Goal: Task Accomplishment & Management: Manage account settings

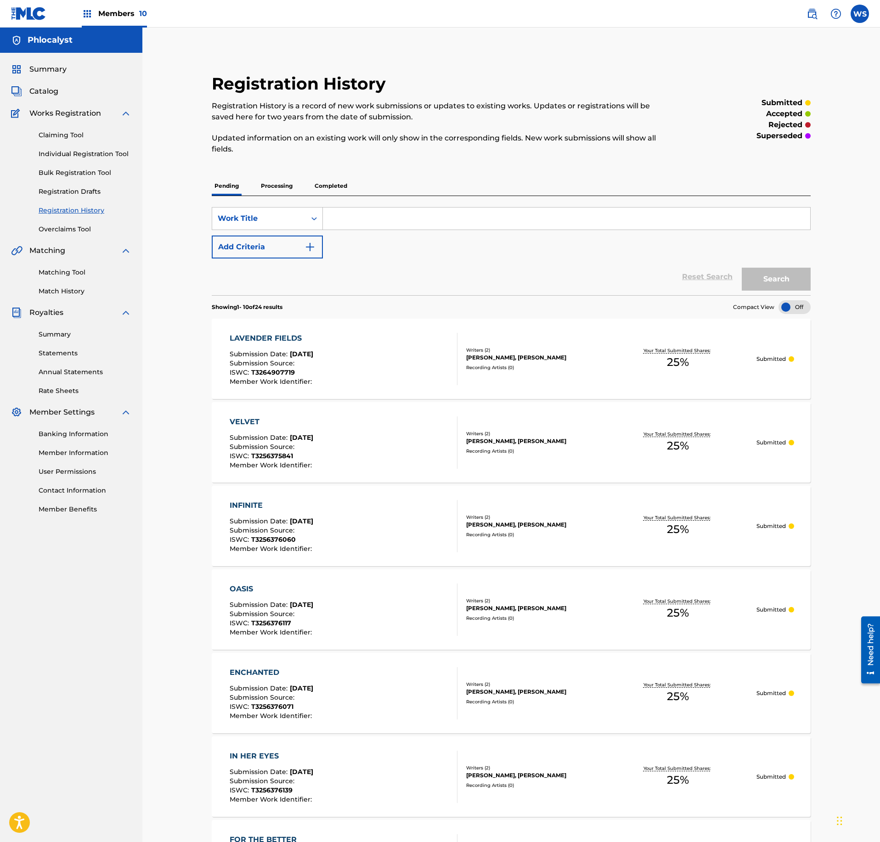
click at [45, 94] on span "Catalog" at bounding box center [43, 91] width 29 height 11
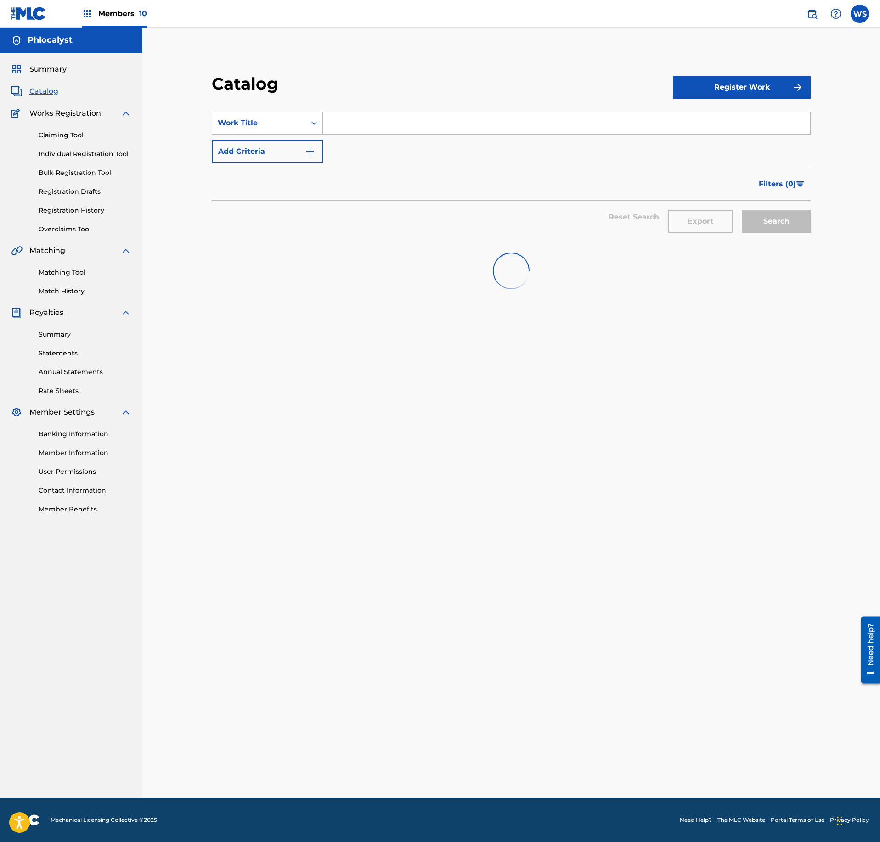
click at [763, 91] on button "Register Work" at bounding box center [742, 87] width 138 height 23
click at [733, 125] on link "Individual" at bounding box center [742, 117] width 138 height 22
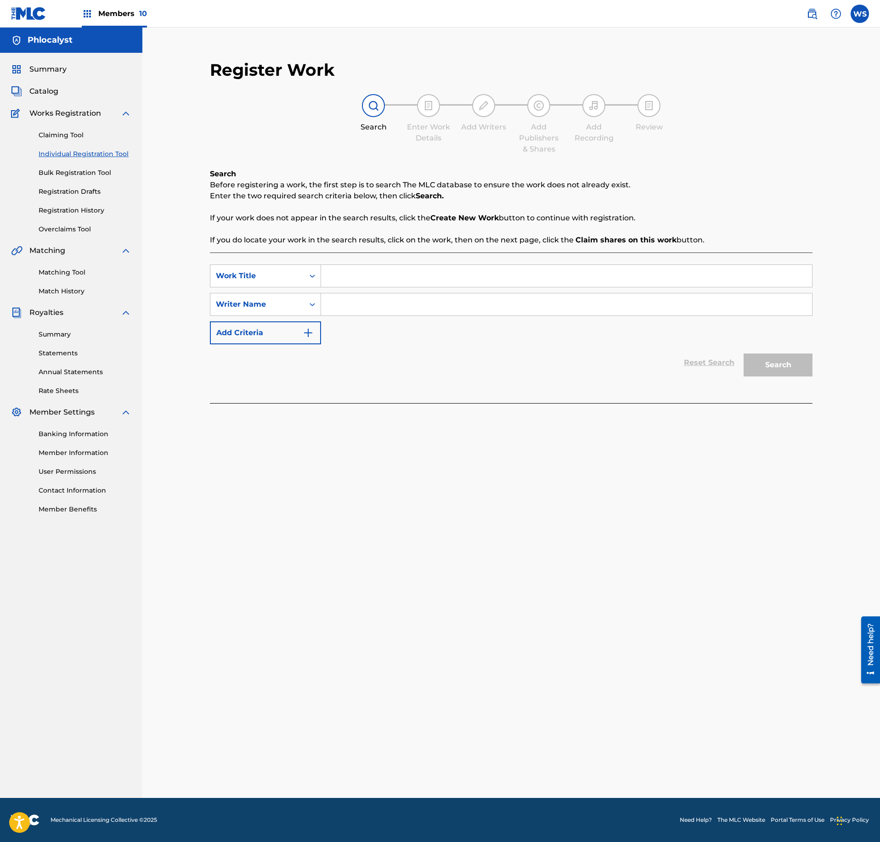
click at [138, 18] on div "Members 10" at bounding box center [114, 13] width 65 height 27
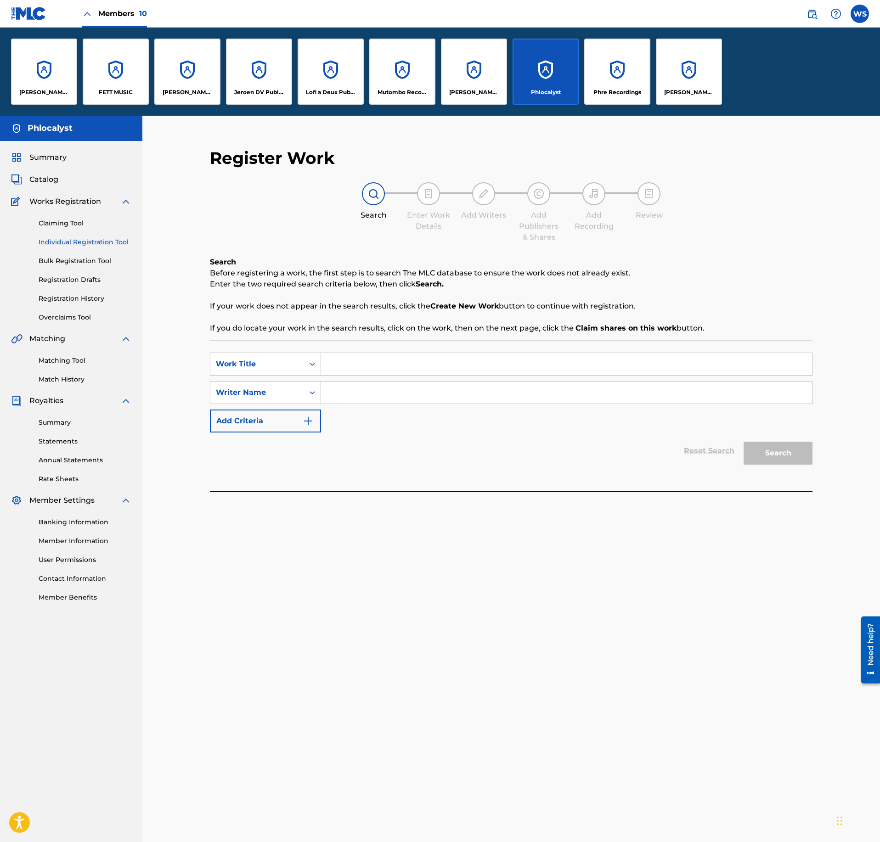
click at [326, 72] on div "Lofi a Deux Publishing" at bounding box center [331, 72] width 66 height 66
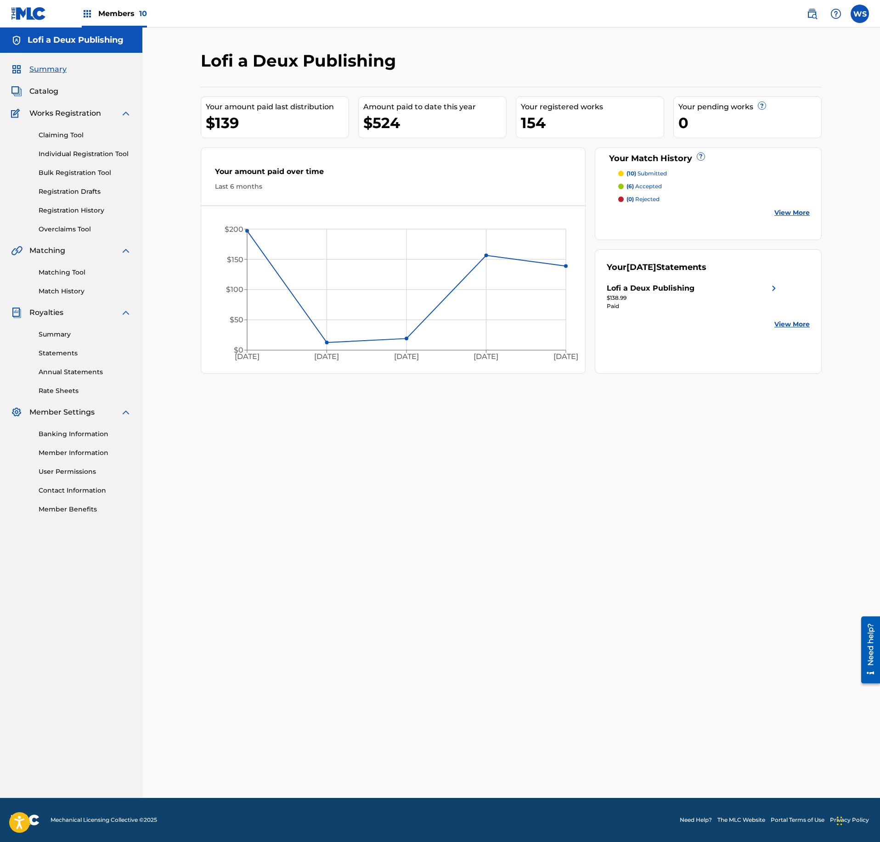
click at [32, 96] on span "Catalog" at bounding box center [43, 91] width 29 height 11
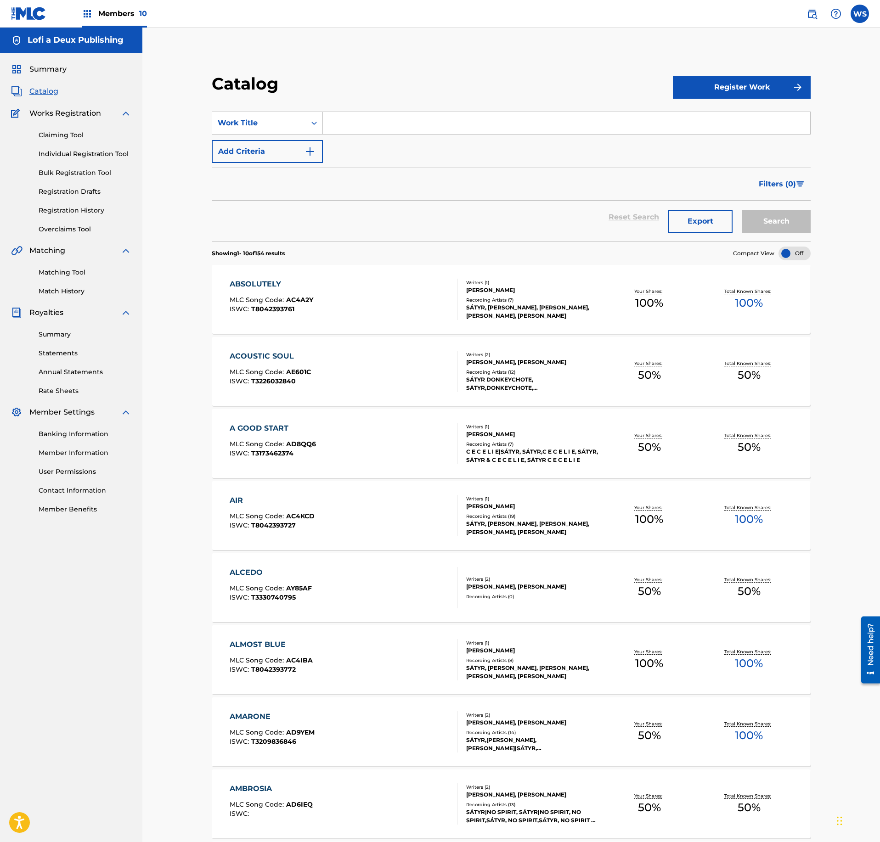
click at [721, 98] on button "Register Work" at bounding box center [742, 87] width 138 height 23
click at [705, 118] on link "Individual" at bounding box center [742, 117] width 138 height 22
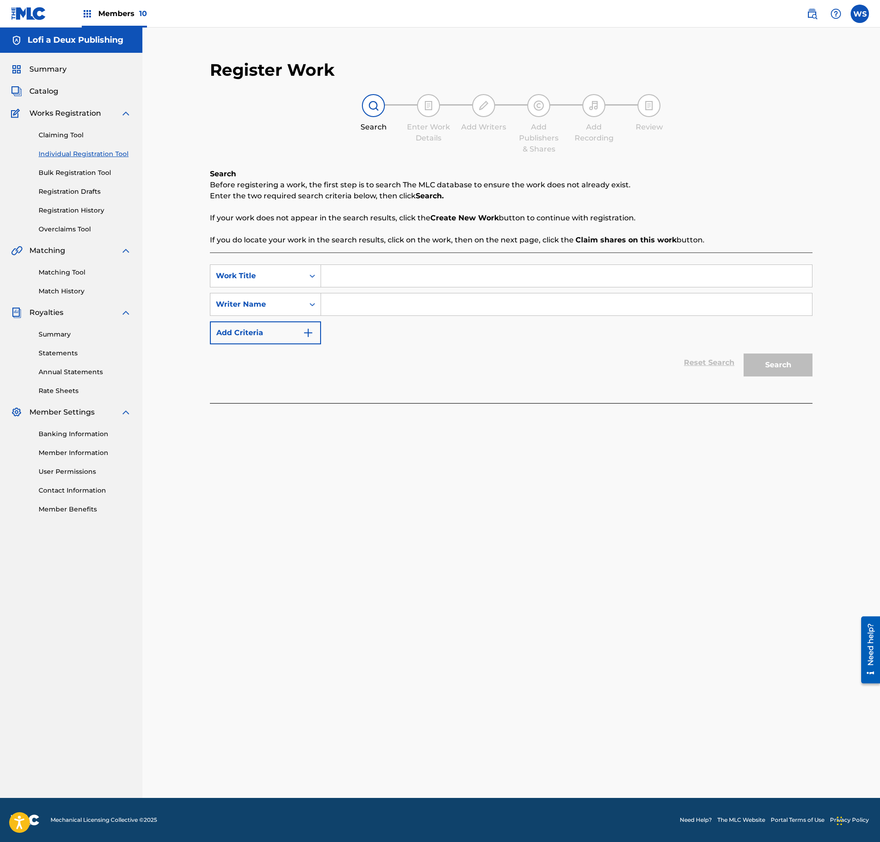
click at [399, 280] on input "Search Form" at bounding box center [566, 276] width 491 height 22
paste input "ROSEMARY"
type input "ROSEMARY"
click at [393, 298] on input "Search Form" at bounding box center [566, 304] width 491 height 22
type input "stuetz"
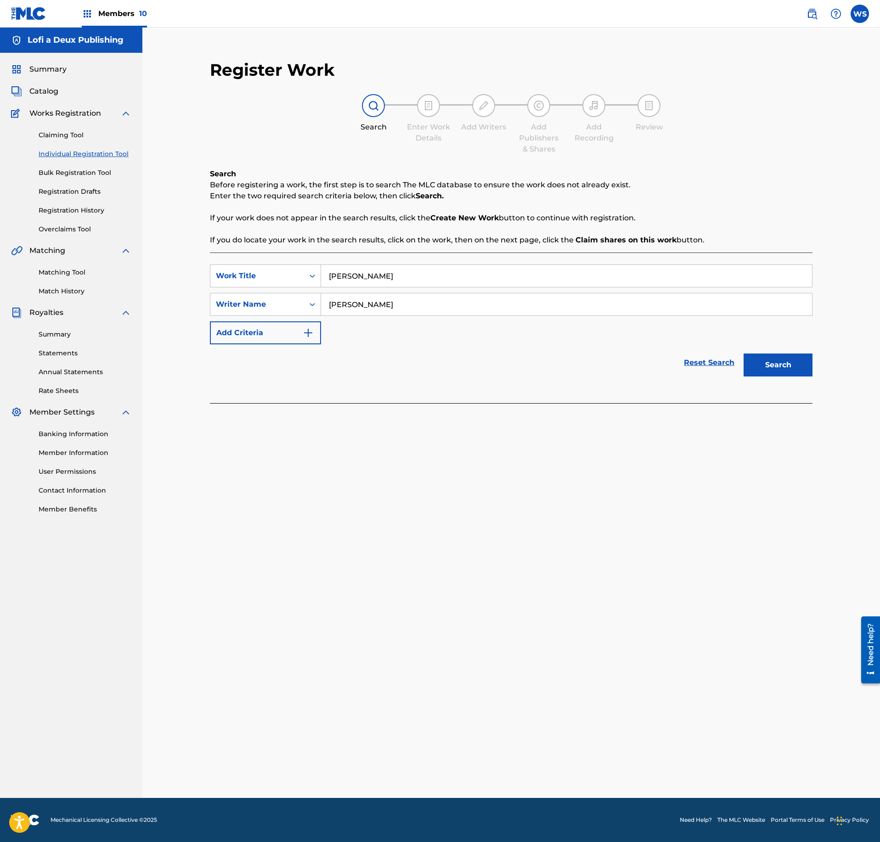
click at [743, 354] on button "Search" at bounding box center [777, 365] width 69 height 23
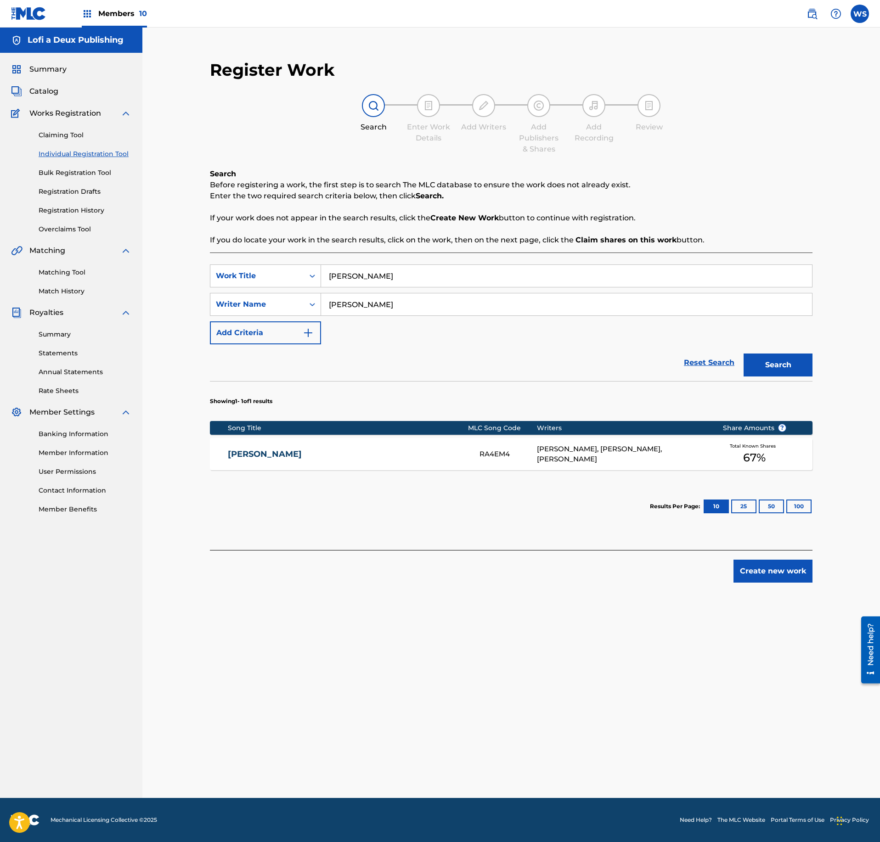
click at [569, 465] on div "MICHIEL DE VLEESCHHOUWER, PHIL LESKY, LUKAS STUETZ" at bounding box center [623, 454] width 172 height 21
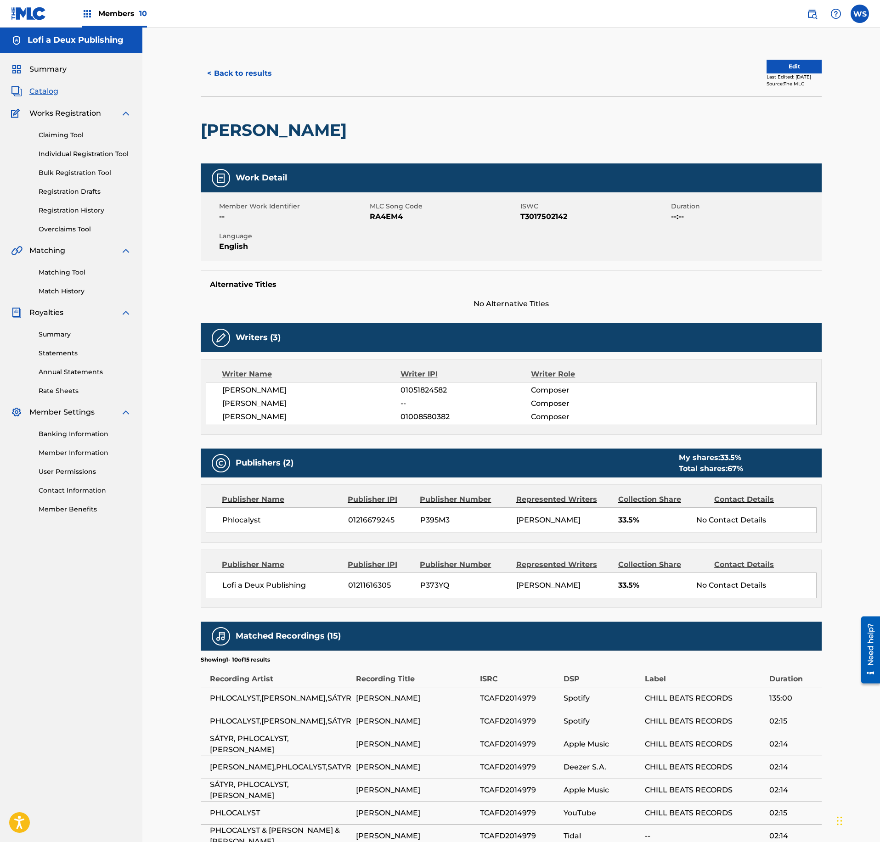
click at [230, 69] on button "< Back to results" at bounding box center [240, 73] width 78 height 23
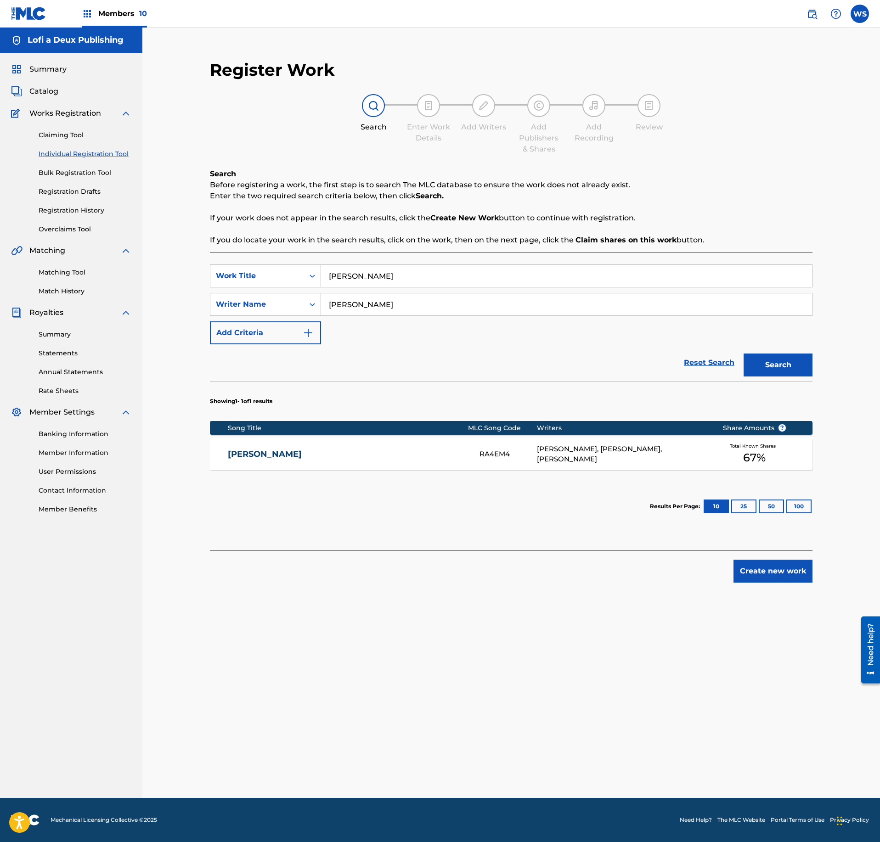
click at [388, 275] on input "ROSEMARY" at bounding box center [566, 276] width 491 height 22
paste input "SETA"
type input "SETA"
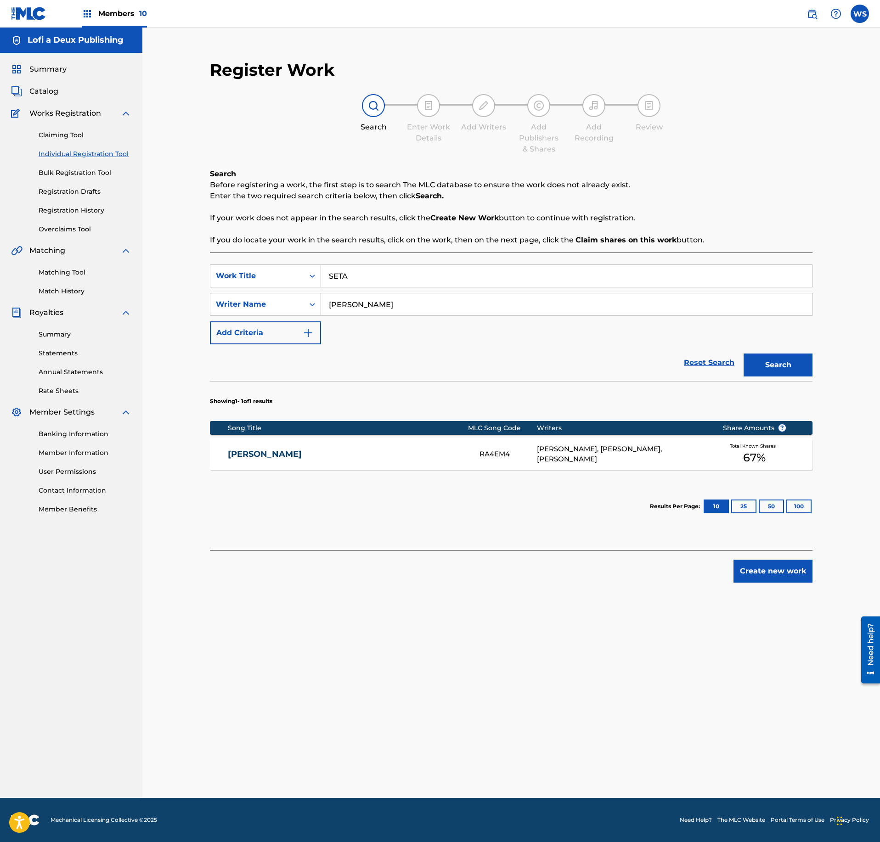
click at [783, 387] on section "Showing 1 - 1 of 1 results" at bounding box center [511, 398] width 602 height 35
click at [790, 373] on button "Search" at bounding box center [777, 365] width 69 height 23
click at [671, 455] on div "MICHIEL DE VLEESCHHOUWER, LUKAS STUETZ" at bounding box center [623, 454] width 172 height 11
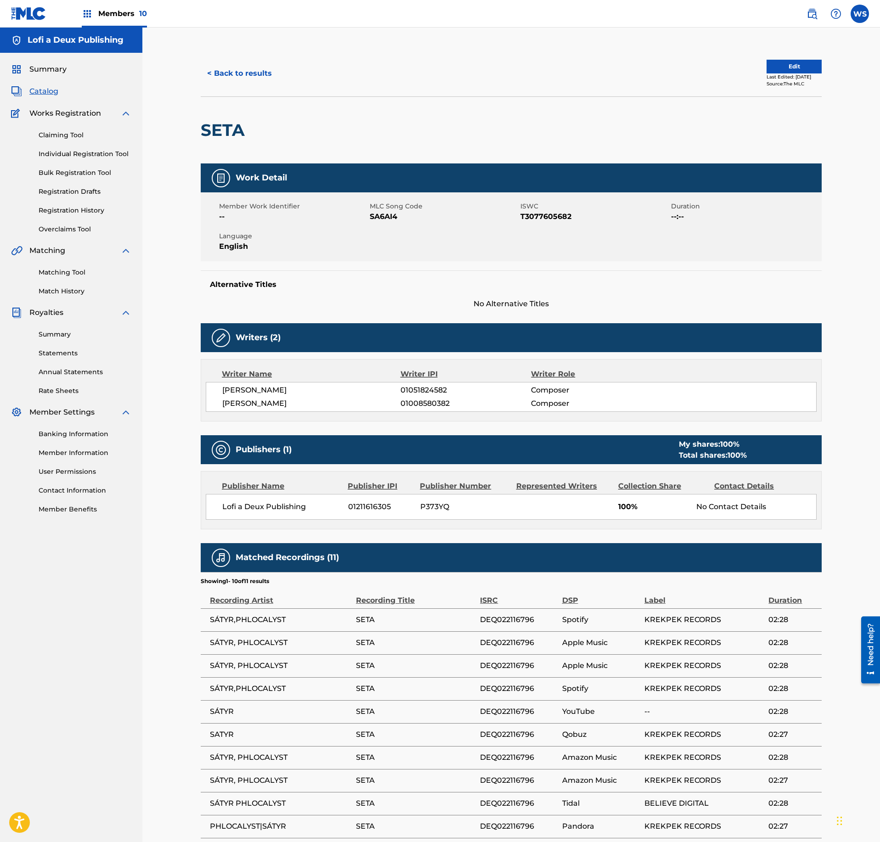
click at [235, 65] on button "< Back to results" at bounding box center [240, 73] width 78 height 23
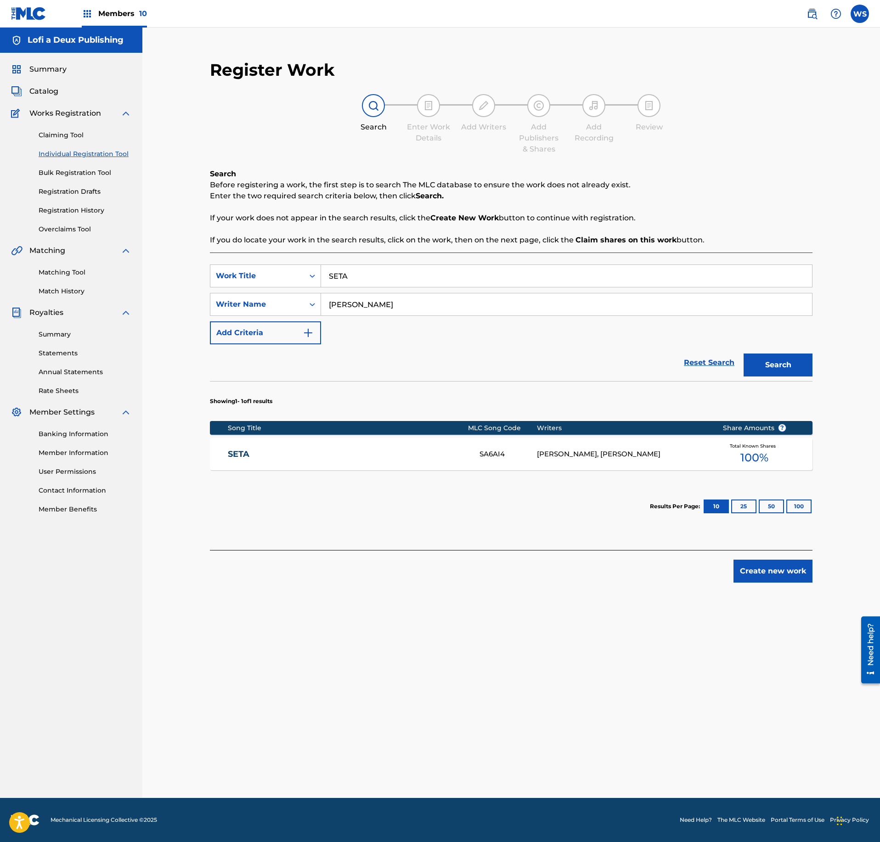
click at [372, 275] on input "SETA" at bounding box center [566, 276] width 491 height 22
paste input "TARTUFO"
type input "TARTUFO"
click at [826, 387] on div "Register Work Search Enter Work Details Add Writers Add Publishers & Shares Add…" at bounding box center [511, 424] width 643 height 747
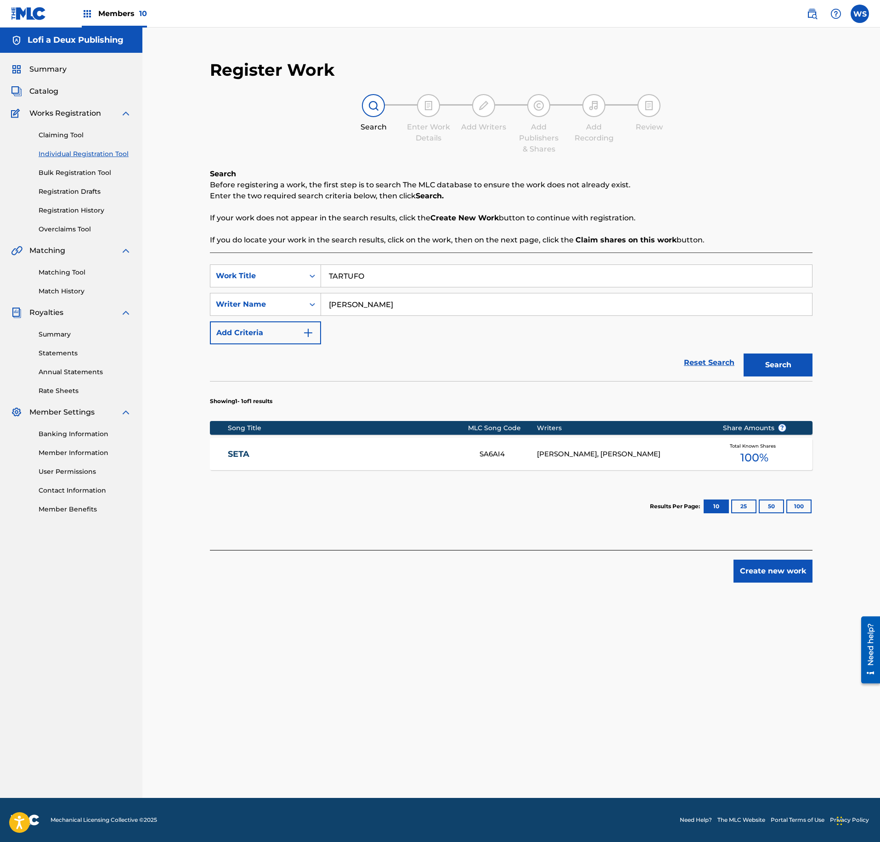
click at [776, 365] on button "Search" at bounding box center [777, 365] width 69 height 23
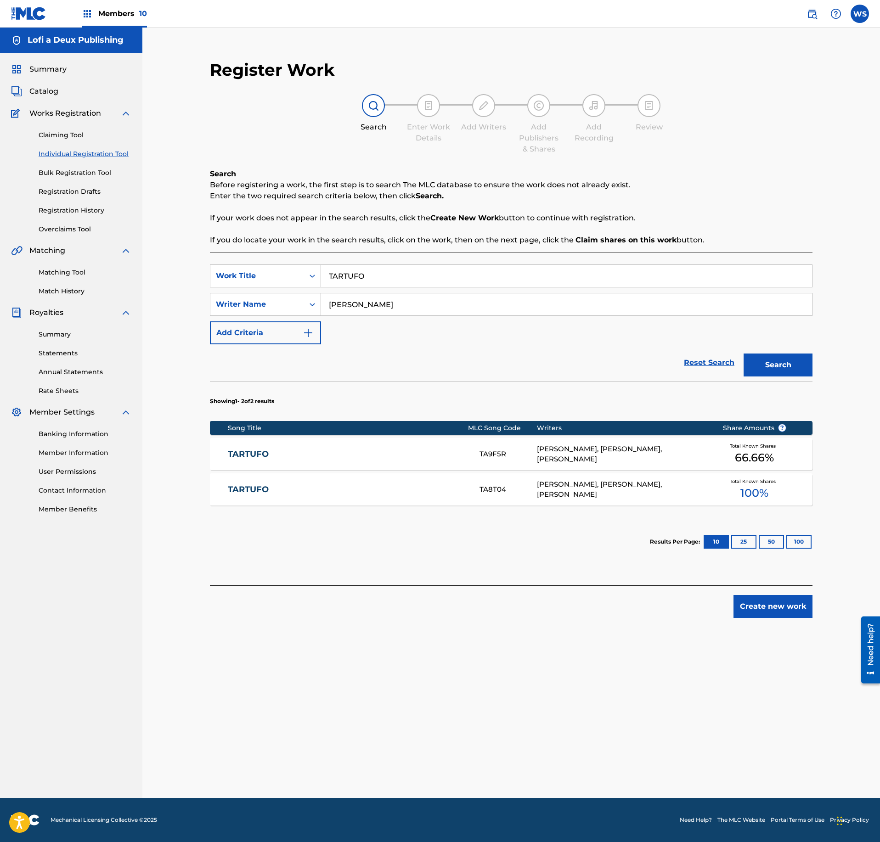
click at [561, 464] on div "MICHIEL DE VLEESCHHOUWER, PHIL LESKY, LUKAS STUETZ" at bounding box center [623, 454] width 172 height 21
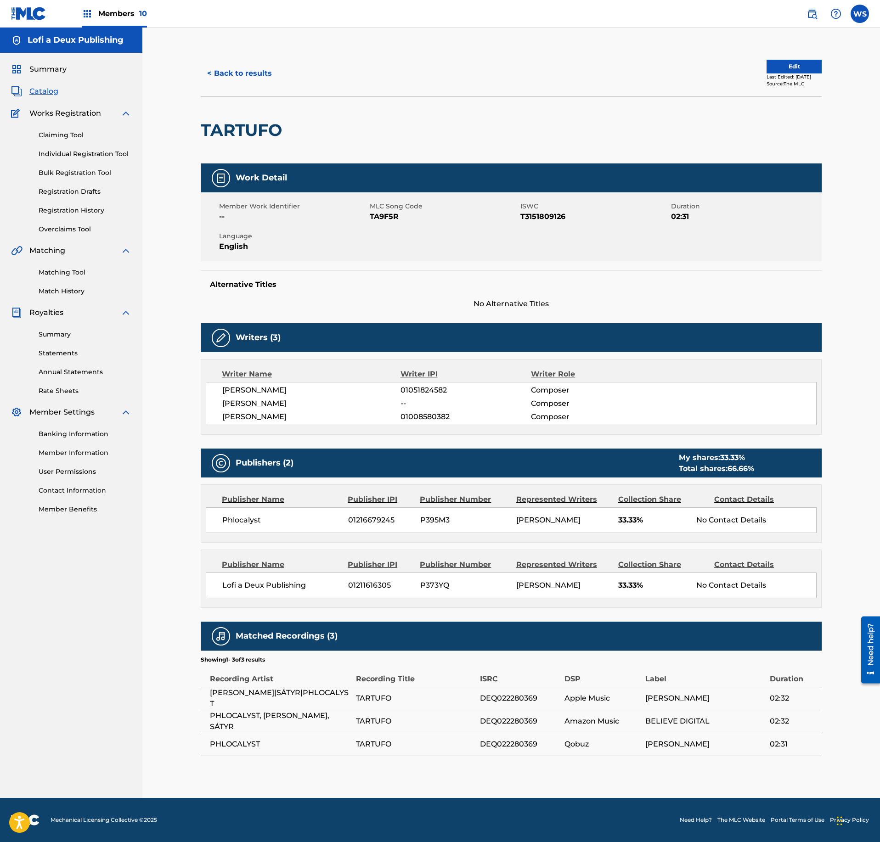
click at [219, 77] on button "< Back to results" at bounding box center [240, 73] width 78 height 23
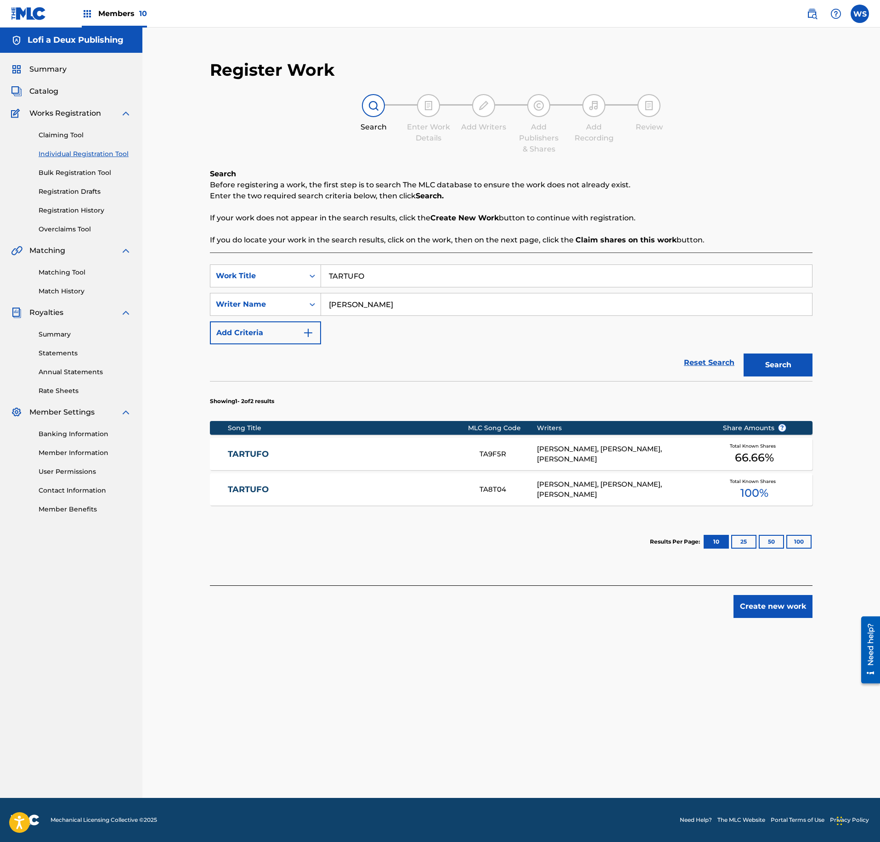
click at [527, 475] on div "TARTUFO TA8T04 PHIL LESKY, MICHIEL DE VLEESCHHOUWER, LUKAS STUETZ Total Known S…" at bounding box center [511, 489] width 602 height 32
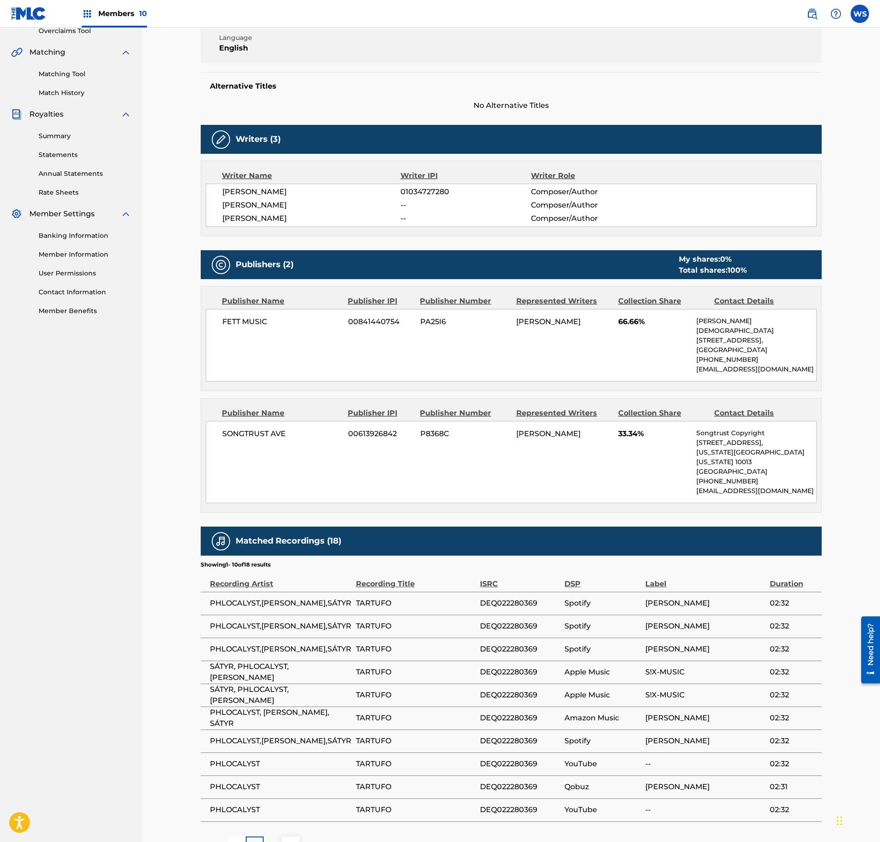
scroll to position [50, 0]
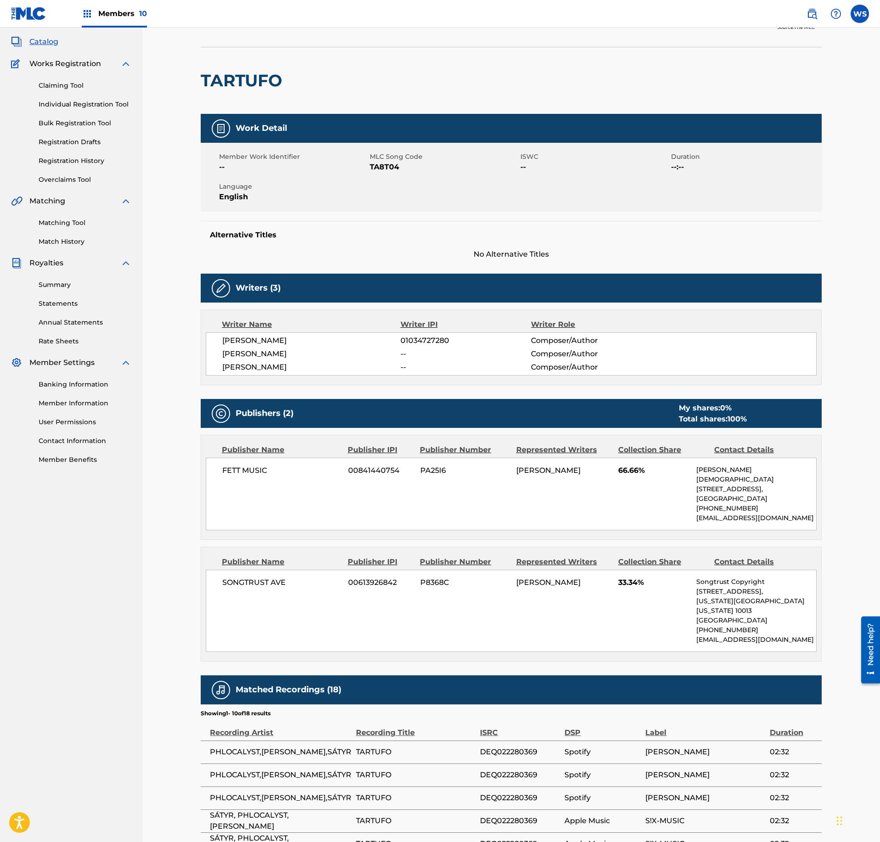
click at [392, 171] on span "TA8T04" at bounding box center [444, 167] width 148 height 11
copy span "TA8T04"
click at [465, 75] on div "TARTUFO" at bounding box center [511, 80] width 621 height 67
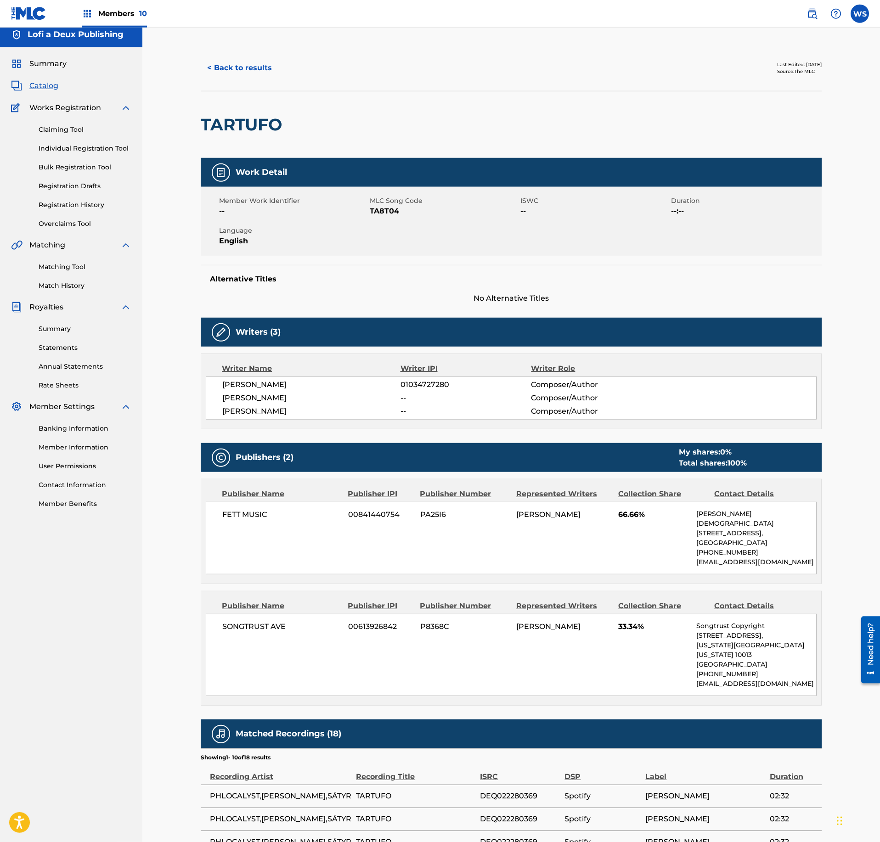
scroll to position [0, 0]
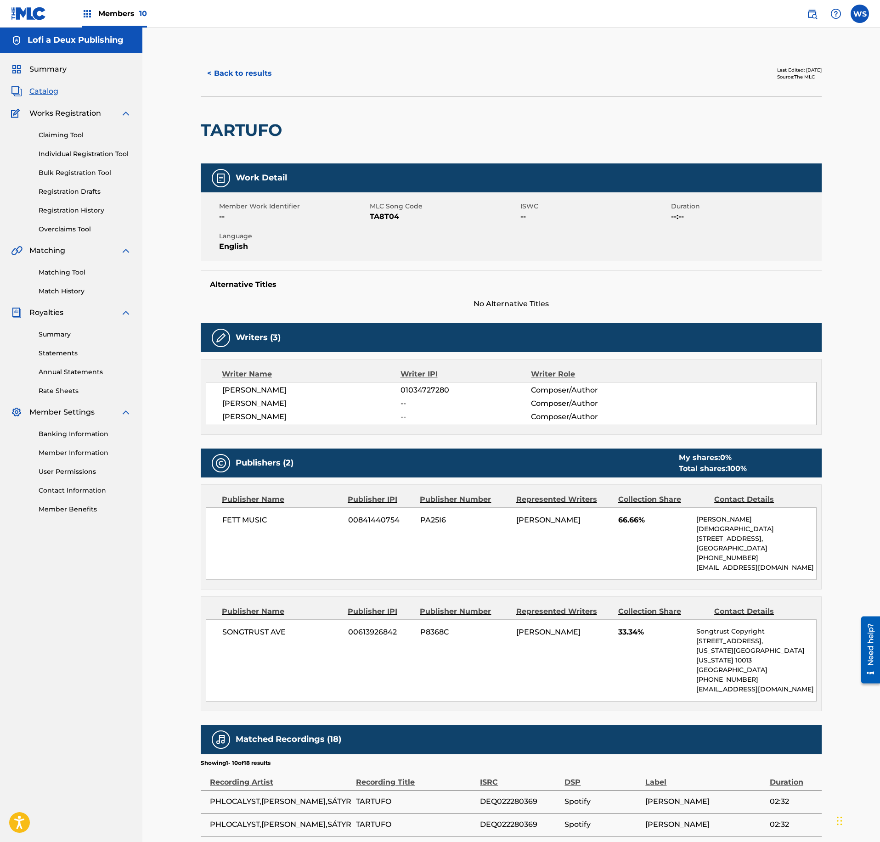
click at [238, 76] on button "< Back to results" at bounding box center [240, 73] width 78 height 23
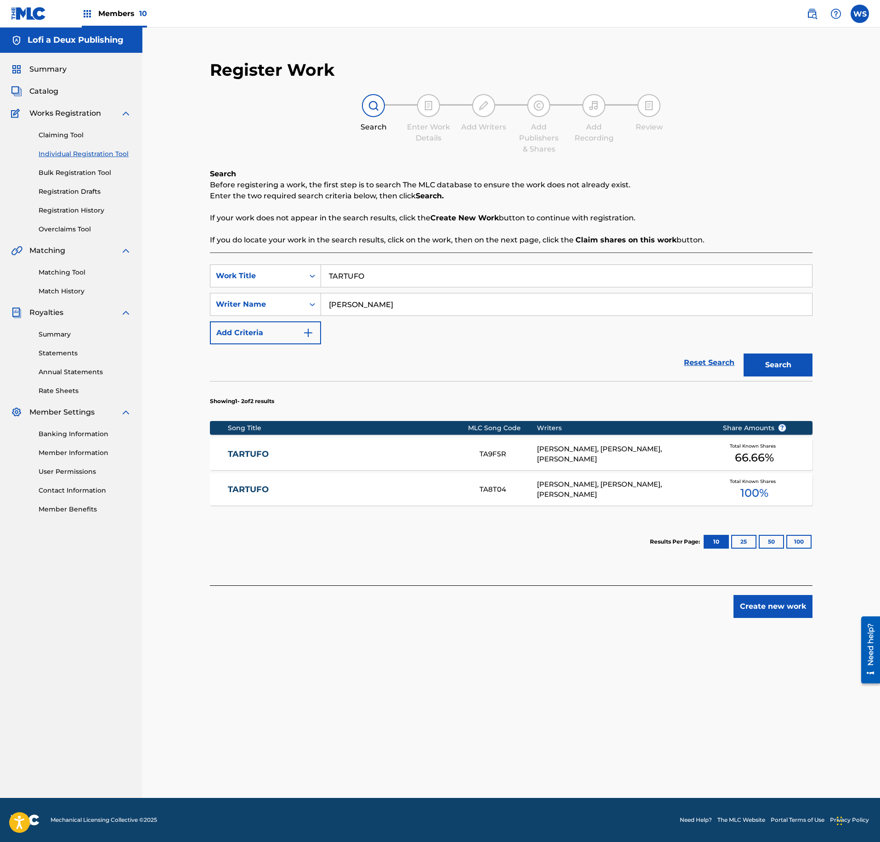
click at [403, 273] on input "TARTUFO" at bounding box center [566, 276] width 491 height 22
click at [399, 273] on input "TARTUFO" at bounding box center [566, 276] width 491 height 22
paste input "PICNIC IN THE JUNGLE"
type input "PICNIC IN THE JUNGLE"
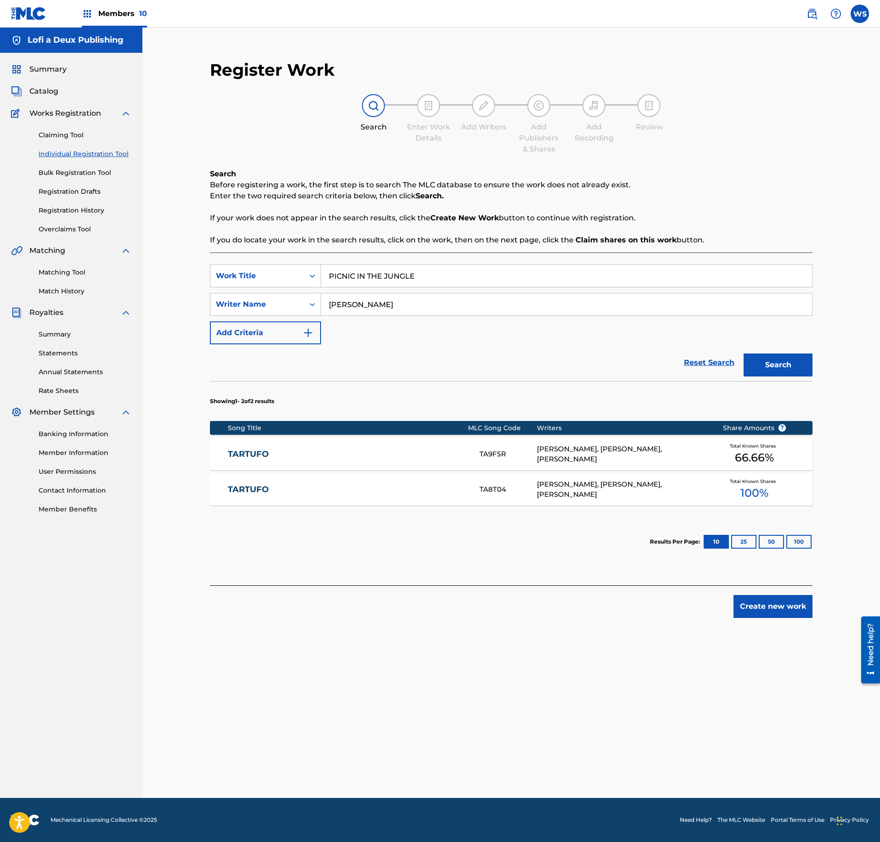
click at [771, 376] on button "Search" at bounding box center [777, 365] width 69 height 23
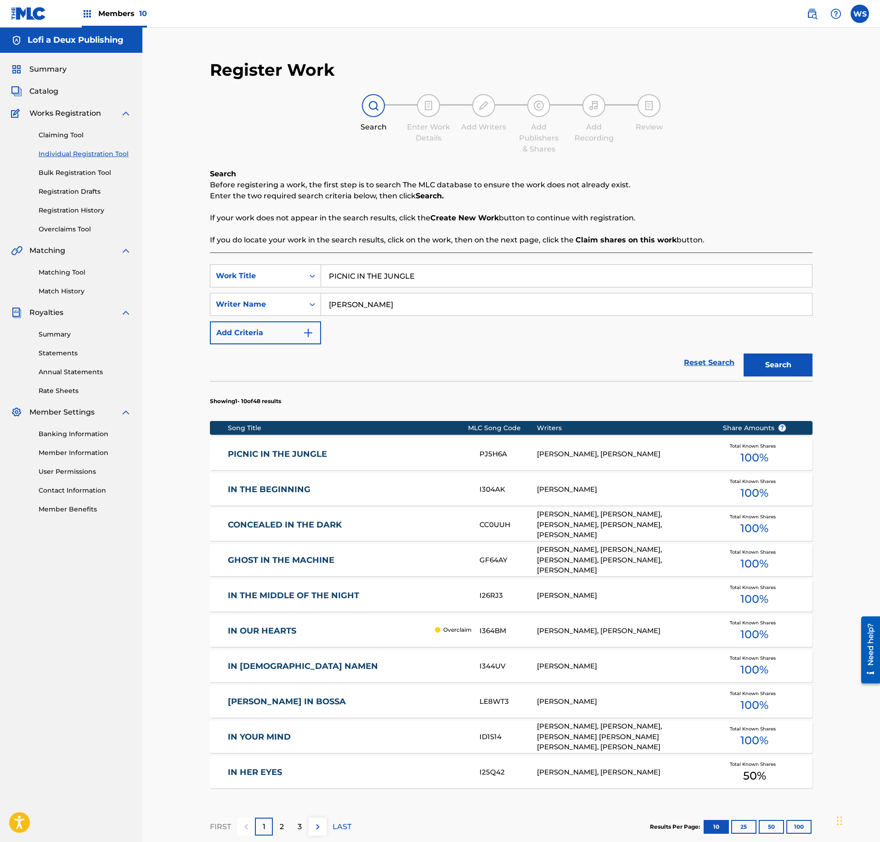
click at [487, 458] on div "PJ5H6A" at bounding box center [507, 454] width 57 height 11
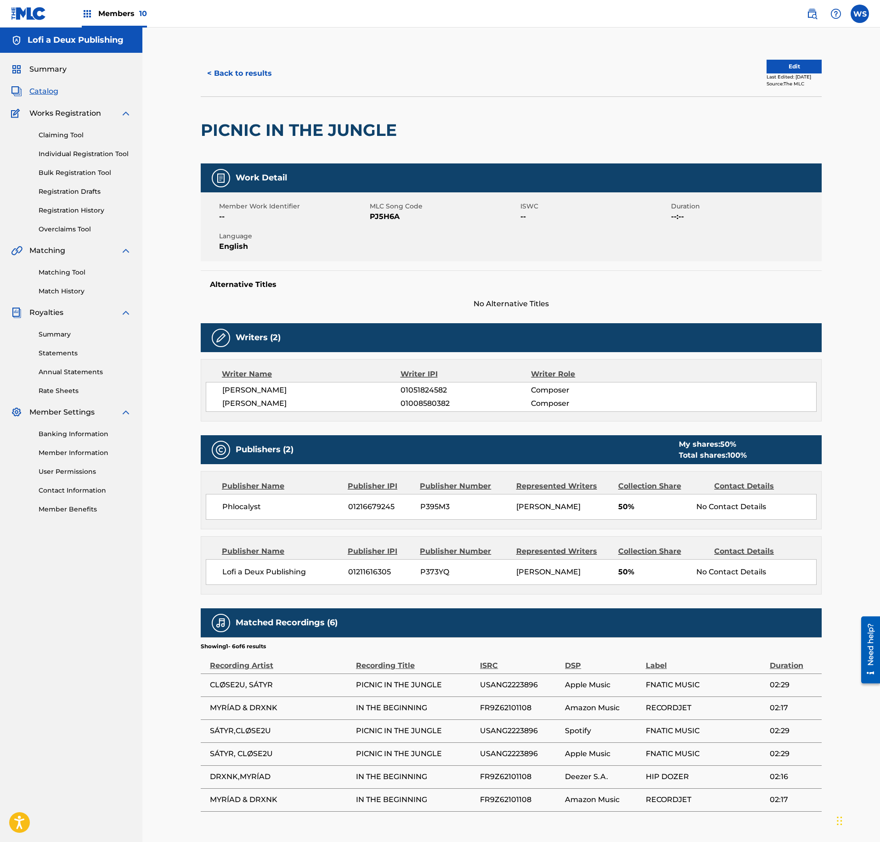
click at [233, 73] on button "< Back to results" at bounding box center [240, 73] width 78 height 23
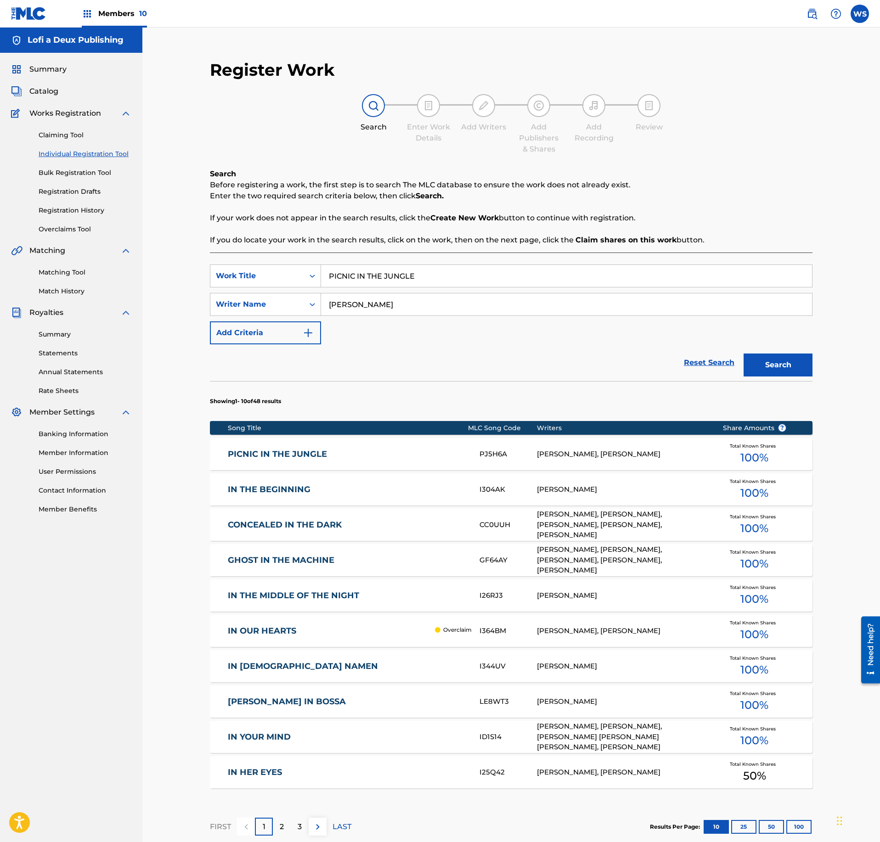
click at [380, 267] on input "PICNIC IN THE JUNGLE" at bounding box center [566, 276] width 491 height 22
paste input "SAILIN'"
type input "SAILIN'"
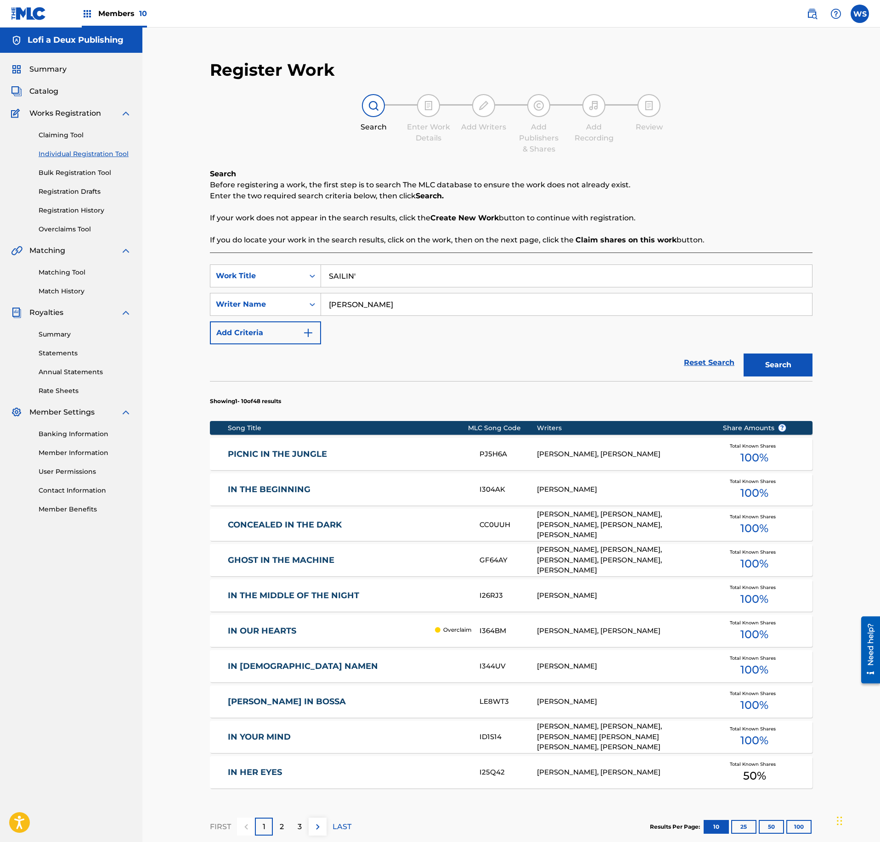
click at [781, 371] on button "Search" at bounding box center [777, 365] width 69 height 23
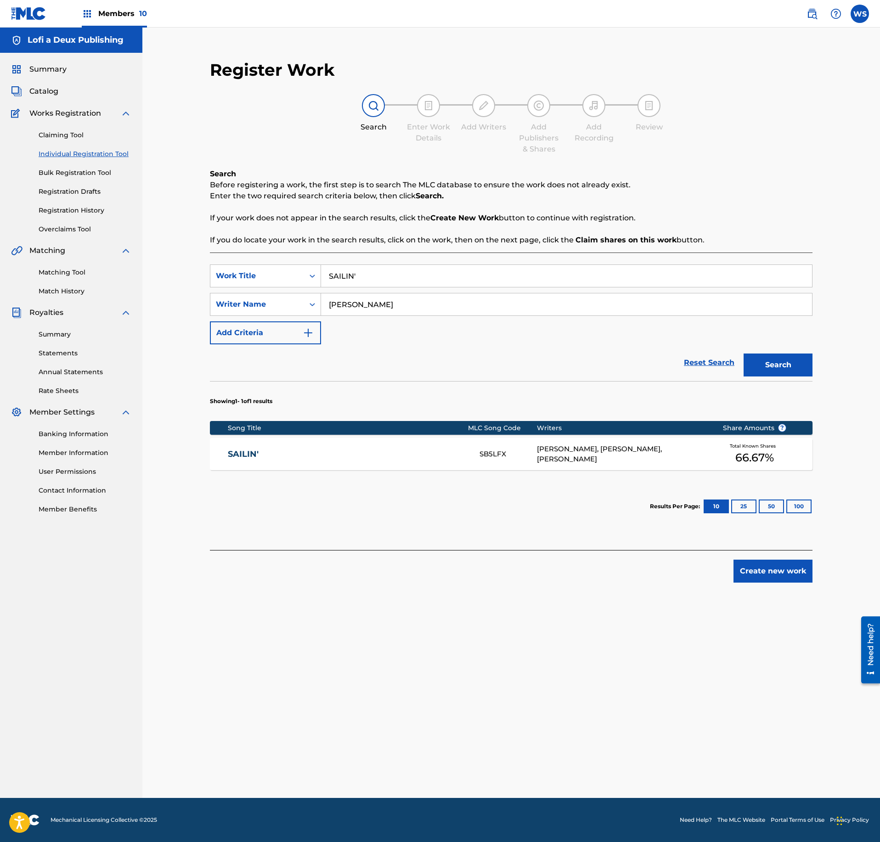
click at [474, 454] on div "SAILIN'" at bounding box center [354, 454] width 252 height 11
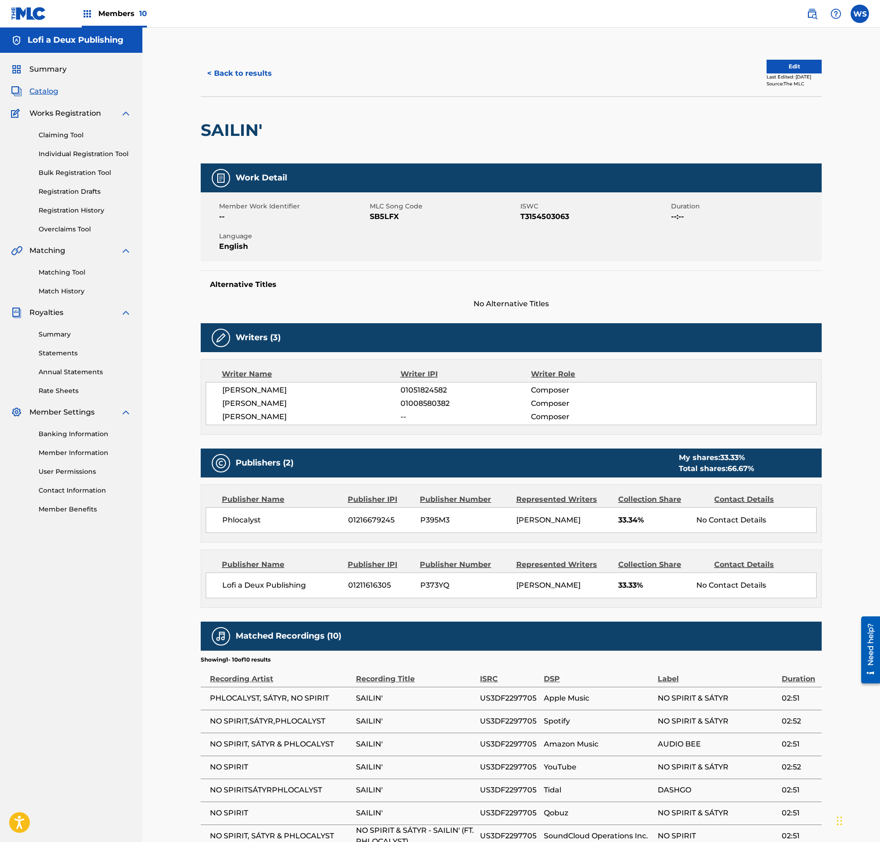
click at [219, 48] on div "< Back to results Edit Last Edited: July 28, 2025 Source: The MLC SAILIN' Work …" at bounding box center [510, 491] width 737 height 926
click at [227, 70] on button "< Back to results" at bounding box center [240, 73] width 78 height 23
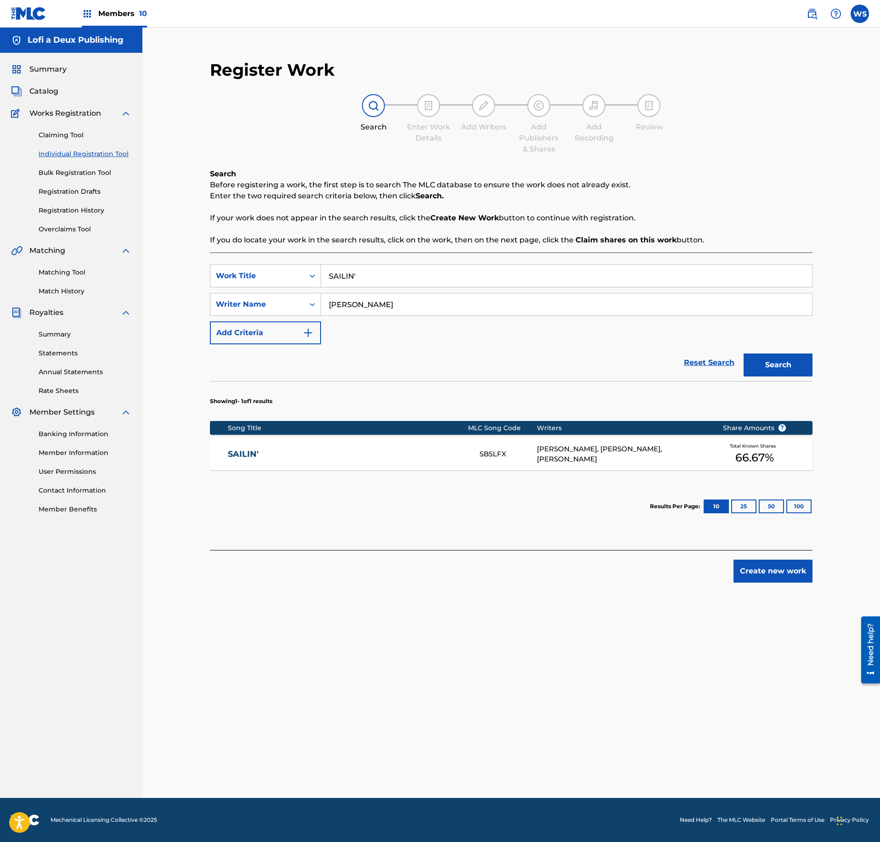
click at [356, 275] on input "SAILIN'" at bounding box center [566, 276] width 491 height 22
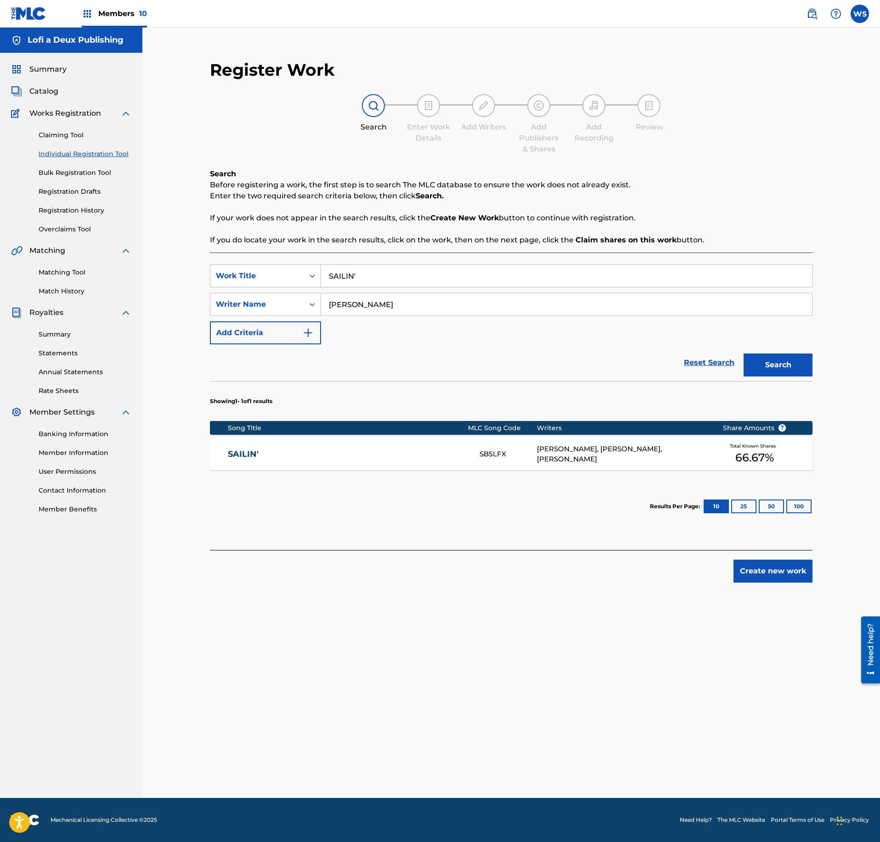
click at [356, 275] on input "SAILIN'" at bounding box center [566, 276] width 491 height 22
paste input "GOLDEN TOUCH"
type input "GOLDEN TOUCH"
click at [780, 383] on section "Showing 1 - 1 of 1 results" at bounding box center [511, 398] width 602 height 35
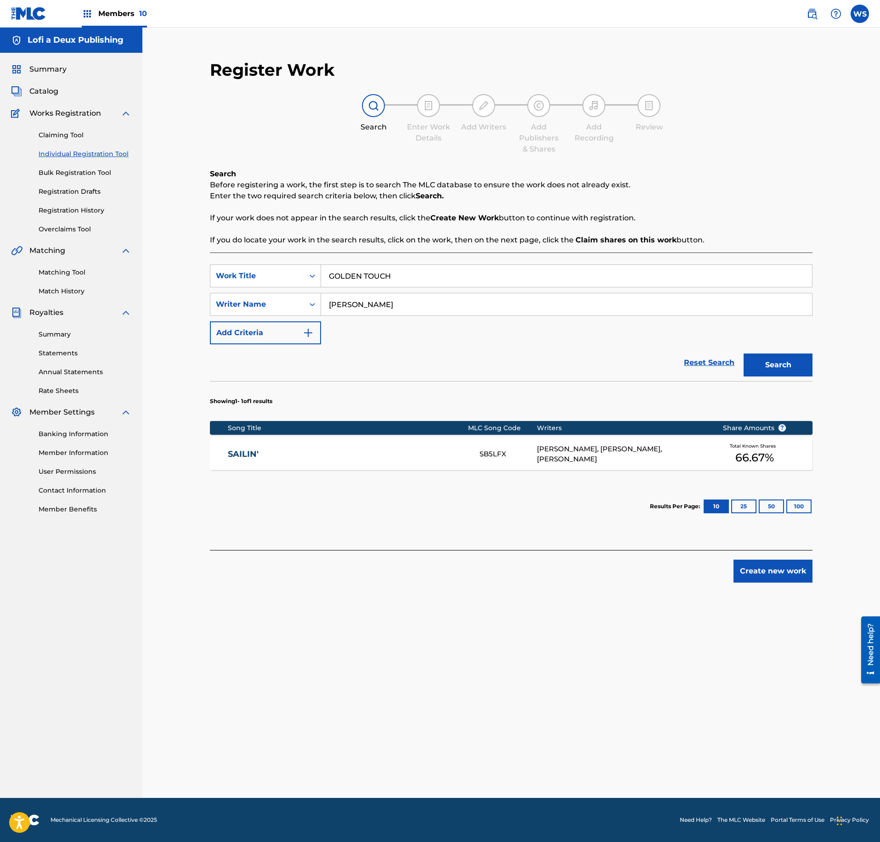
click at [790, 364] on button "Search" at bounding box center [777, 365] width 69 height 23
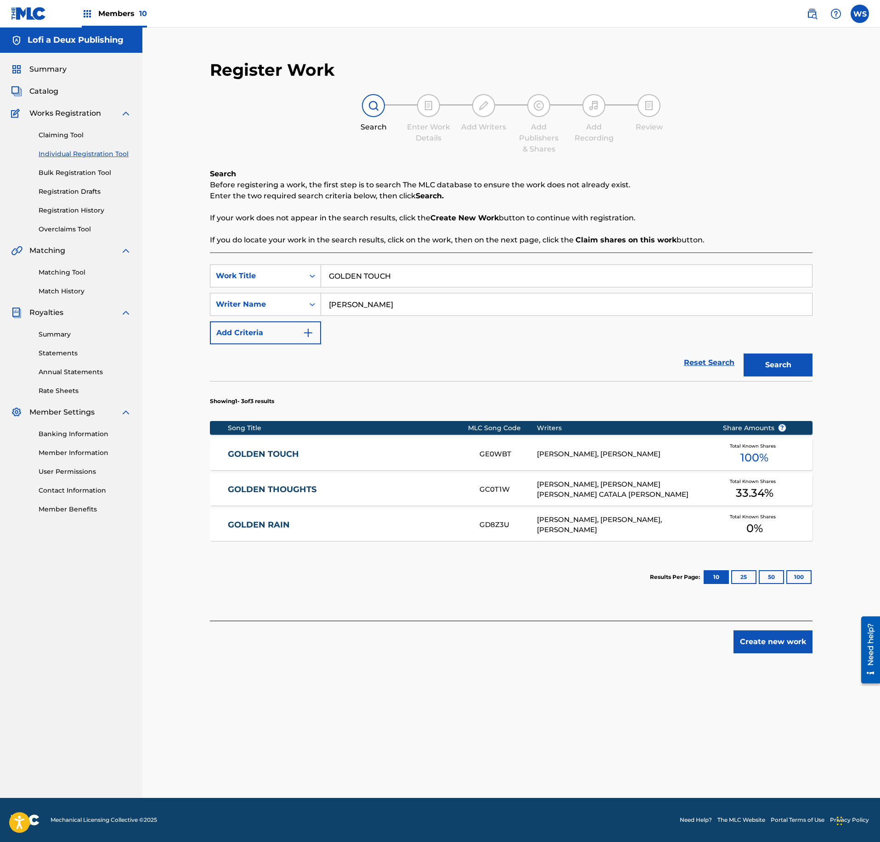
click at [410, 453] on link "GOLDEN TOUCH" at bounding box center [347, 454] width 239 height 11
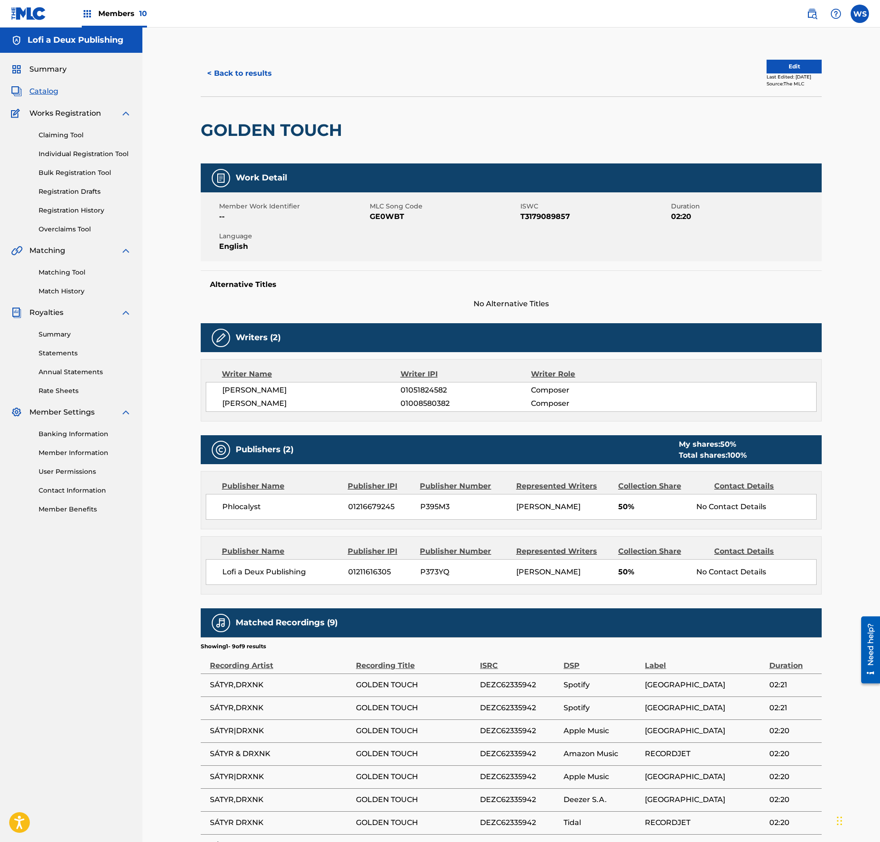
click at [242, 65] on button "< Back to results" at bounding box center [240, 73] width 78 height 23
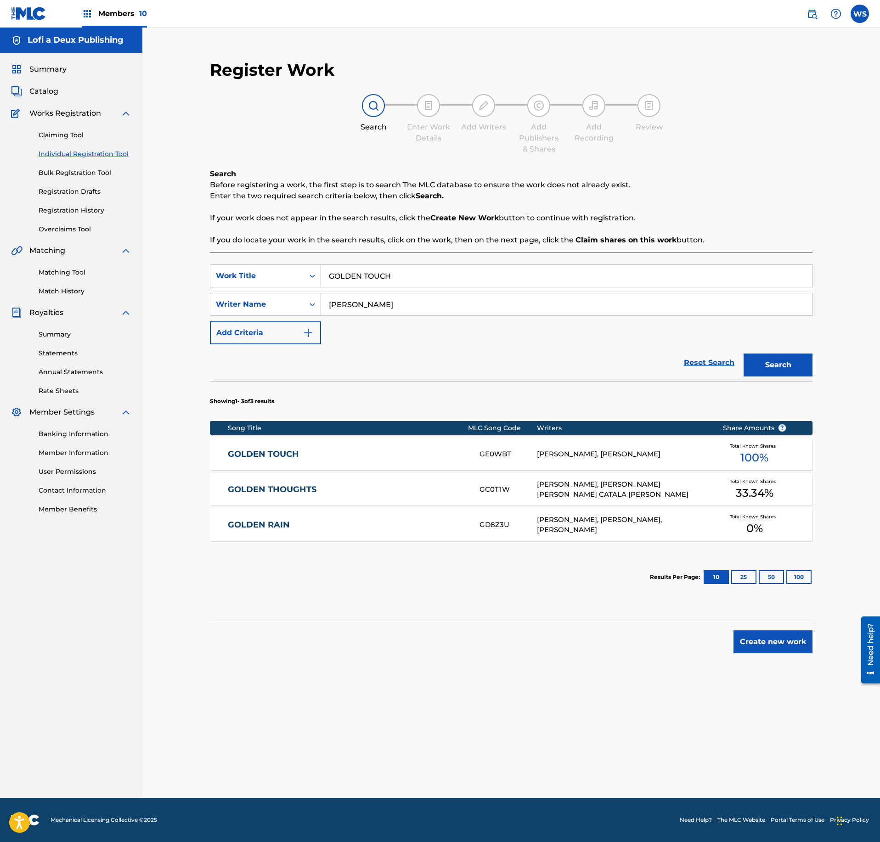
click at [365, 270] on input "GOLDEN TOUCH" at bounding box center [566, 276] width 491 height 22
paste input "SAILIN'"
type input "SAILIN'"
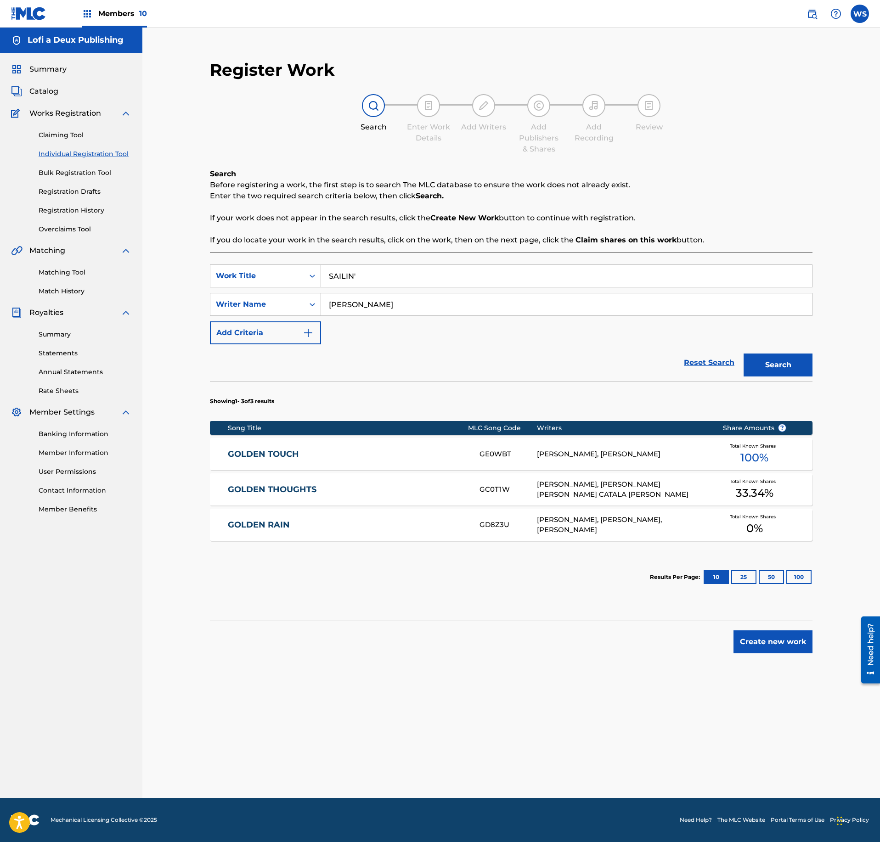
click at [752, 345] on div "Search" at bounding box center [775, 362] width 73 height 37
click at [771, 369] on button "Search" at bounding box center [777, 365] width 69 height 23
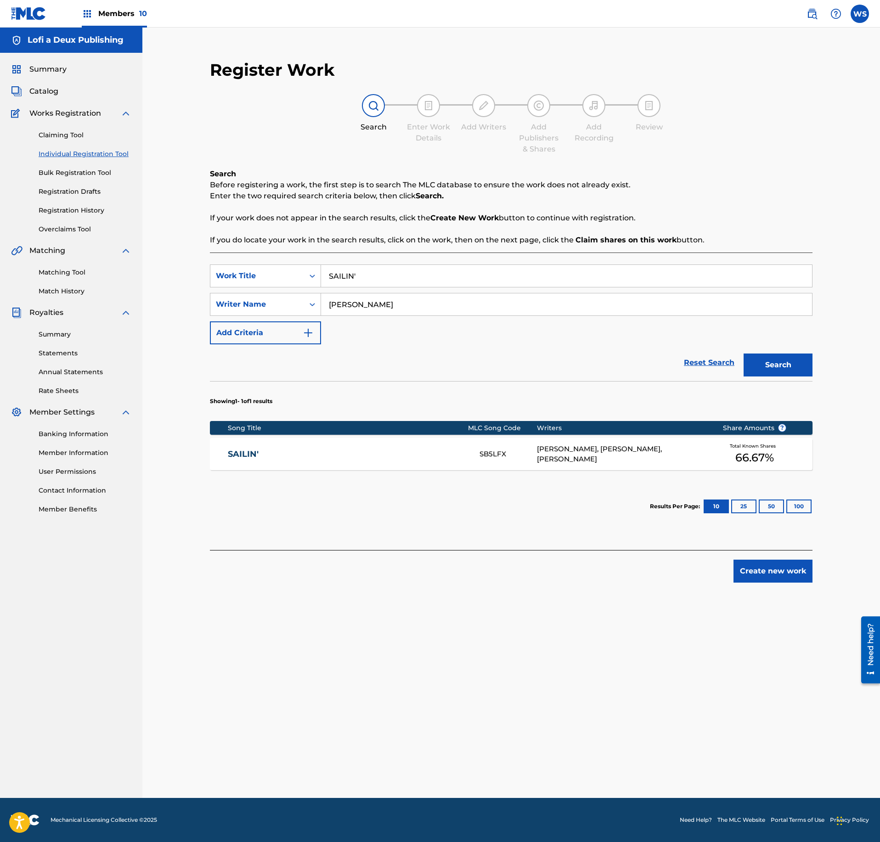
click at [500, 466] on div "SAILIN' SB5LFX MICHIEL DE VLEESCHHOUWER, LUKAS STUETZ, PHILIPP GEITMANN Total K…" at bounding box center [511, 454] width 602 height 32
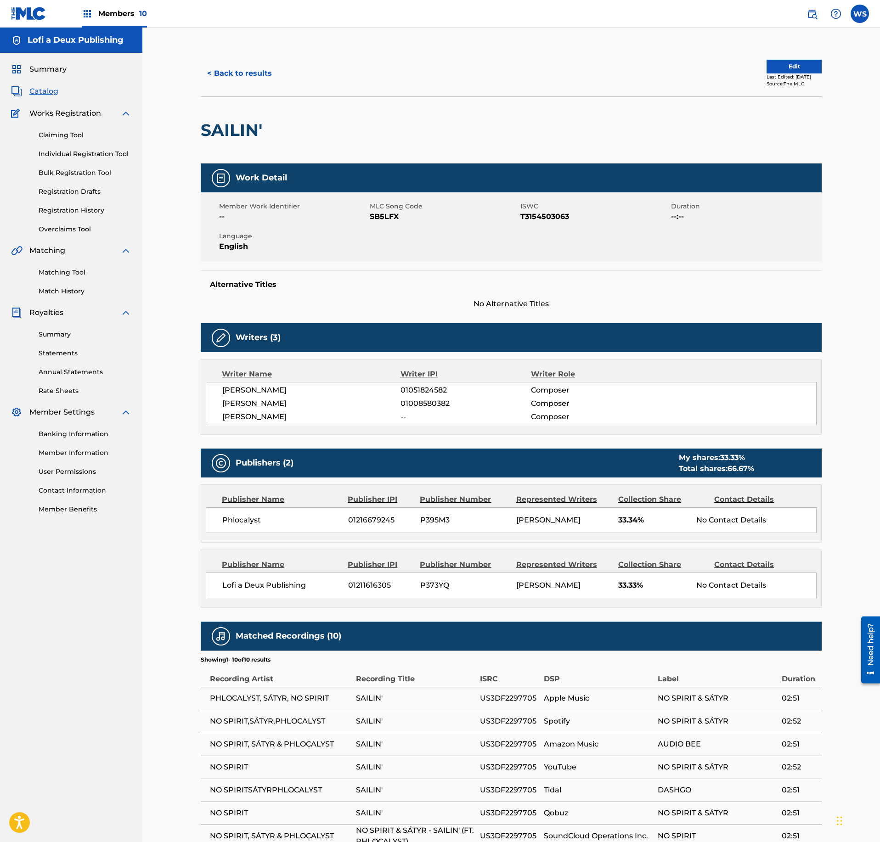
click at [242, 58] on div "< Back to results Edit Last Edited: July 28, 2025 Source: The MLC" at bounding box center [511, 74] width 621 height 46
click at [242, 67] on button "< Back to results" at bounding box center [240, 73] width 78 height 23
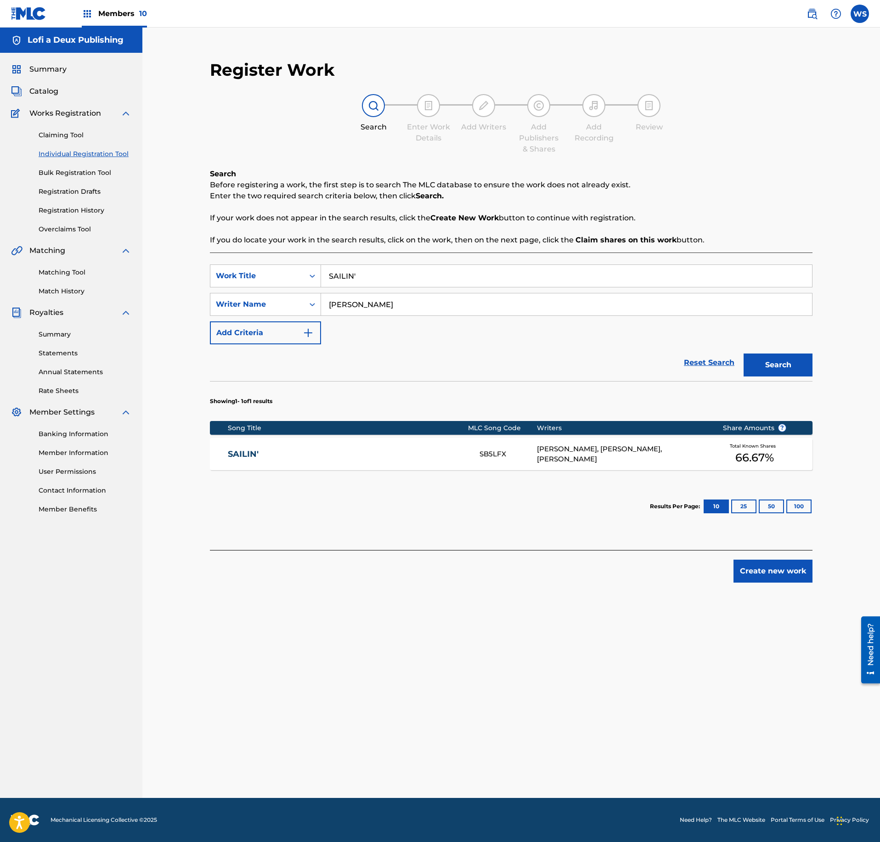
click at [378, 271] on input "SAILIN'" at bounding box center [566, 276] width 491 height 22
paste input "DAWNSTAR"
type input "DAWNSTAR"
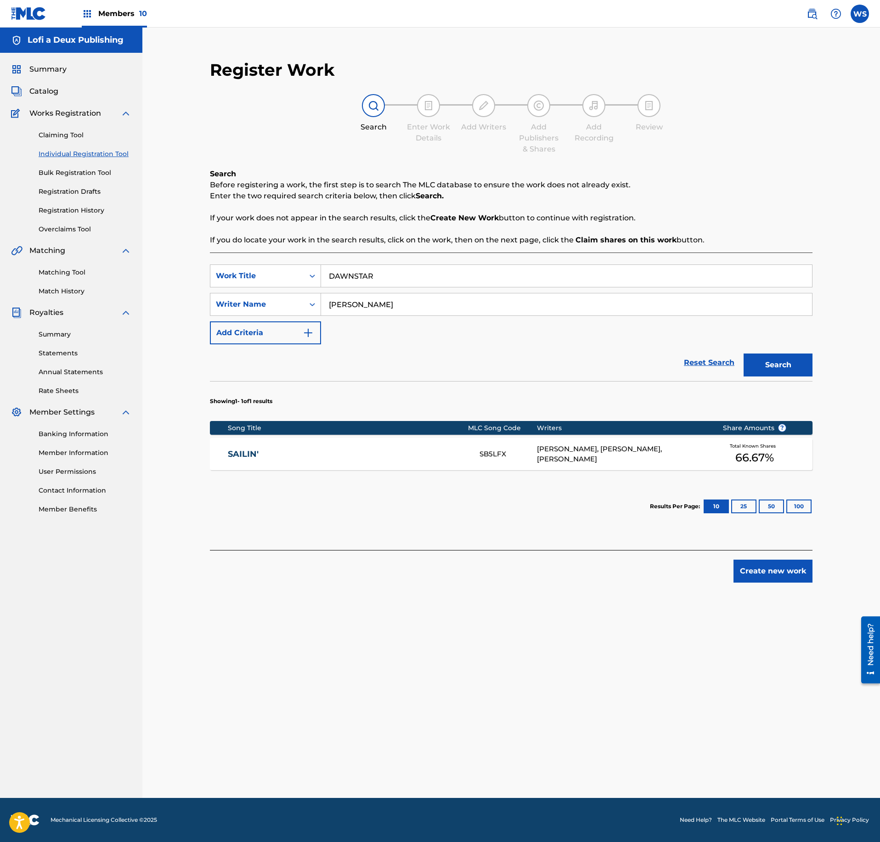
click at [795, 373] on button "Search" at bounding box center [777, 365] width 69 height 23
click at [410, 465] on div "DAWNSTAR DB9HVT PHIL LESKY, MICHIEL DE VLEESCHHOUWER, LUKAS STUETZ, HARRY JOHAN…" at bounding box center [511, 454] width 602 height 32
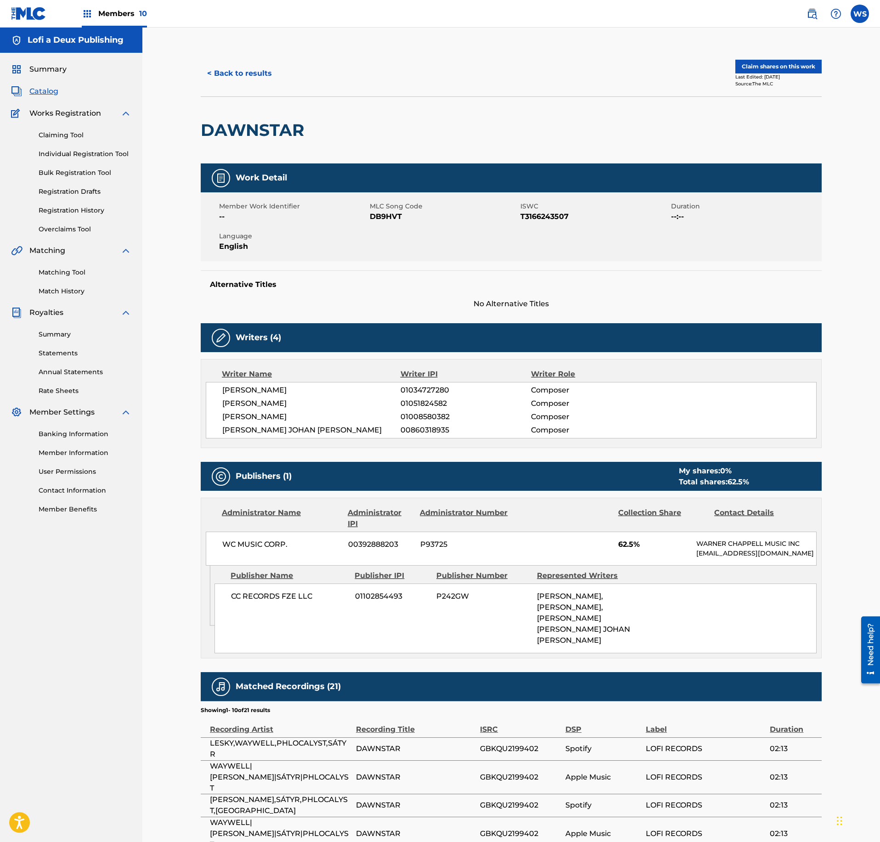
click at [229, 69] on button "< Back to results" at bounding box center [240, 73] width 78 height 23
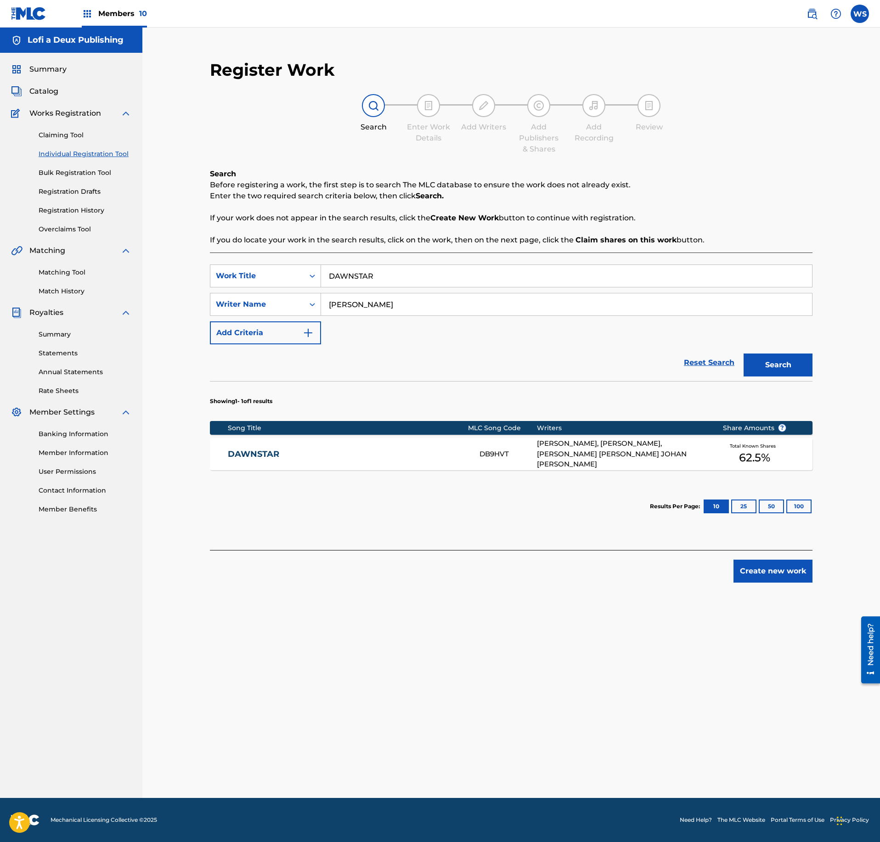
click at [386, 276] on input "DAWNSTAR" at bounding box center [566, 276] width 491 height 22
paste input "I DIDN'T"
type input "I DIDN'T"
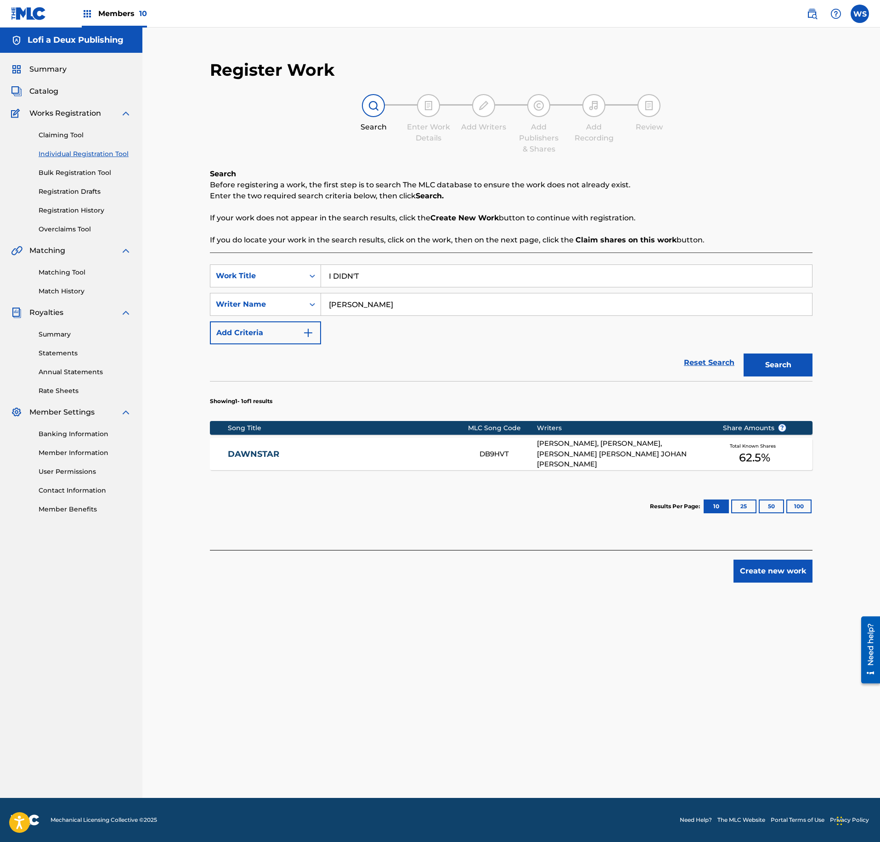
click at [798, 381] on div "Search" at bounding box center [775, 362] width 73 height 37
click at [796, 369] on button "Search" at bounding box center [777, 365] width 69 height 23
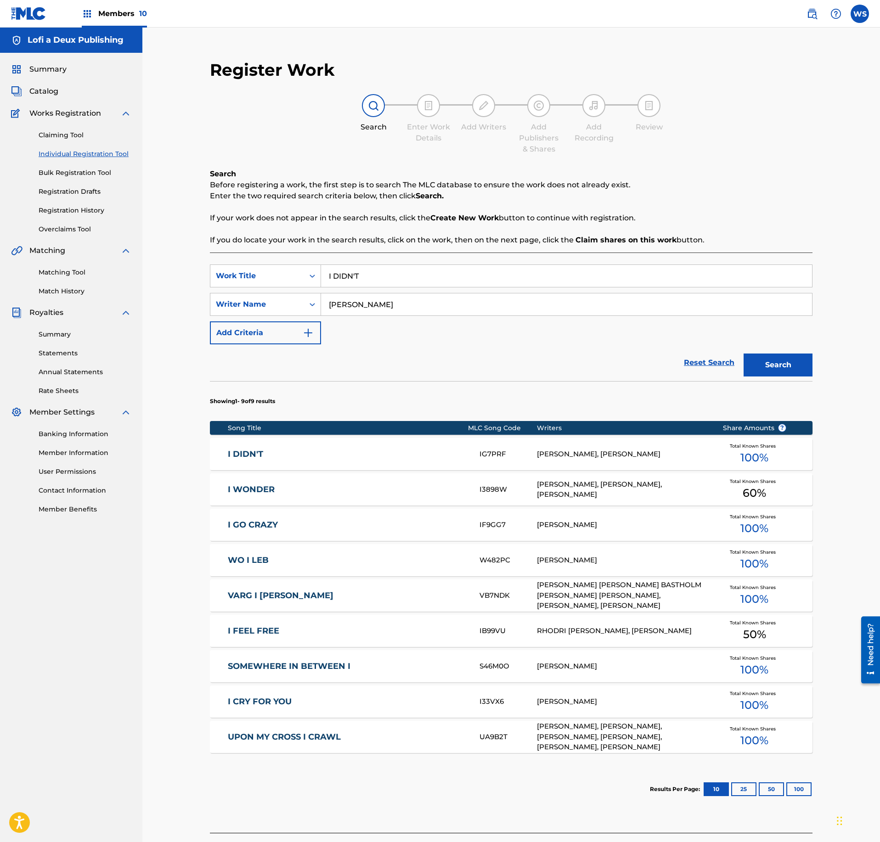
click at [486, 450] on div "IG7PRF" at bounding box center [507, 454] width 57 height 11
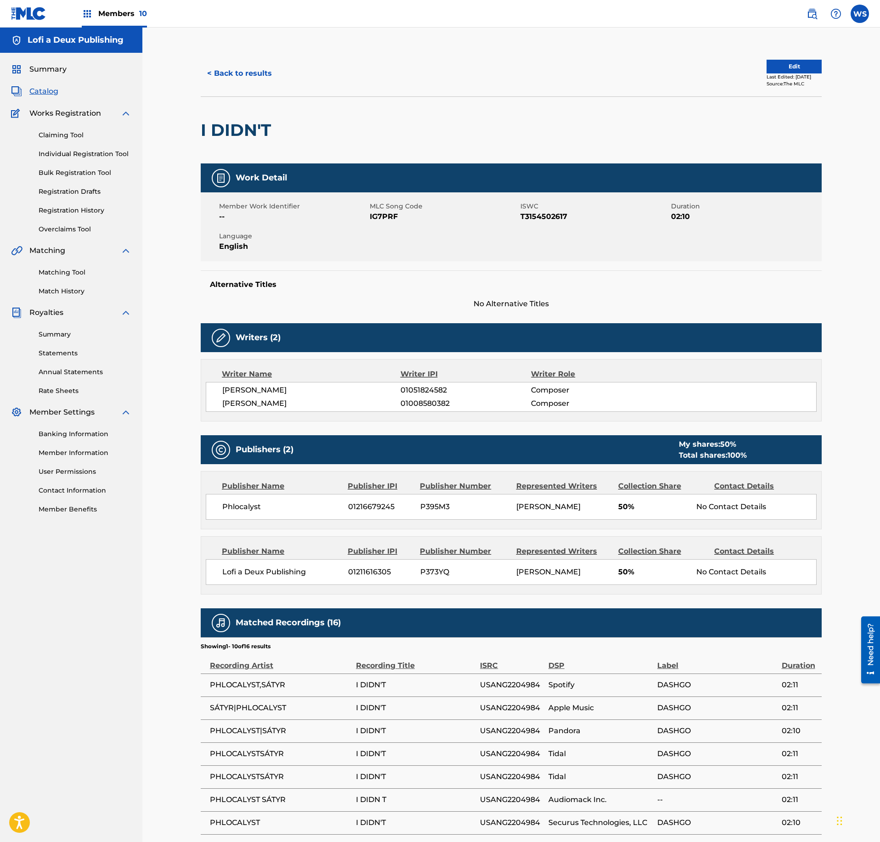
click at [239, 78] on button "< Back to results" at bounding box center [240, 73] width 78 height 23
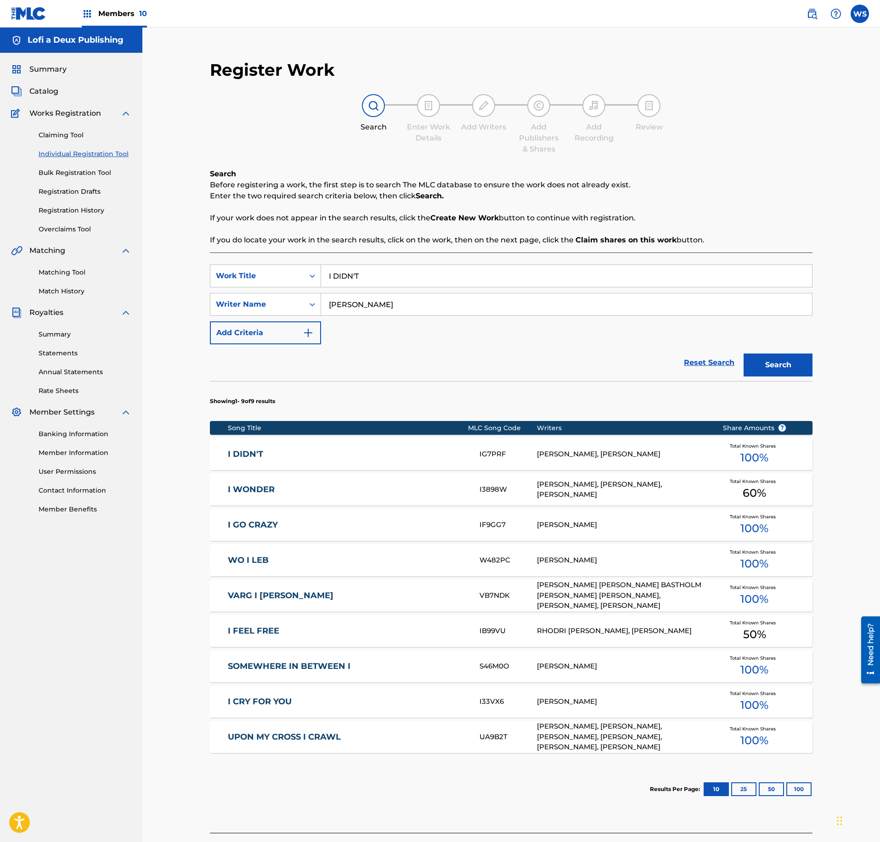
click at [359, 275] on input "I DIDN'T" at bounding box center [566, 276] width 491 height 22
paste input "ALOE"
type input "ALOE"
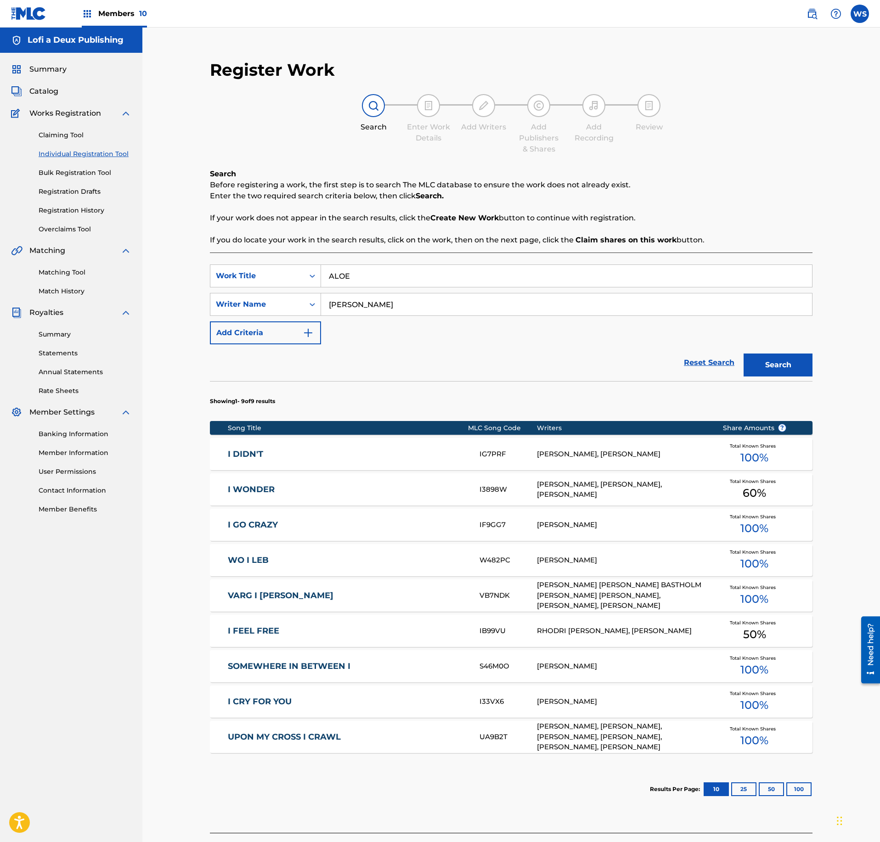
click at [786, 366] on button "Search" at bounding box center [777, 365] width 69 height 23
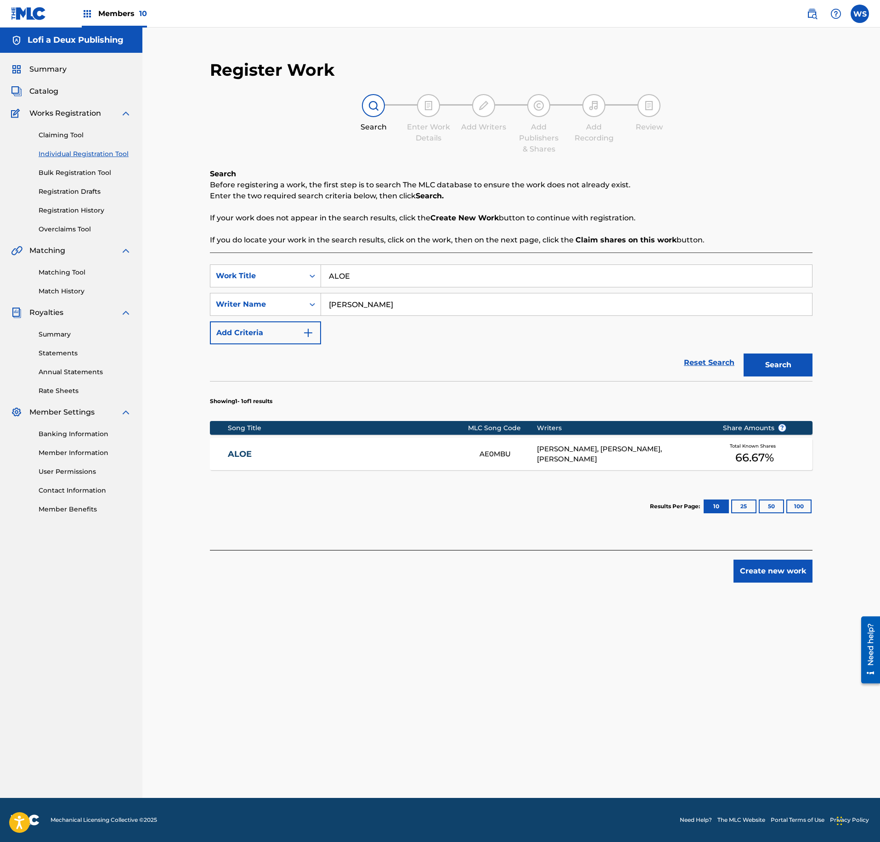
click at [419, 448] on div "ALOE AE0MBU LUKAS STUETZ, MICHIEL DE VLEESCHHOUWER, PHIL LESKY Total Known Shar…" at bounding box center [511, 454] width 602 height 32
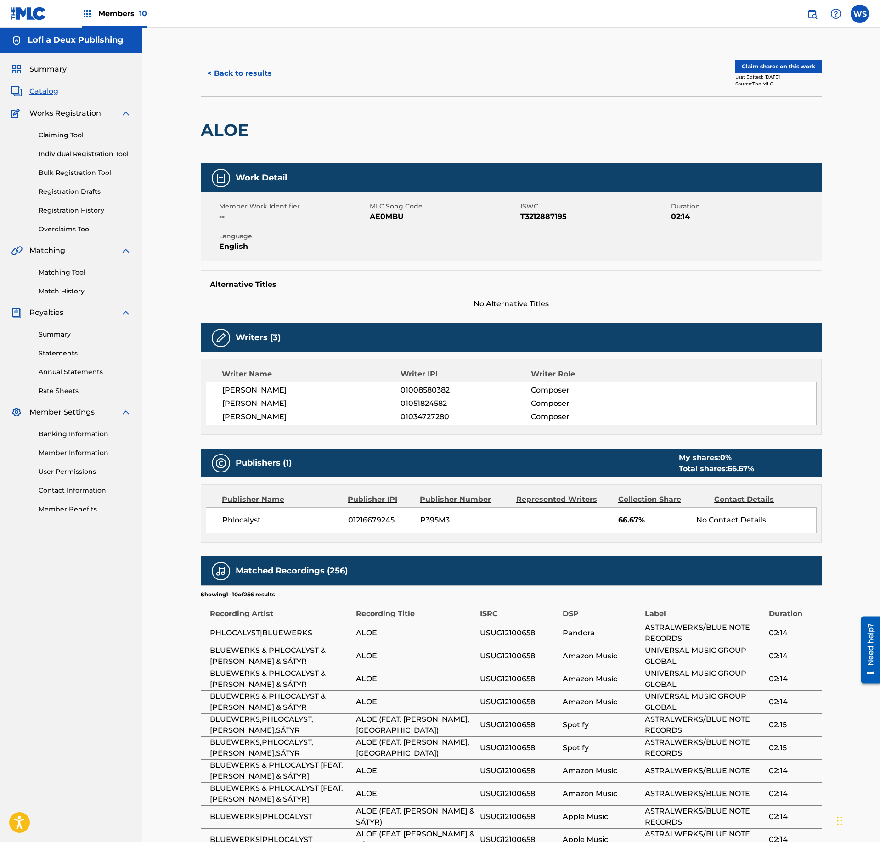
click at [36, 92] on span "Catalog" at bounding box center [43, 91] width 29 height 11
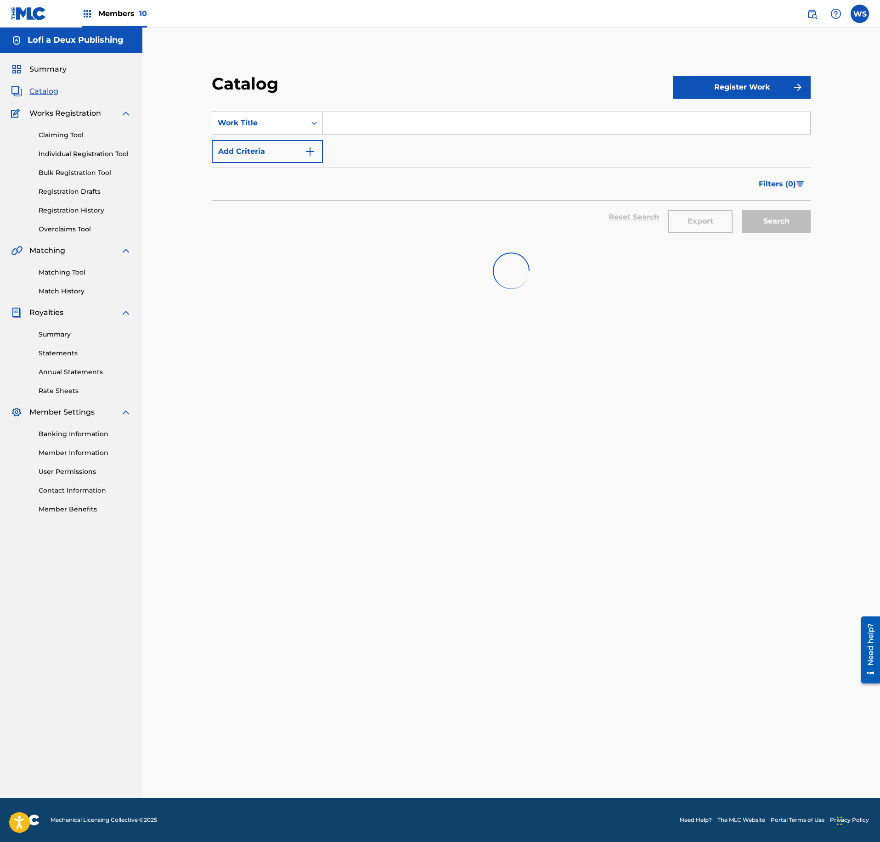
click at [124, 17] on span "Members 10" at bounding box center [122, 13] width 49 height 11
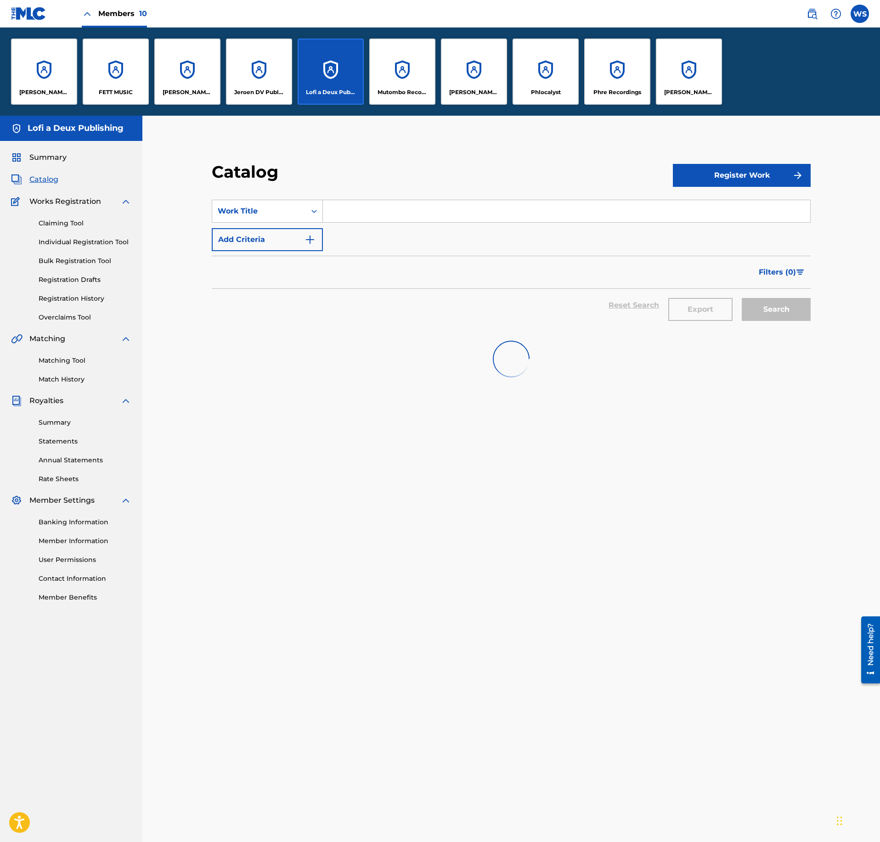
click at [547, 85] on div "Phlocalyst" at bounding box center [545, 72] width 66 height 66
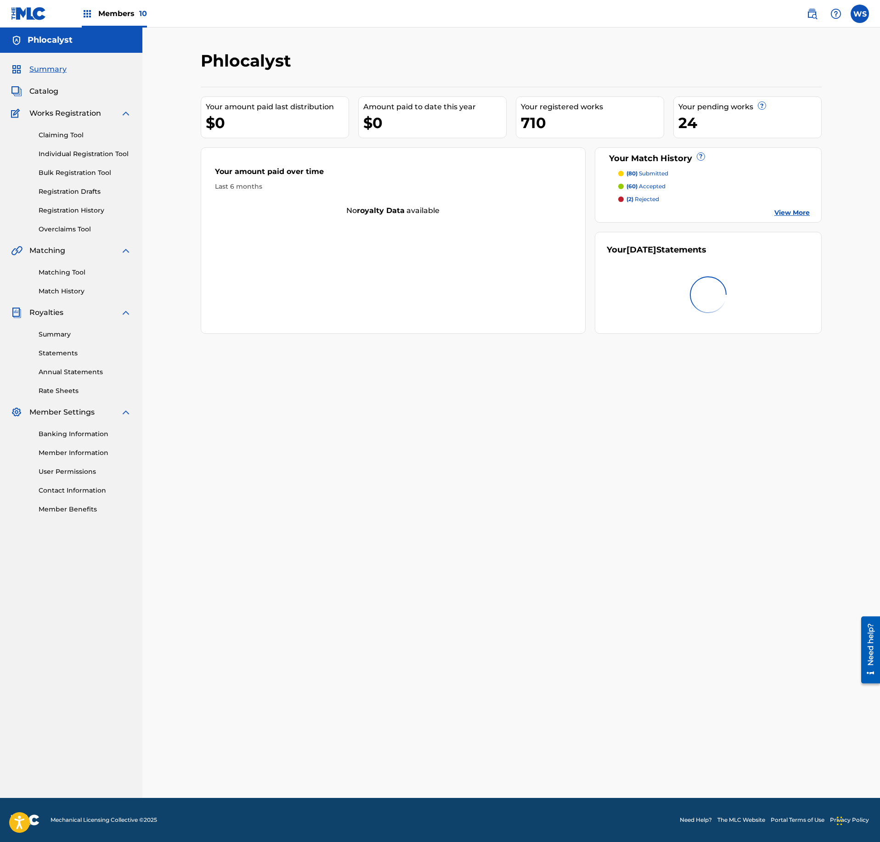
click at [48, 94] on span "Catalog" at bounding box center [43, 91] width 29 height 11
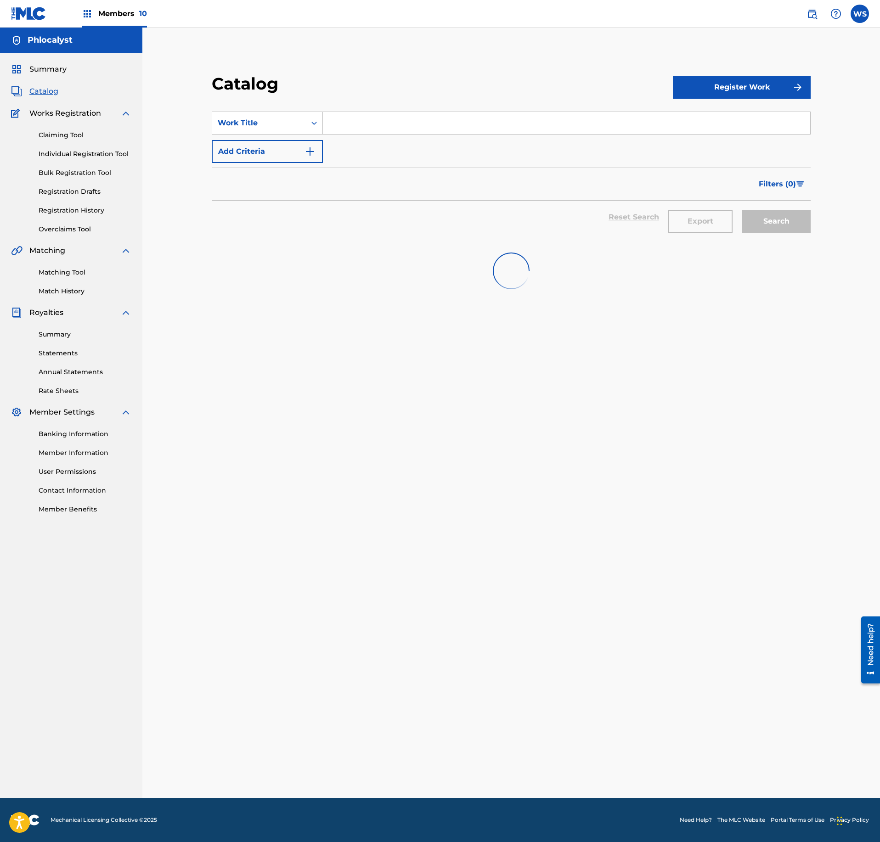
click at [423, 125] on input "Search Form" at bounding box center [566, 123] width 487 height 22
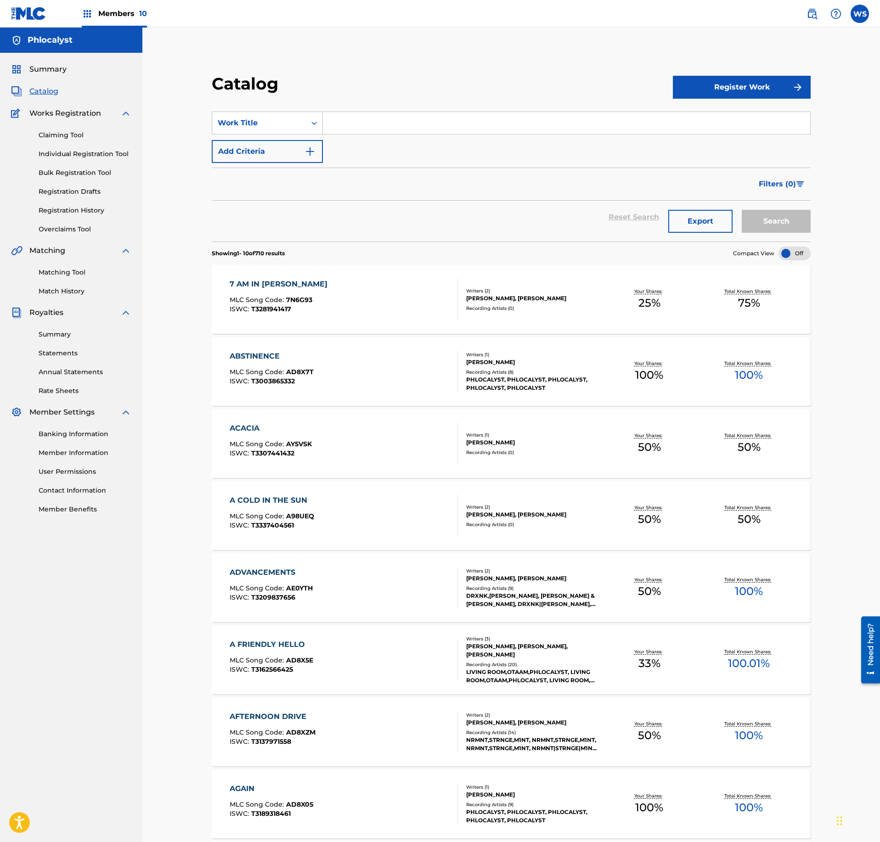
click at [81, 215] on link "Registration History" at bounding box center [85, 211] width 93 height 10
click at [81, 201] on div "Claiming Tool Individual Registration Tool Bulk Registration Tool Registration …" at bounding box center [71, 176] width 120 height 115
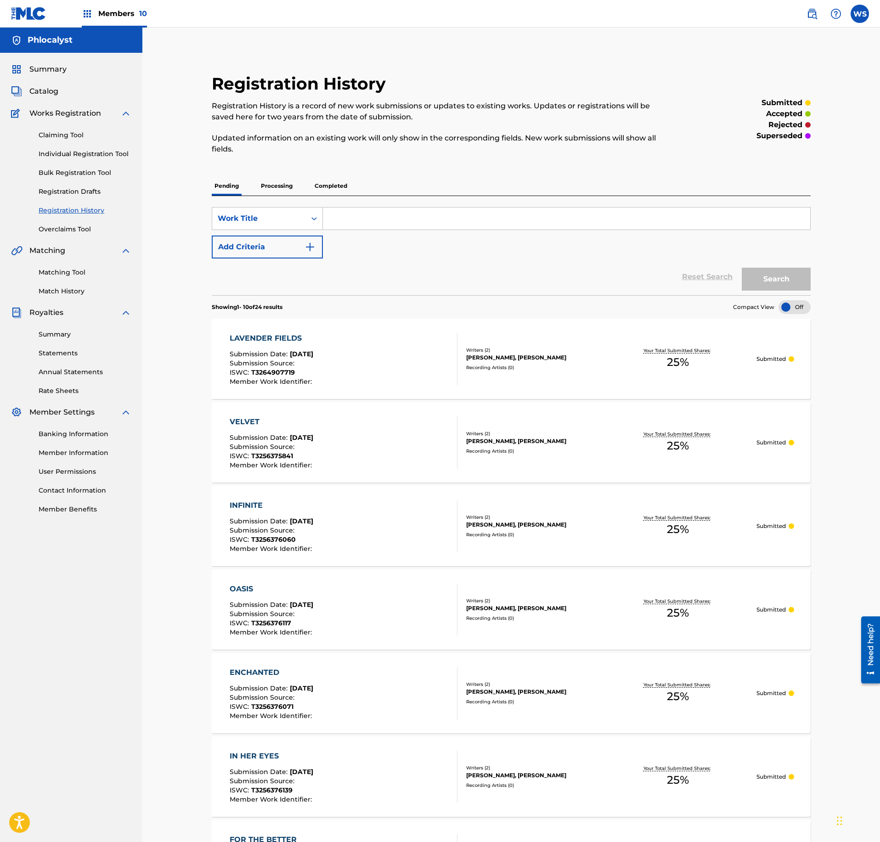
click at [456, 226] on input "Search Form" at bounding box center [566, 219] width 487 height 22
paste input "TARTUFO"
type input "TARTUFO"
click at [770, 282] on button "Search" at bounding box center [776, 279] width 69 height 23
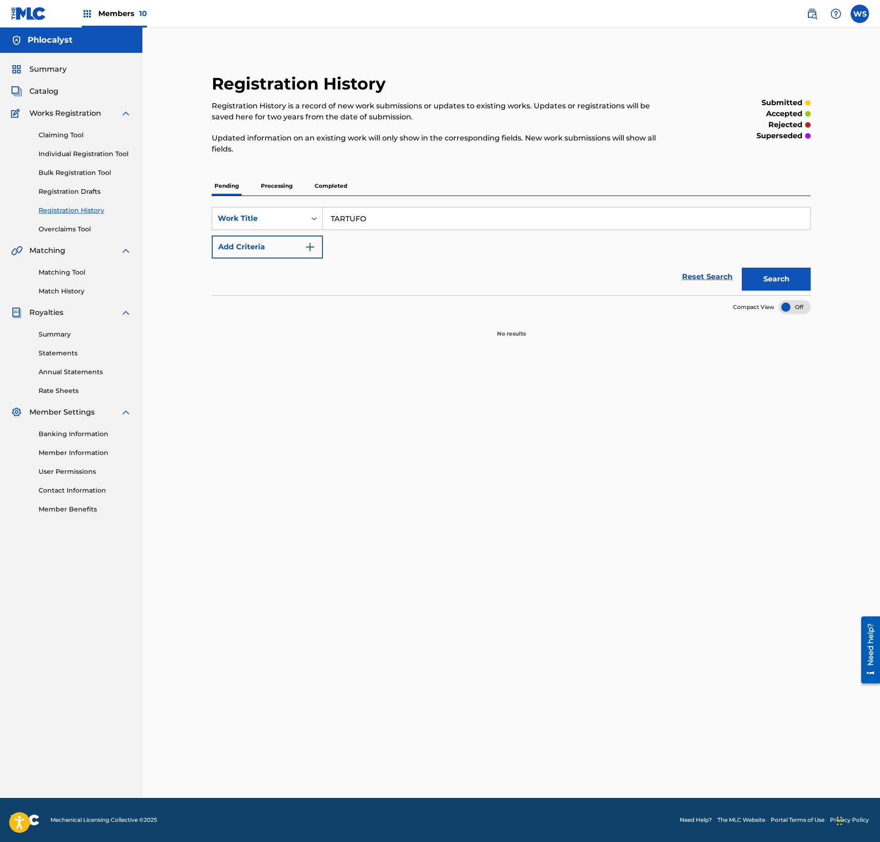
click at [275, 191] on p "Processing" at bounding box center [276, 185] width 37 height 19
click at [323, 181] on p "Completed" at bounding box center [331, 185] width 38 height 19
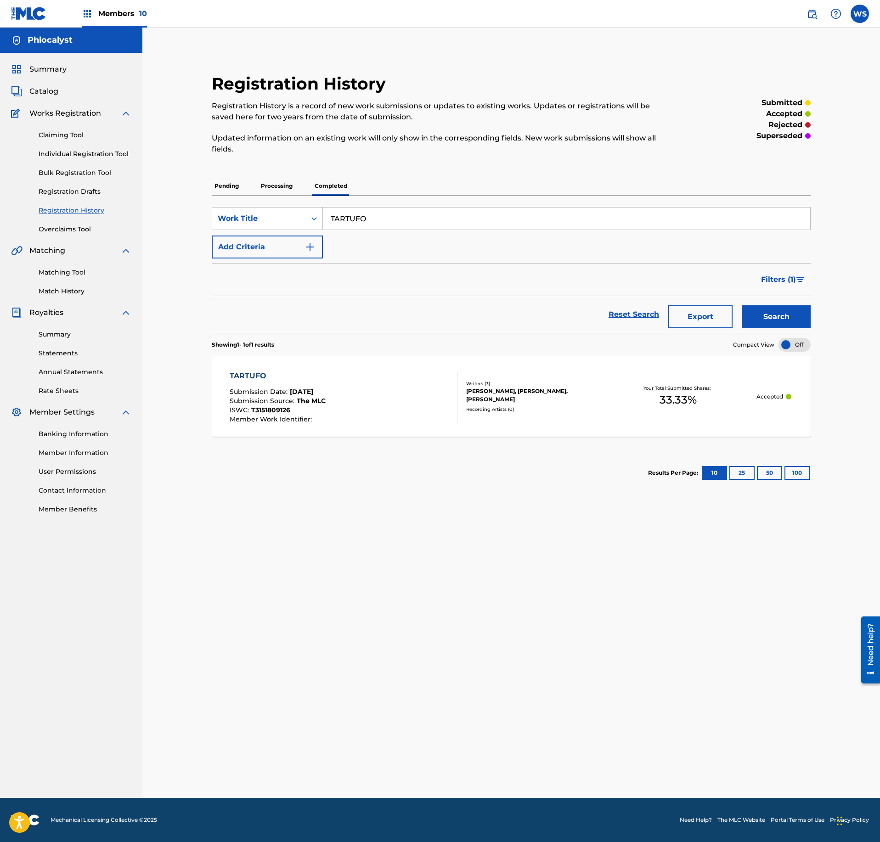
click at [495, 387] on div "Writers ( 3 )" at bounding box center [533, 383] width 134 height 7
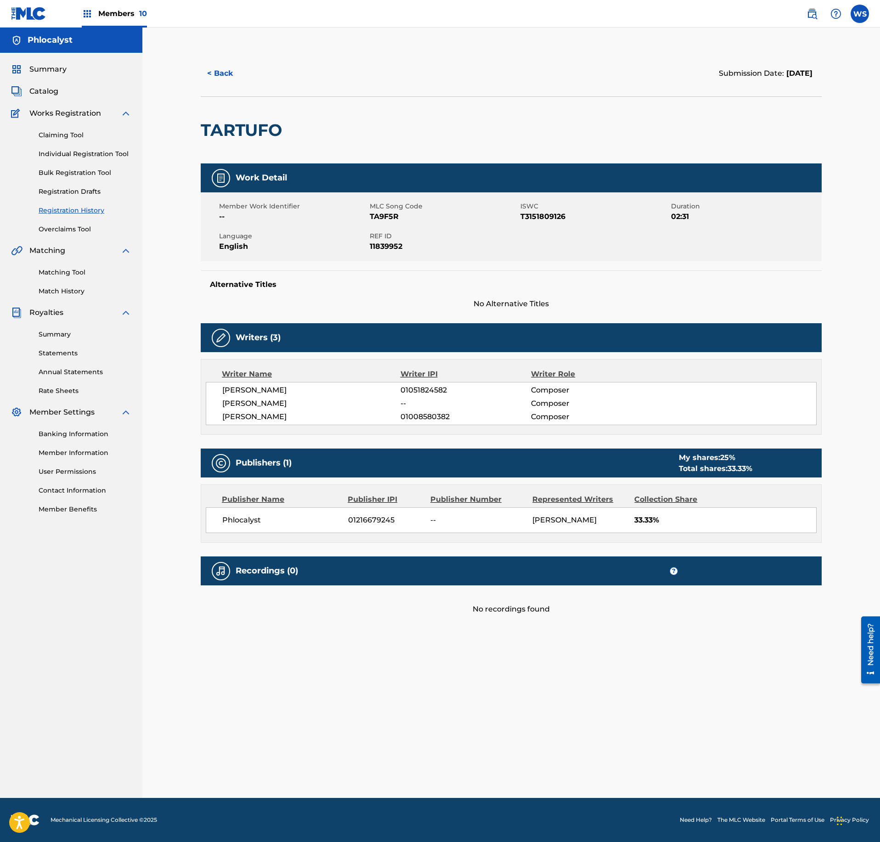
click at [62, 93] on div "Catalog" at bounding box center [71, 91] width 120 height 11
click at [47, 93] on span "Catalog" at bounding box center [43, 91] width 29 height 11
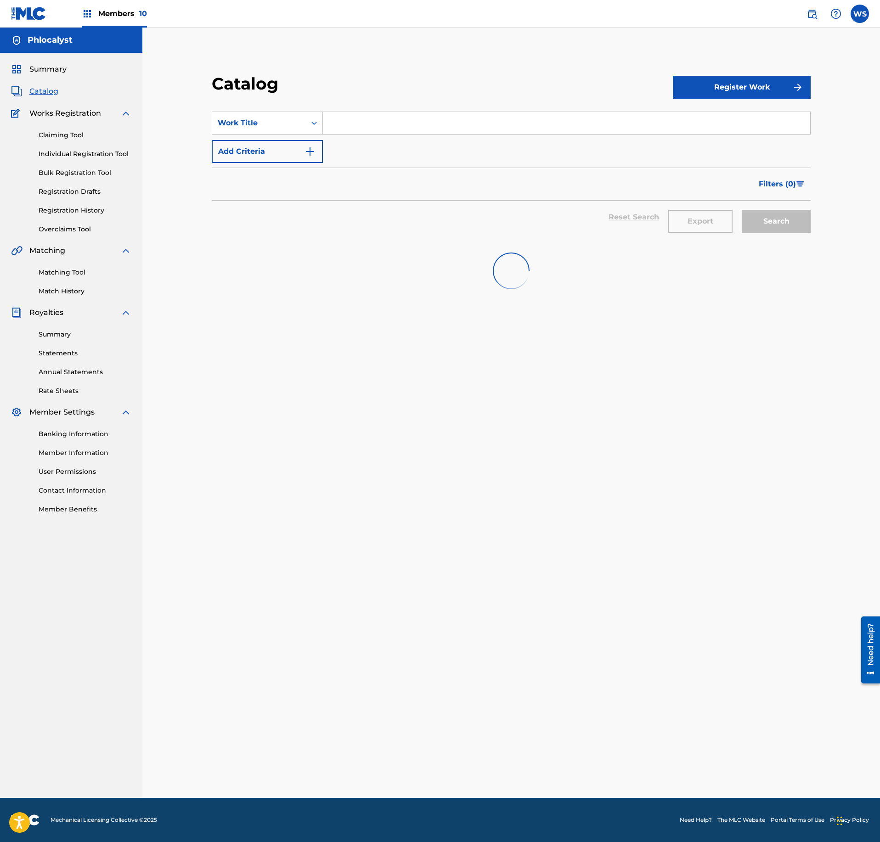
click at [496, 123] on input "Search Form" at bounding box center [566, 123] width 487 height 22
paste input "TARTUFO"
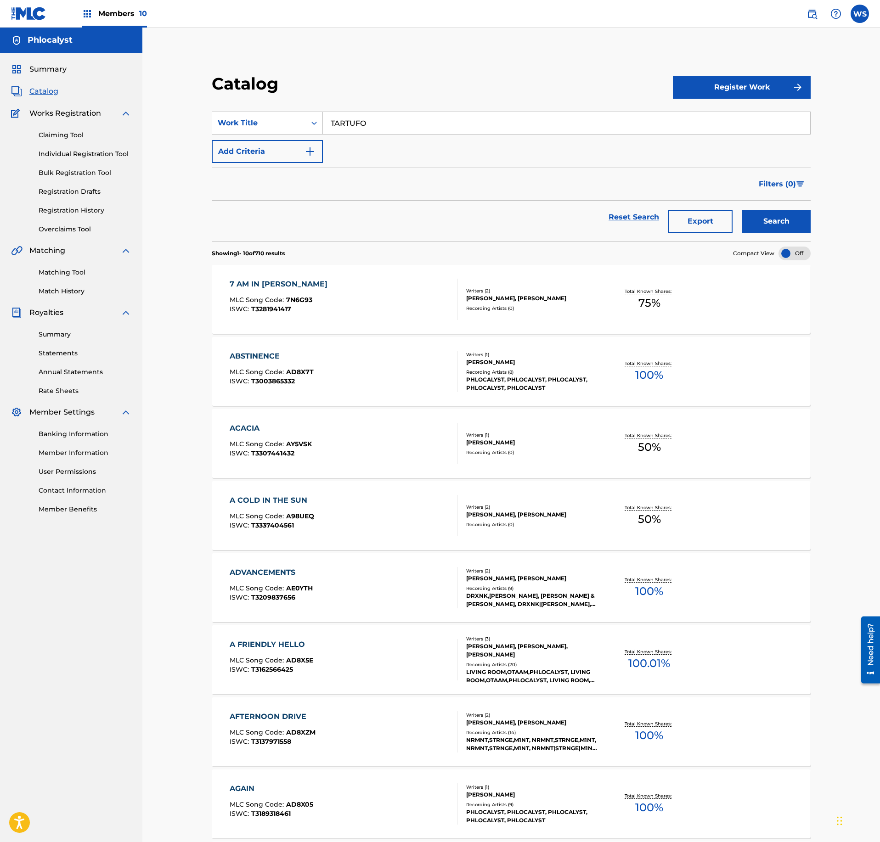
type input "TARTUFO"
click at [764, 234] on div "Search" at bounding box center [773, 217] width 73 height 33
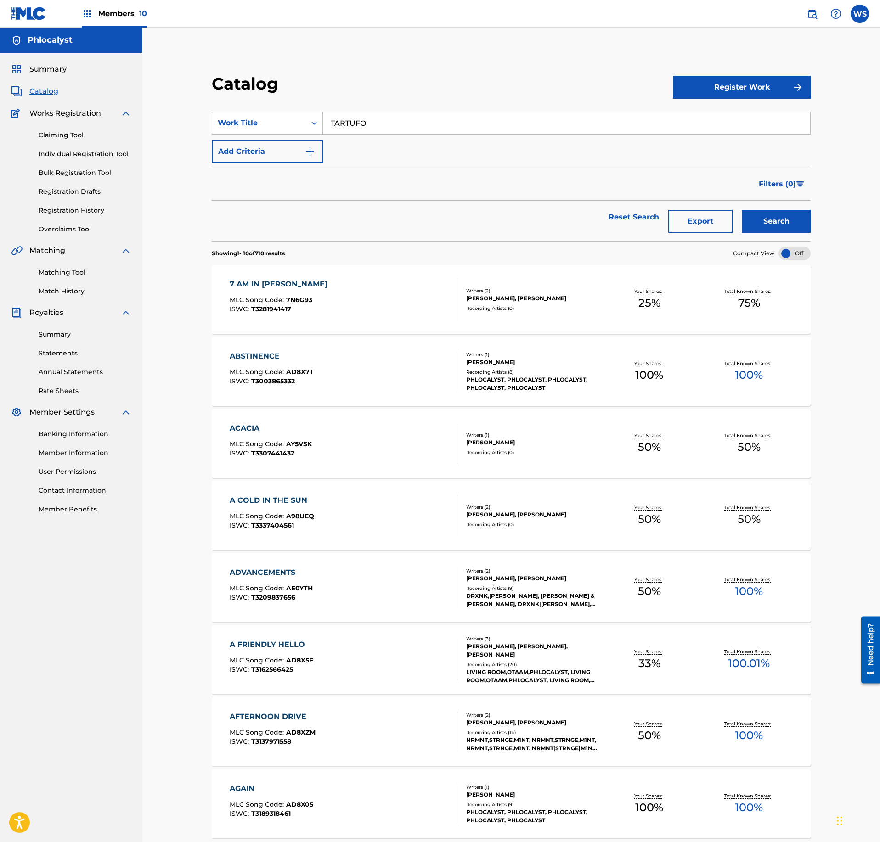
click at [767, 232] on button "Search" at bounding box center [776, 221] width 69 height 23
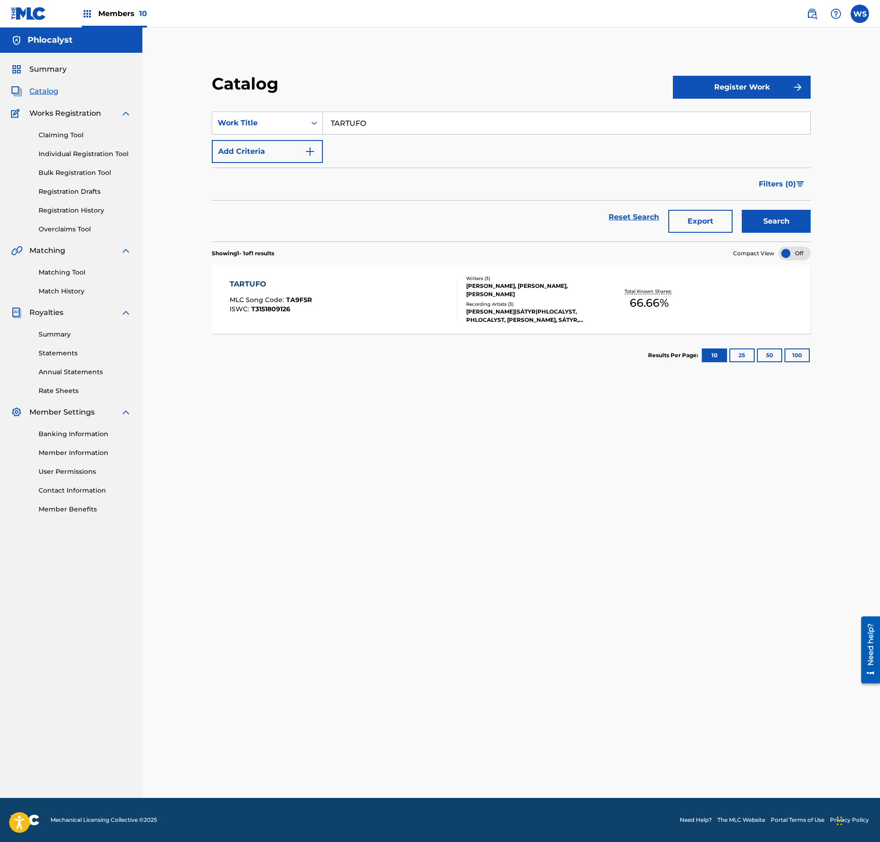
click at [410, 298] on div "TARTUFO MLC Song Code : TA9F5R ISWC : T3151809126" at bounding box center [344, 299] width 228 height 41
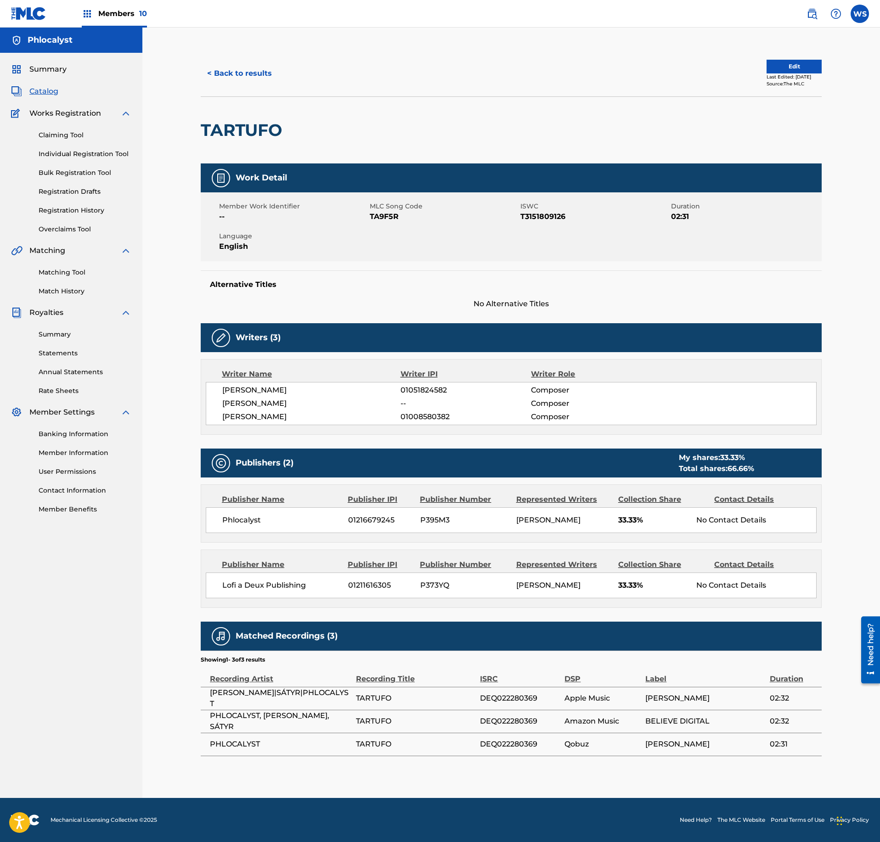
click at [119, 26] on div "Members 10" at bounding box center [114, 13] width 65 height 27
click at [124, 20] on div "Members 10" at bounding box center [114, 13] width 65 height 27
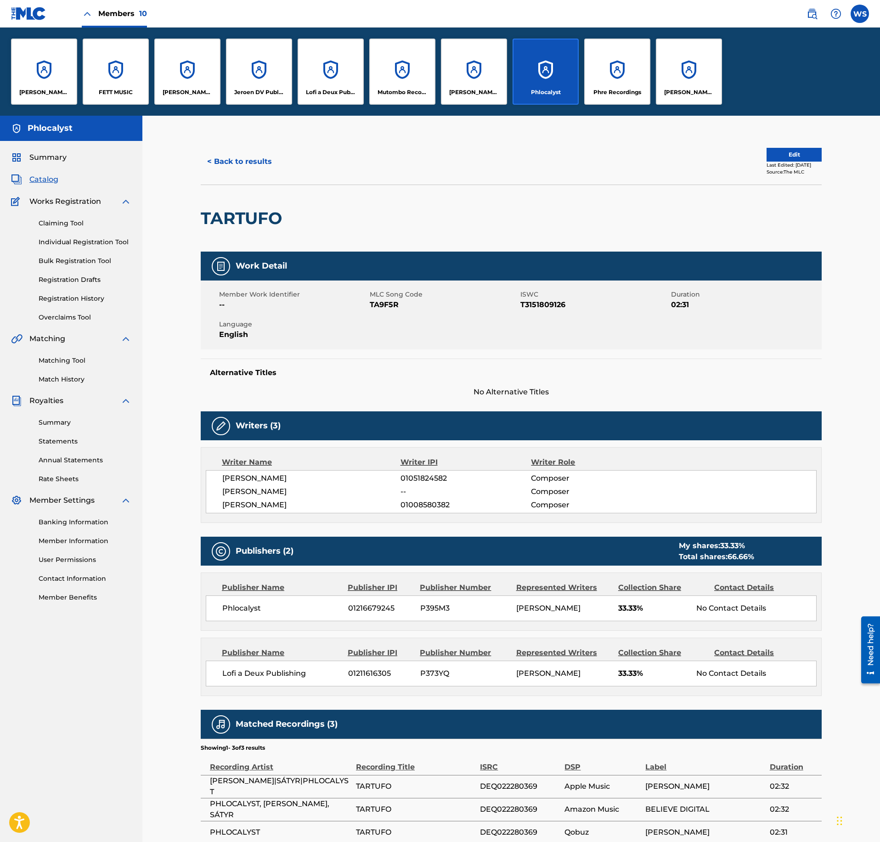
click at [63, 237] on div "Claiming Tool Individual Registration Tool Bulk Registration Tool Registration …" at bounding box center [71, 264] width 120 height 115
click at [38, 180] on span "Catalog" at bounding box center [43, 179] width 29 height 11
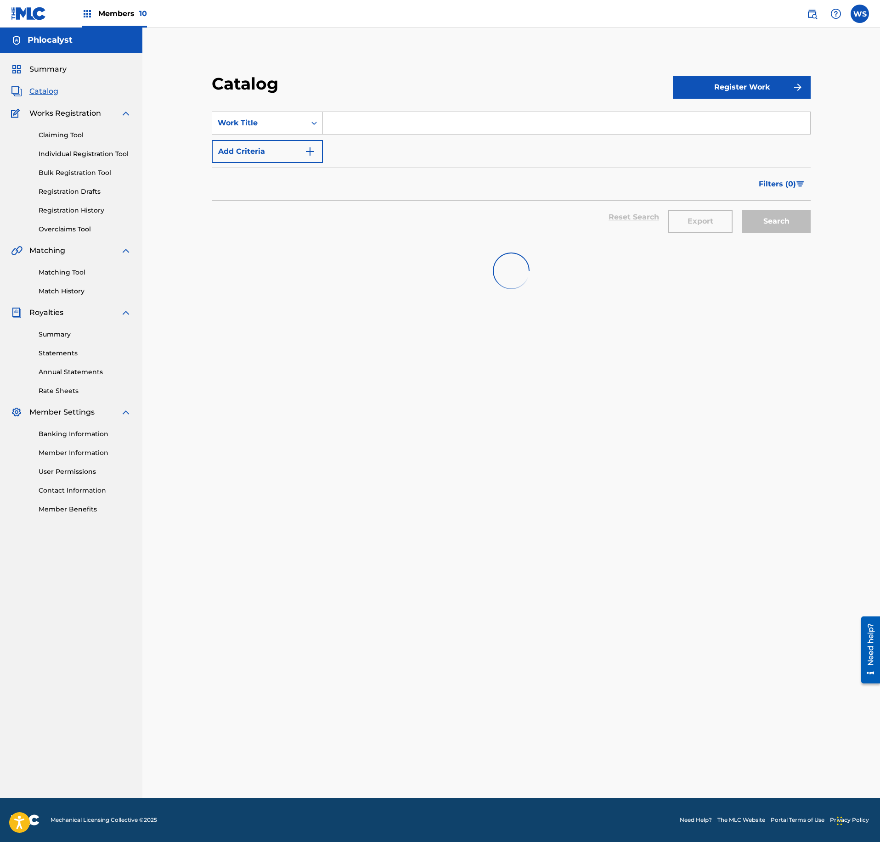
click at [772, 81] on button "Register Work" at bounding box center [742, 87] width 138 height 23
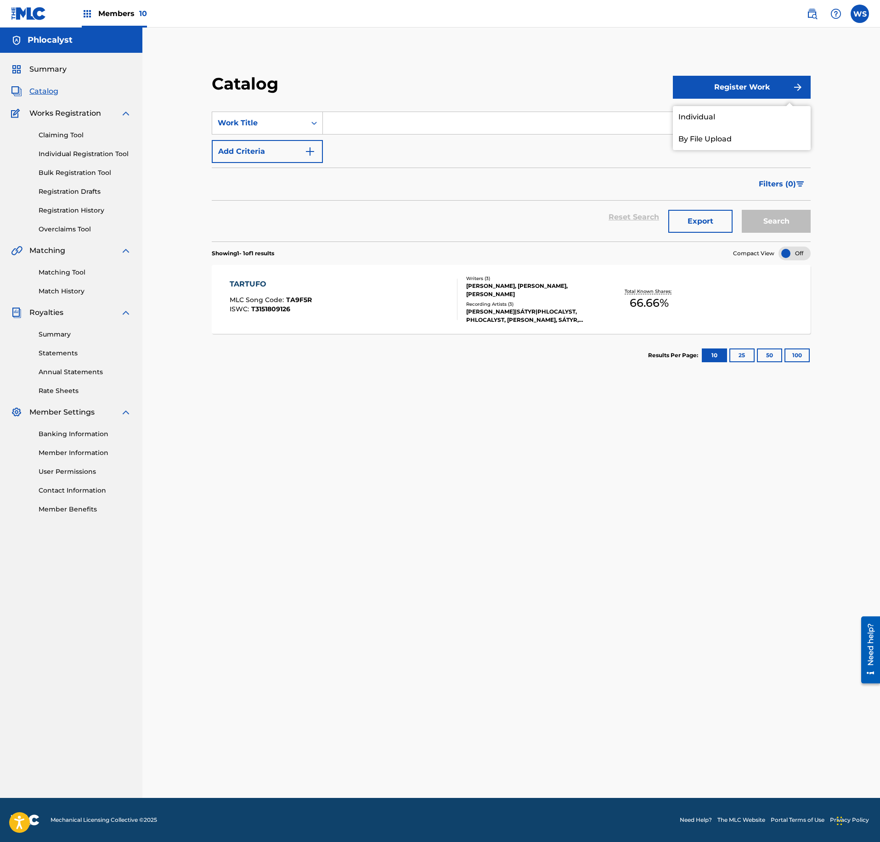
click at [708, 116] on link "Individual" at bounding box center [742, 117] width 138 height 22
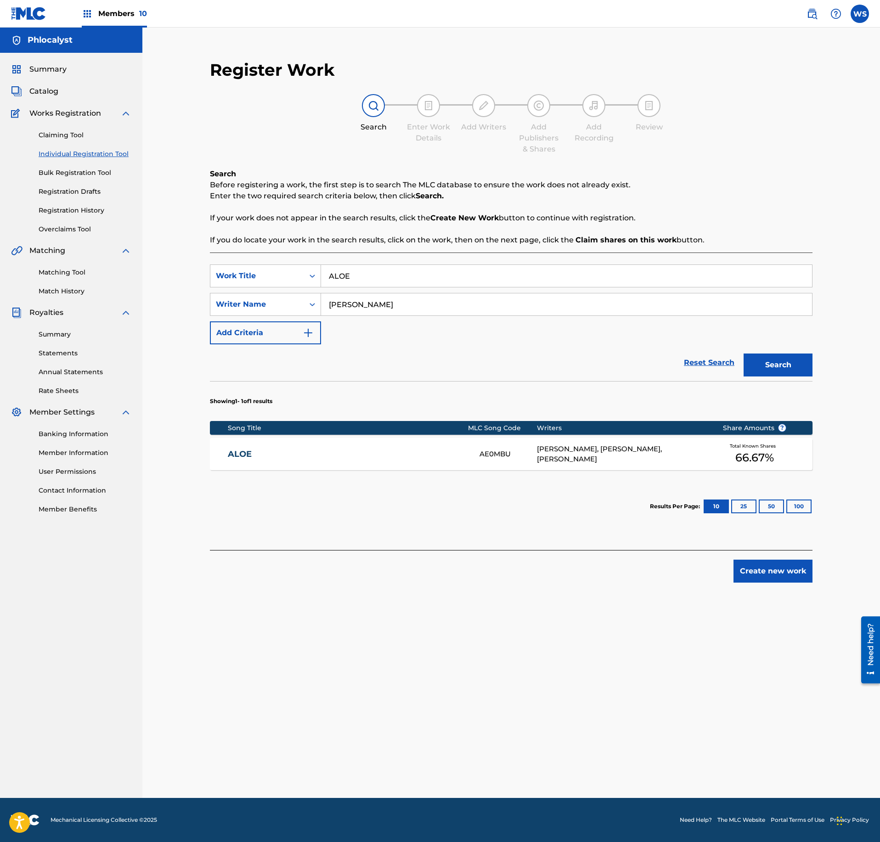
click at [787, 376] on button "Search" at bounding box center [777, 365] width 69 height 23
click at [527, 462] on div "ALOE AE0MBU LUKAS STUETZ, MICHIEL DE VLEESCHHOUWER, PHIL LESKY Total Known Shar…" at bounding box center [511, 454] width 602 height 32
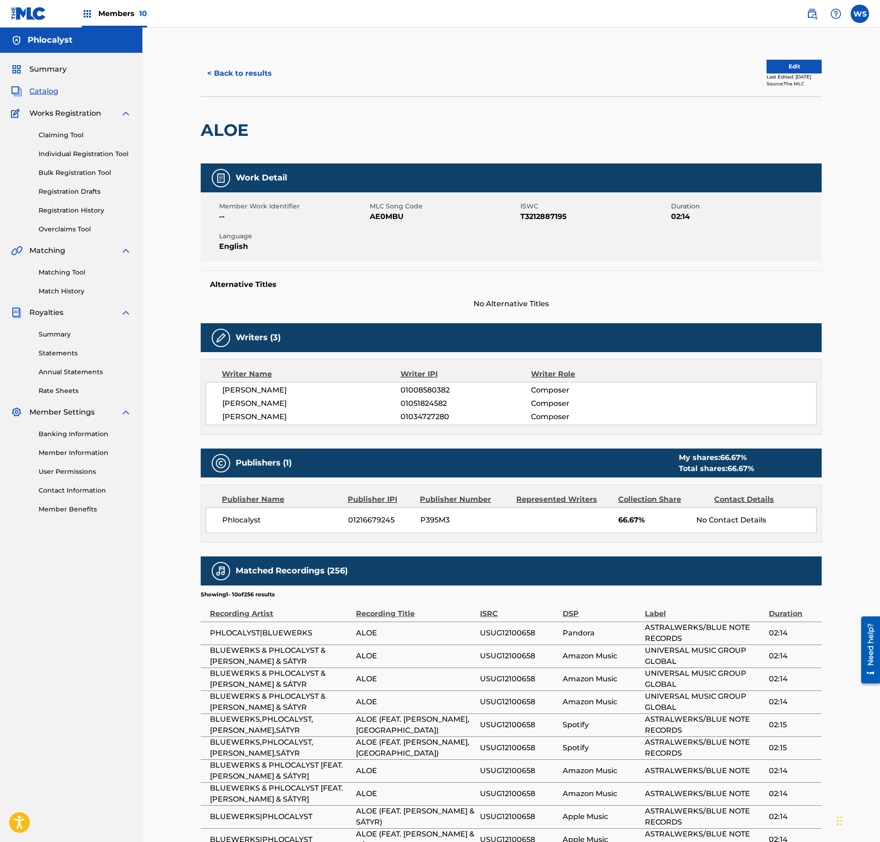
click at [794, 63] on button "Edit" at bounding box center [793, 67] width 55 height 14
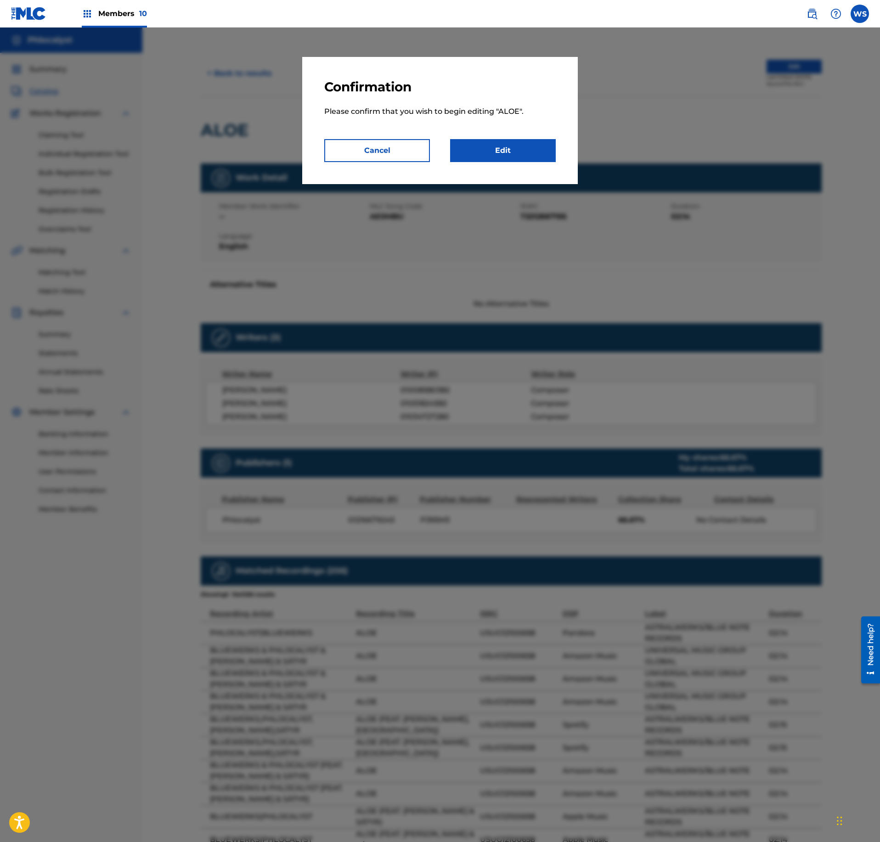
click at [511, 148] on link "Edit" at bounding box center [503, 150] width 106 height 23
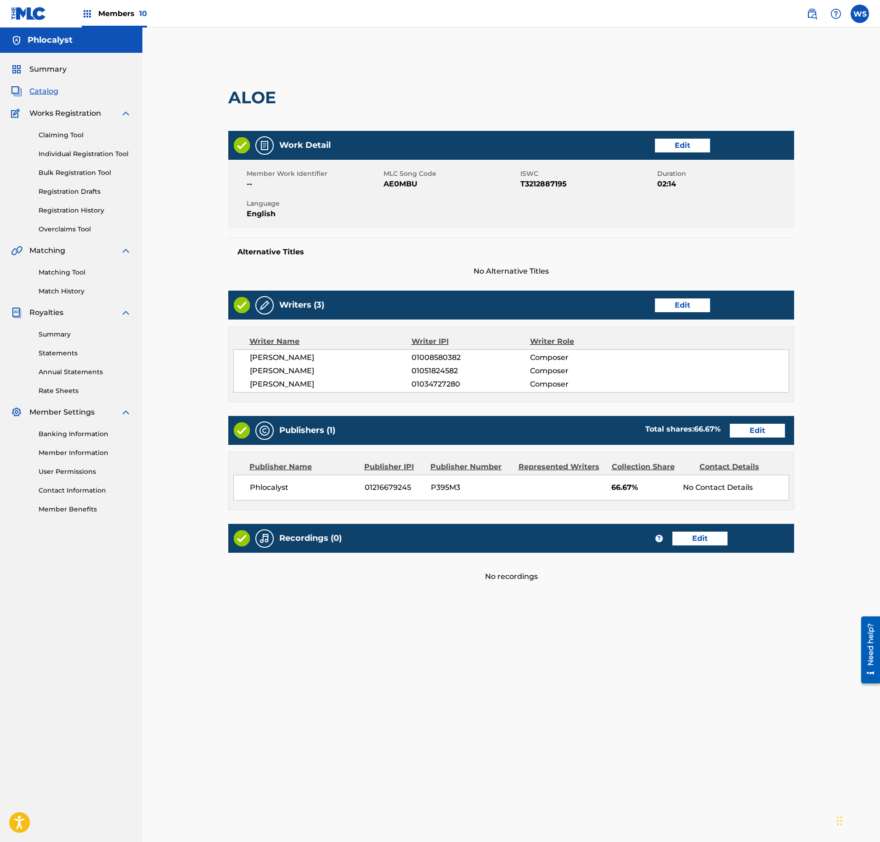
click at [766, 426] on link "Edit" at bounding box center [757, 431] width 55 height 14
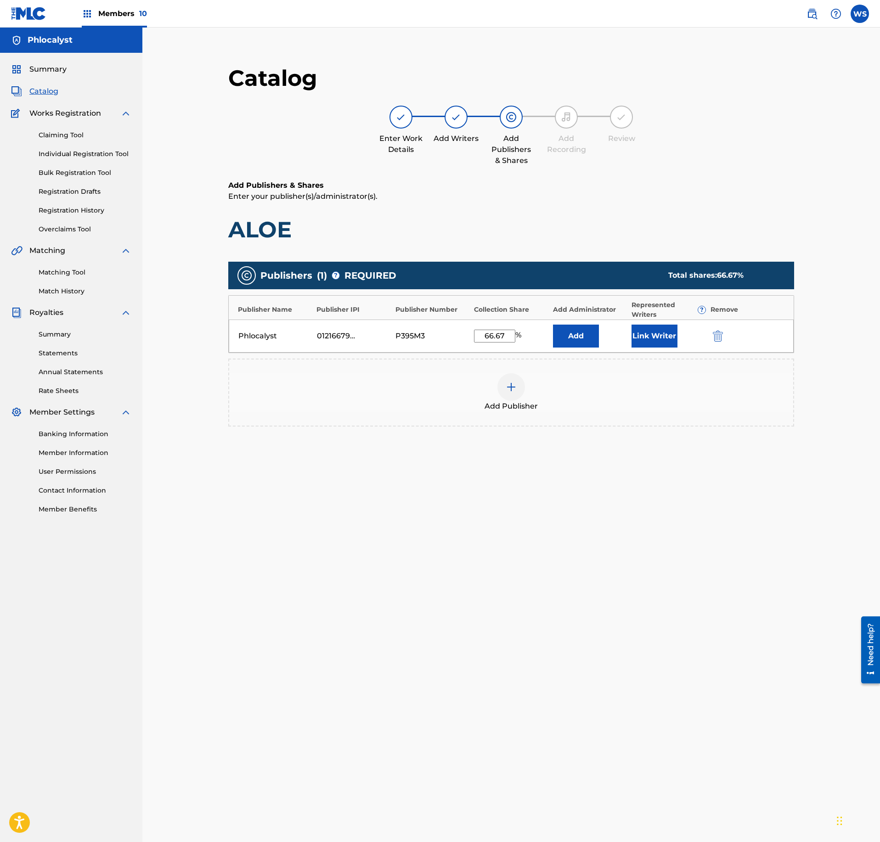
click at [508, 340] on input "66.67" at bounding box center [494, 336] width 41 height 13
click at [508, 339] on input "66.67" at bounding box center [494, 336] width 41 height 13
type input "3"
type input "33."
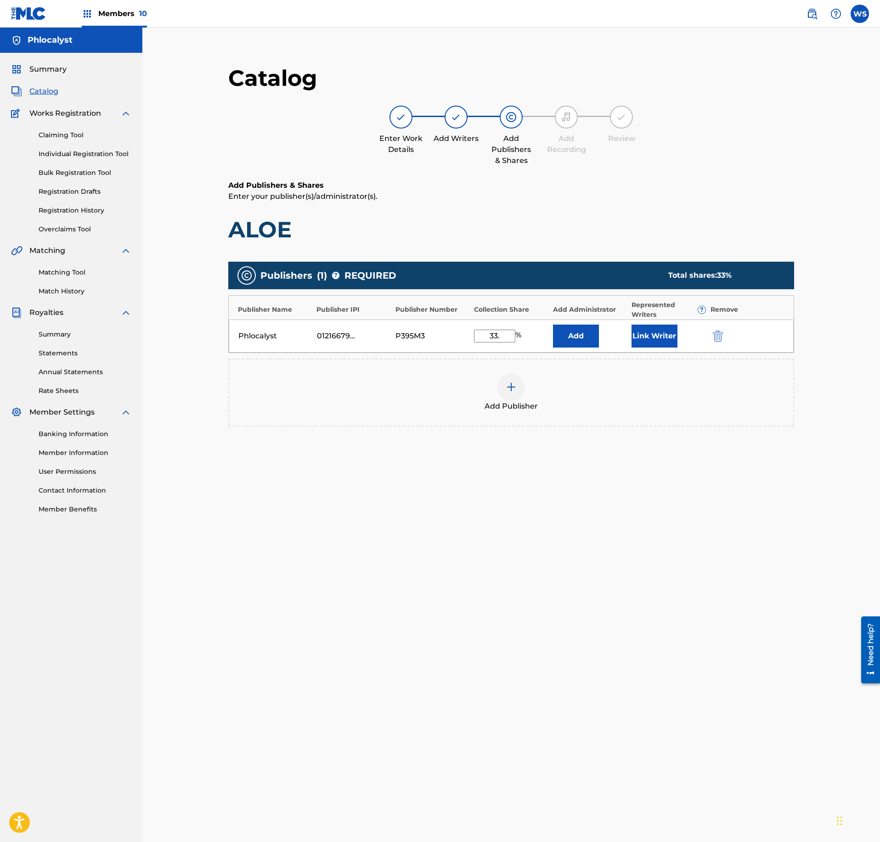
click at [47, 93] on span "Catalog" at bounding box center [43, 91] width 29 height 11
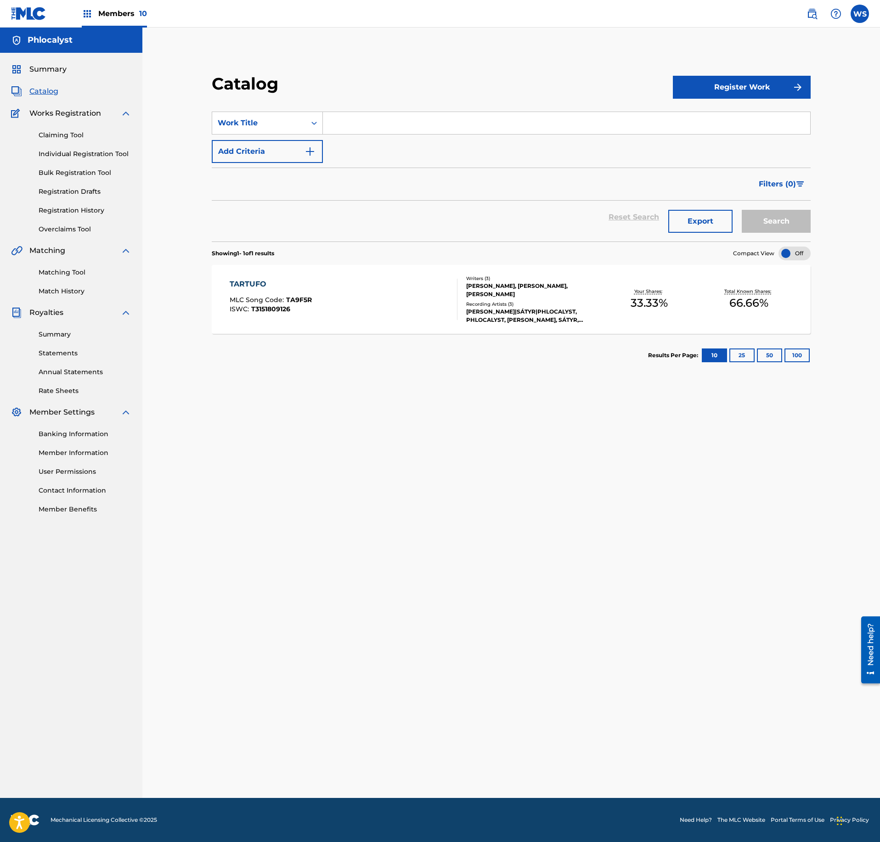
click at [75, 208] on link "Registration History" at bounding box center [85, 211] width 93 height 10
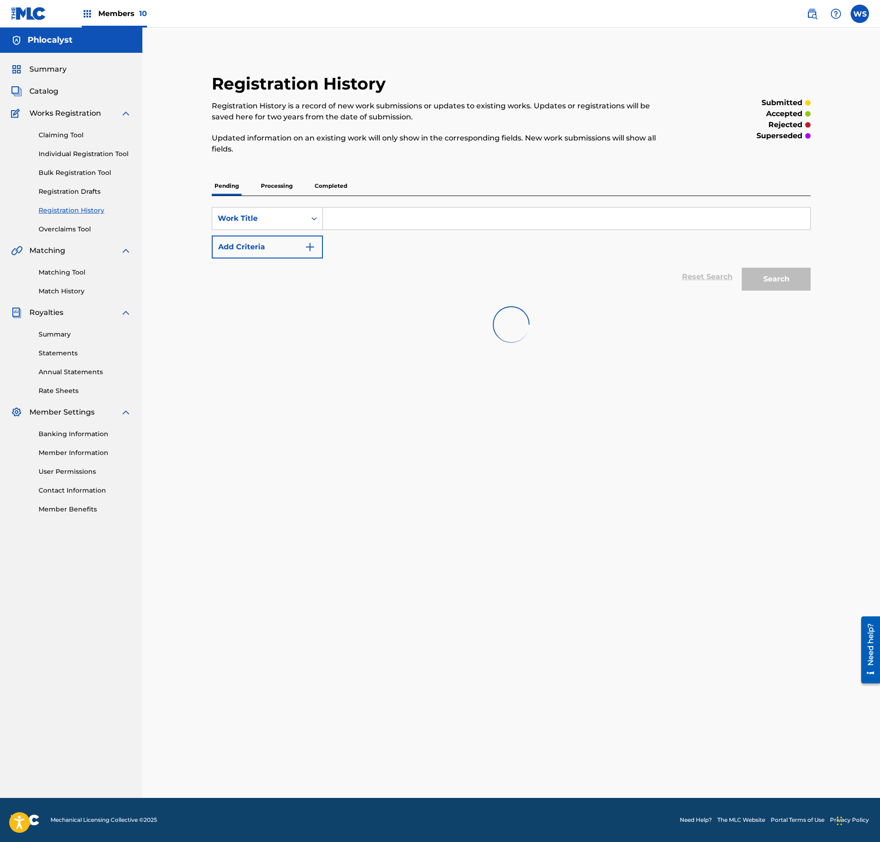
click at [369, 219] on input "Search Form" at bounding box center [566, 219] width 487 height 22
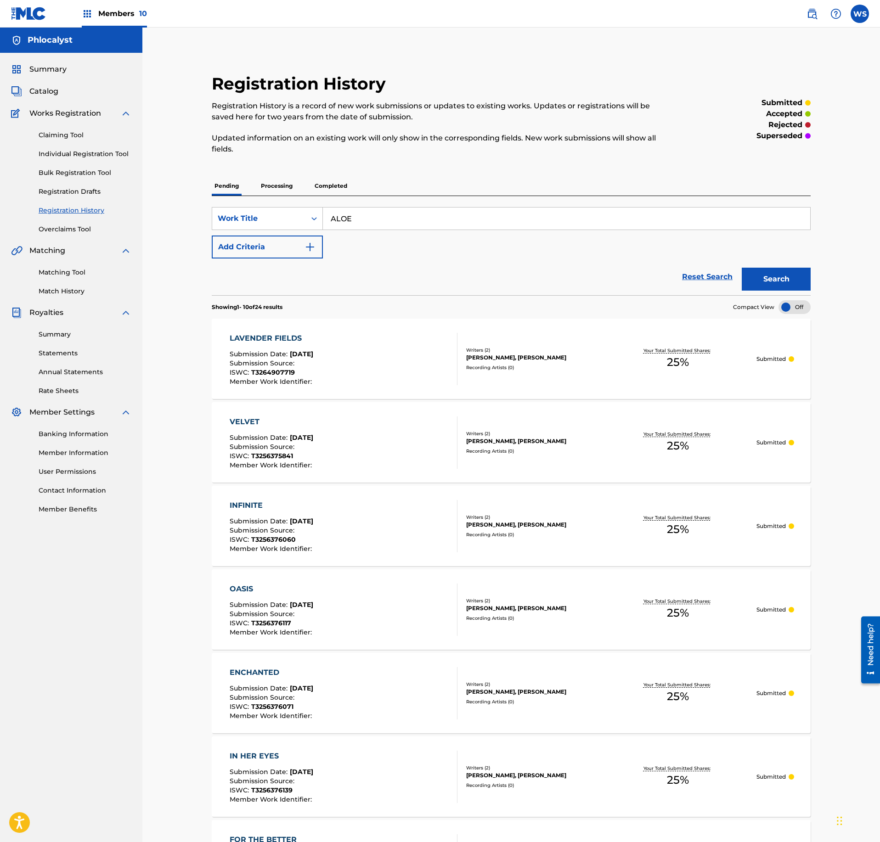
type input "ALOE"
click at [779, 277] on button "Search" at bounding box center [776, 279] width 69 height 23
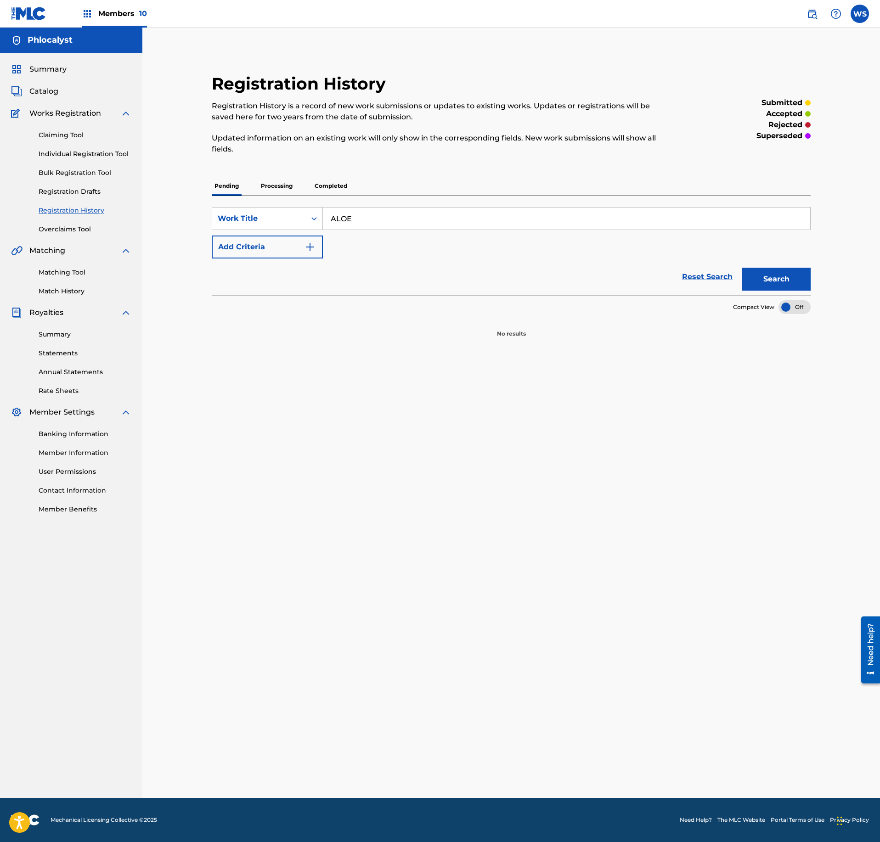
click at [406, 219] on input "ALOE" at bounding box center [566, 219] width 487 height 22
click at [249, 187] on div "Pending Processing Completed" at bounding box center [511, 185] width 599 height 19
click at [275, 187] on p "Processing" at bounding box center [276, 185] width 37 height 19
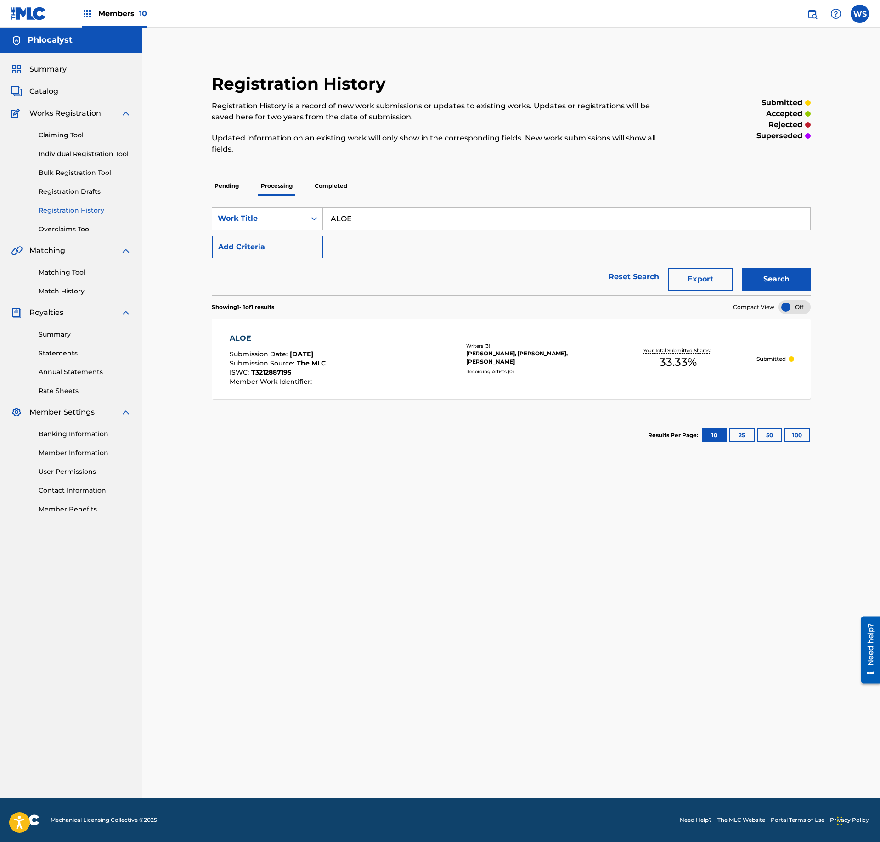
click at [589, 384] on div "ALOE Submission Date : Aug 14, 2025 Submission Source : The MLC ISWC : T3212887…" at bounding box center [511, 359] width 599 height 80
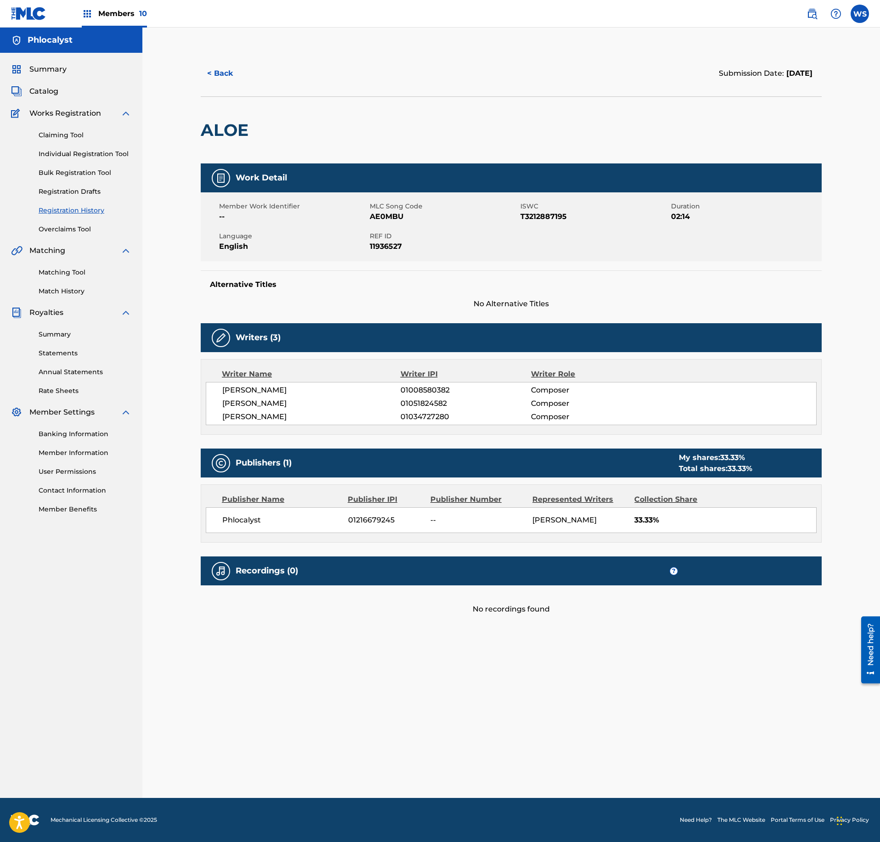
click at [226, 73] on button "< Back" at bounding box center [228, 73] width 55 height 23
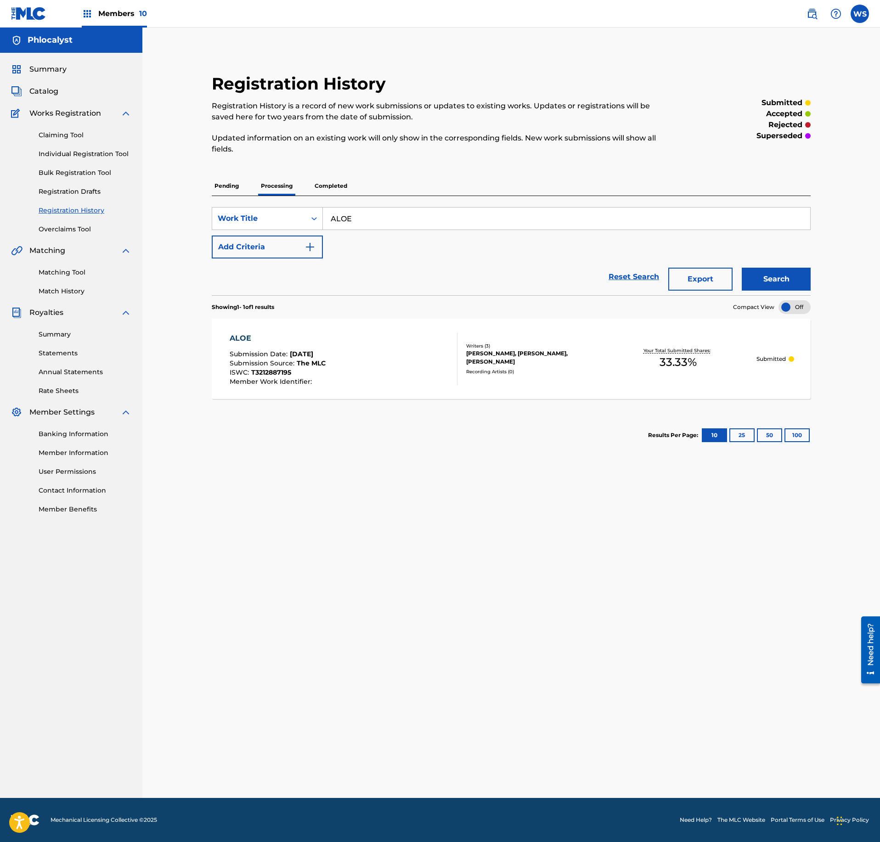
click at [61, 271] on link "Matching Tool" at bounding box center [85, 273] width 93 height 10
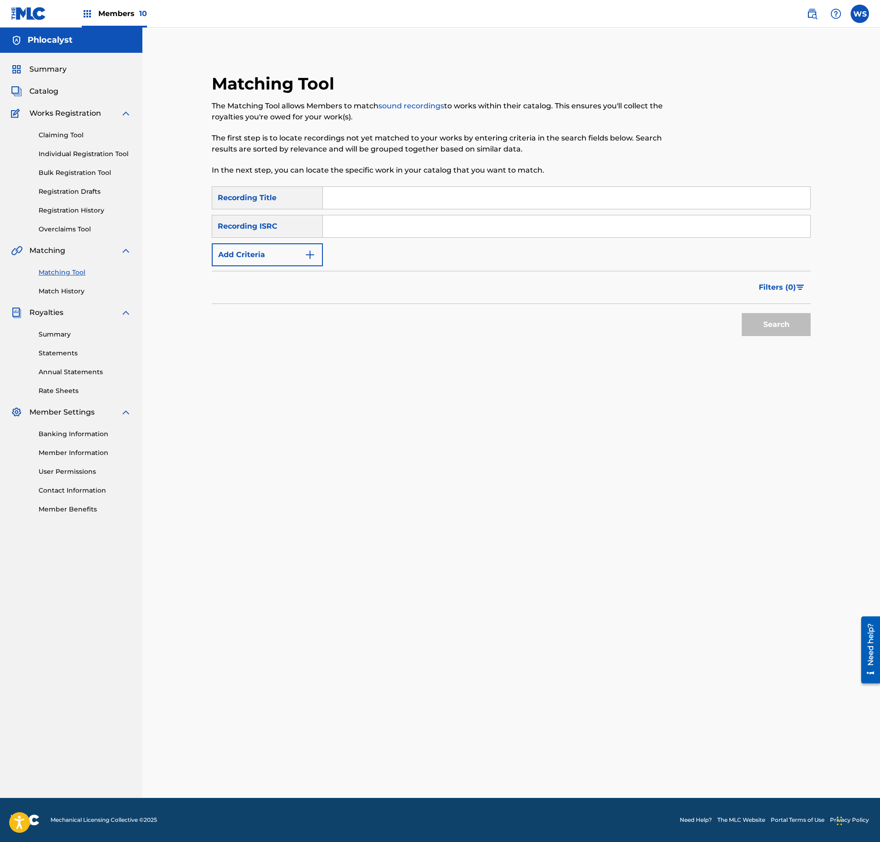
click at [73, 291] on link "Match History" at bounding box center [85, 292] width 93 height 10
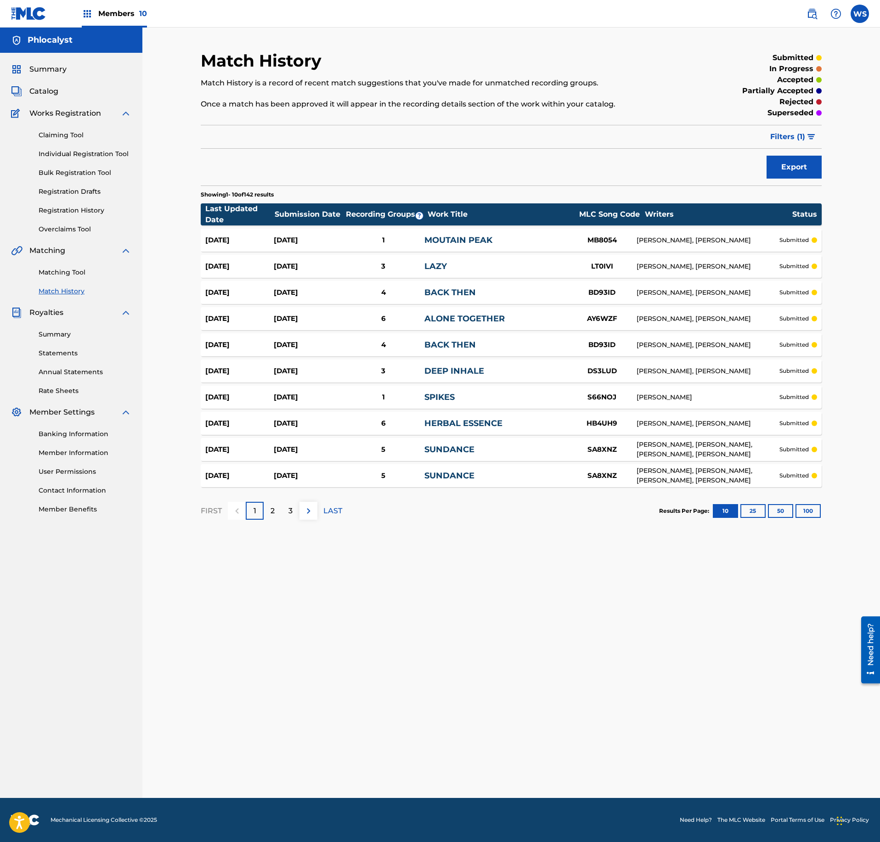
click at [802, 145] on button "Filters ( 1 )" at bounding box center [792, 136] width 57 height 23
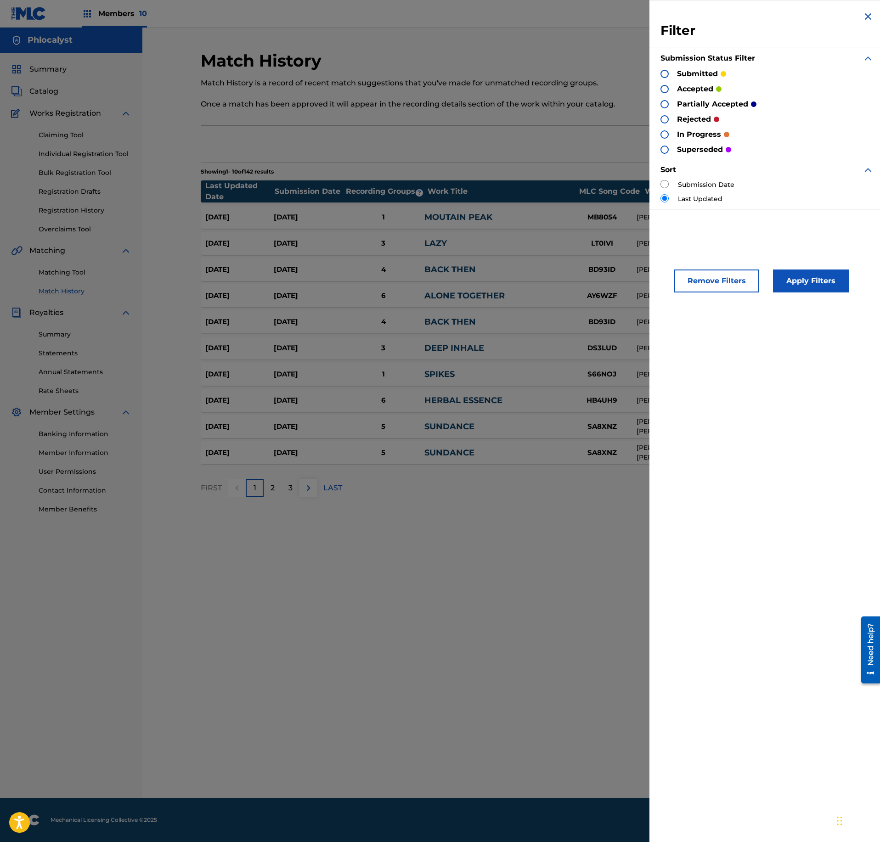
click at [550, 150] on div "Export" at bounding box center [511, 144] width 621 height 23
click at [536, 141] on div "Export" at bounding box center [511, 144] width 621 height 23
click at [467, 571] on div "Match History Match History is a record of recent match suggestions that you've…" at bounding box center [511, 424] width 643 height 747
click at [865, 16] on img at bounding box center [867, 16] width 11 height 11
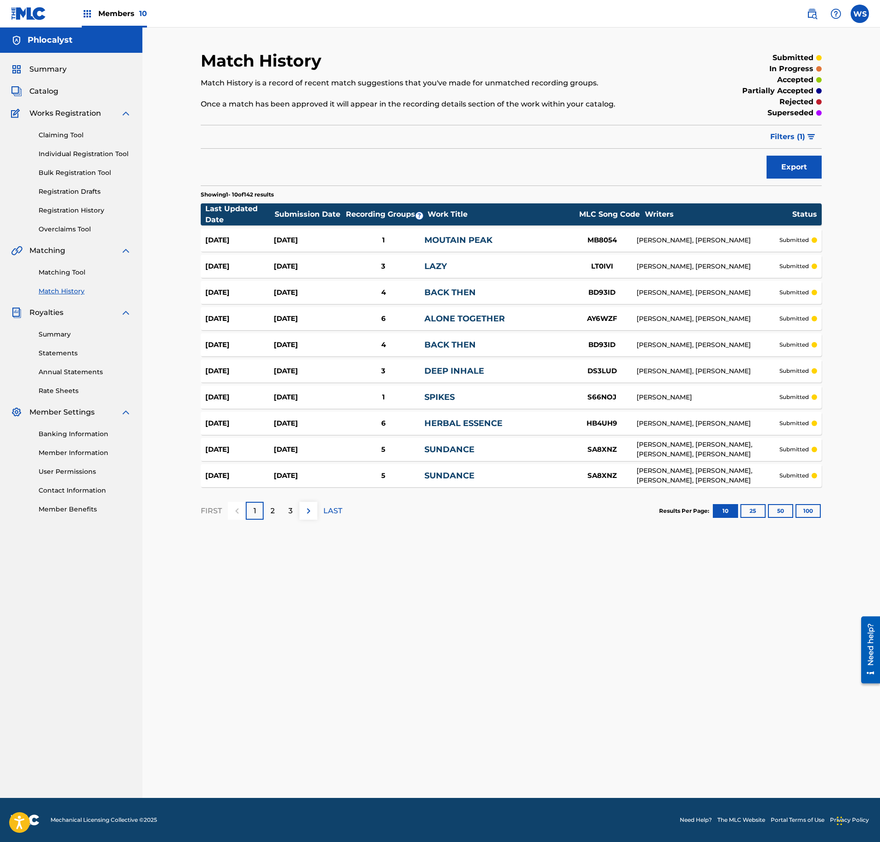
click at [801, 140] on span "Filters ( 1 )" at bounding box center [787, 136] width 35 height 11
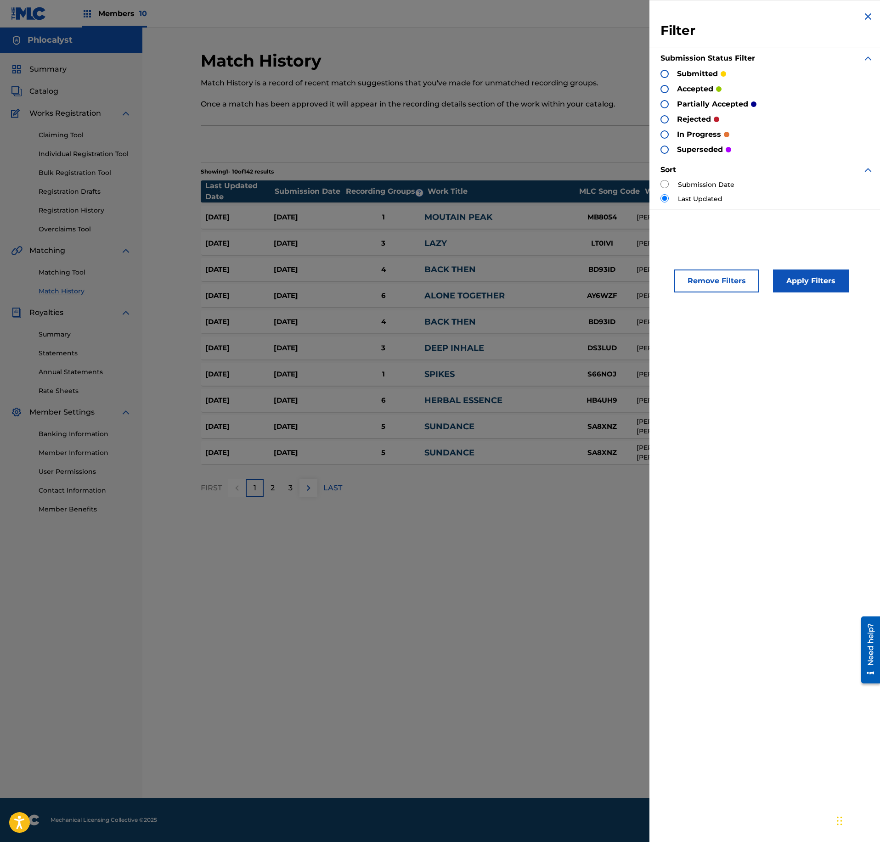
click at [679, 123] on p "rejected" at bounding box center [694, 119] width 34 height 11
click at [662, 118] on div at bounding box center [664, 119] width 8 height 8
click at [784, 287] on button "Apply Filters" at bounding box center [811, 281] width 76 height 23
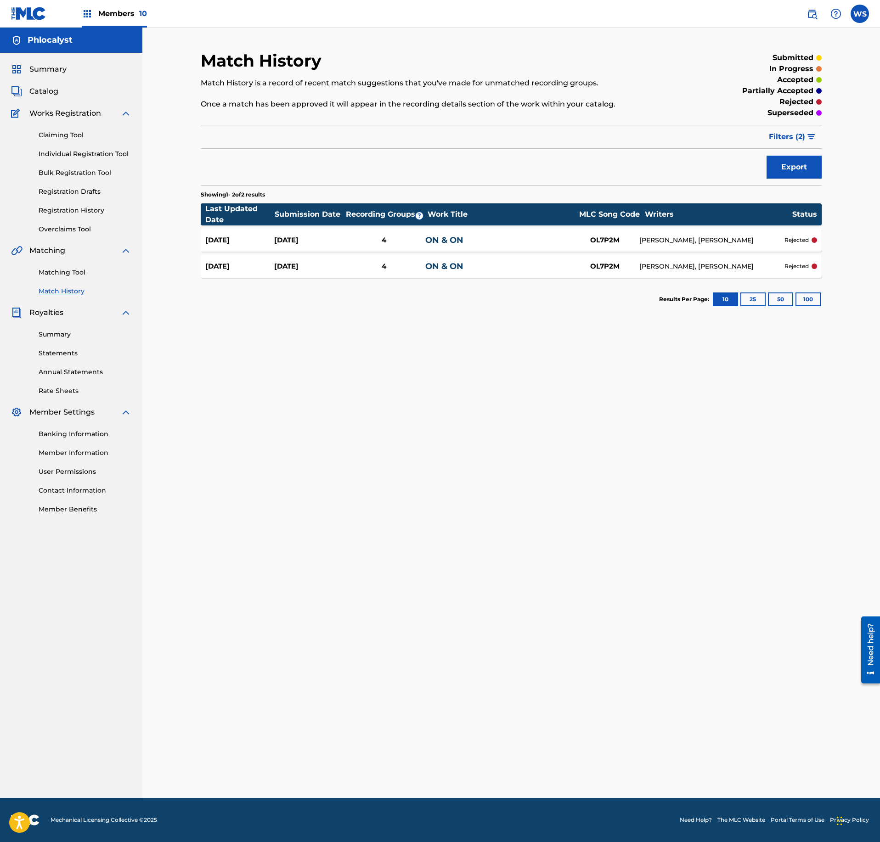
click at [786, 244] on p "rejected" at bounding box center [796, 240] width 24 height 8
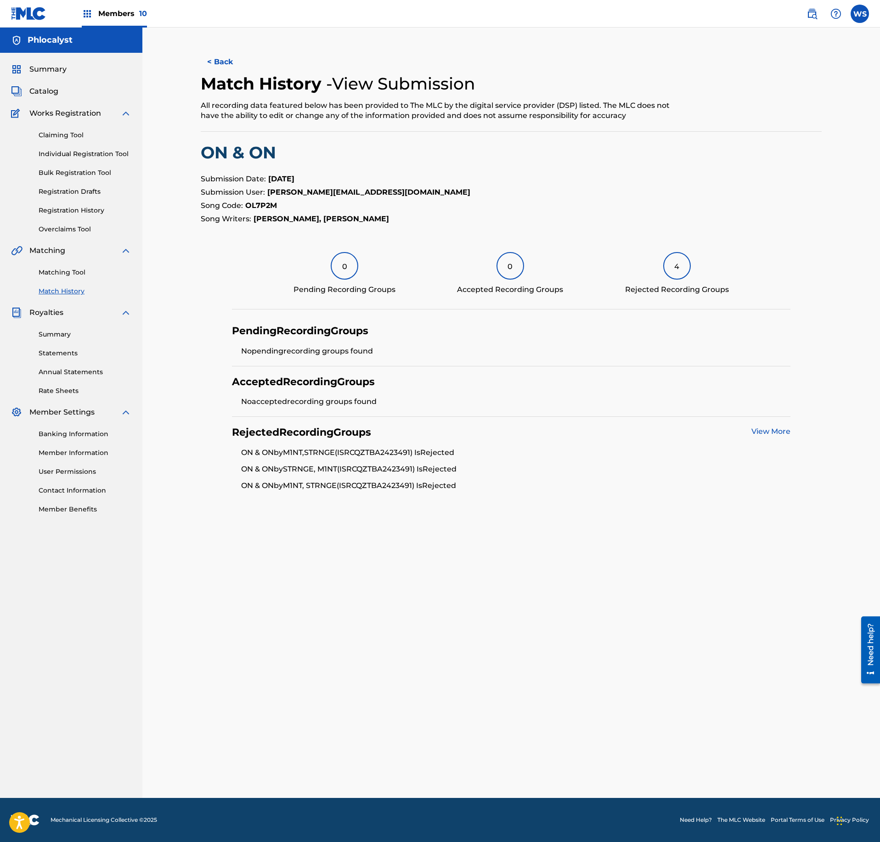
click at [779, 433] on link "View More" at bounding box center [770, 431] width 39 height 9
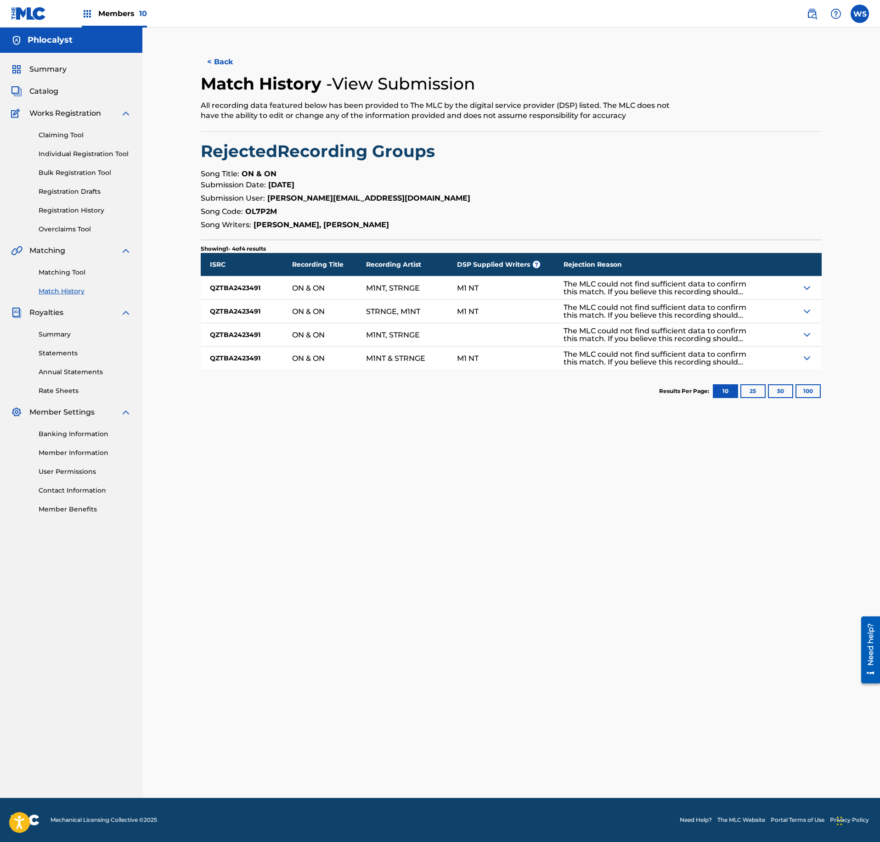
click at [778, 320] on div "The MLC could not find sufficient data to confirm this match. If you believe th…" at bounding box center [670, 311] width 215 height 23
click at [789, 316] on div at bounding box center [800, 311] width 43 height 23
click at [799, 314] on div at bounding box center [800, 311] width 43 height 23
click at [807, 314] on img at bounding box center [806, 311] width 11 height 11
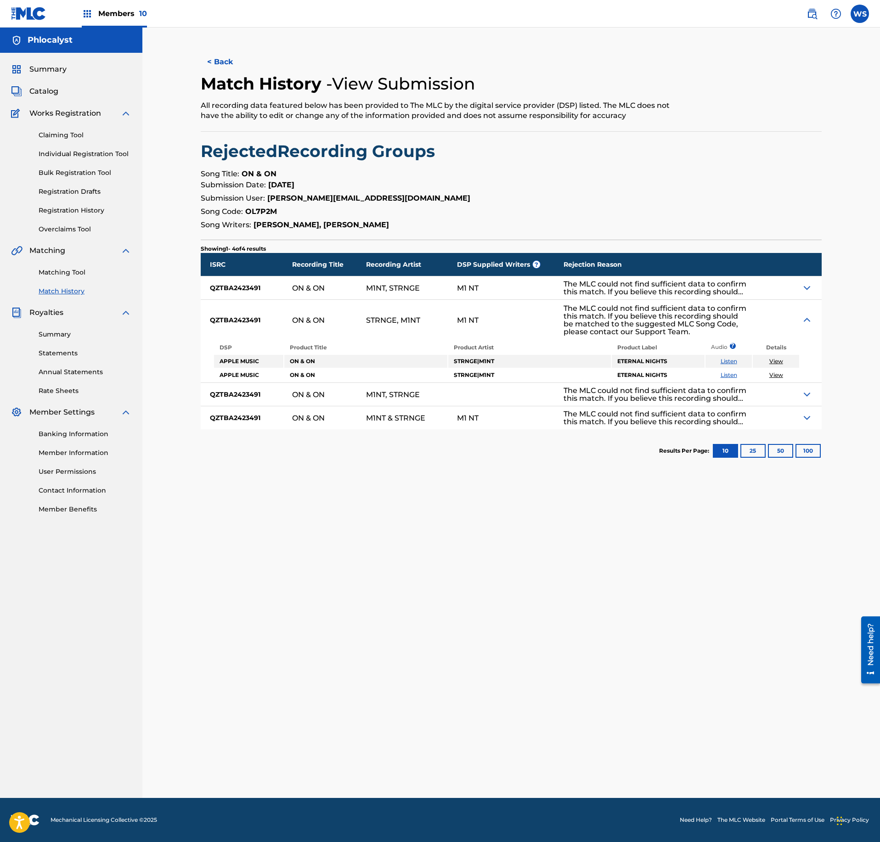
click at [53, 92] on span "Catalog" at bounding box center [43, 91] width 29 height 11
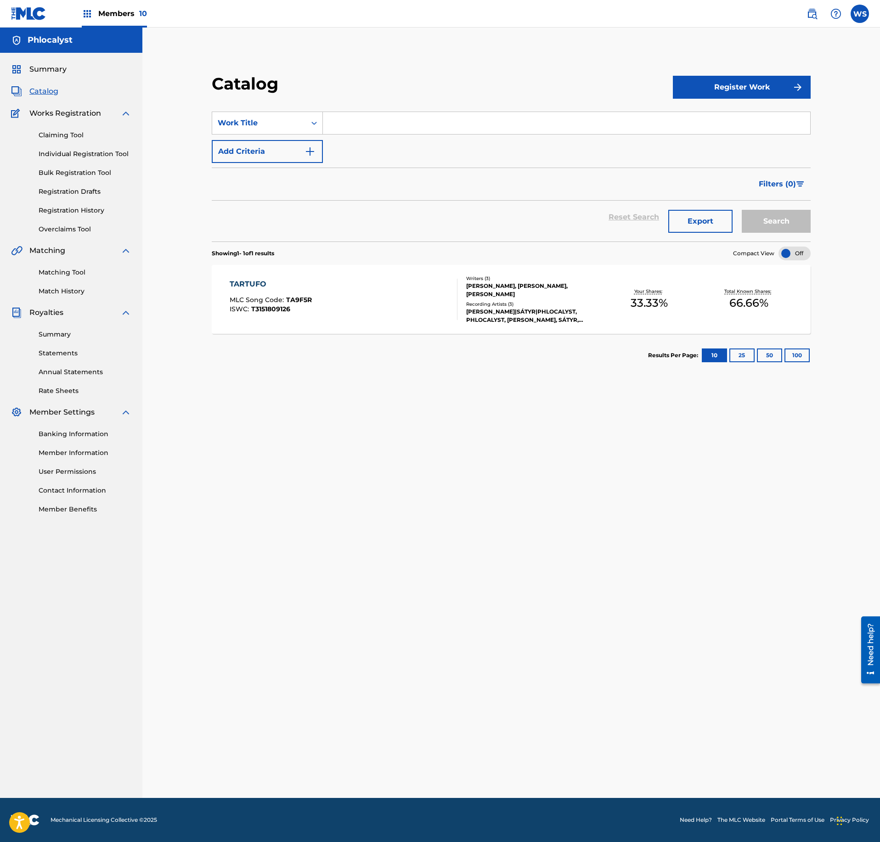
click at [46, 89] on span "Catalog" at bounding box center [43, 91] width 29 height 11
click at [208, 56] on div "Catalog Register Work SearchWithCriteria55342fca-f172-48ab-b676-6dc059a35687 Wo…" at bounding box center [511, 424] width 643 height 747
click at [364, 129] on input "Search Form" at bounding box center [566, 123] width 487 height 22
type input "macis"
click at [742, 210] on button "Search" at bounding box center [776, 221] width 69 height 23
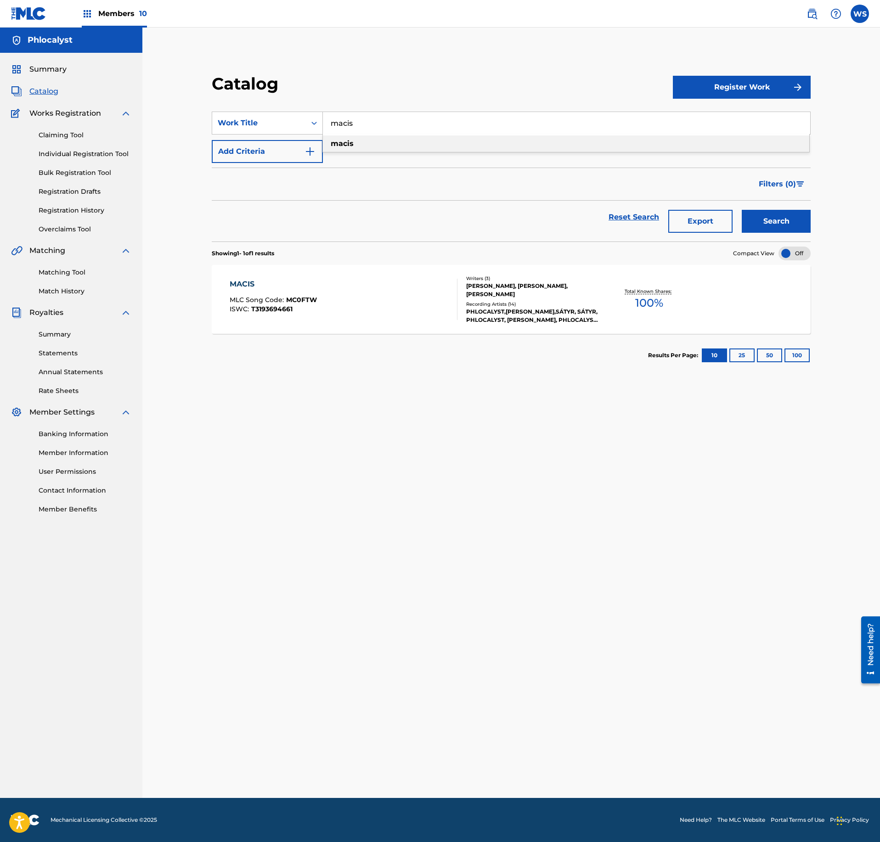
drag, startPoint x: 414, startPoint y: 283, endPoint x: 414, endPoint y: 276, distance: 6.4
click at [414, 276] on div "MACIS MLC Song Code : MC0FTW ISWC : T3193694661 Writers ( 3 ) PHIL LESKY, MICHI…" at bounding box center [511, 299] width 599 height 69
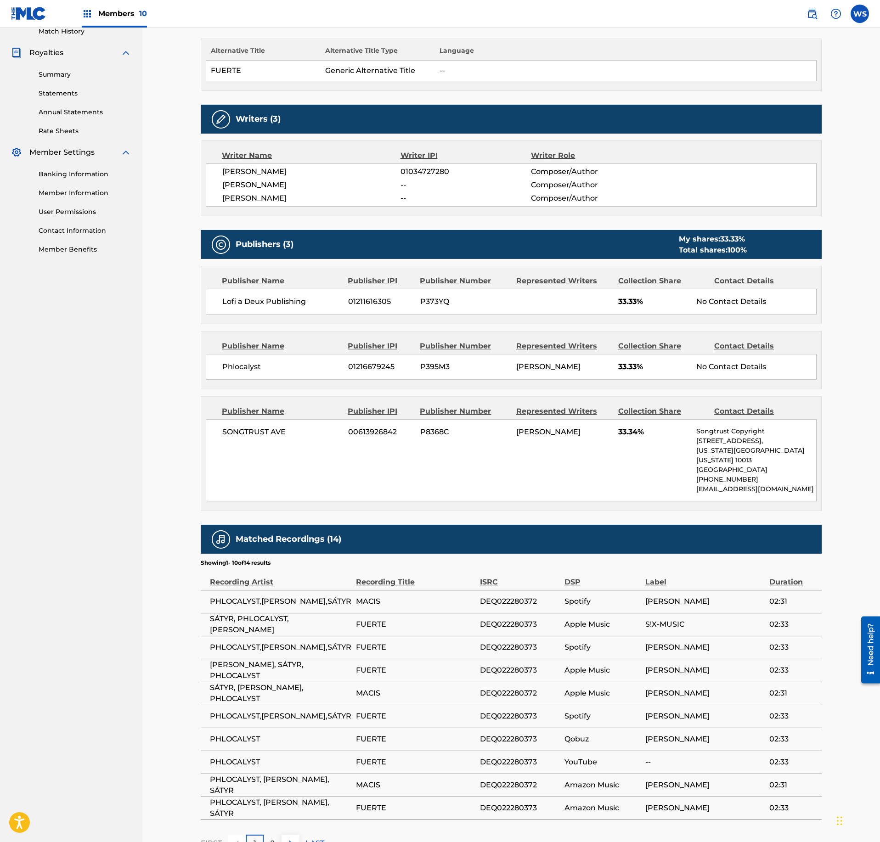
scroll to position [298, 0]
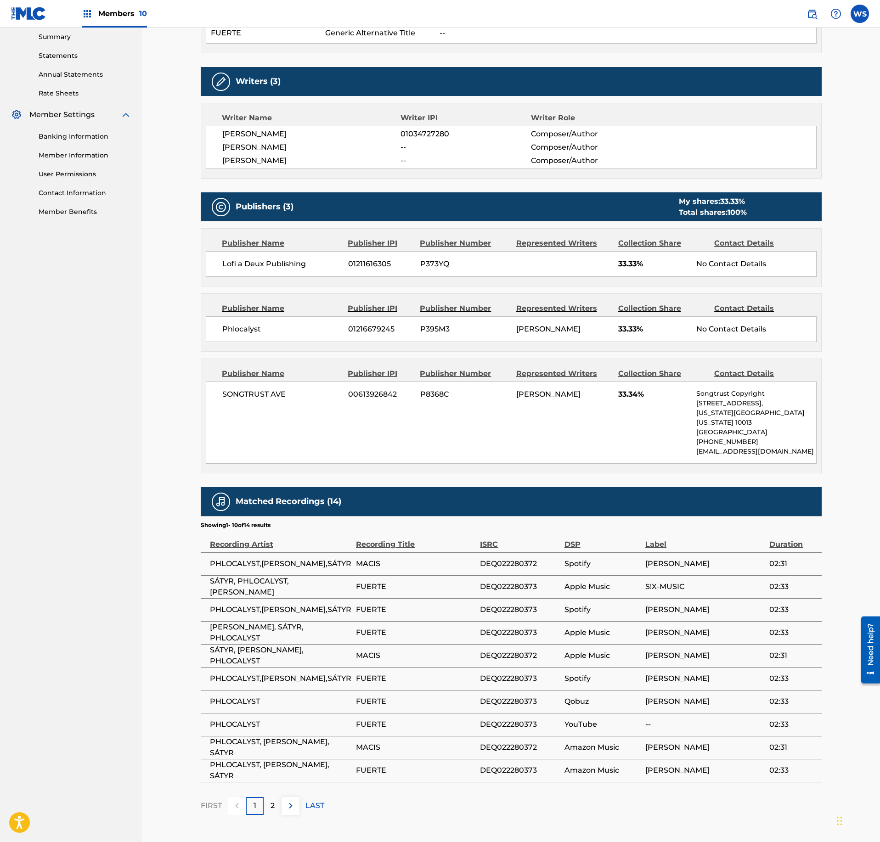
click at [305, 6] on nav "Members 10 WS WS Willy Sinaga willy@fettmusic.com Notification Preferences Prof…" at bounding box center [440, 14] width 880 height 28
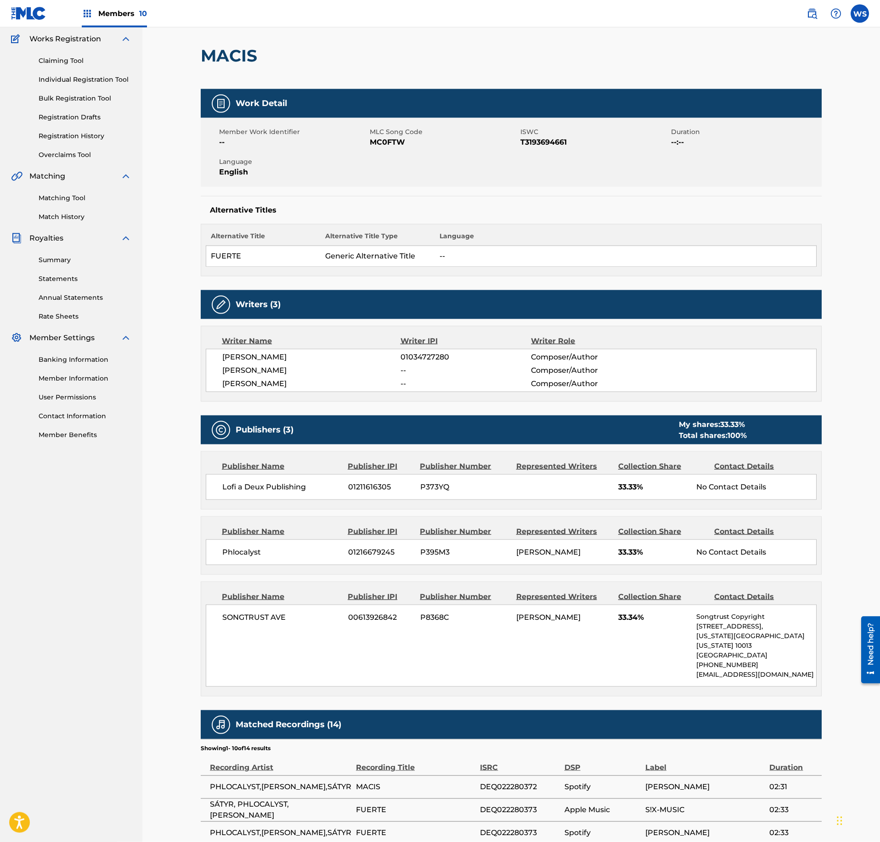
scroll to position [0, 0]
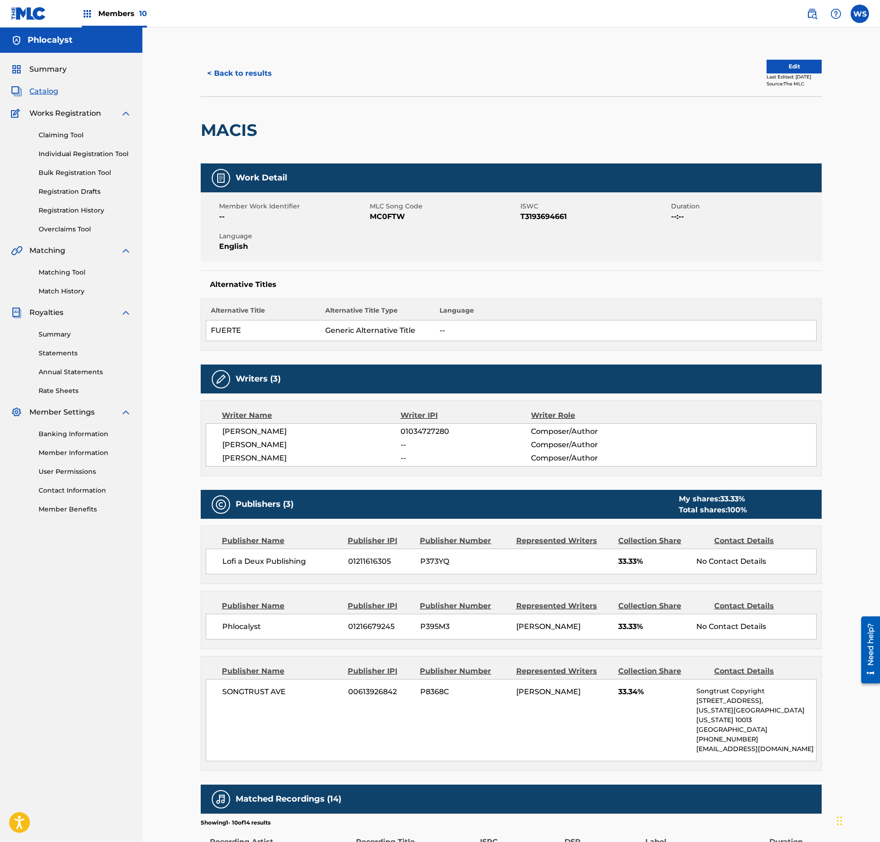
click at [524, 413] on div "Writer IPI" at bounding box center [465, 415] width 131 height 11
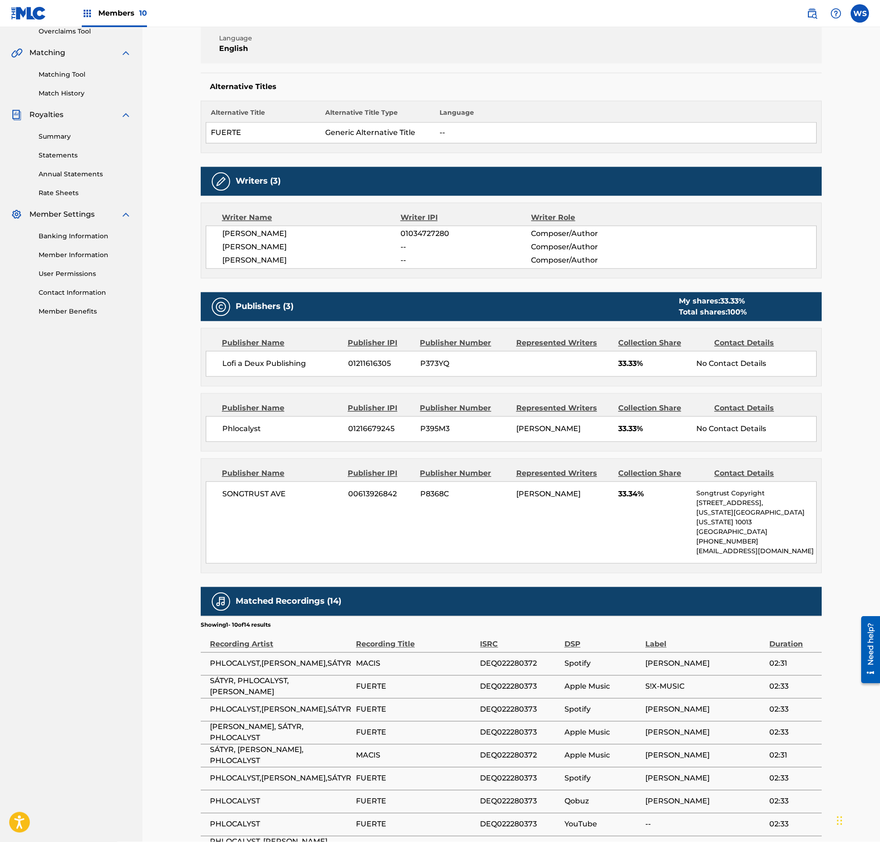
scroll to position [298, 0]
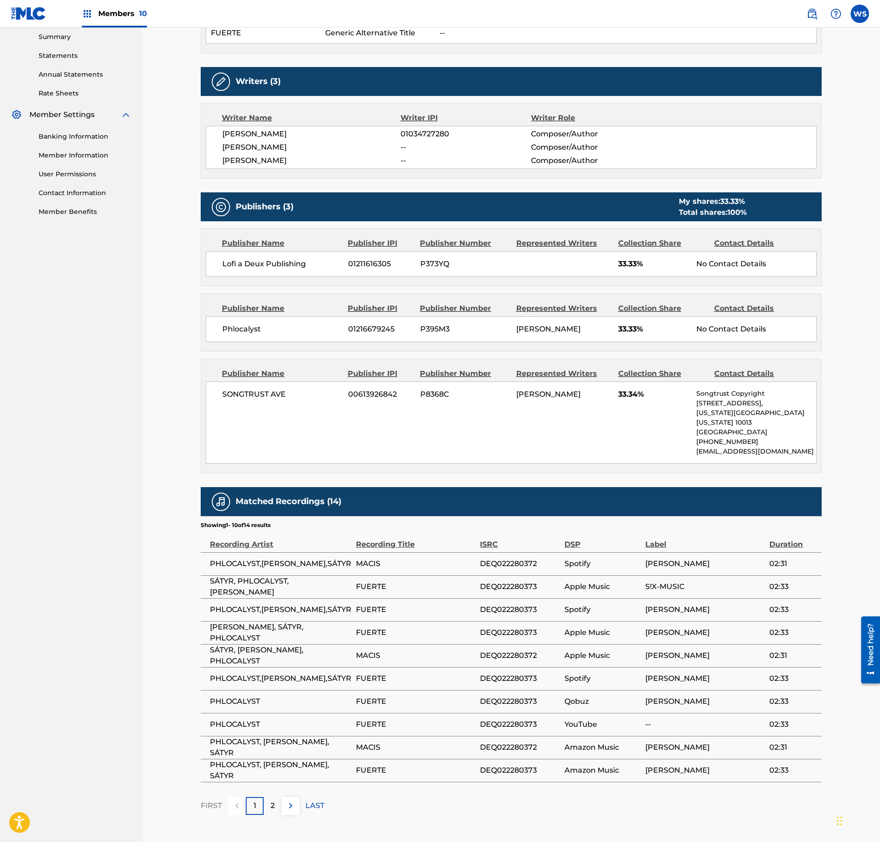
click at [409, 153] on span "--" at bounding box center [465, 147] width 130 height 11
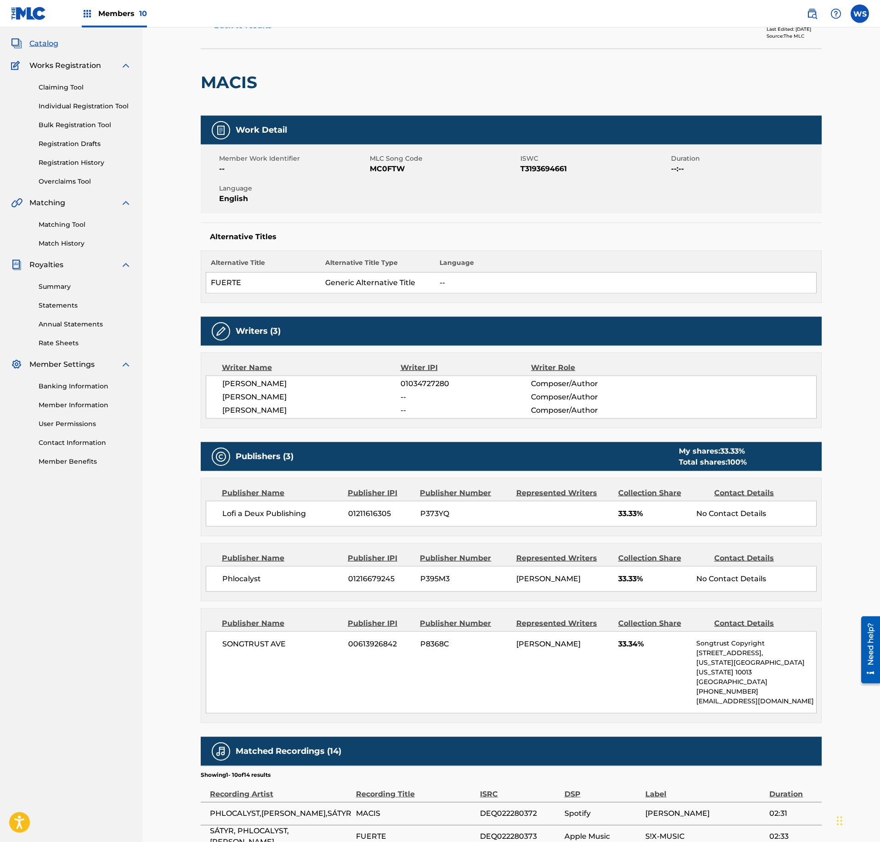
scroll to position [0, 0]
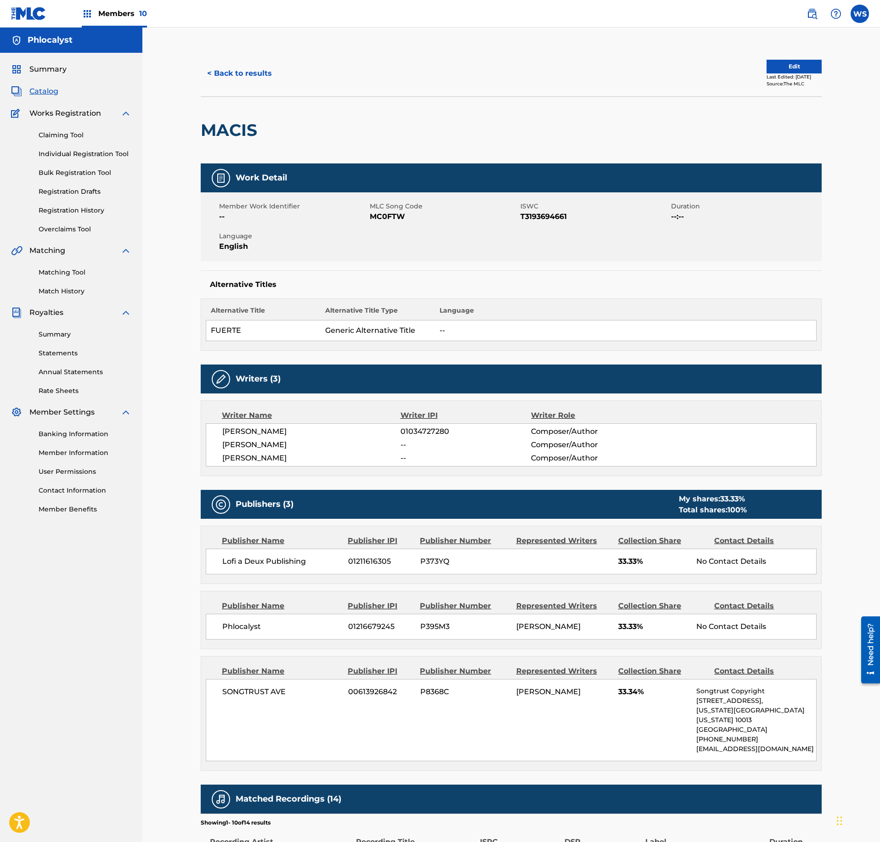
click at [246, 73] on button "< Back to results" at bounding box center [240, 73] width 78 height 23
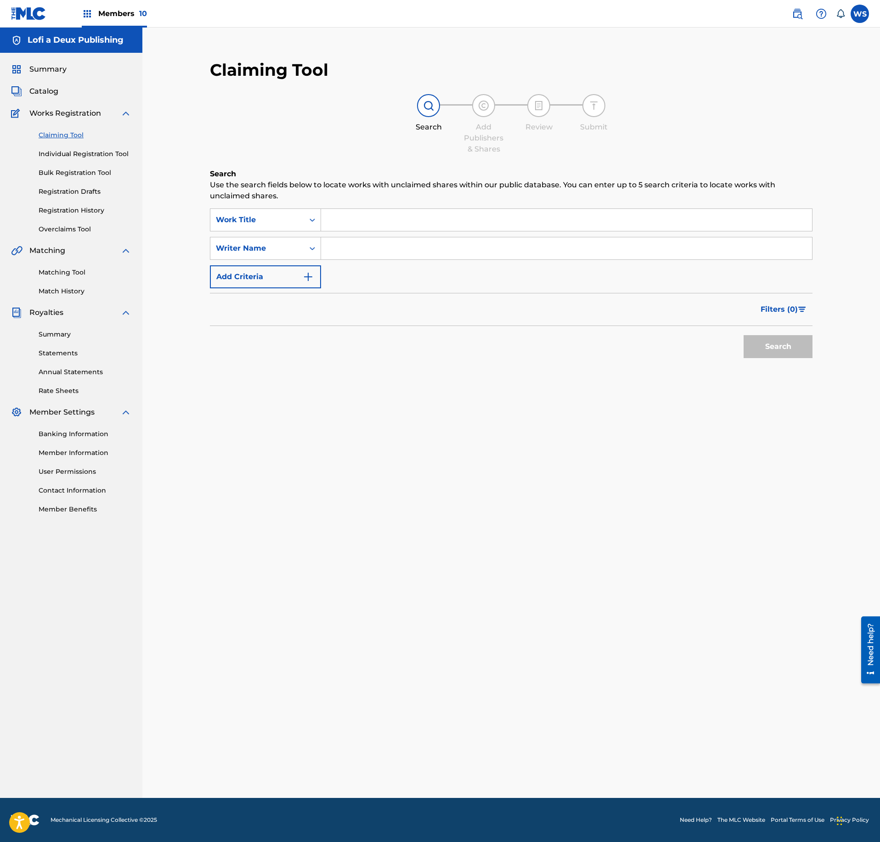
click at [357, 222] on input "Search Form" at bounding box center [566, 220] width 491 height 22
paste input "CLAIMED"
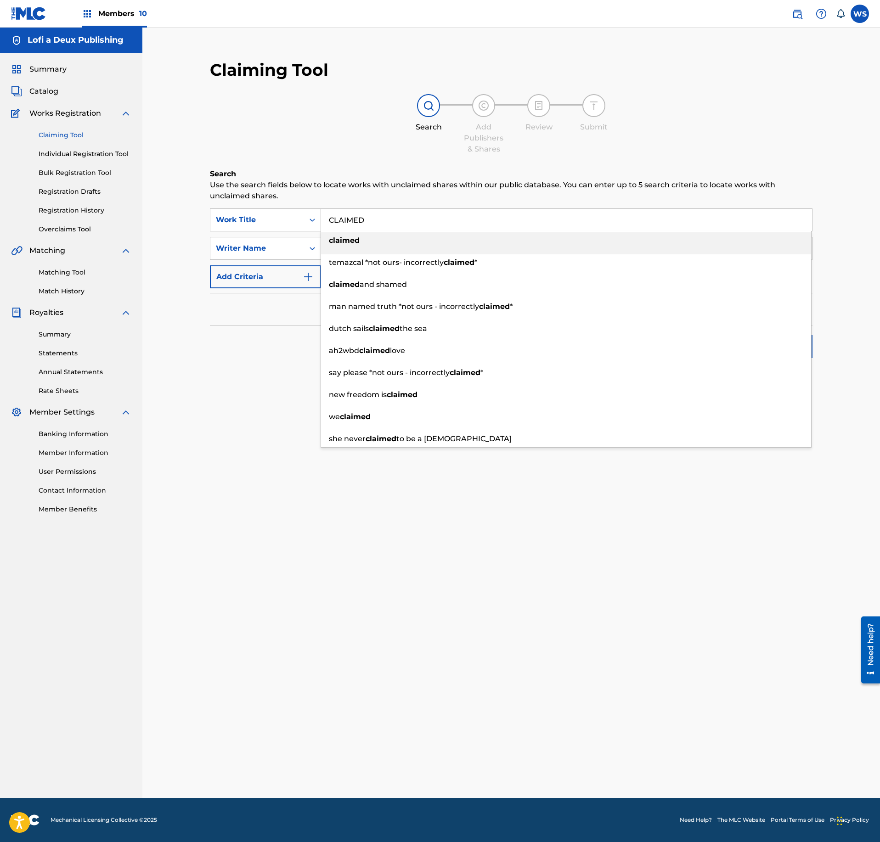
click at [399, 221] on input "CLAIMED" at bounding box center [566, 220] width 491 height 22
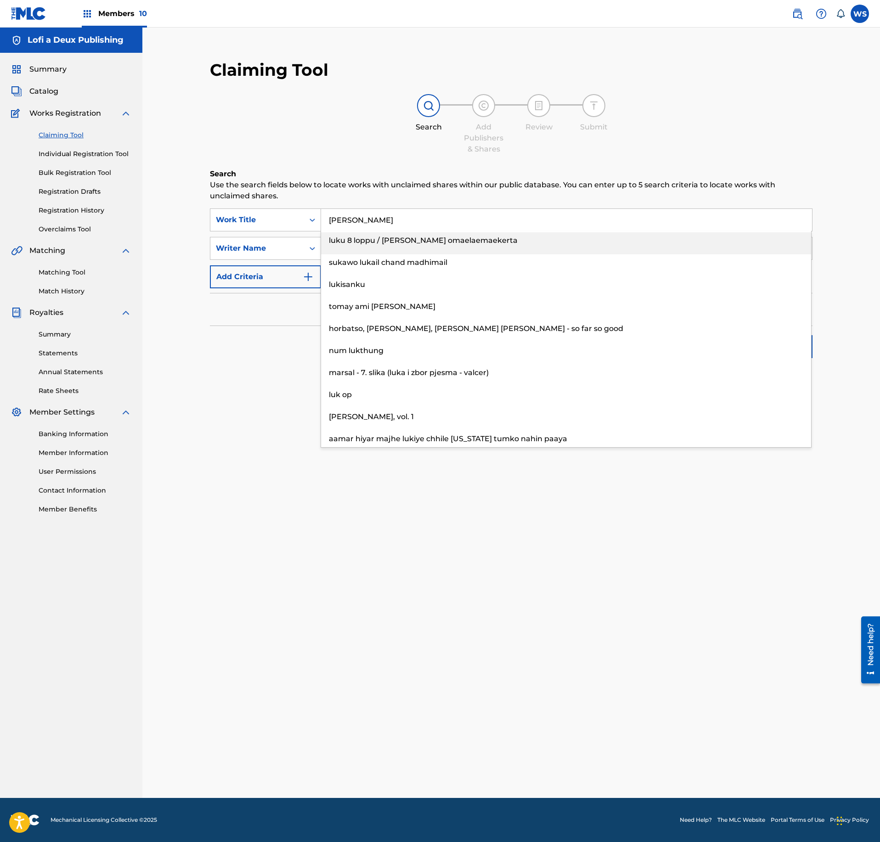
type input "[PERSON_NAME]"
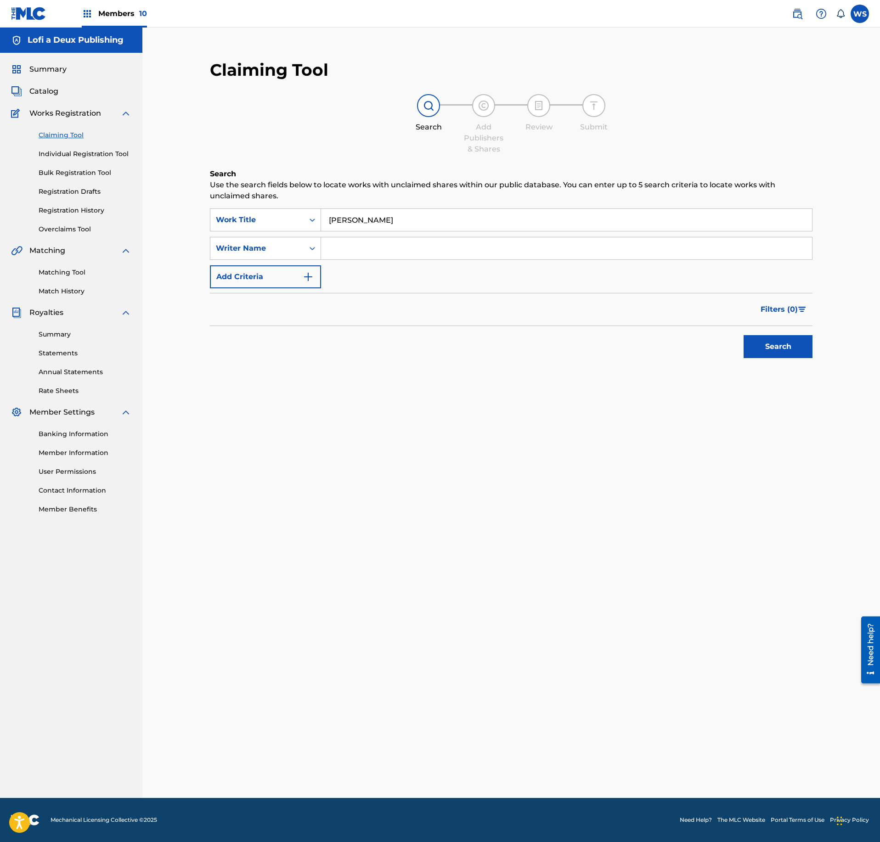
click at [679, 62] on div "Claiming Tool Search Add Publishers & Shares Review Submit Search Use the searc…" at bounding box center [511, 234] width 621 height 367
click at [101, 17] on span "Members 10" at bounding box center [122, 13] width 49 height 11
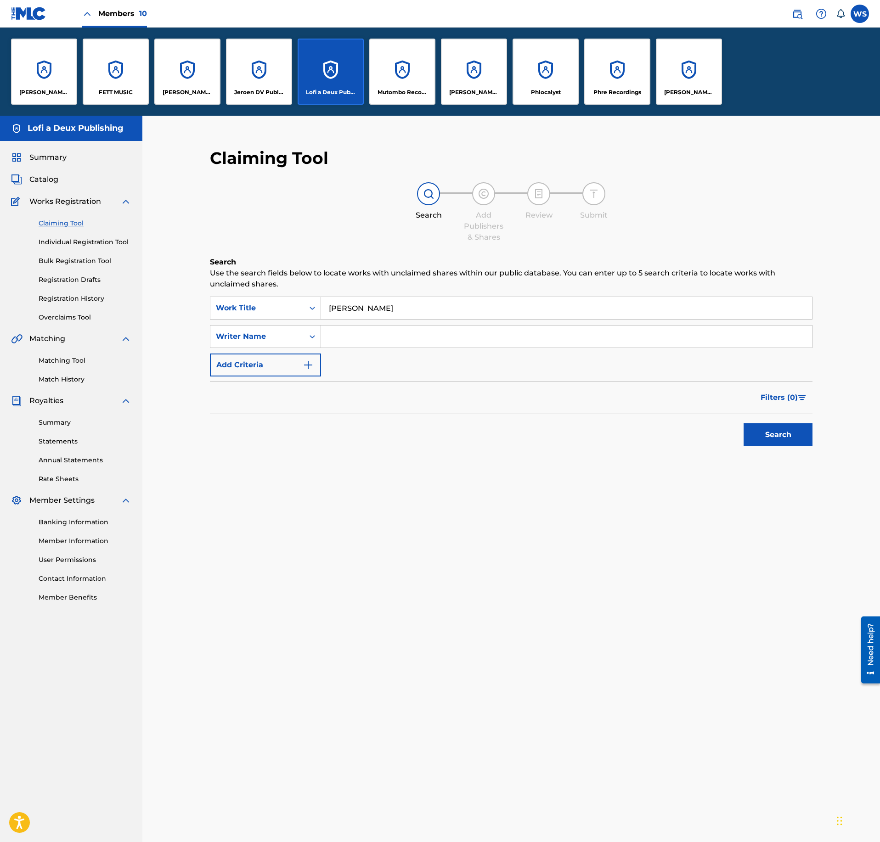
click at [90, 15] on img at bounding box center [87, 13] width 11 height 11
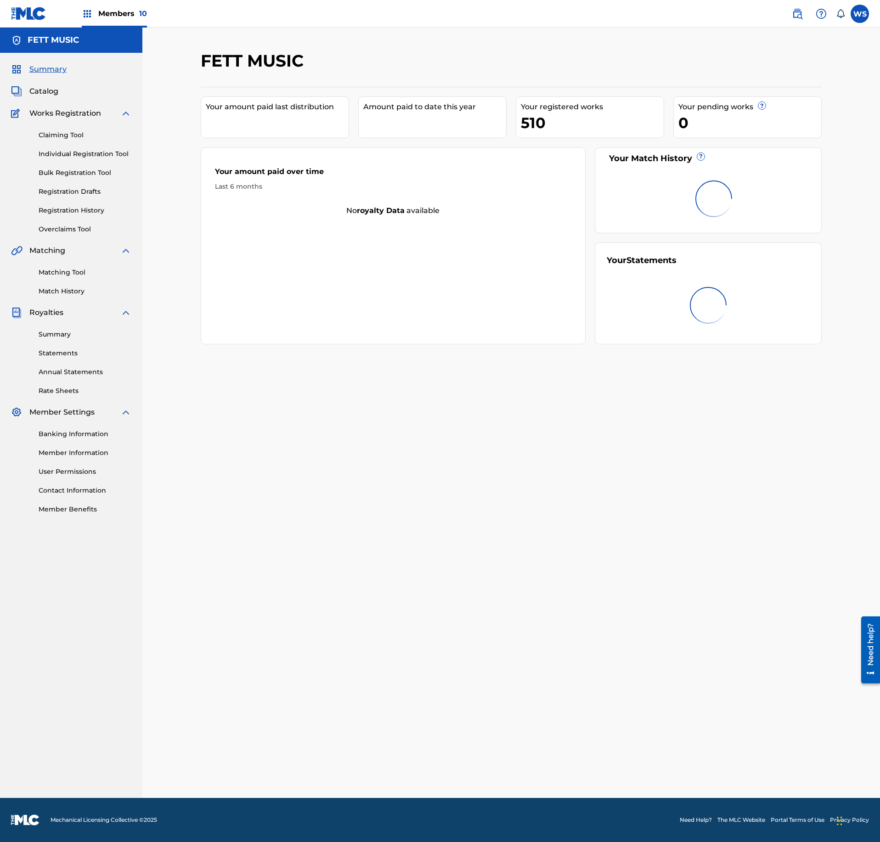
click at [51, 96] on span "Catalog" at bounding box center [43, 91] width 29 height 11
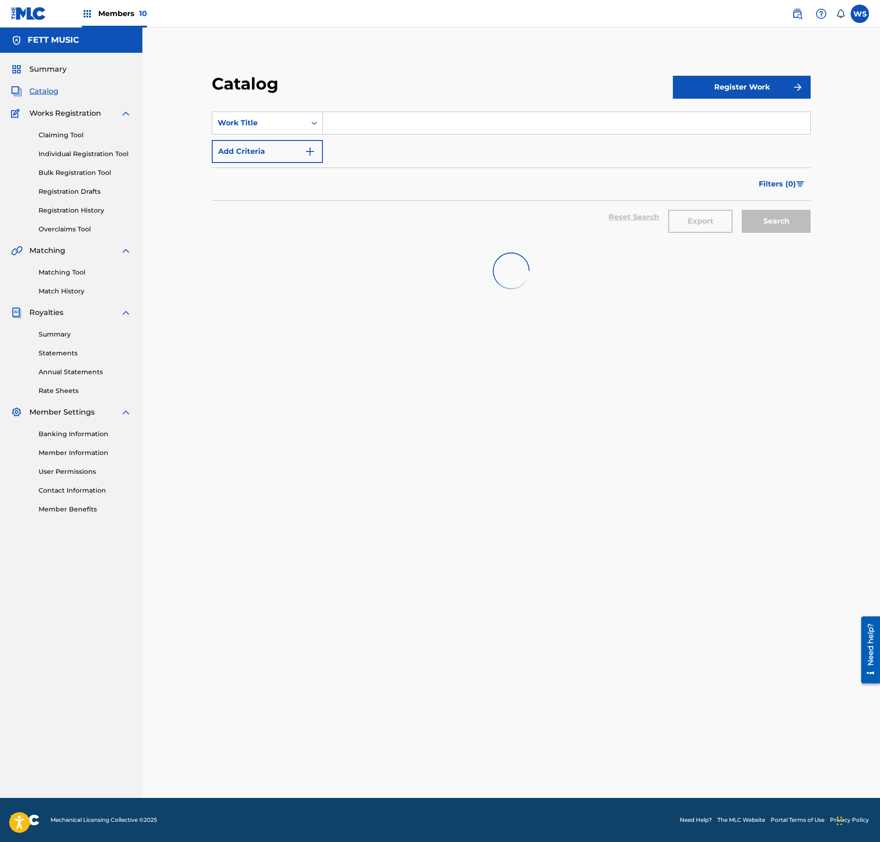
click at [385, 125] on input "Search Form" at bounding box center [566, 123] width 487 height 22
paste input "CLAIMED"
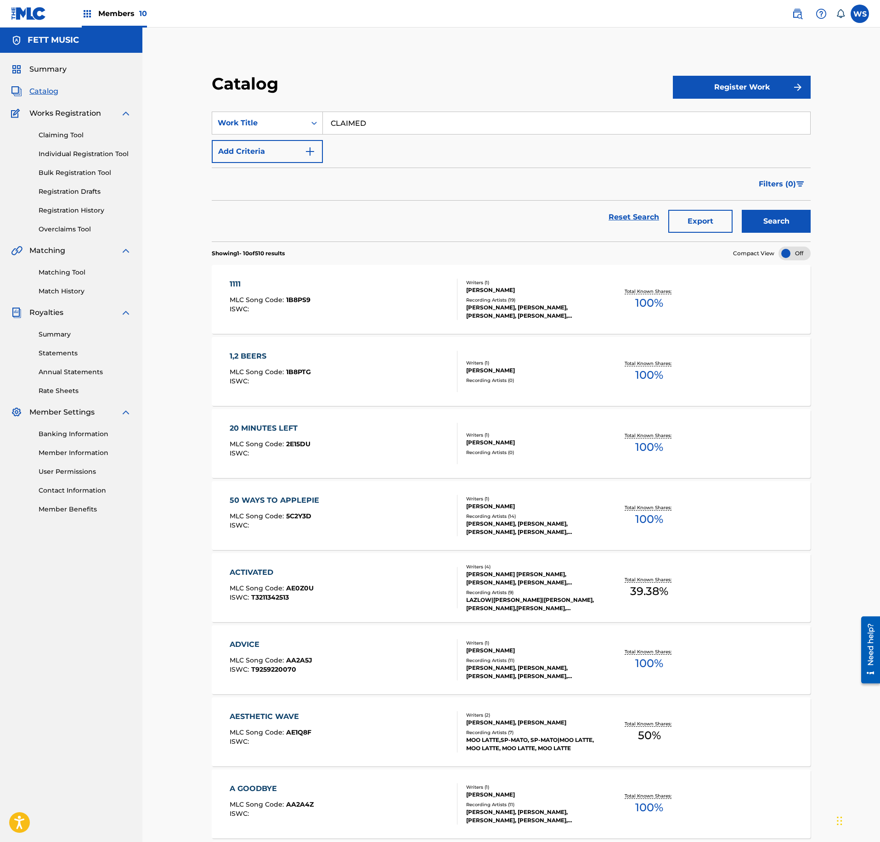
click at [376, 133] on div "CLAIMED" at bounding box center [567, 123] width 488 height 23
click at [379, 129] on input "CLAIMED" at bounding box center [566, 123] width 487 height 22
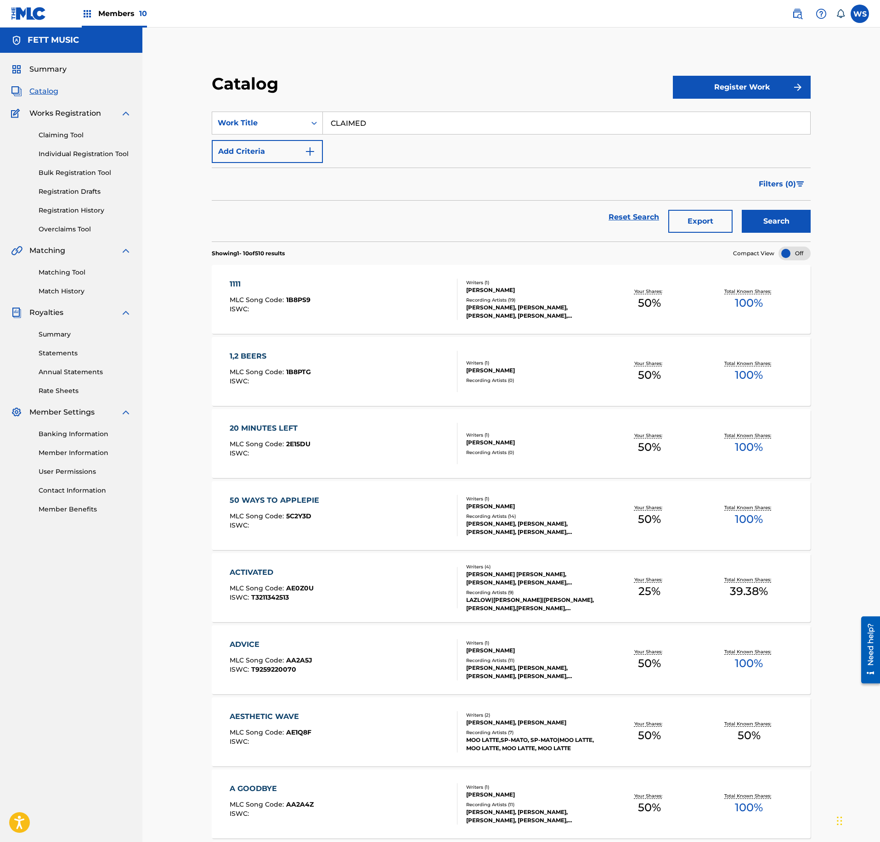
click at [381, 129] on input "CLAIMED" at bounding box center [566, 123] width 487 height 22
type input "aloe"
click at [742, 210] on button "Search" at bounding box center [776, 221] width 69 height 23
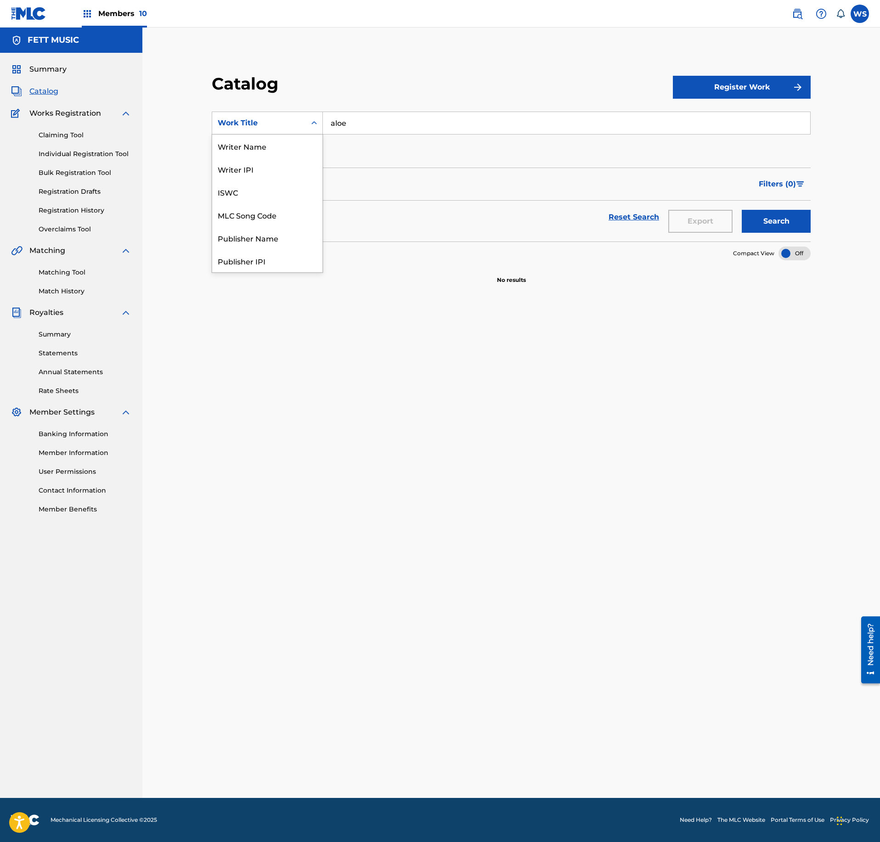
click at [238, 121] on div "Work Title" at bounding box center [259, 123] width 83 height 11
click at [275, 152] on div "Writer Name" at bounding box center [267, 146] width 110 height 23
click at [403, 119] on input "Search Form" at bounding box center [566, 123] width 487 height 22
type input "D"
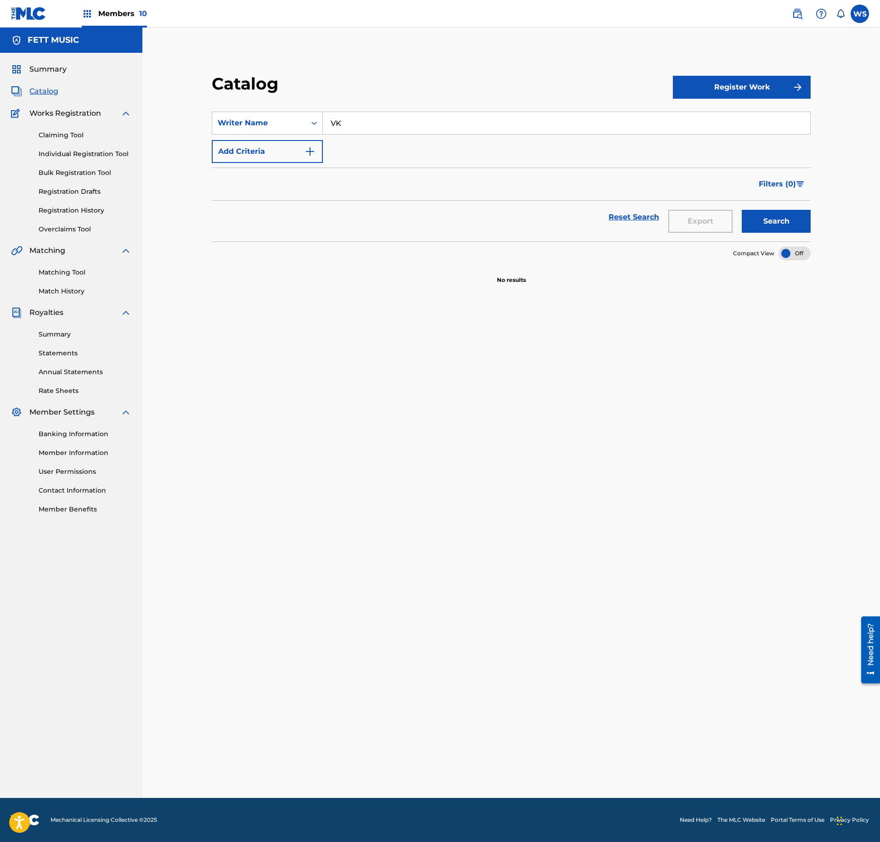
click at [416, 117] on input "VK" at bounding box center [566, 123] width 487 height 22
click at [400, 129] on input "VK" at bounding box center [566, 123] width 487 height 22
type input "MICHIEL"
click at [742, 210] on button "Search" at bounding box center [776, 221] width 69 height 23
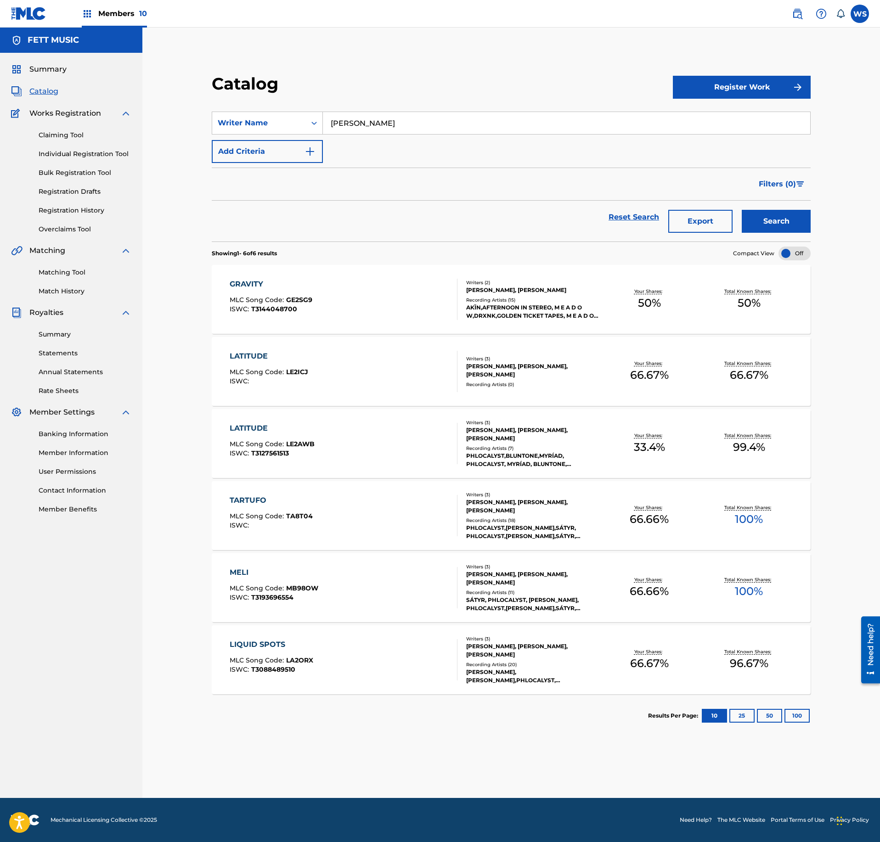
click at [536, 320] on div "AKĪN,AFTERNOON IN STEREO, M E A D O W,DRXNK,GOLDEN TICKET TAPES, M E A D O W,DR…" at bounding box center [533, 311] width 134 height 17
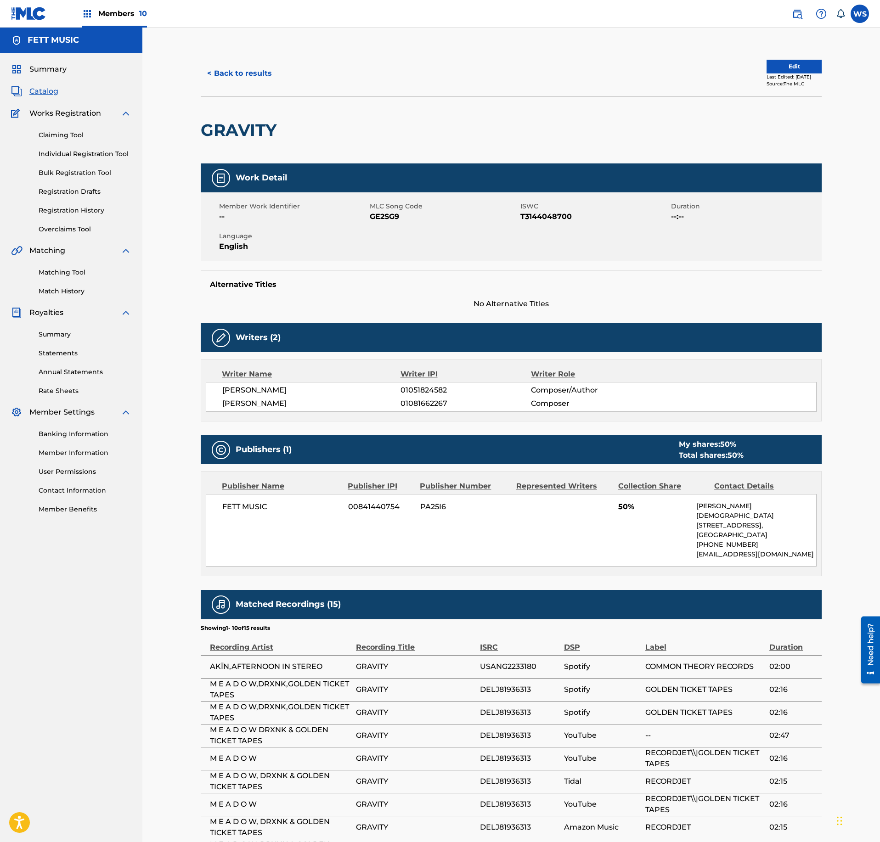
click at [394, 296] on div "Alternative Titles No Alternative Titles" at bounding box center [511, 289] width 621 height 39
click at [242, 72] on button "< Back to results" at bounding box center [240, 73] width 78 height 23
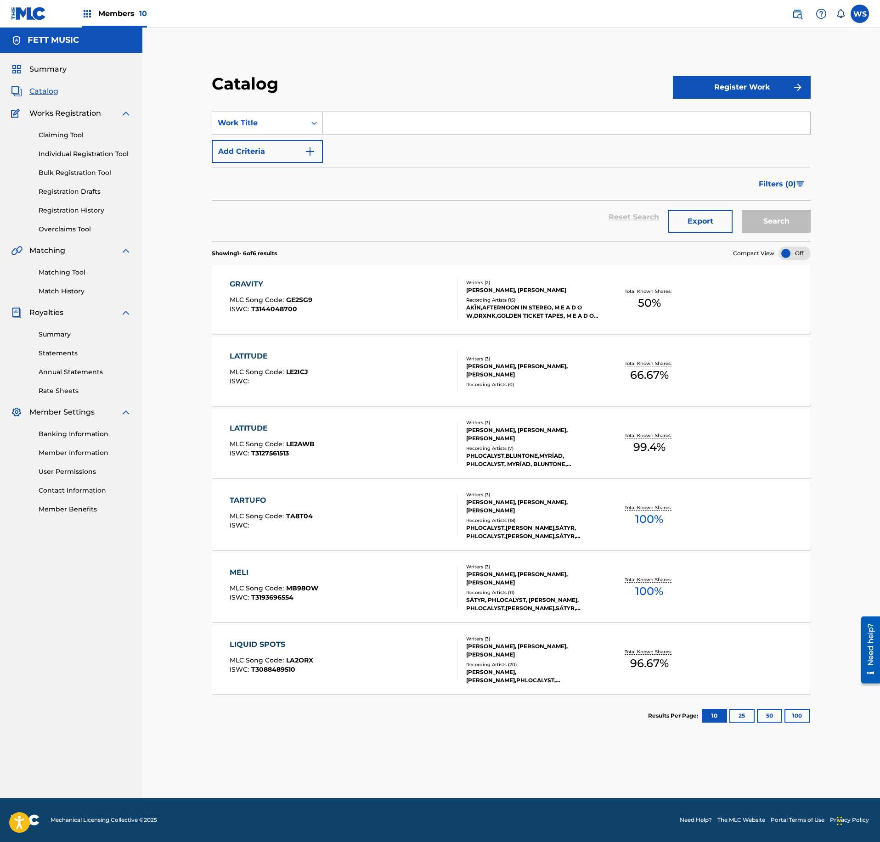
click at [400, 81] on div "Catalog" at bounding box center [442, 86] width 461 height 27
click at [489, 648] on div "MICHIEL DE VLEESCHHOUWER, THOMAS MULLER, LUKAS STUETZ" at bounding box center [533, 650] width 134 height 17
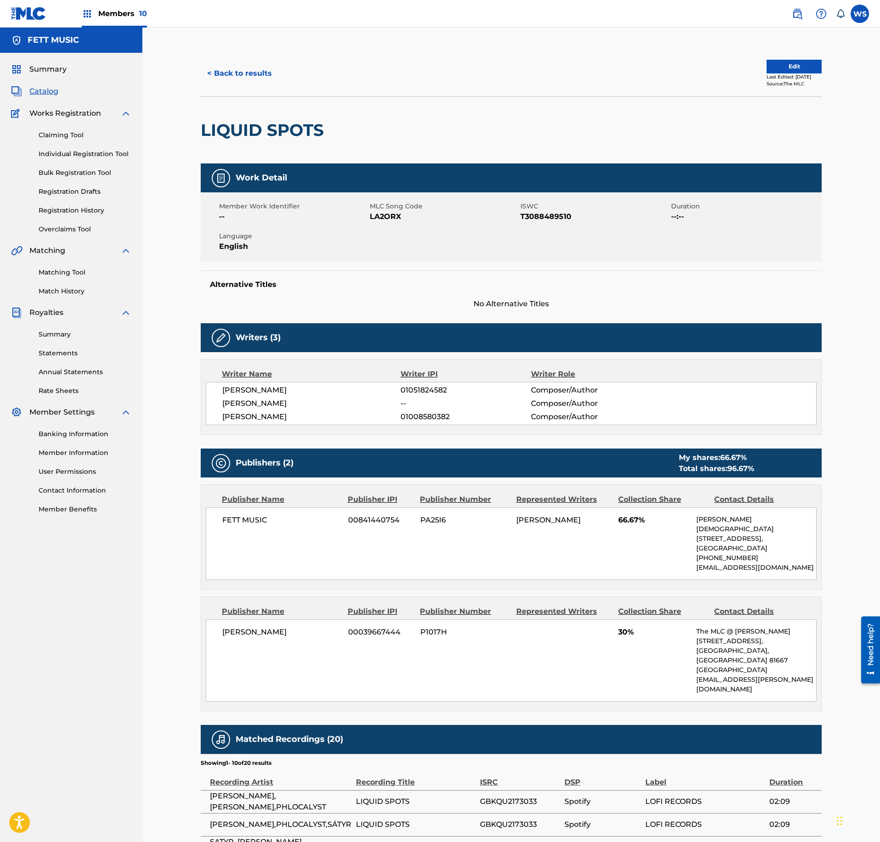
click at [241, 65] on button "< Back to results" at bounding box center [240, 73] width 78 height 23
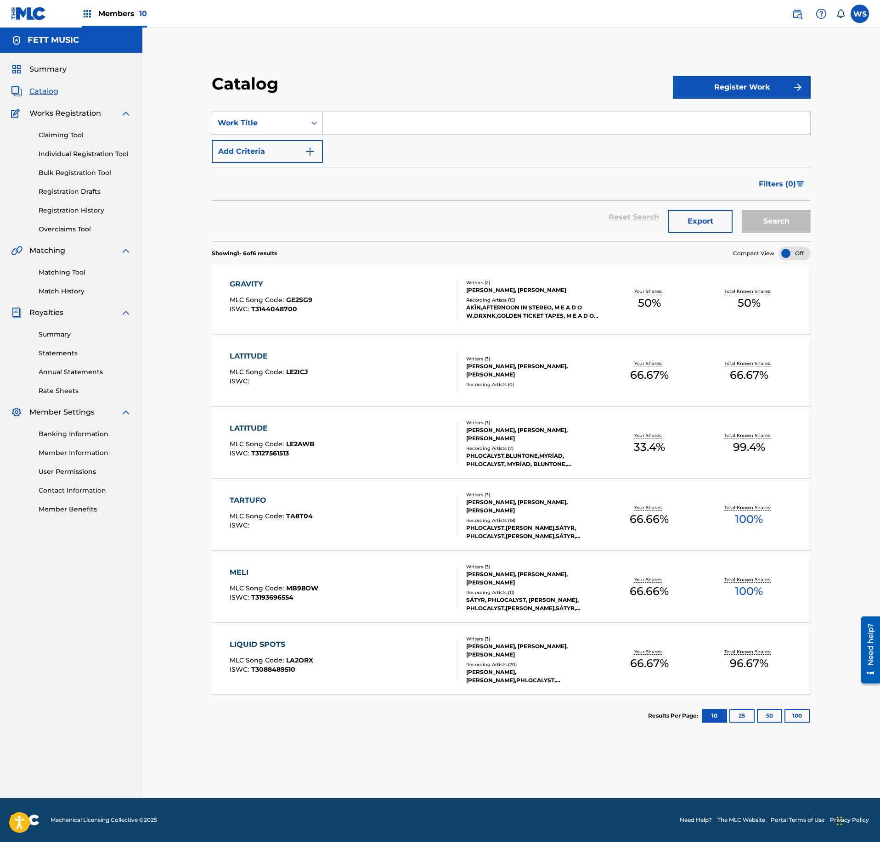
click at [449, 323] on div "GRAVITY MLC Song Code : GE2SG9 ISWC : T3144048700 Writers ( 2 ) MICHIEL DE VLEE…" at bounding box center [511, 299] width 599 height 69
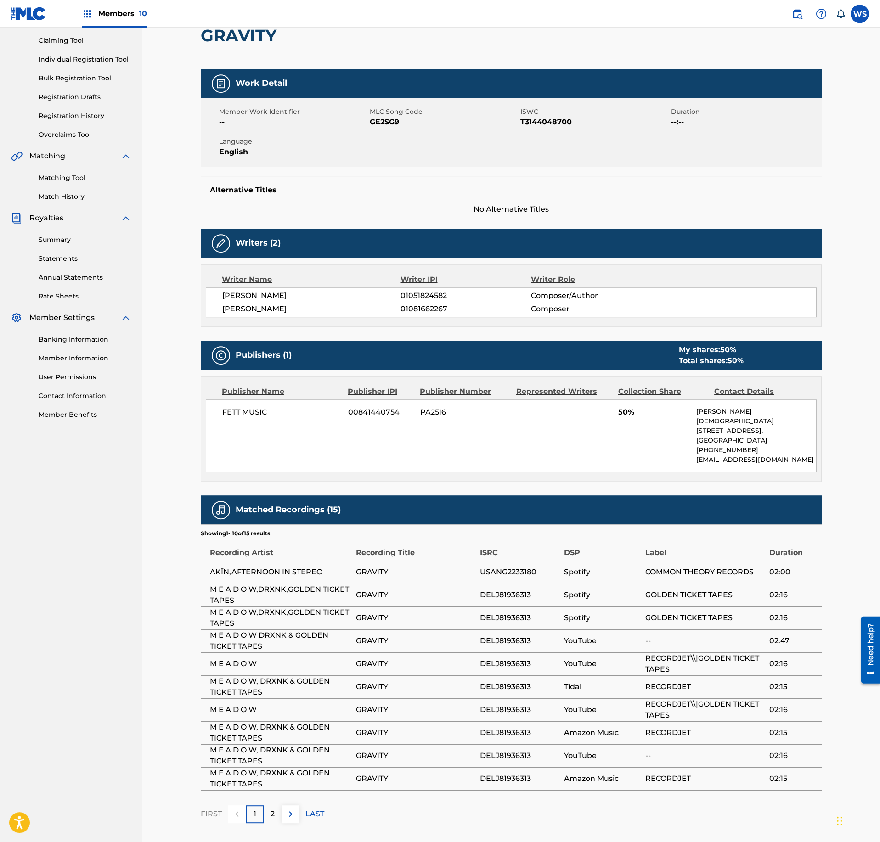
scroll to position [99, 0]
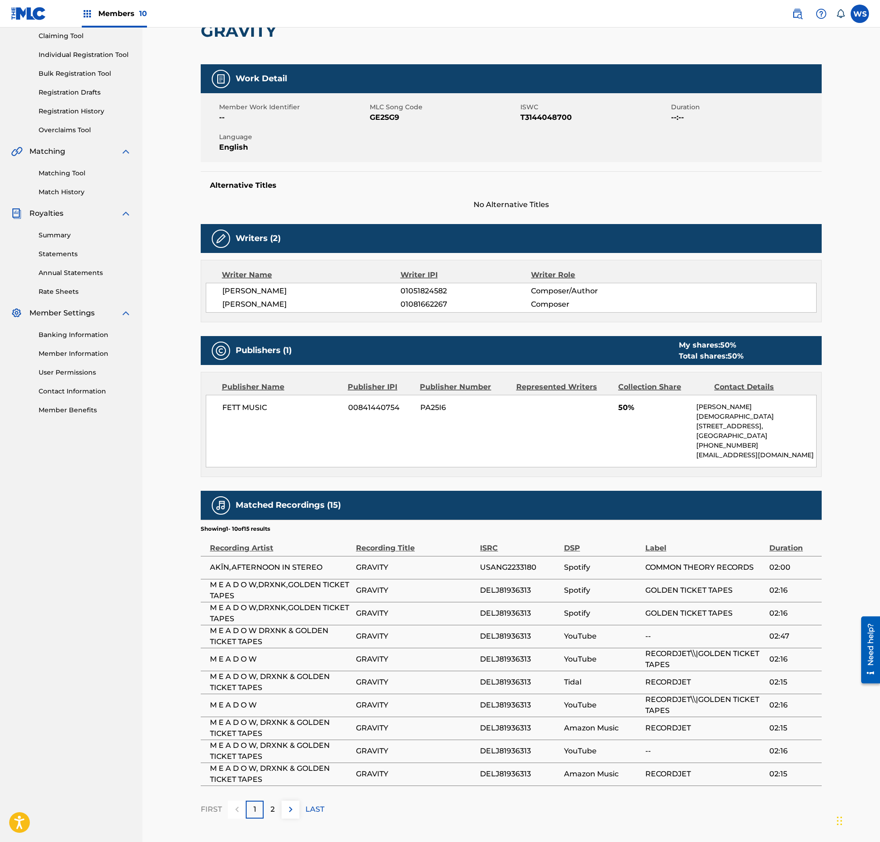
click at [309, 67] on div "Work Detail" at bounding box center [511, 78] width 621 height 29
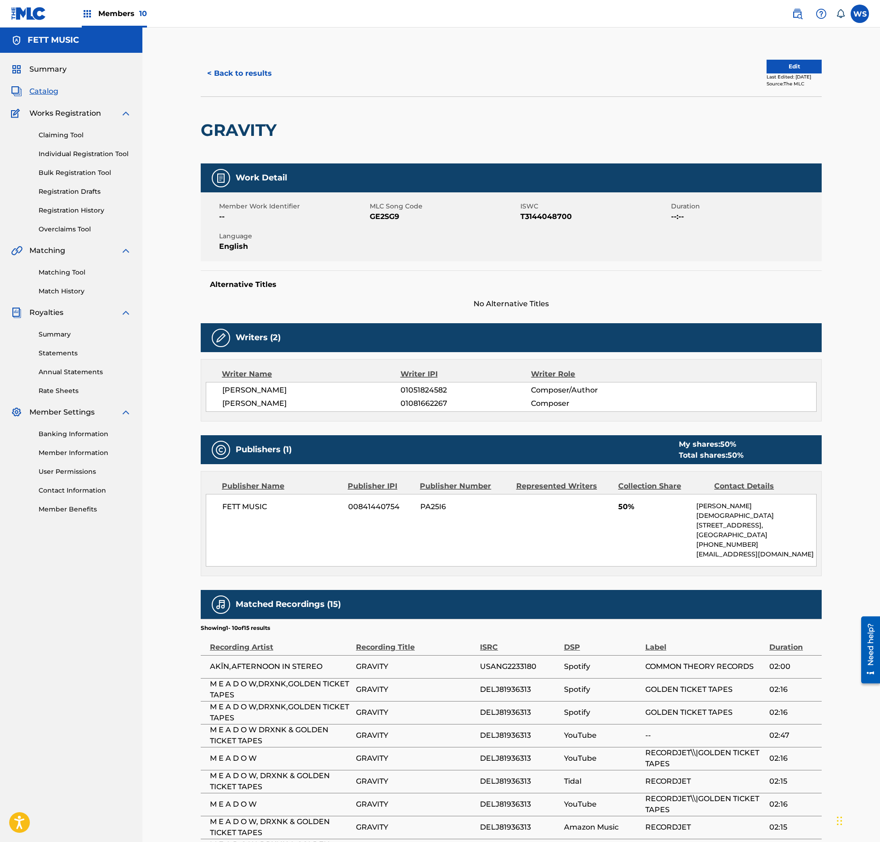
click at [250, 79] on button "< Back to results" at bounding box center [240, 73] width 78 height 23
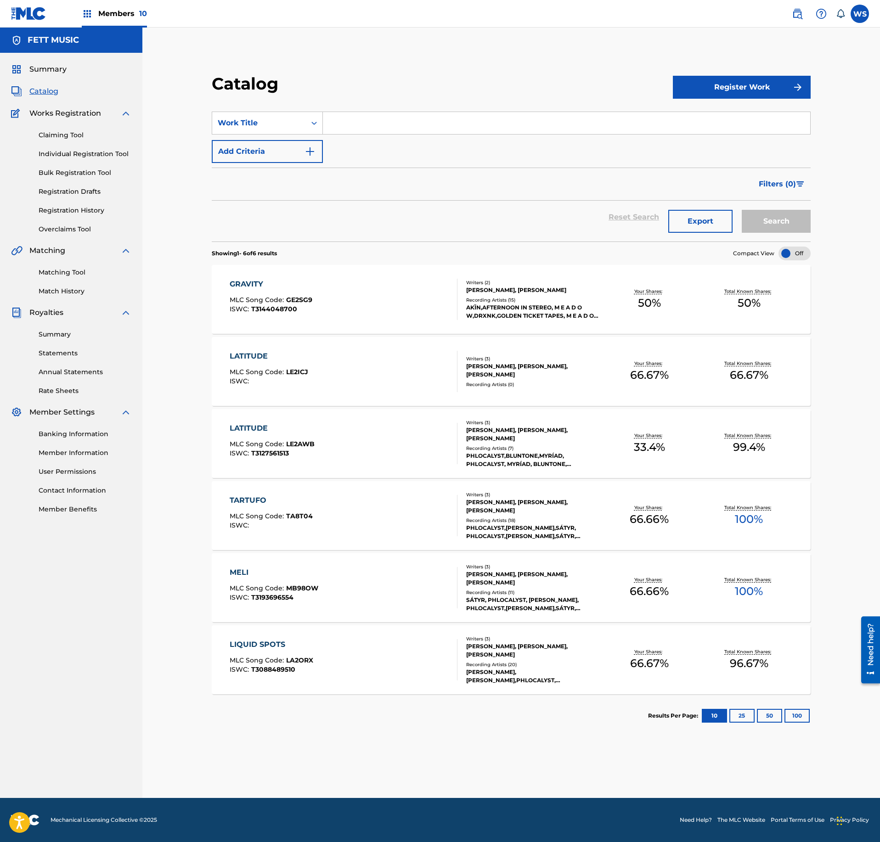
click at [400, 304] on div "GRAVITY MLC Song Code : GE2SG9 ISWC : T3144048700" at bounding box center [344, 299] width 228 height 41
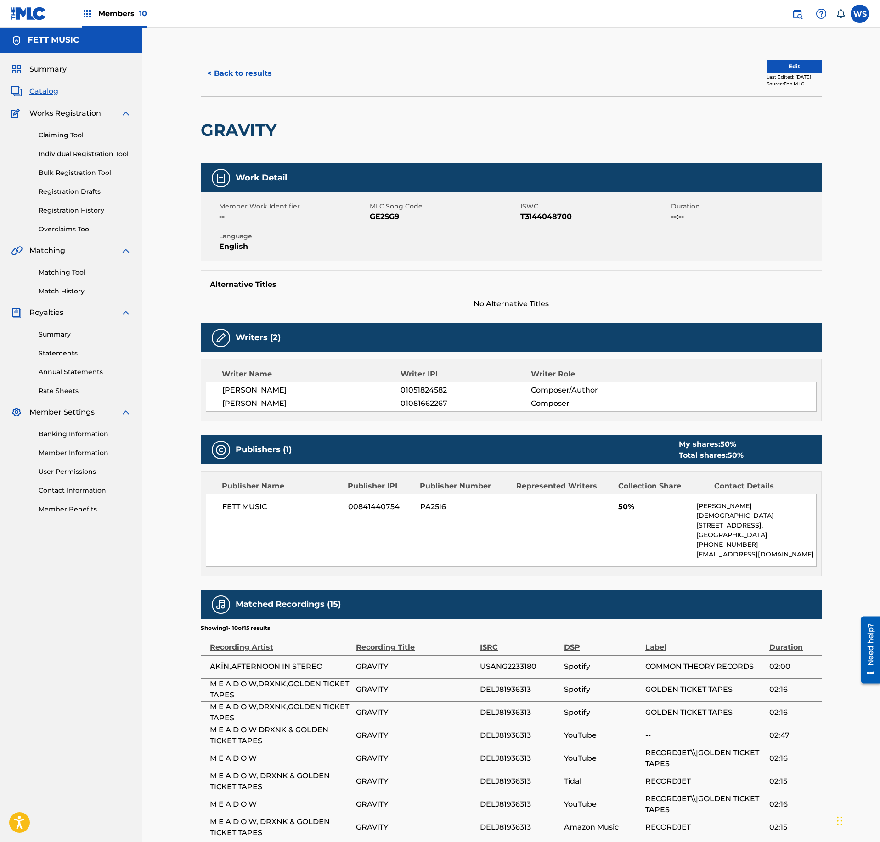
click at [381, 220] on span "GE2SG9" at bounding box center [444, 216] width 148 height 11
copy span "GE2SG9"
click at [567, 594] on div "Matched Recordings (15)" at bounding box center [511, 604] width 621 height 29
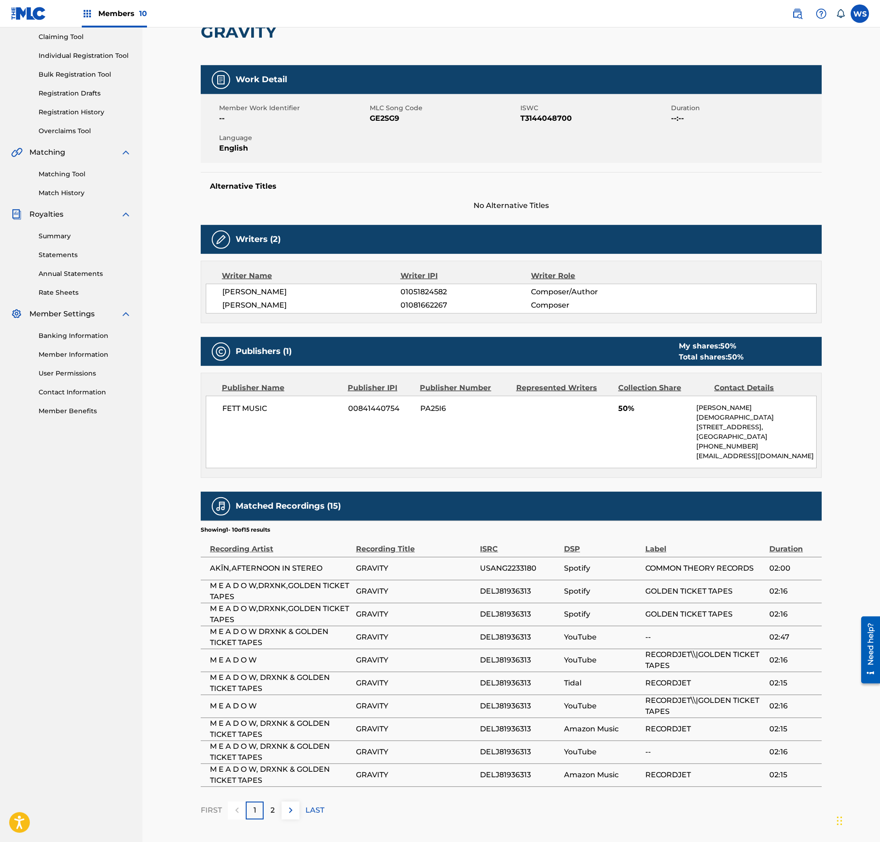
scroll to position [99, 0]
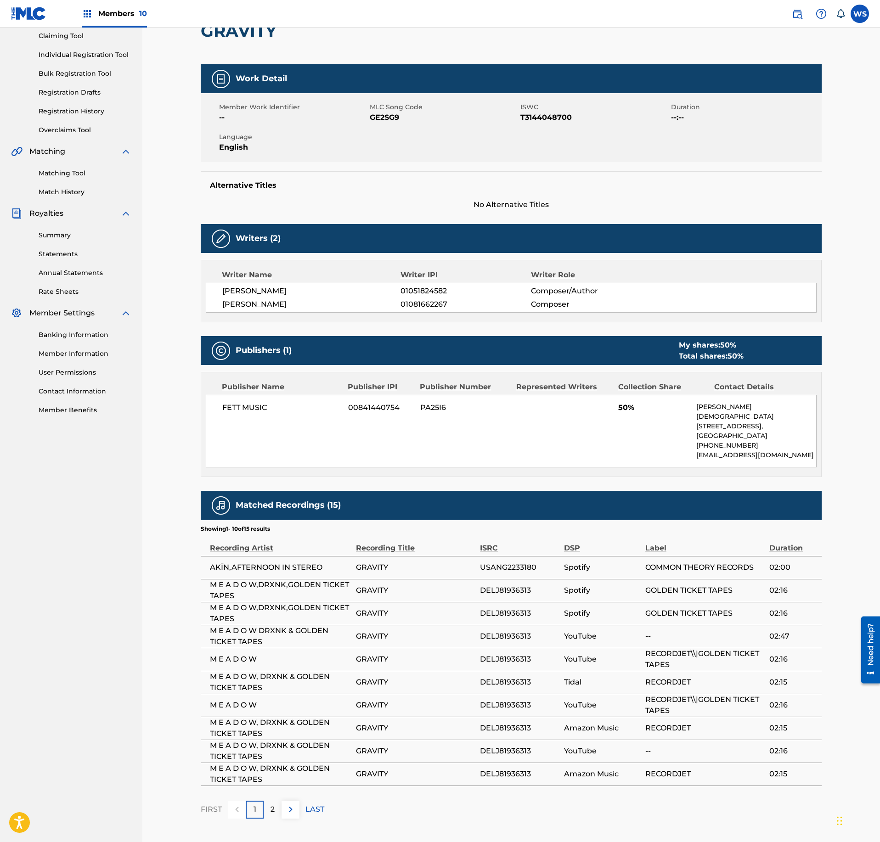
click at [270, 813] on div "2" at bounding box center [273, 810] width 18 height 18
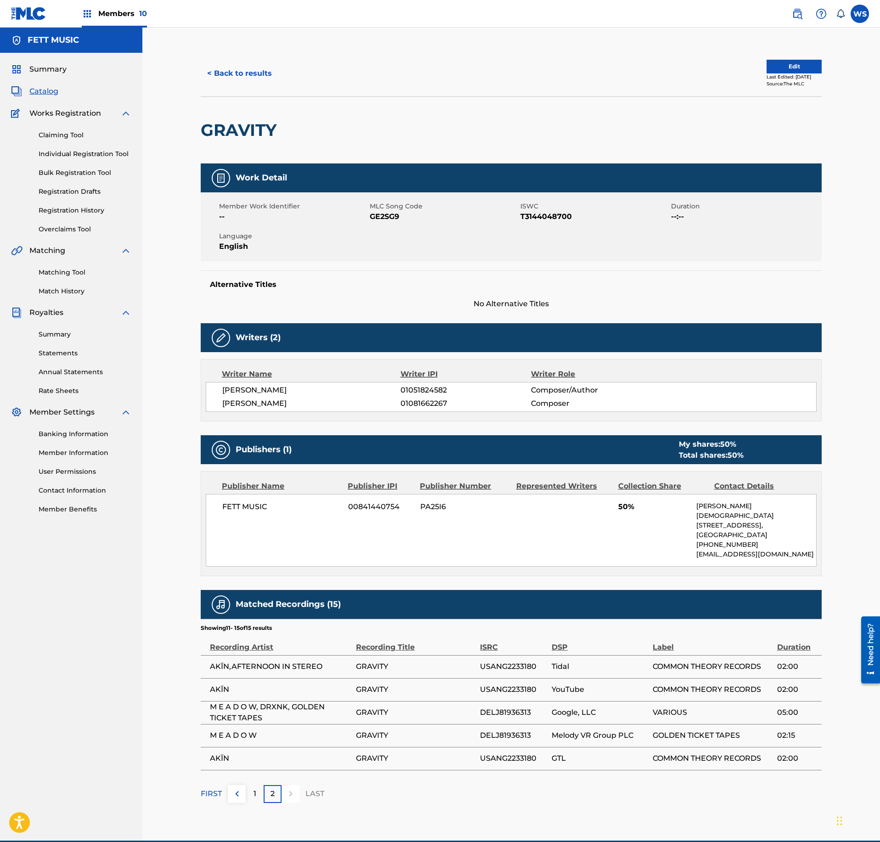
click at [235, 792] on img at bounding box center [236, 793] width 11 height 11
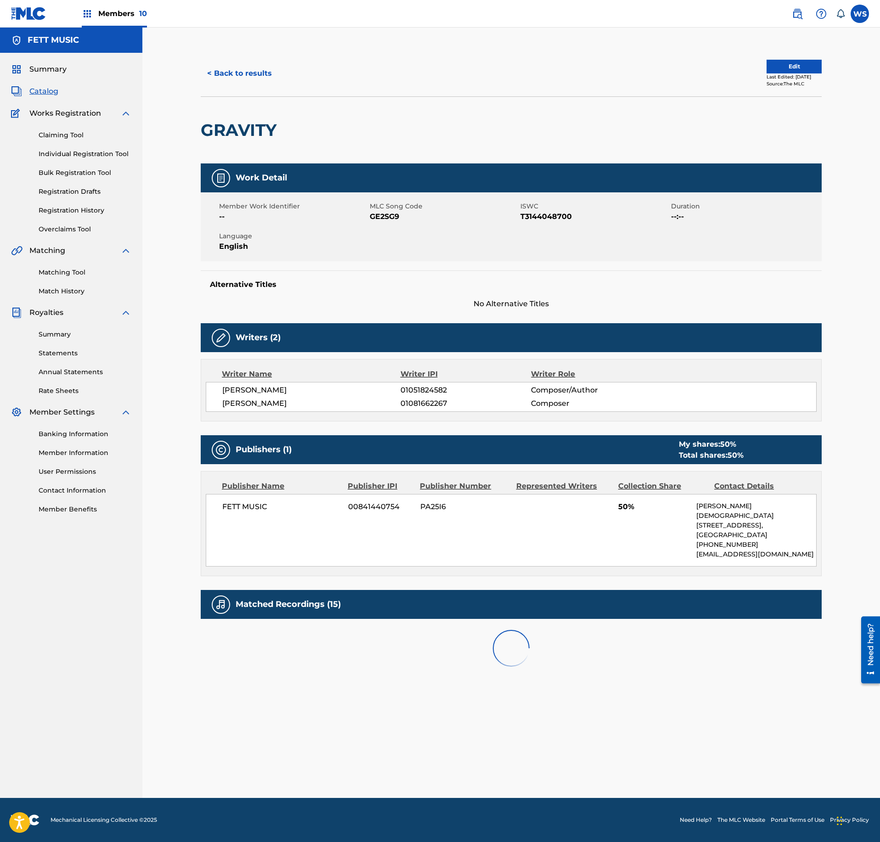
click at [245, 792] on div "< Back to results Edit Last Edited: January 03, 2024 Source: The MLC GRAVITY Wo…" at bounding box center [511, 424] width 643 height 747
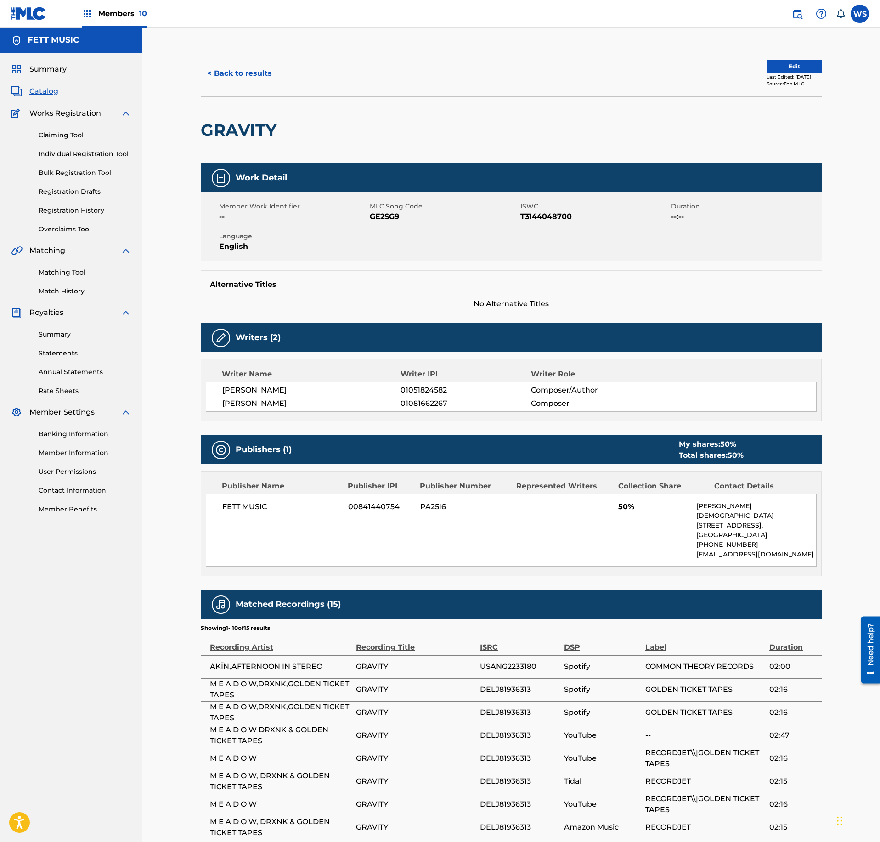
scroll to position [153, 0]
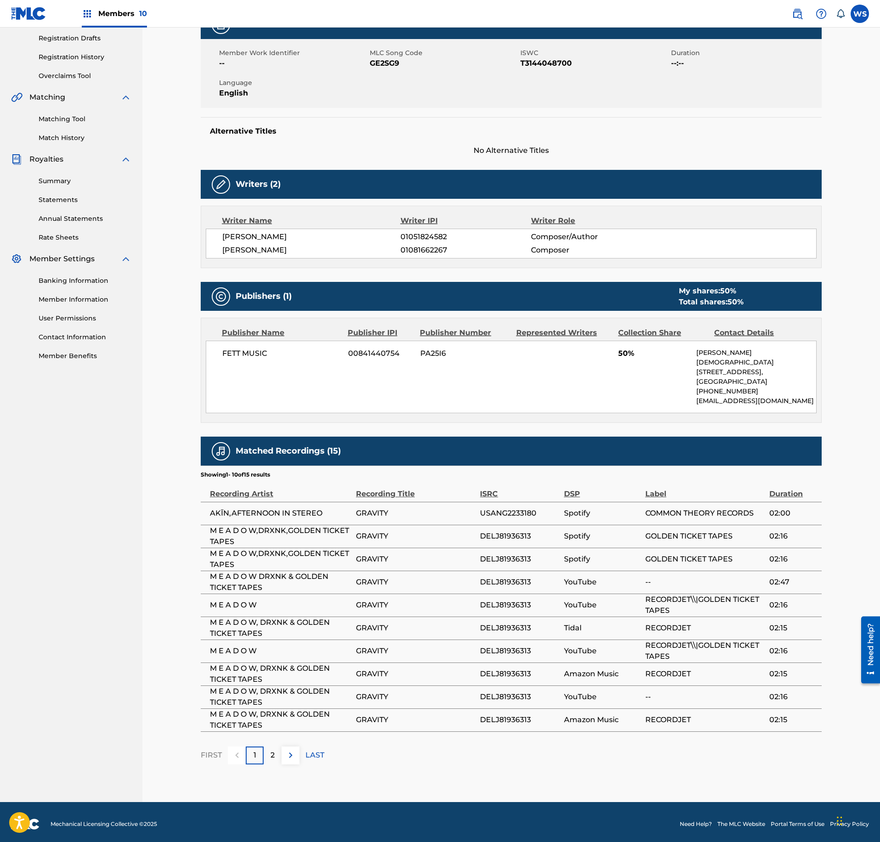
click at [354, 94] on span "English" at bounding box center [293, 93] width 148 height 11
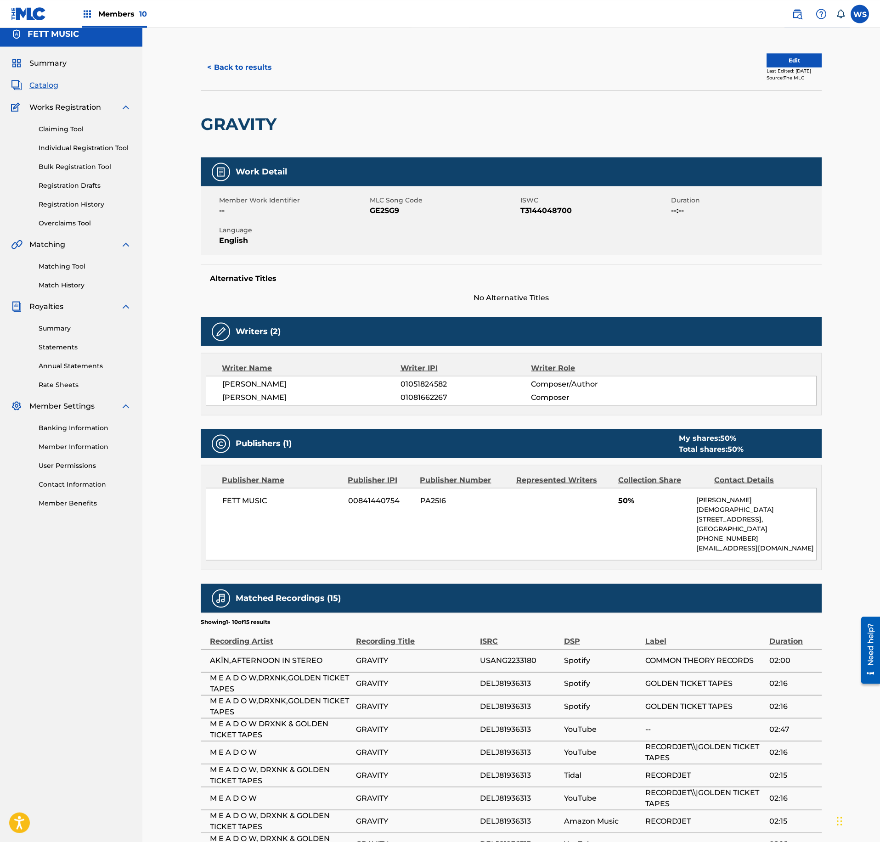
scroll to position [0, 0]
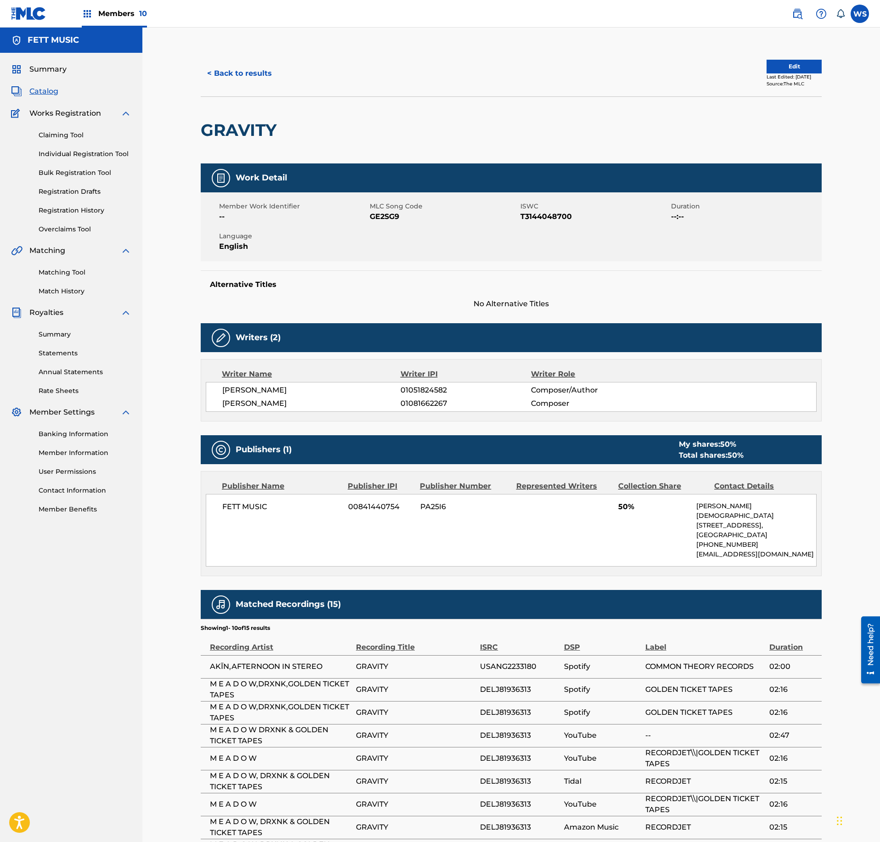
click at [229, 74] on button "< Back to results" at bounding box center [240, 73] width 78 height 23
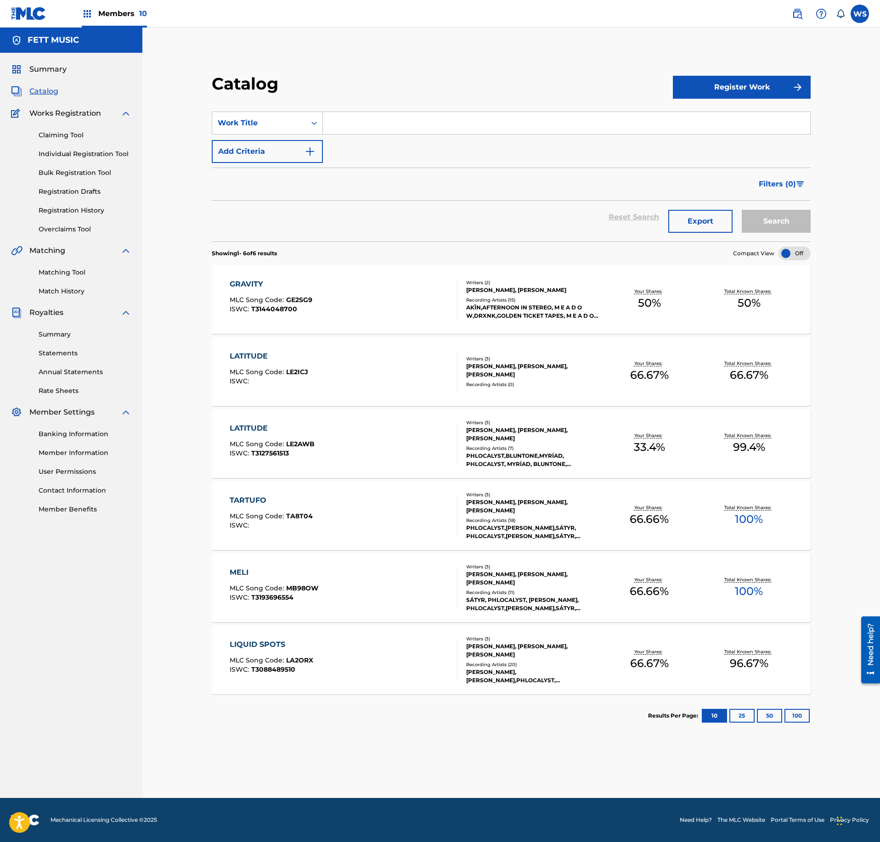
click at [390, 376] on div "LATITUDE MLC Song Code : LE2ICJ ISWC :" at bounding box center [344, 371] width 228 height 41
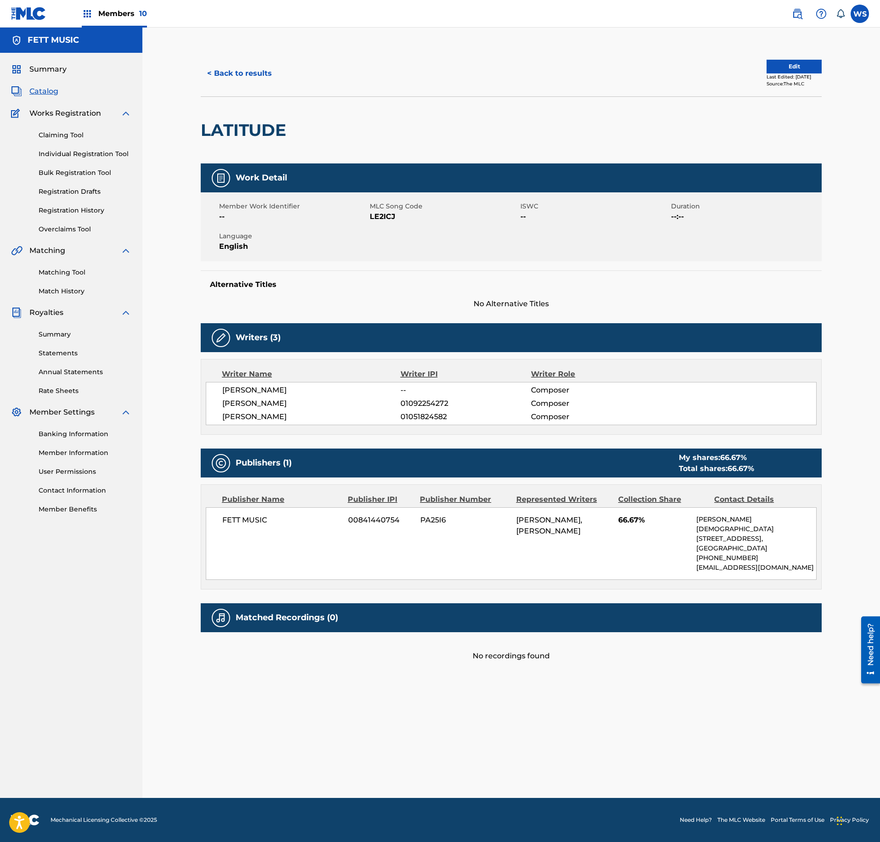
click at [377, 214] on span "LE2ICJ" at bounding box center [444, 216] width 148 height 11
drag, startPoint x: 231, startPoint y: 74, endPoint x: 278, endPoint y: 73, distance: 46.9
click at [278, 73] on div "< Back to results" at bounding box center [356, 73] width 310 height 23
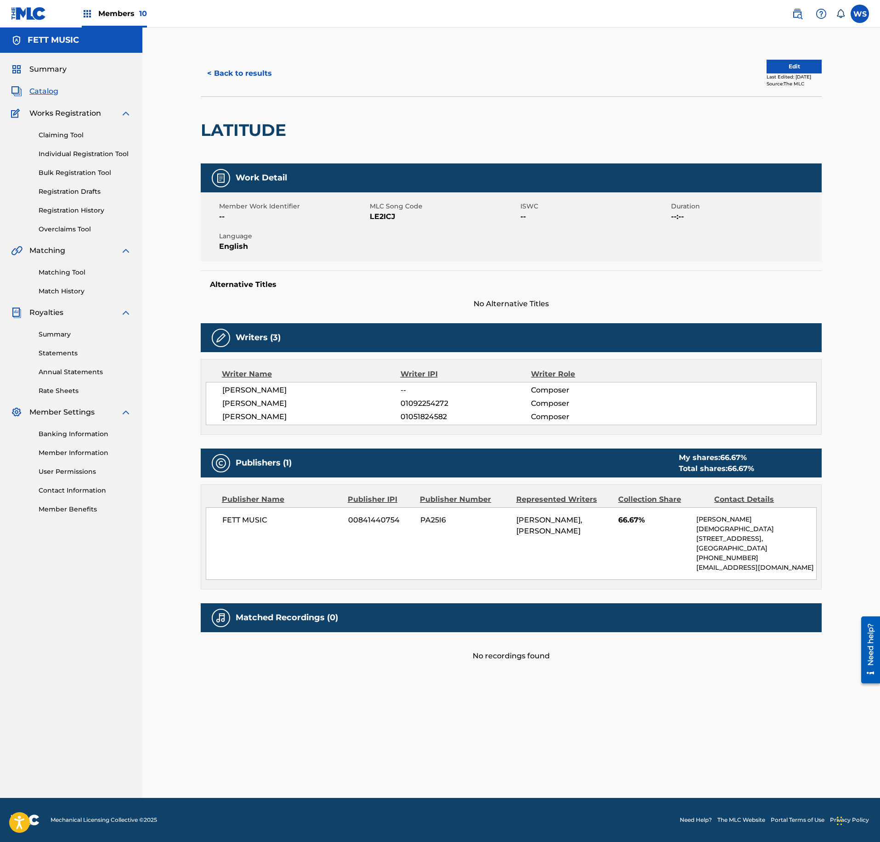
click at [461, 125] on div "LATITUDE" at bounding box center [511, 129] width 621 height 67
click at [250, 73] on button "< Back to results" at bounding box center [240, 73] width 78 height 23
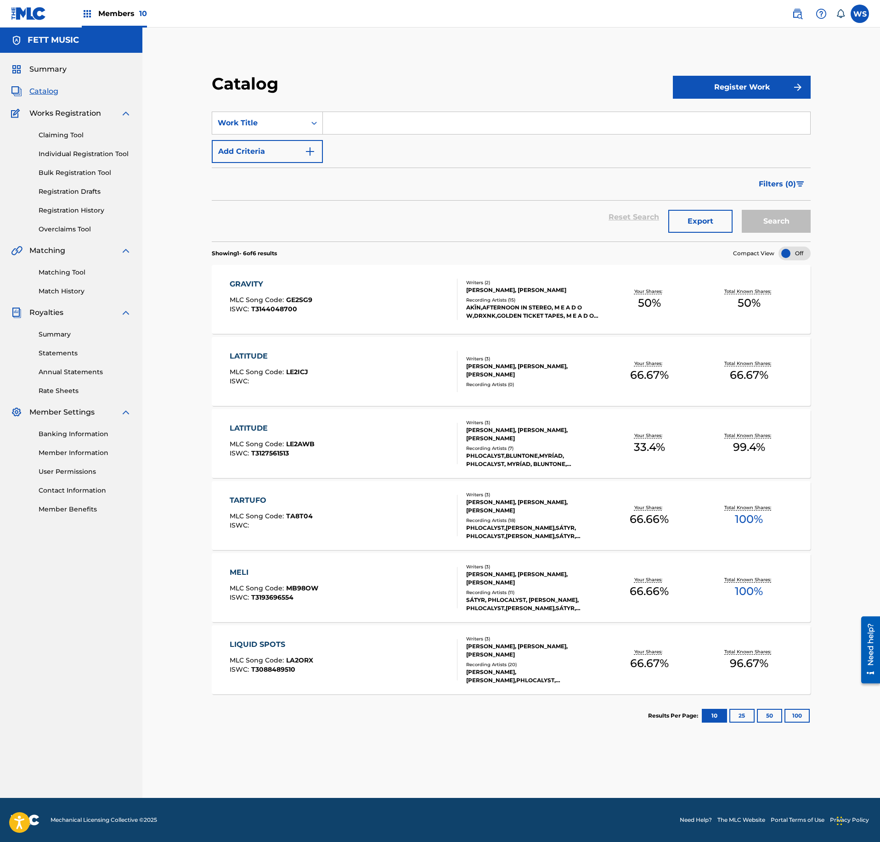
click at [317, 433] on div "LATITUDE MLC Song Code : LE2AWB ISWC : T3127561513" at bounding box center [344, 443] width 228 height 41
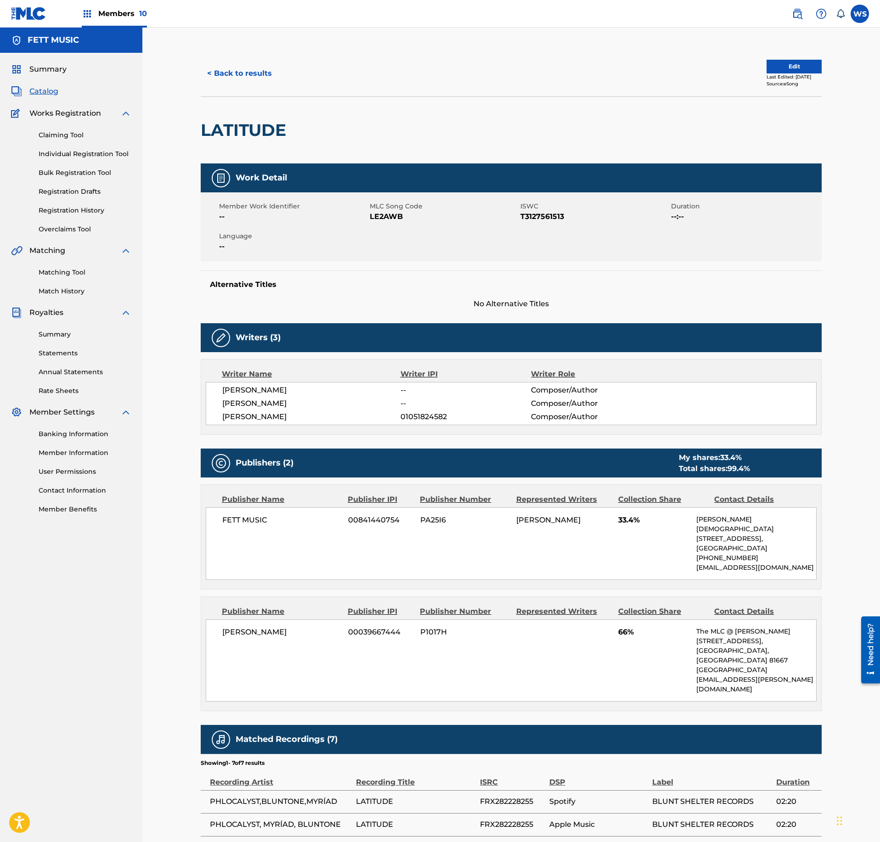
click at [234, 59] on div "< Back to results Edit Last Edited: October 24, 2023 Source: eSong" at bounding box center [511, 74] width 621 height 46
click at [239, 68] on button "< Back to results" at bounding box center [240, 73] width 78 height 23
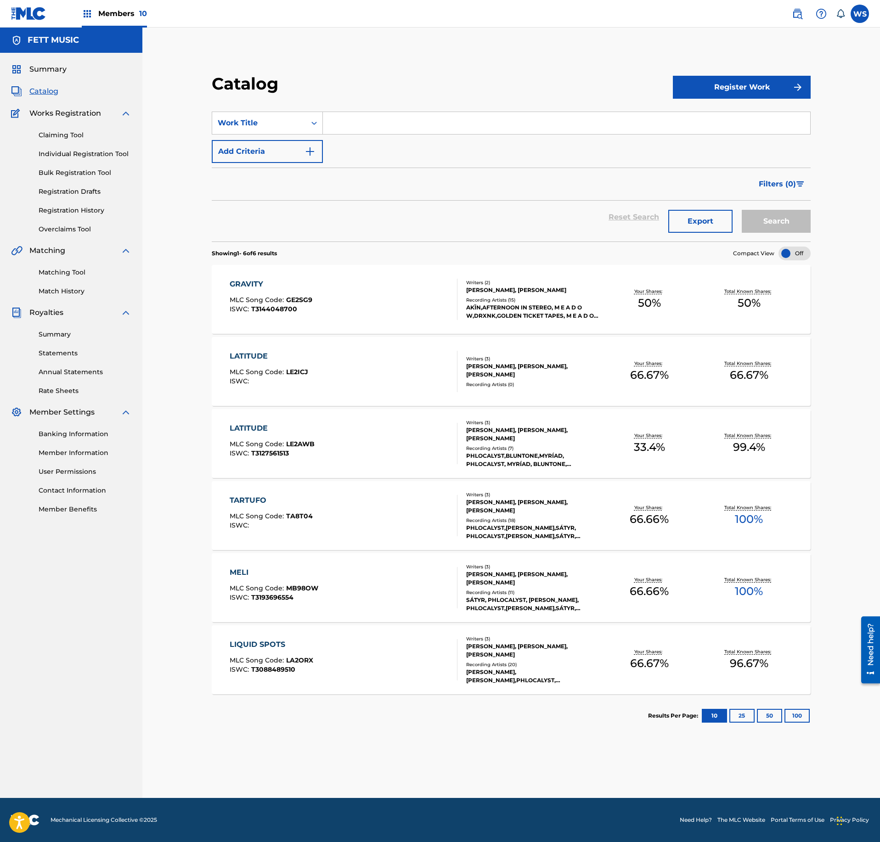
click at [392, 444] on div "LATITUDE MLC Song Code : LE2AWB ISWC : T3127561513" at bounding box center [344, 443] width 228 height 41
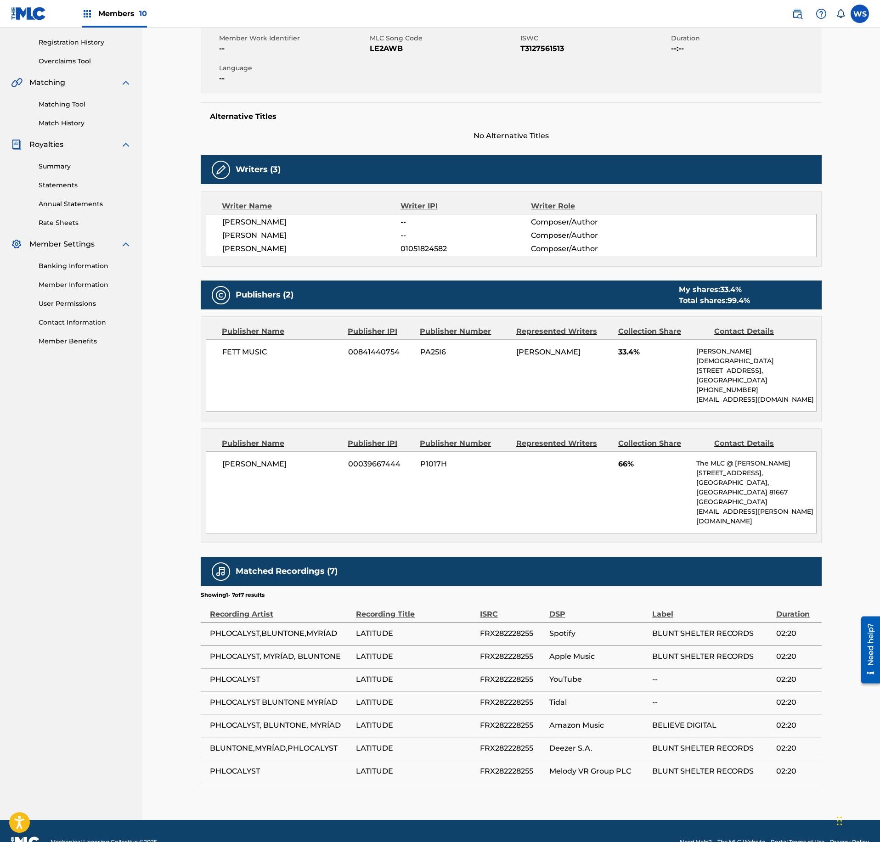
scroll to position [118, 0]
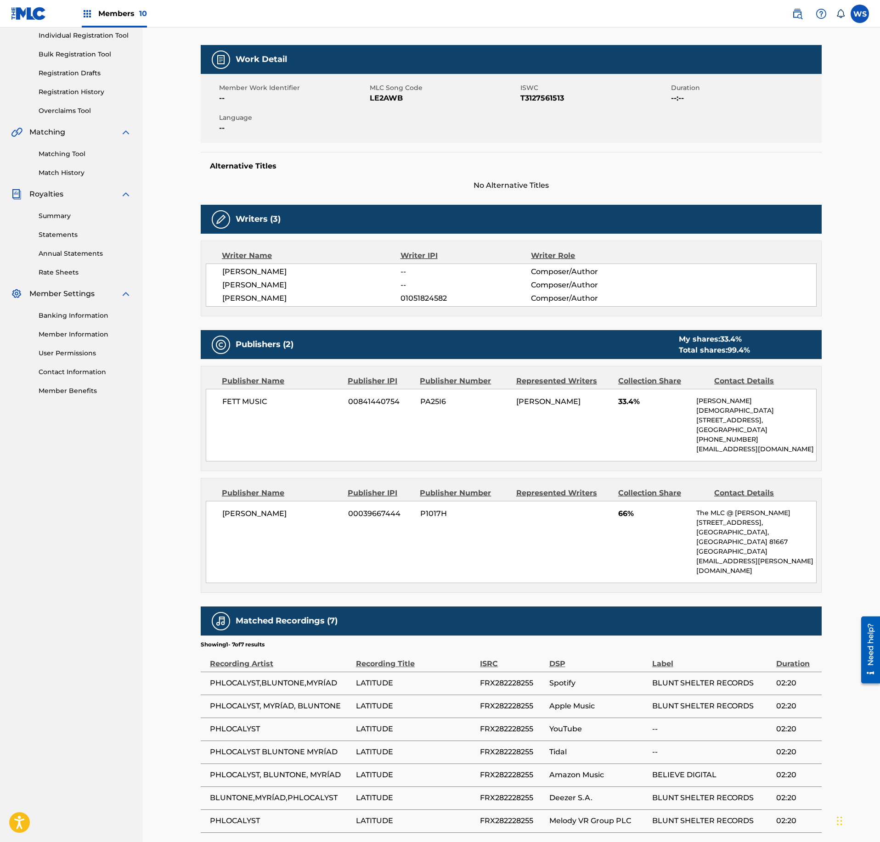
click at [426, 311] on div "Writer Name Writer IPI Writer Role LEVENTE ANTAL -- Composer/Author SERGEJ LAWR…" at bounding box center [511, 279] width 621 height 76
click at [370, 383] on div "Publisher IPI" at bounding box center [380, 381] width 65 height 11
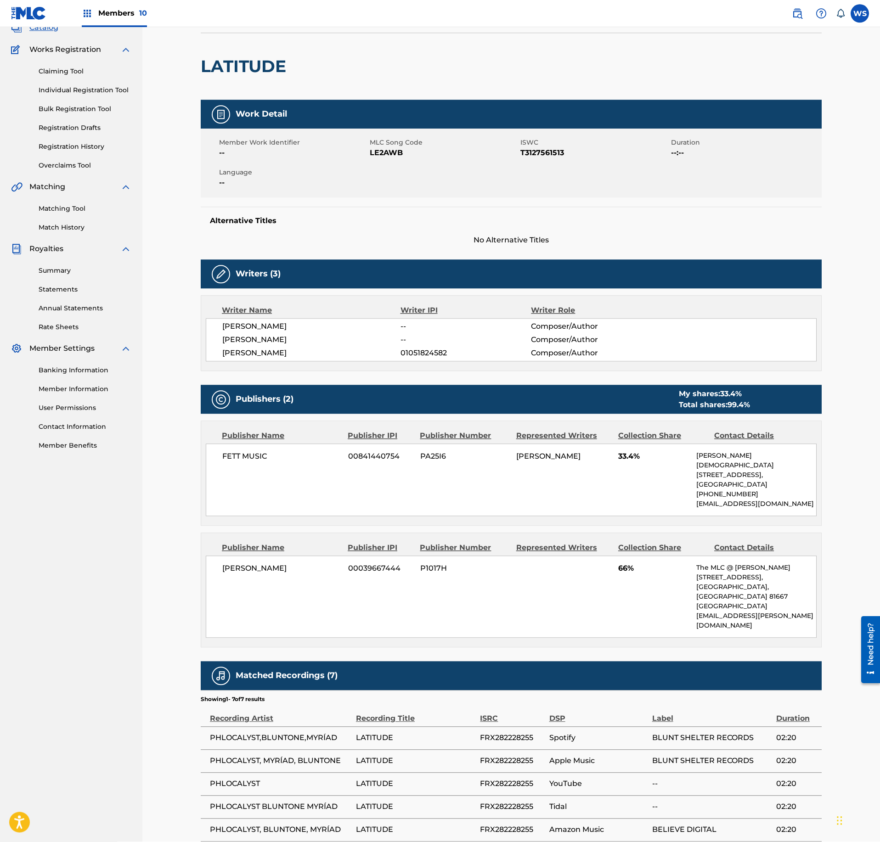
scroll to position [0, 0]
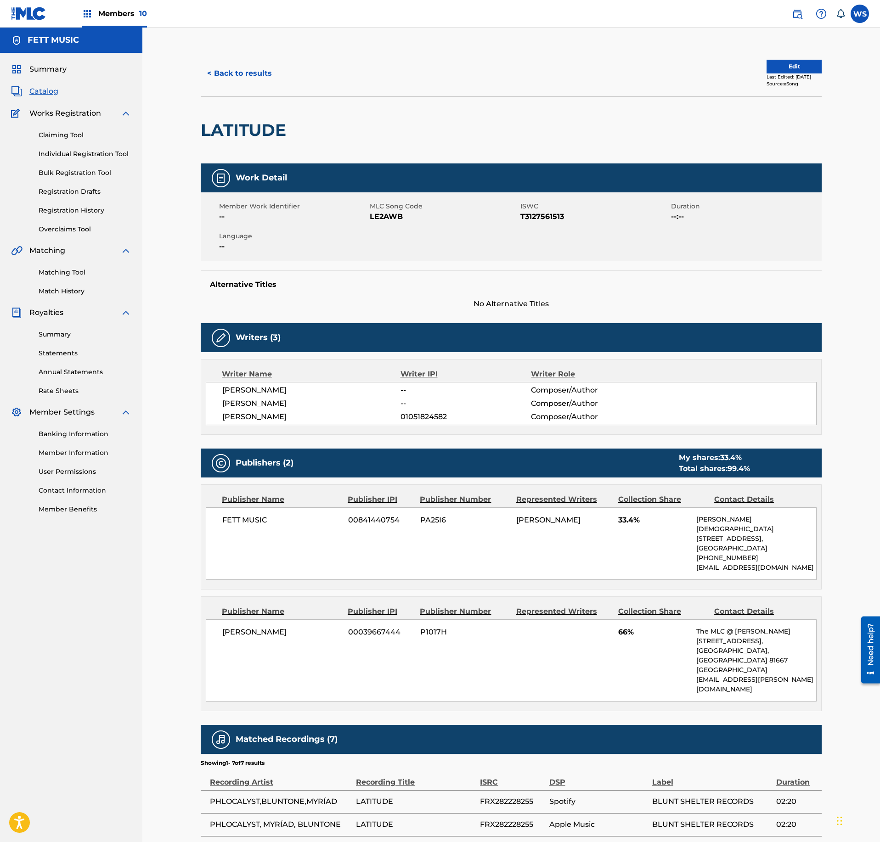
click at [390, 221] on span "LE2AWB" at bounding box center [444, 216] width 148 height 11
copy span "LE2AWB"
click at [242, 66] on button "< Back to results" at bounding box center [240, 73] width 78 height 23
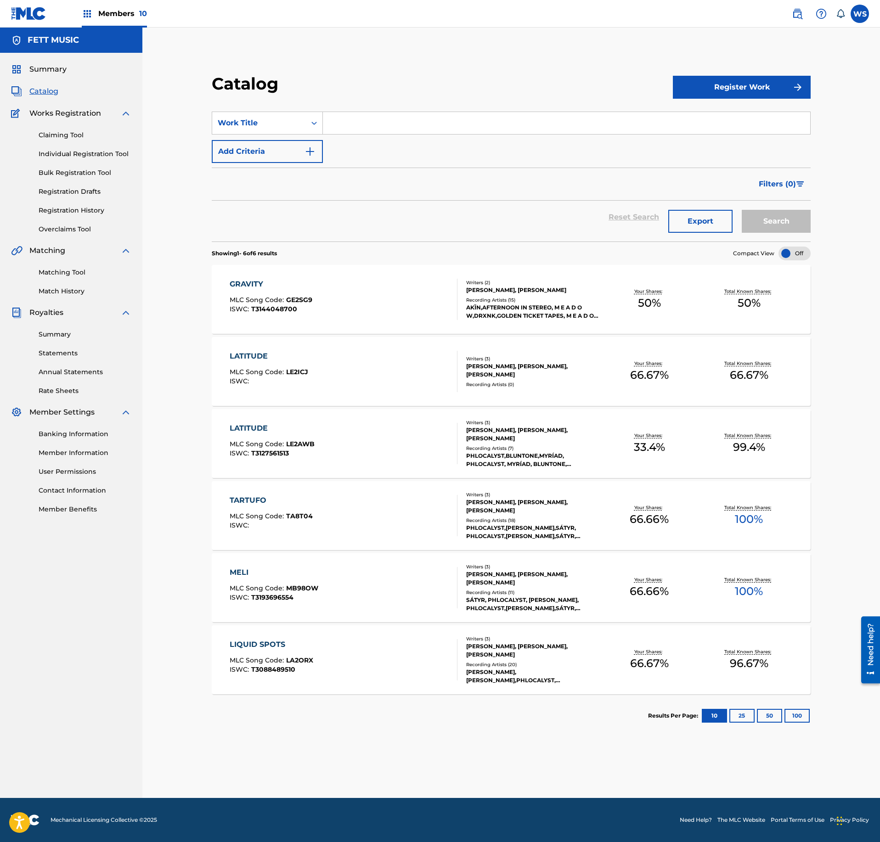
click at [365, 520] on div "TARTUFO MLC Song Code : TA8T04 ISWC :" at bounding box center [344, 515] width 228 height 41
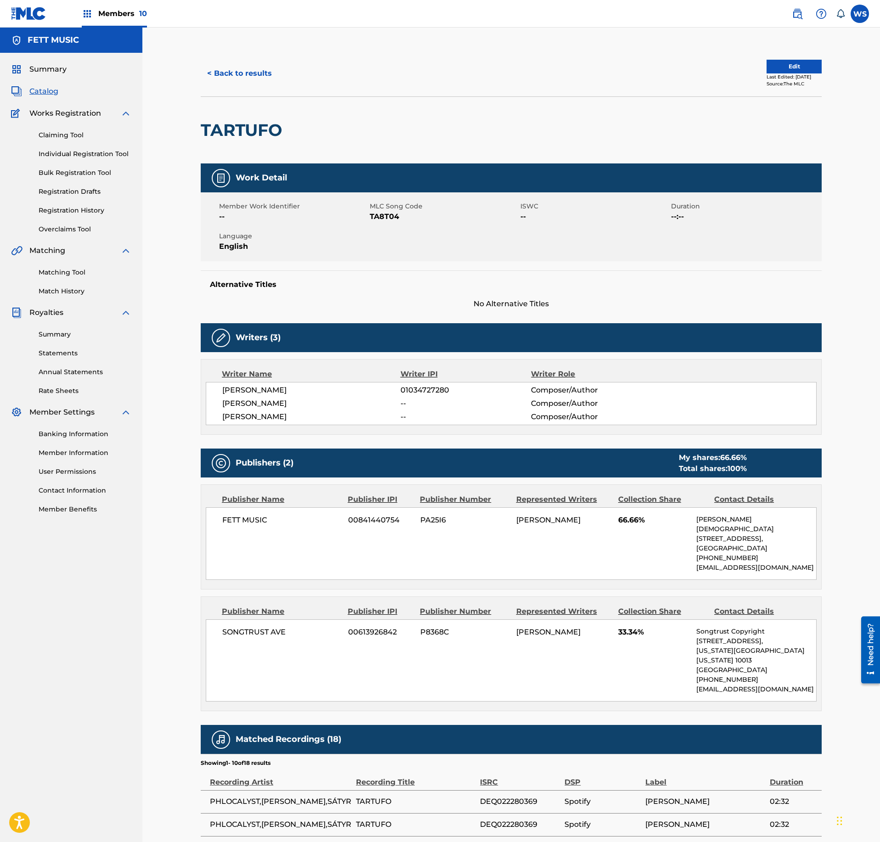
click at [388, 226] on div "Member Work Identifier -- MLC Song Code TA8T04 ISWC -- Duration --:-- Language …" at bounding box center [511, 226] width 621 height 69
copy span "TA8T04"
click at [764, 90] on div "< Back to results Edit Last Edited: August 14, 2024 Source: The MLC" at bounding box center [511, 74] width 621 height 46
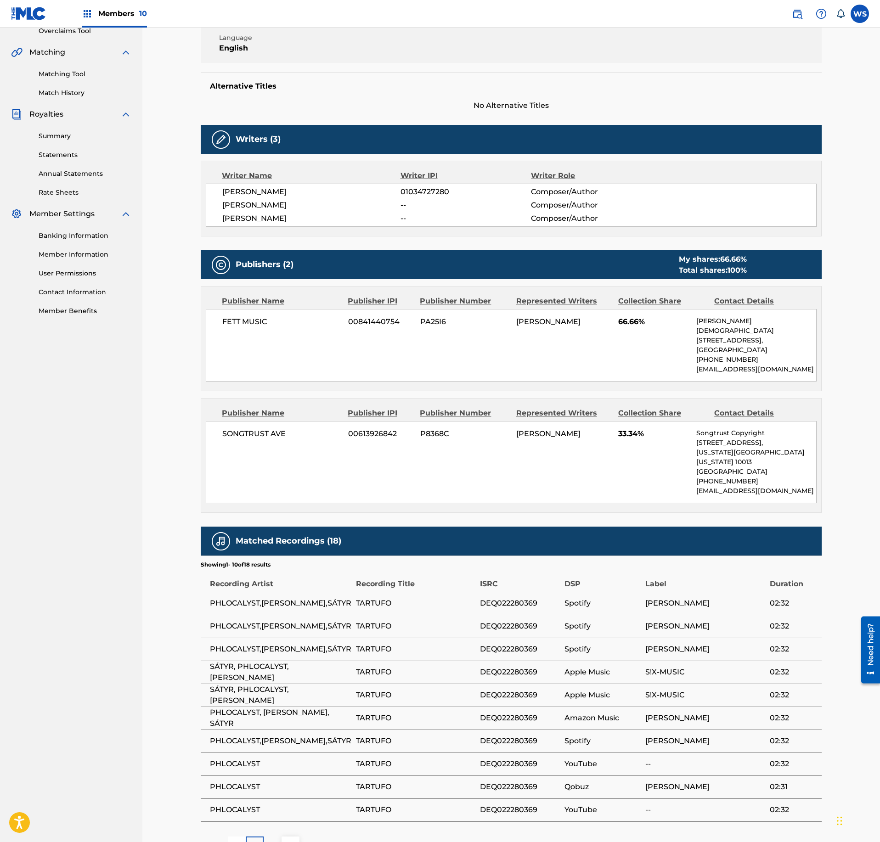
scroll to position [50, 0]
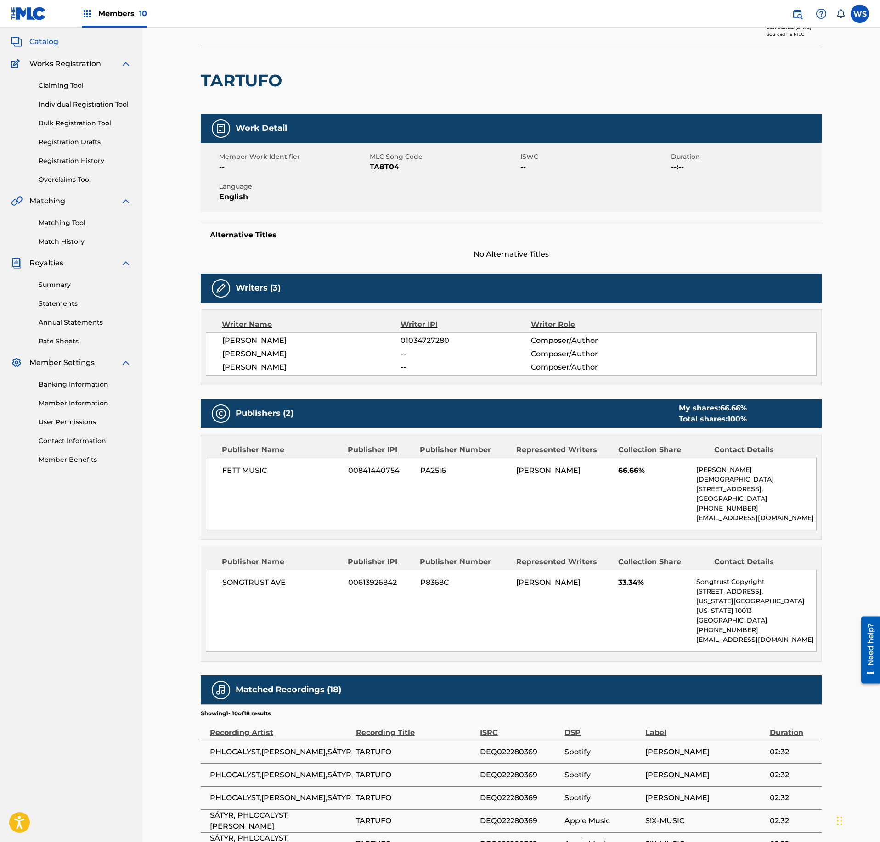
click at [237, 84] on h2 "TARTUFO" at bounding box center [244, 80] width 86 height 21
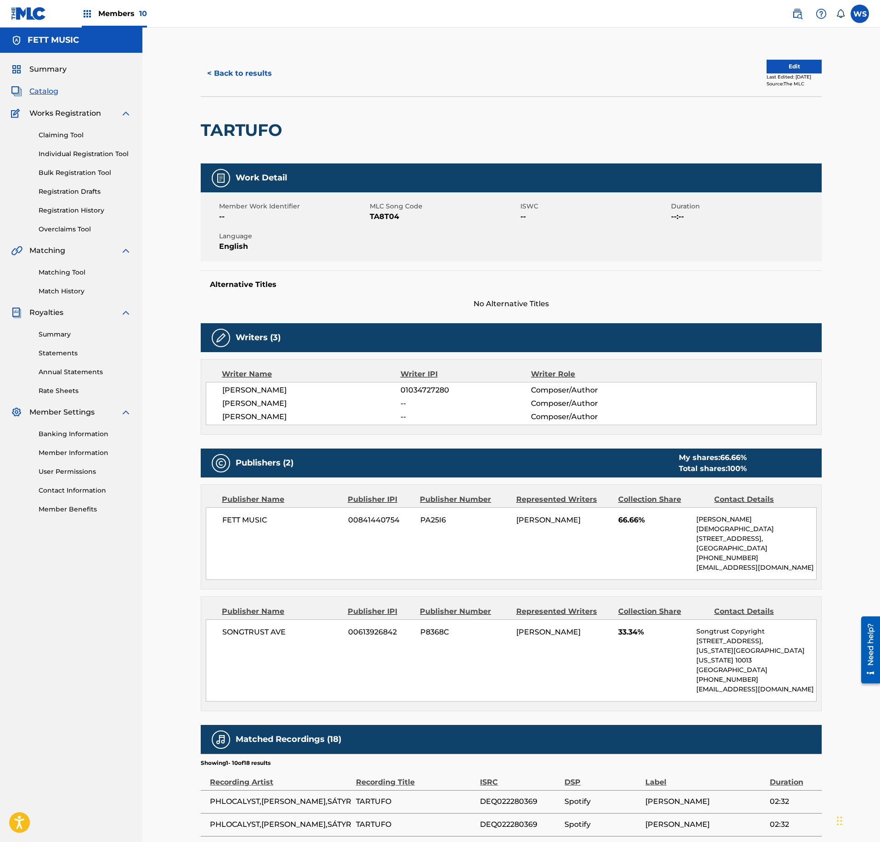
click at [238, 68] on button "< Back to results" at bounding box center [240, 73] width 78 height 23
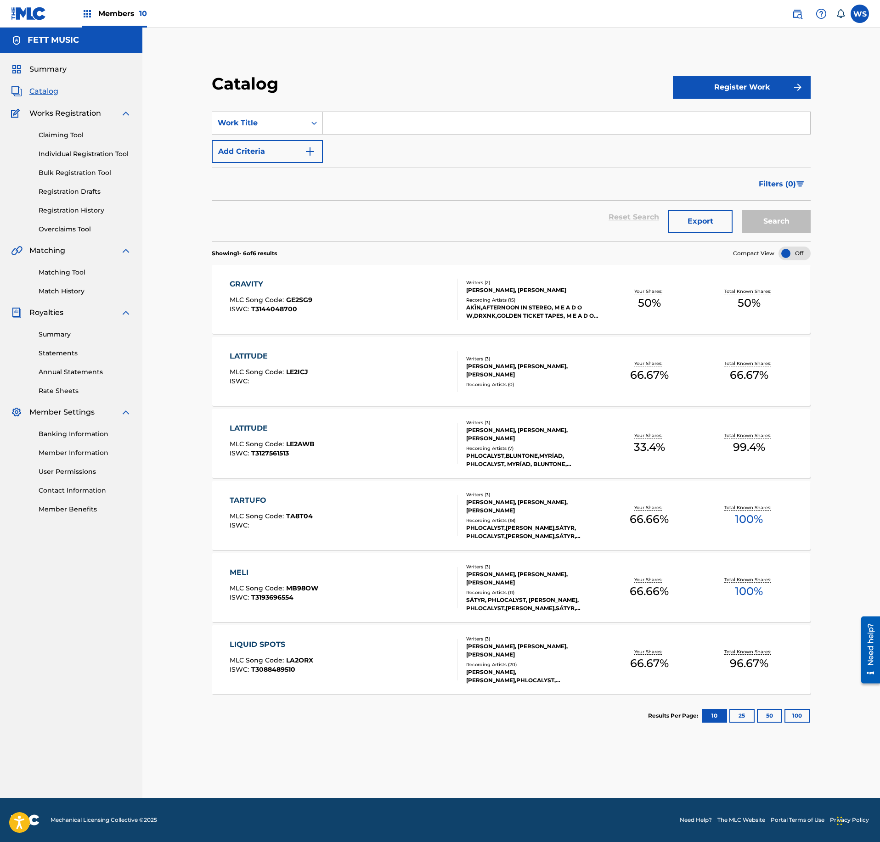
drag, startPoint x: 360, startPoint y: 118, endPoint x: 441, endPoint y: 140, distance: 83.5
click at [360, 118] on input "Search Form" at bounding box center [566, 123] width 487 height 22
click at [875, 216] on div "Catalog Register Work SearchWithCriteria6960af7f-04bd-41b4-9dc3-8ab081b4733c Wo…" at bounding box center [510, 413] width 737 height 770
drag, startPoint x: 394, startPoint y: 135, endPoint x: 394, endPoint y: 120, distance: 14.7
click at [394, 134] on div "SearchWithCriteria6960af7f-04bd-41b4-9dc3-8ab081b4733c Work Title Add Criteria" at bounding box center [511, 137] width 599 height 51
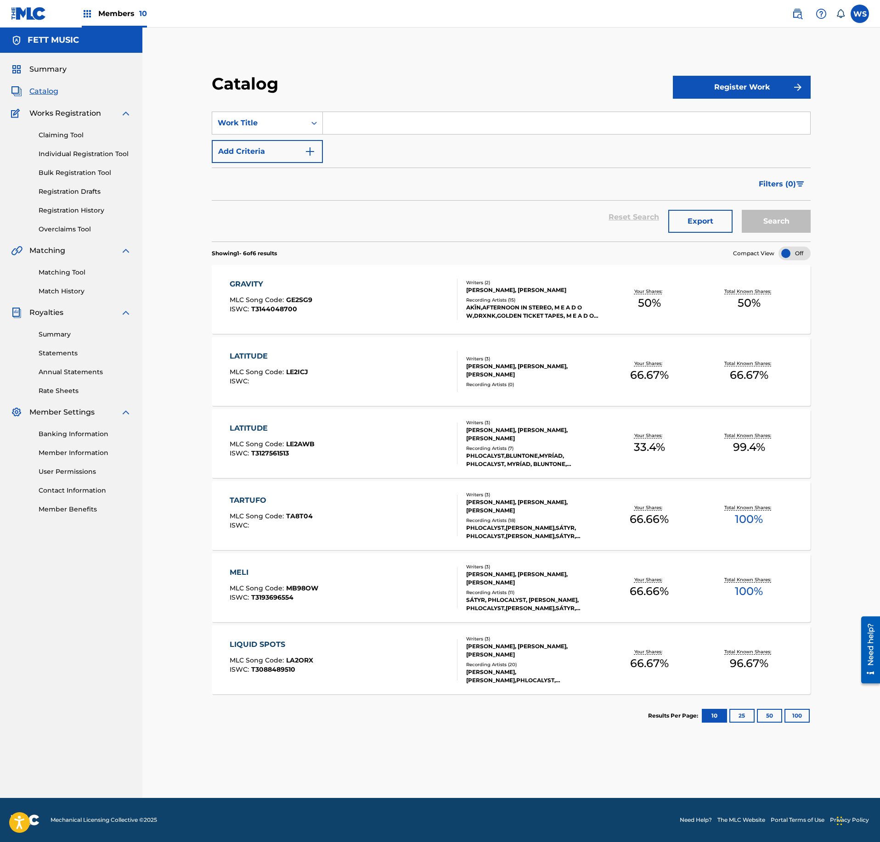
click at [396, 118] on input "Search Form" at bounding box center [566, 123] width 487 height 22
paste input "MELI"
type input "MELI"
click at [364, 585] on div "MELI MLC Song Code : MB98OW ISWC : T3193696554" at bounding box center [344, 587] width 228 height 41
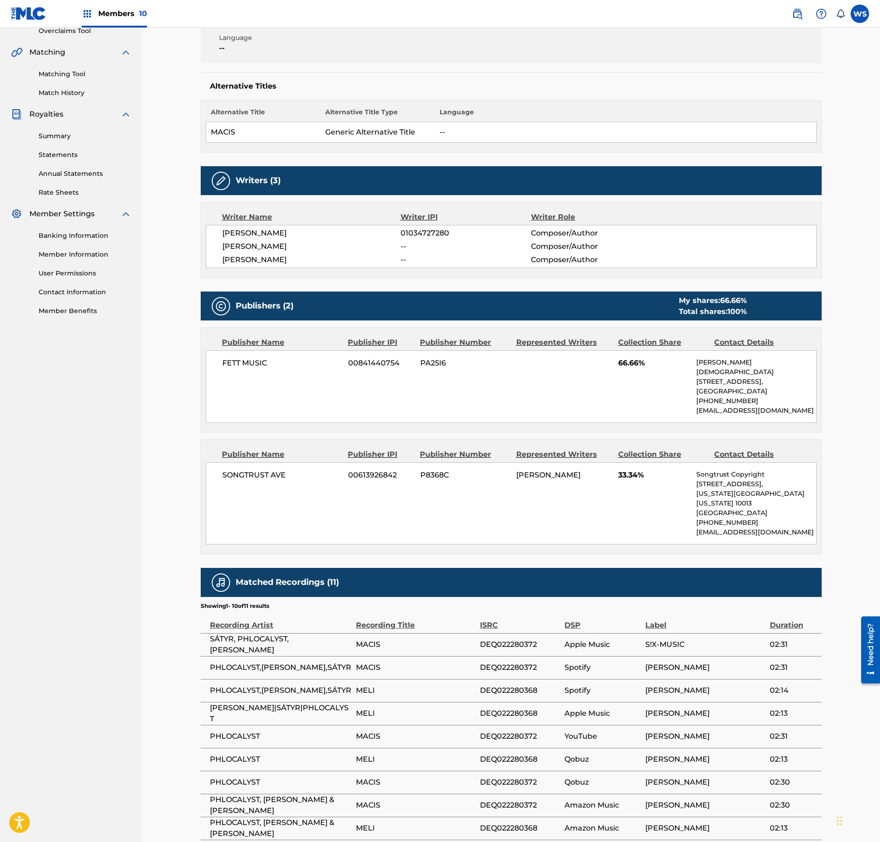
scroll to position [298, 0]
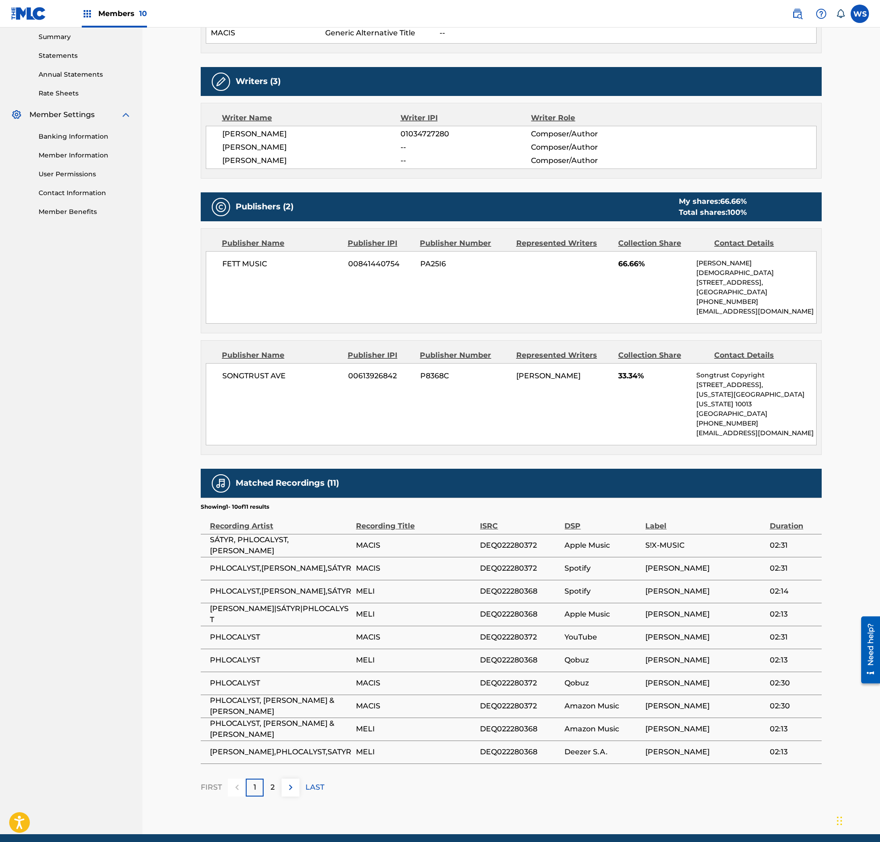
click at [590, 476] on div "Matched Recordings (11)" at bounding box center [511, 483] width 621 height 29
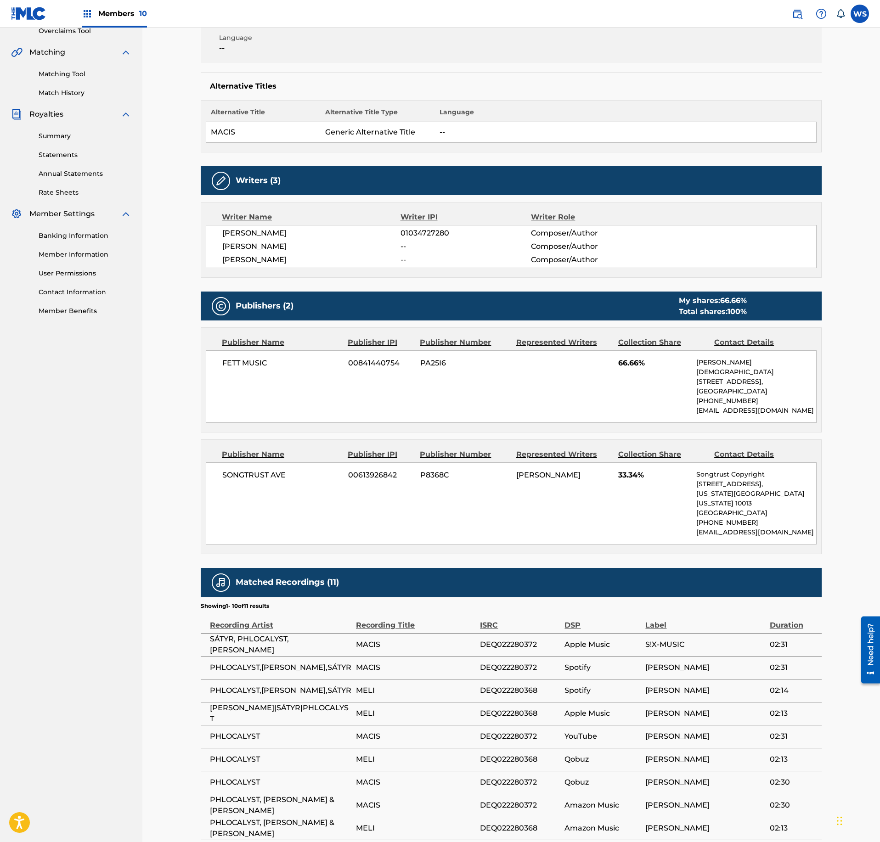
click at [583, 495] on div "SONGTRUST AVE 00613926842 P8368C PHIL LESKY 33.34% Songtrust Copyright 155 6th …" at bounding box center [511, 503] width 611 height 82
click at [339, 311] on div "Publishers (2) My shares: 66.66 % Total shares: 100 %" at bounding box center [511, 306] width 621 height 29
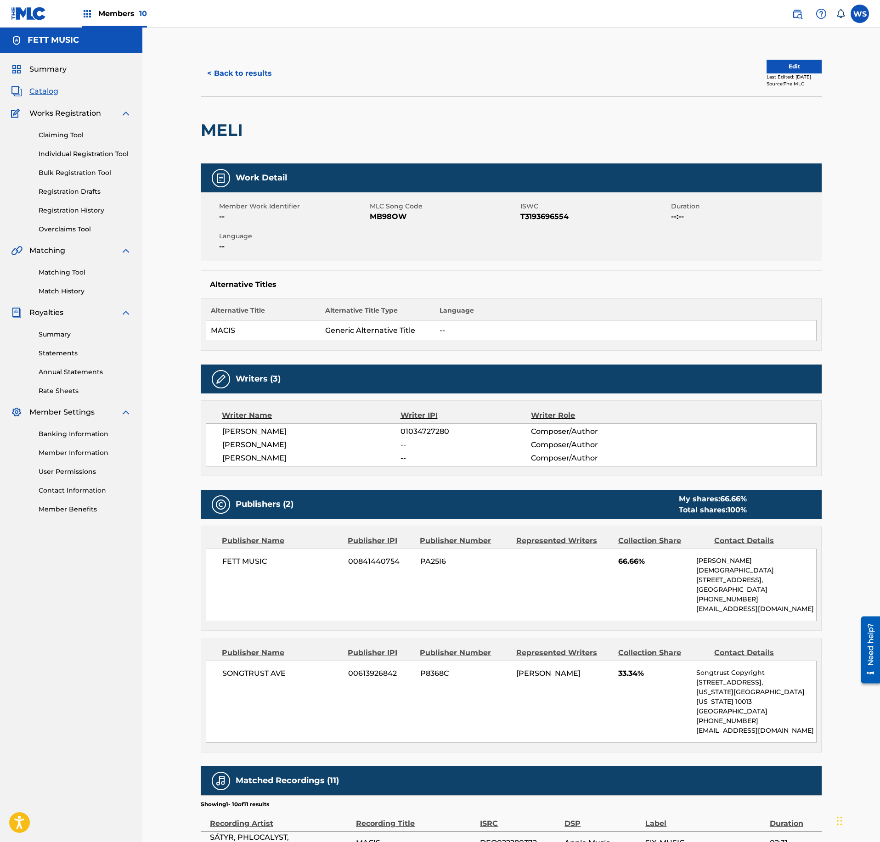
click at [573, 403] on div "Writer Name Writer IPI Writer Role PHIL LESKY 01034727280 Composer/Author MICHI…" at bounding box center [511, 438] width 621 height 76
click at [385, 222] on div "Member Work Identifier -- MLC Song Code MB98OW ISWC T3193696554 Duration --:-- …" at bounding box center [511, 226] width 621 height 69
click at [385, 222] on span "MB98OW" at bounding box center [444, 216] width 148 height 11
click at [274, 83] on button "< Back to results" at bounding box center [240, 73] width 78 height 23
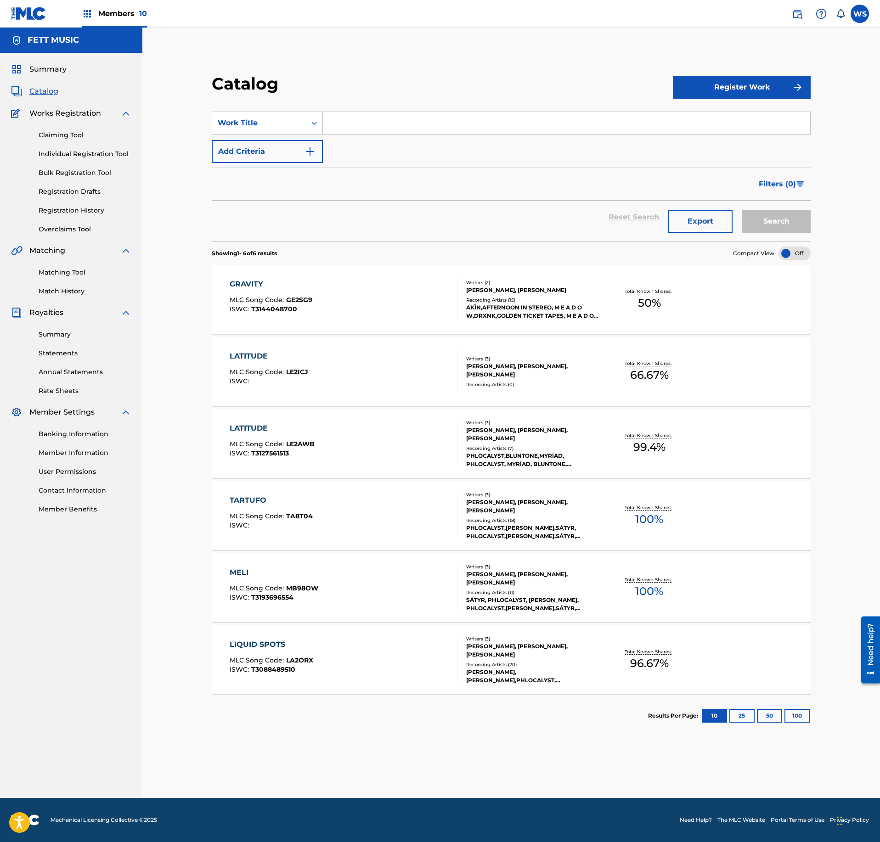
click at [409, 509] on div "TARTUFO MLC Song Code : TA8T04 ISWC :" at bounding box center [344, 515] width 228 height 41
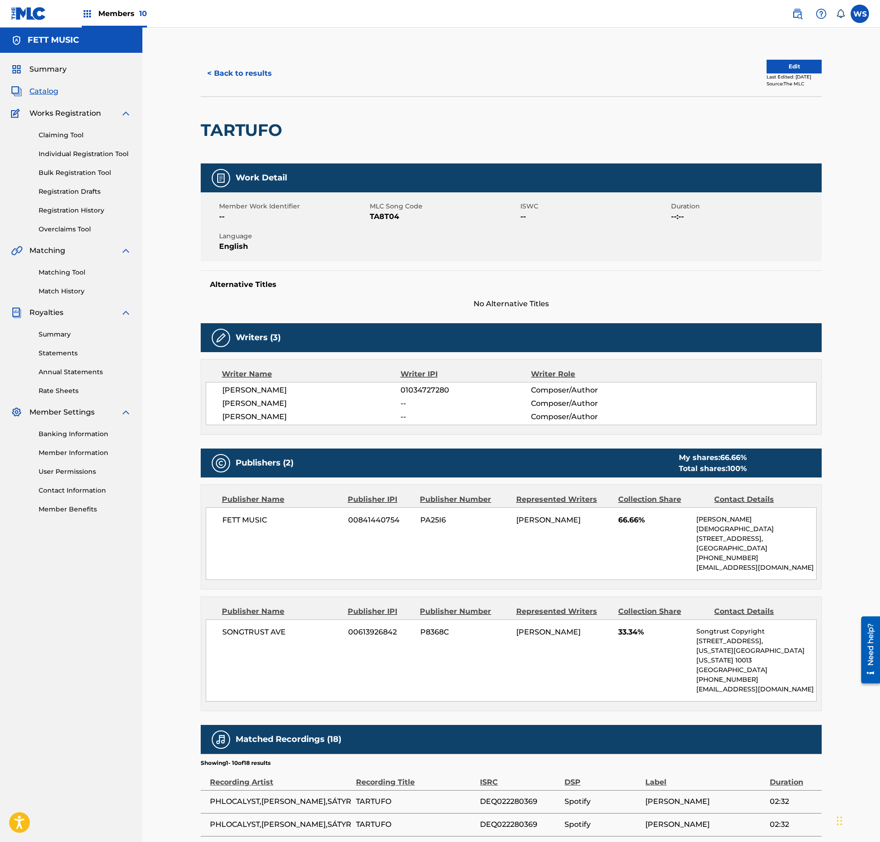
click at [249, 75] on button "< Back to results" at bounding box center [240, 73] width 78 height 23
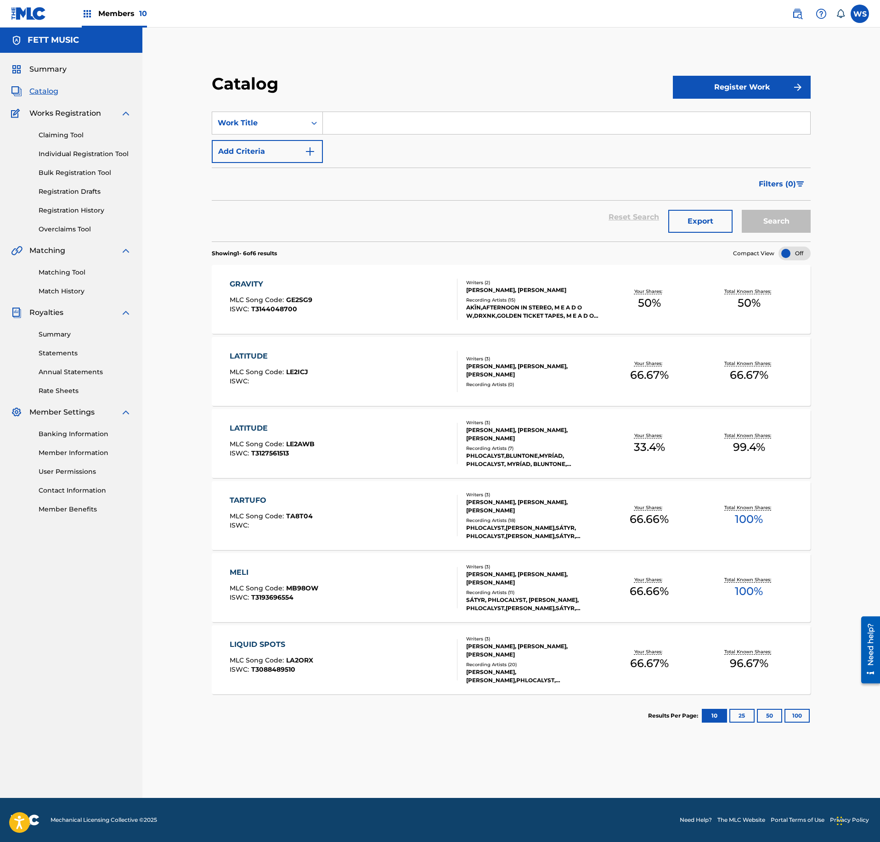
click at [356, 119] on input "Search Form" at bounding box center [566, 123] width 487 height 22
paste input "LIQUID SPOTS"
type input "LIQUID SPOTS"
click at [769, 218] on button "Search" at bounding box center [776, 221] width 69 height 23
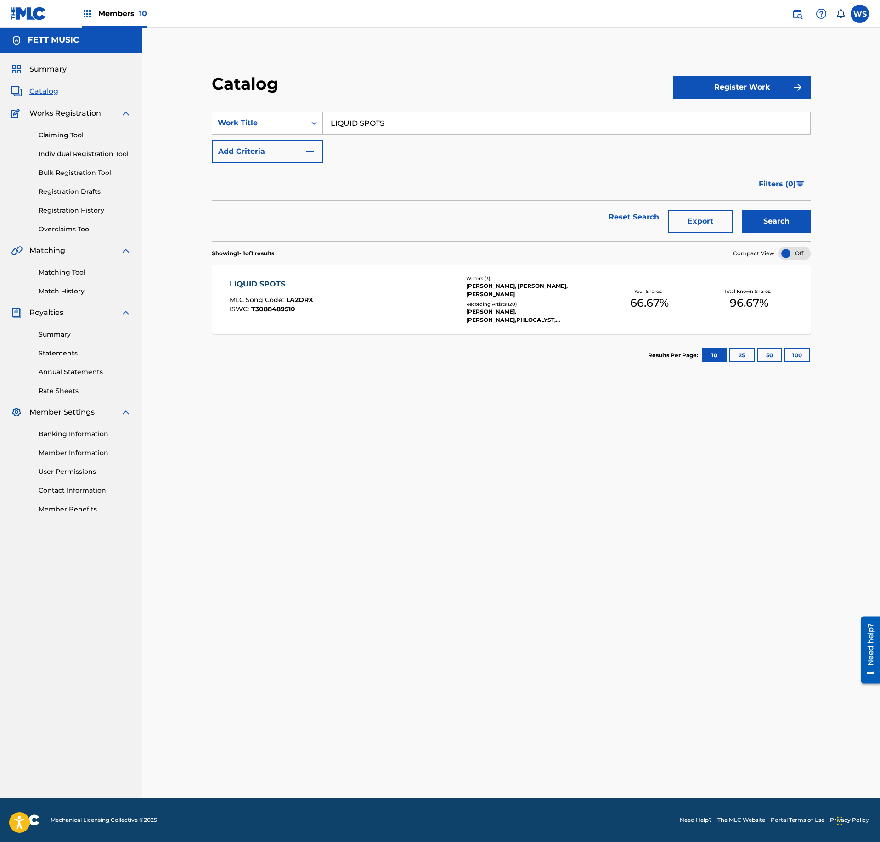
click at [400, 316] on div "LIQUID SPOTS MLC Song Code : LA2ORX ISWC : T3088489510" at bounding box center [344, 299] width 228 height 41
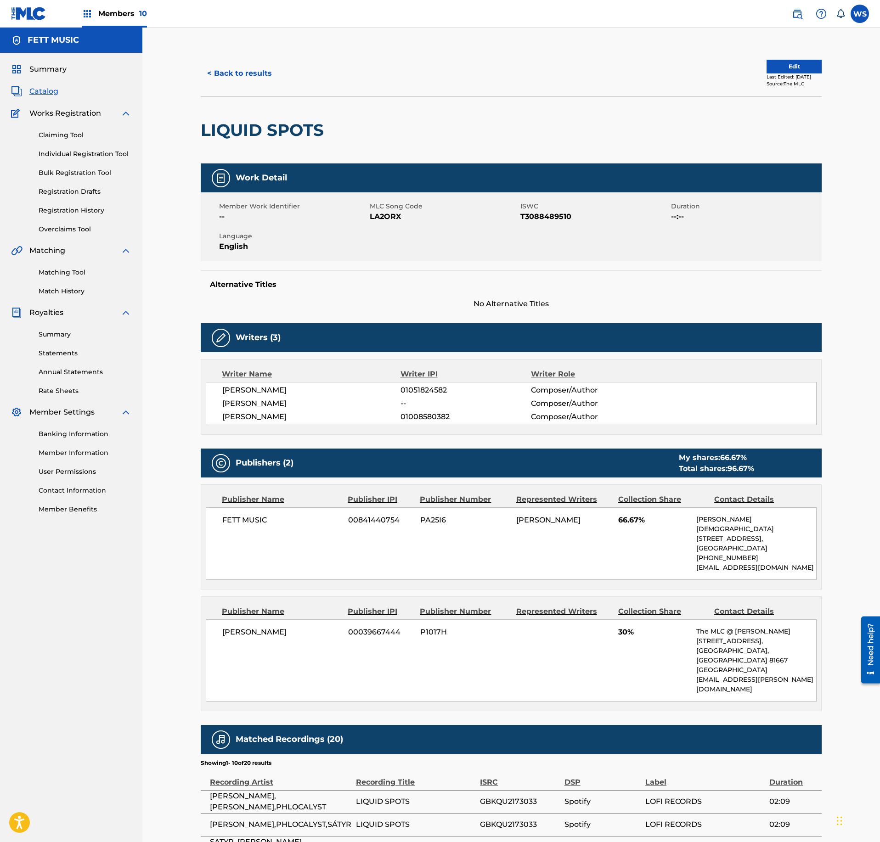
click at [542, 418] on span "Composer/Author" at bounding box center [590, 416] width 119 height 11
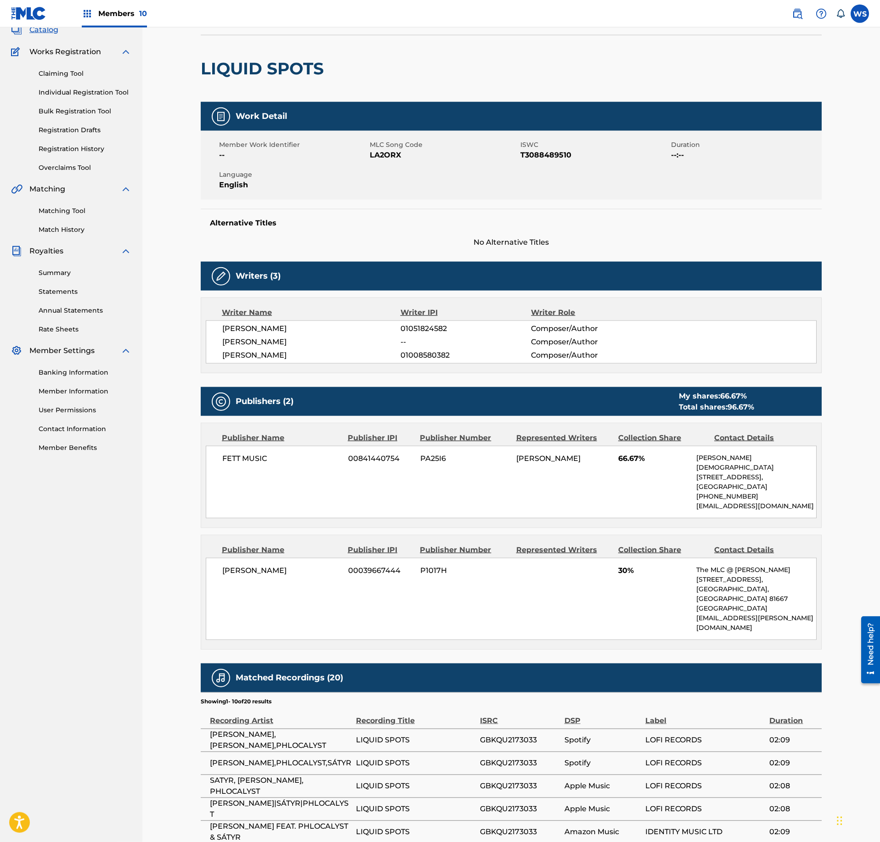
scroll to position [99, 0]
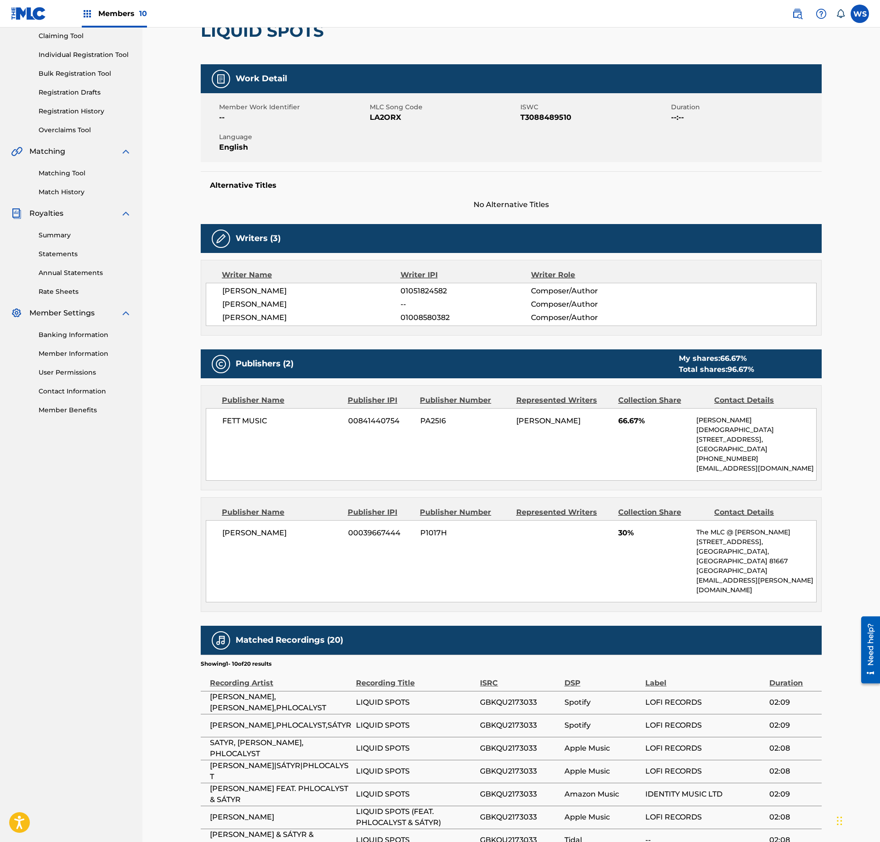
click at [624, 626] on div "Matched Recordings (20)" at bounding box center [511, 640] width 621 height 29
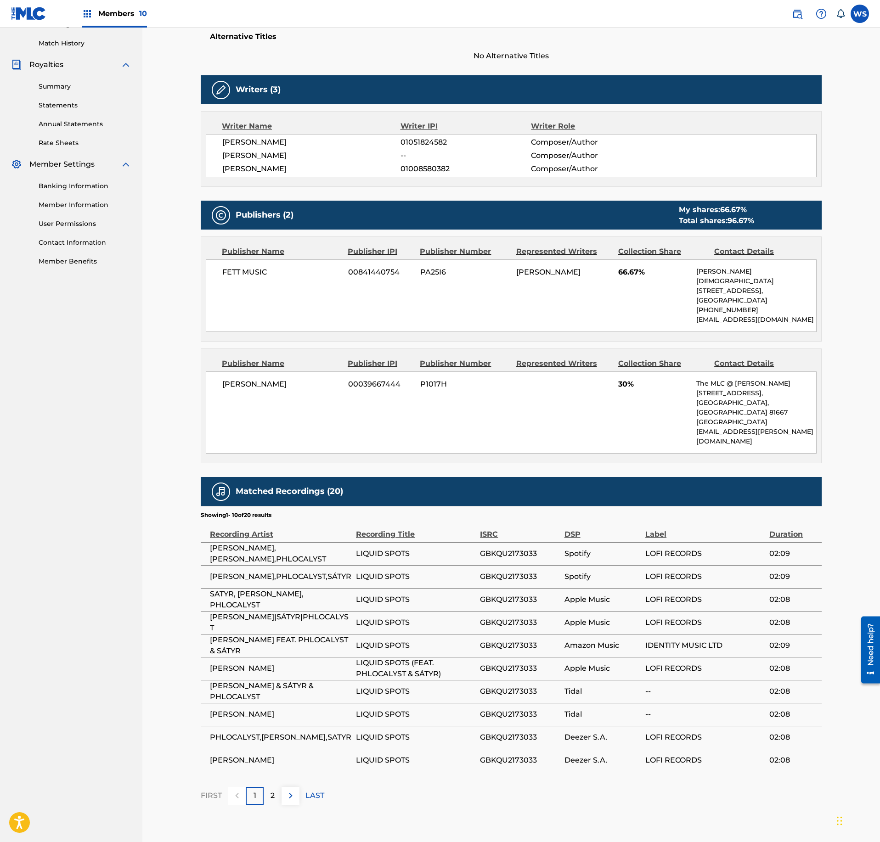
scroll to position [50, 0]
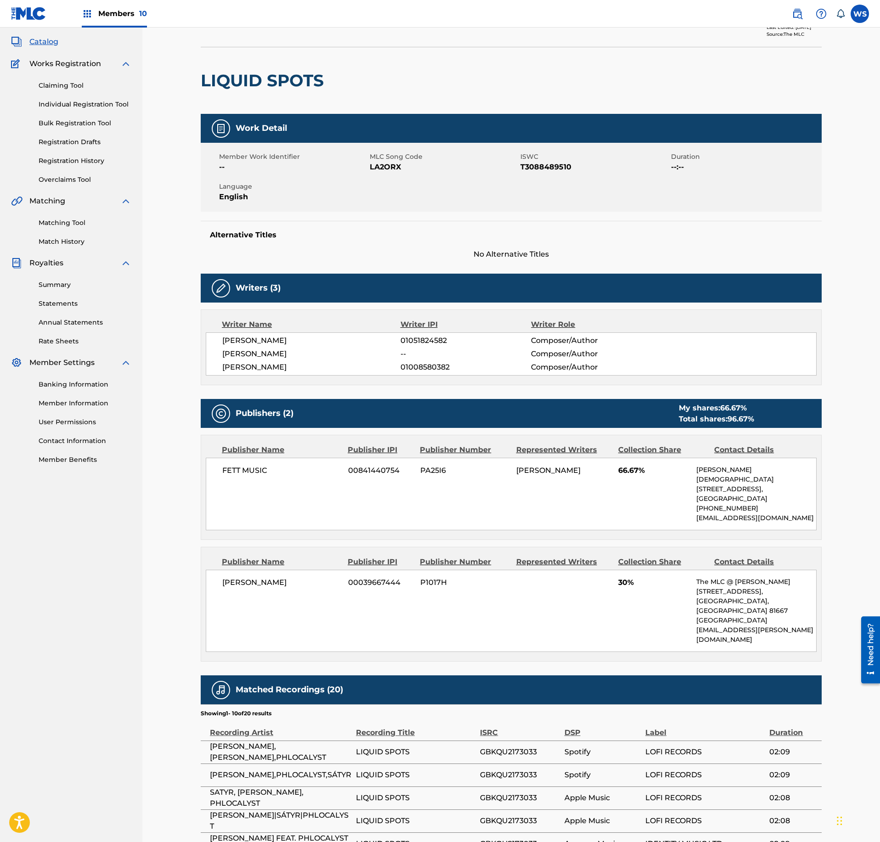
click at [382, 161] on span "MLC Song Code" at bounding box center [444, 157] width 148 height 10
click at [386, 168] on span "LA2ORX" at bounding box center [444, 167] width 148 height 11
click at [386, 167] on span "LA2ORX" at bounding box center [444, 167] width 148 height 11
copy span "LA2ORX"
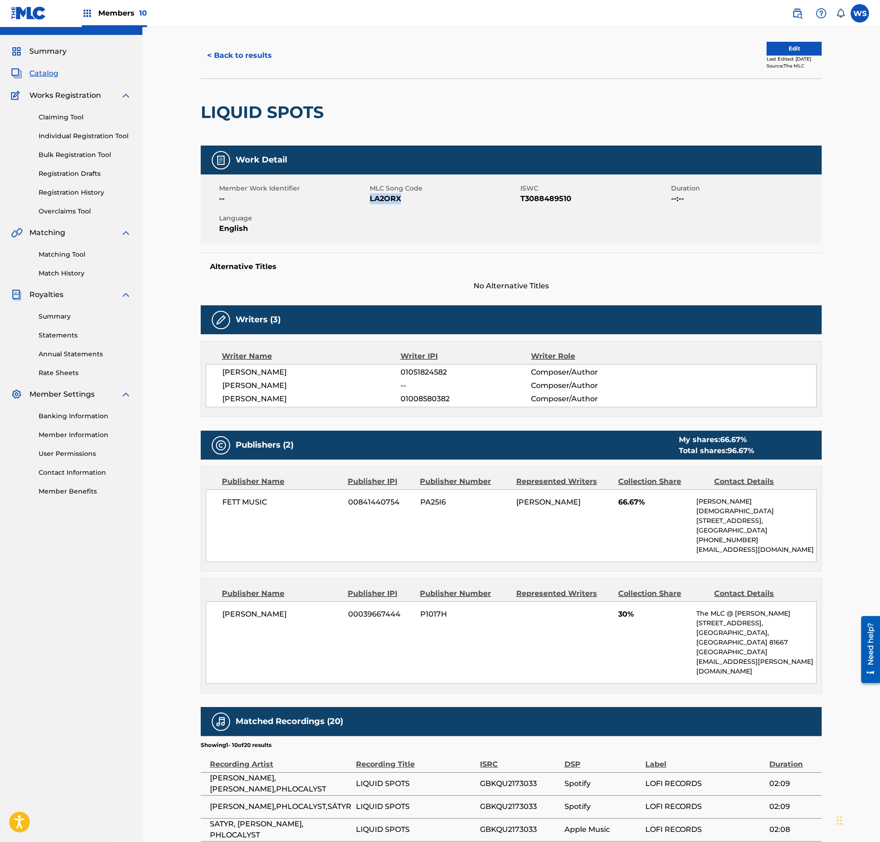
scroll to position [0, 0]
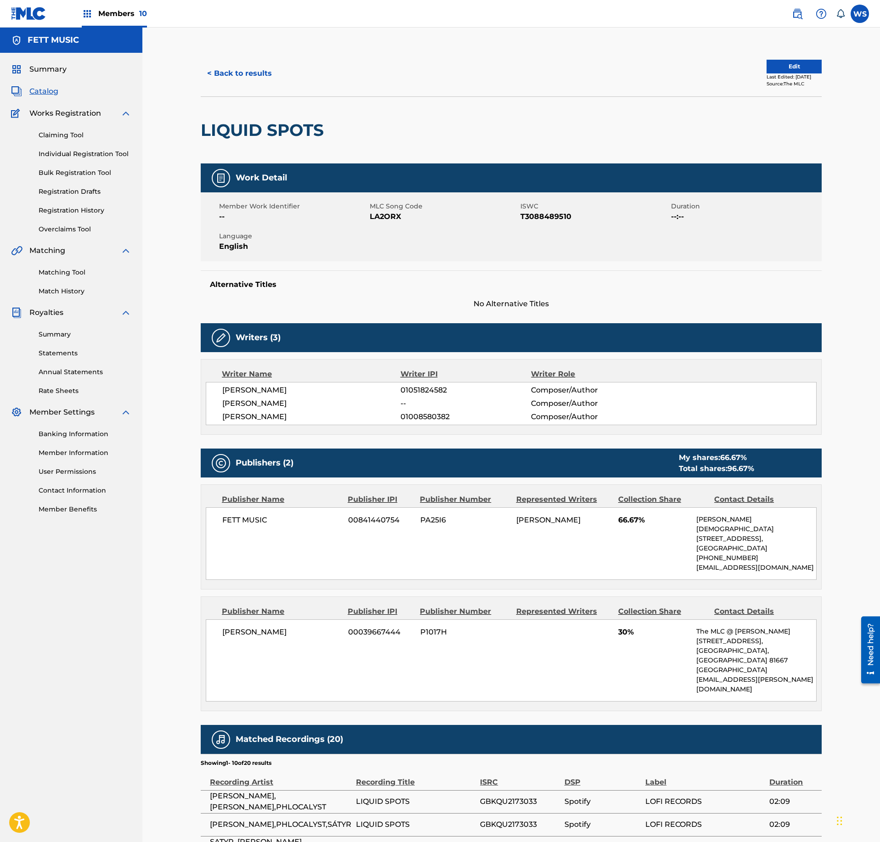
click at [213, 97] on div "LIQUID SPOTS" at bounding box center [265, 130] width 128 height 67
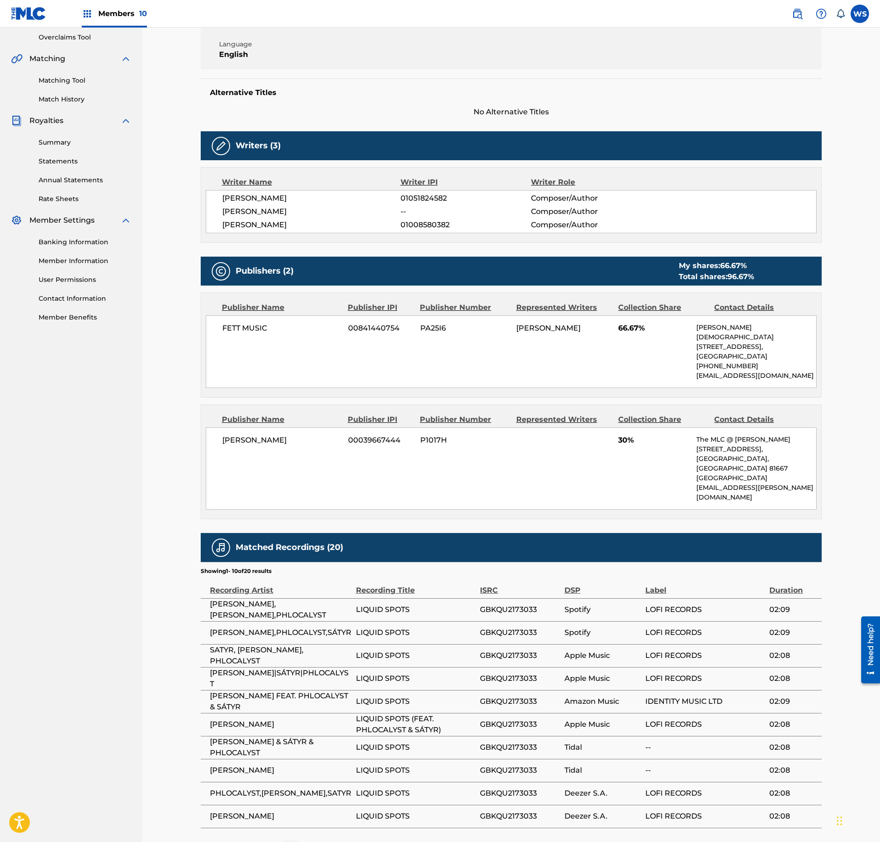
scroll to position [198, 0]
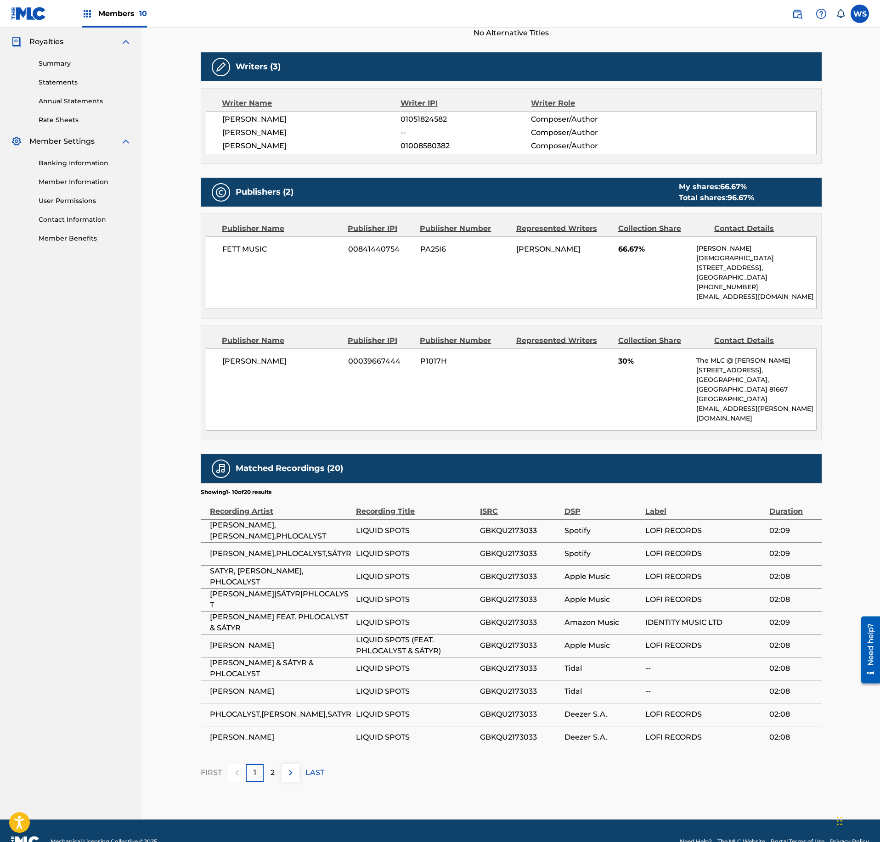
click at [309, 767] on p "LAST" at bounding box center [314, 772] width 19 height 11
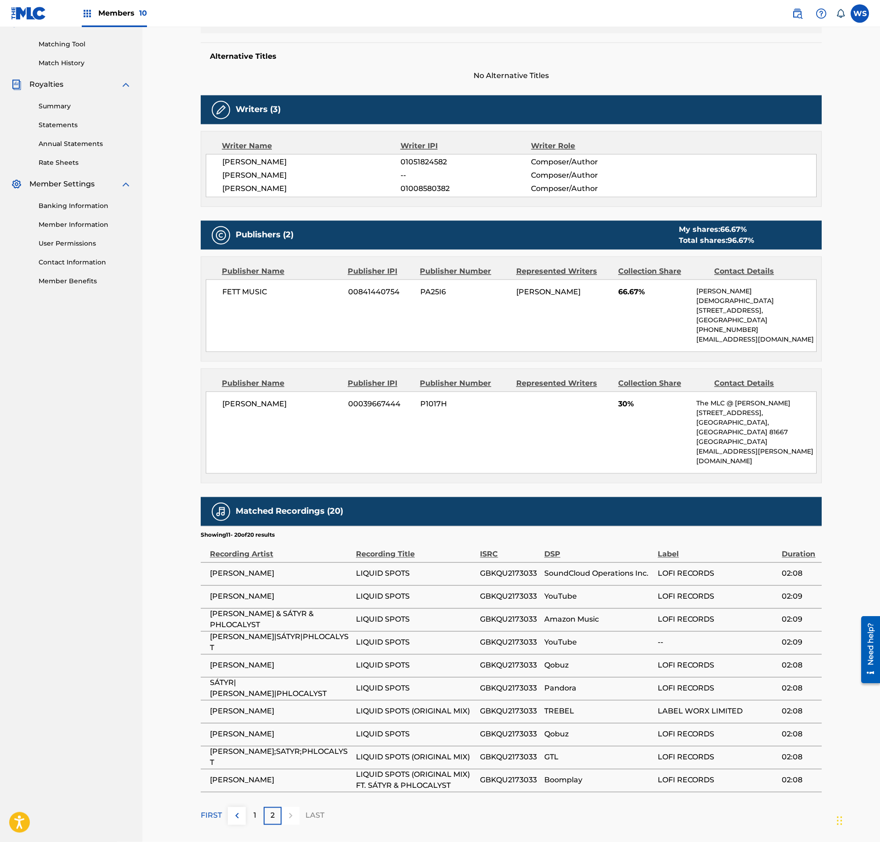
scroll to position [271, 0]
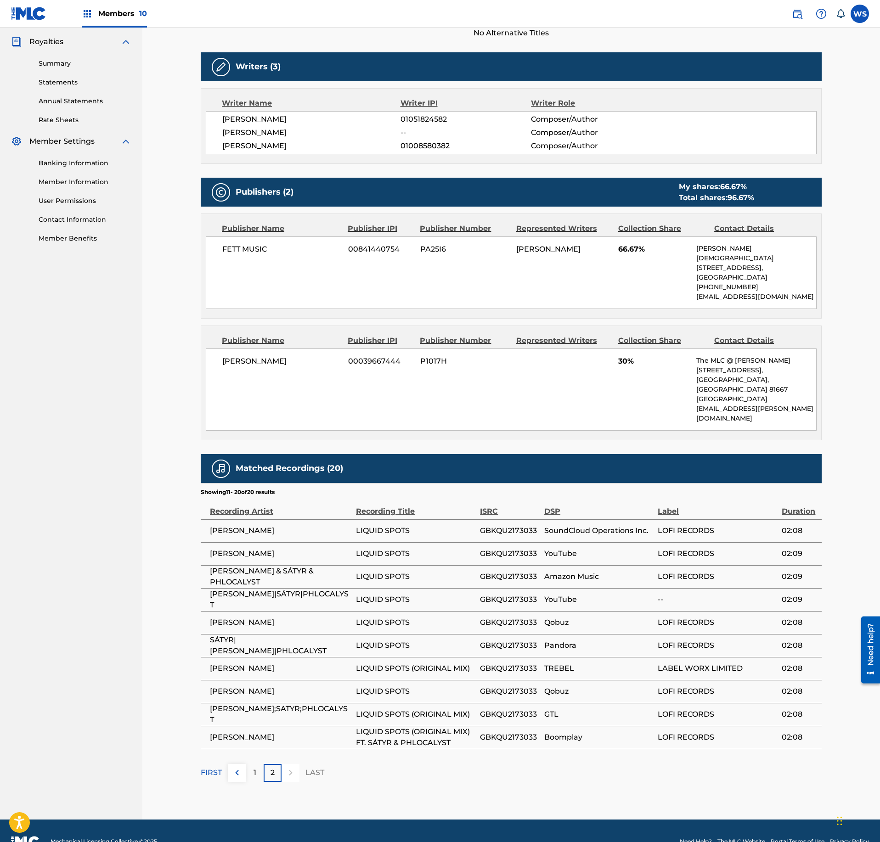
click at [254, 767] on p "1" at bounding box center [254, 772] width 3 height 11
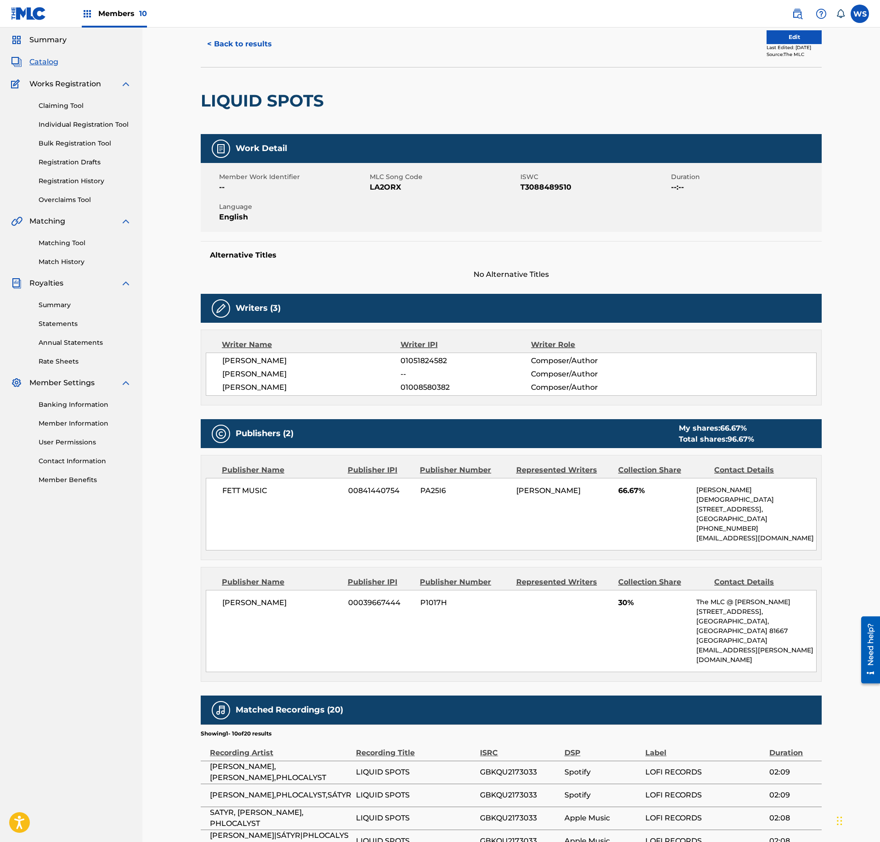
scroll to position [0, 0]
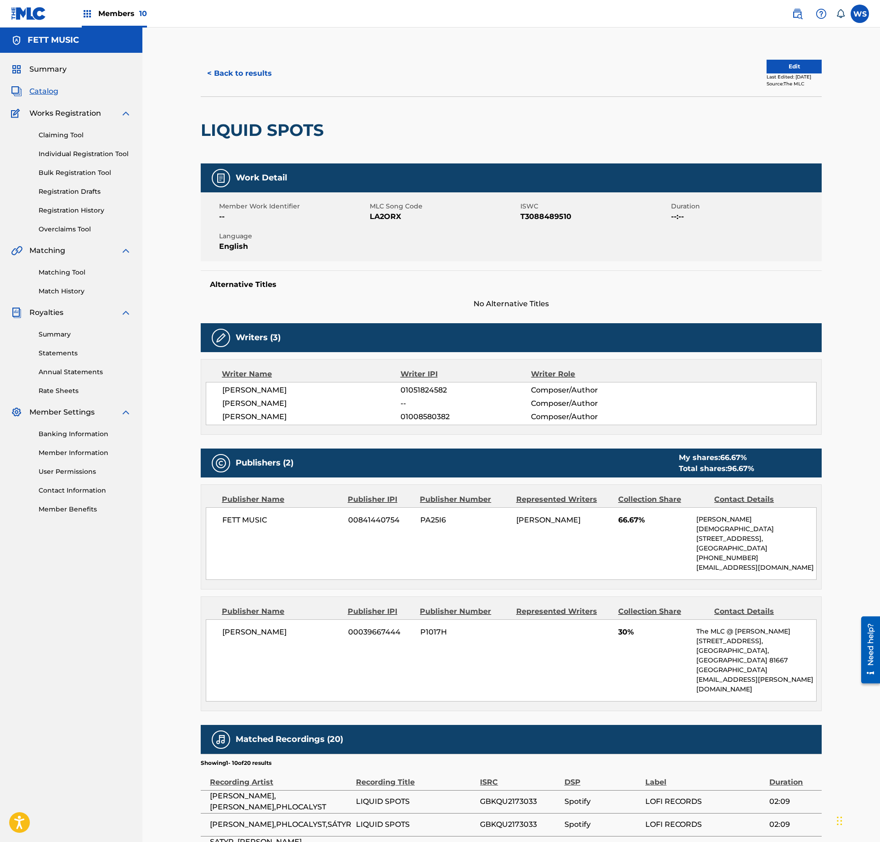
click at [261, 70] on button "< Back to results" at bounding box center [240, 73] width 78 height 23
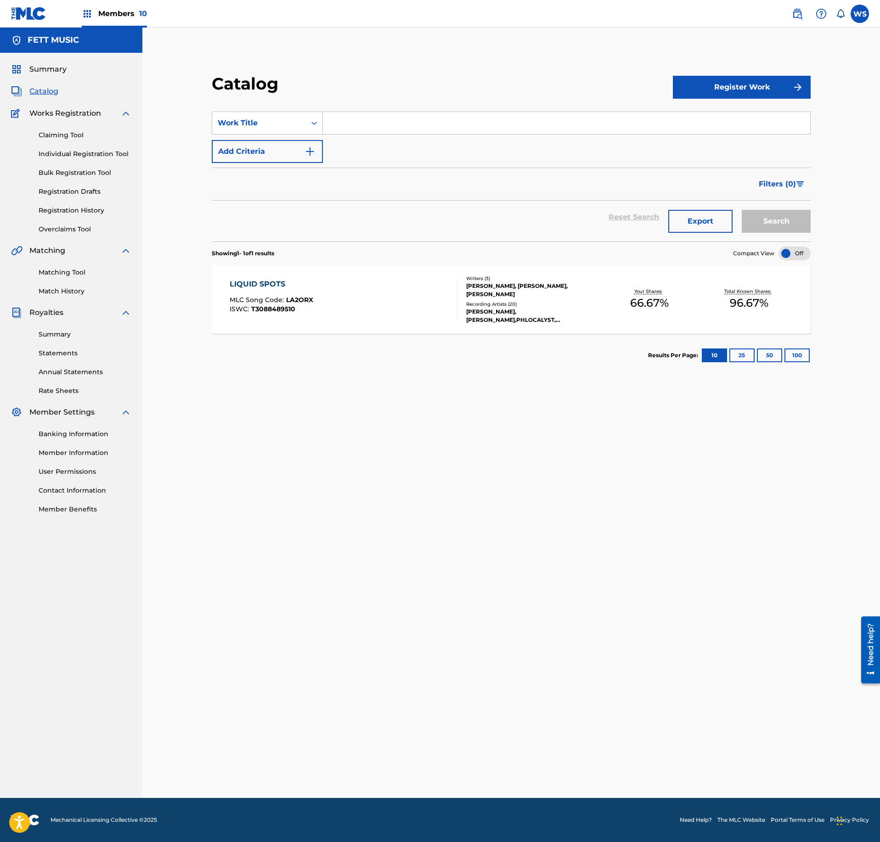
click at [76, 210] on link "Registration History" at bounding box center [85, 211] width 93 height 10
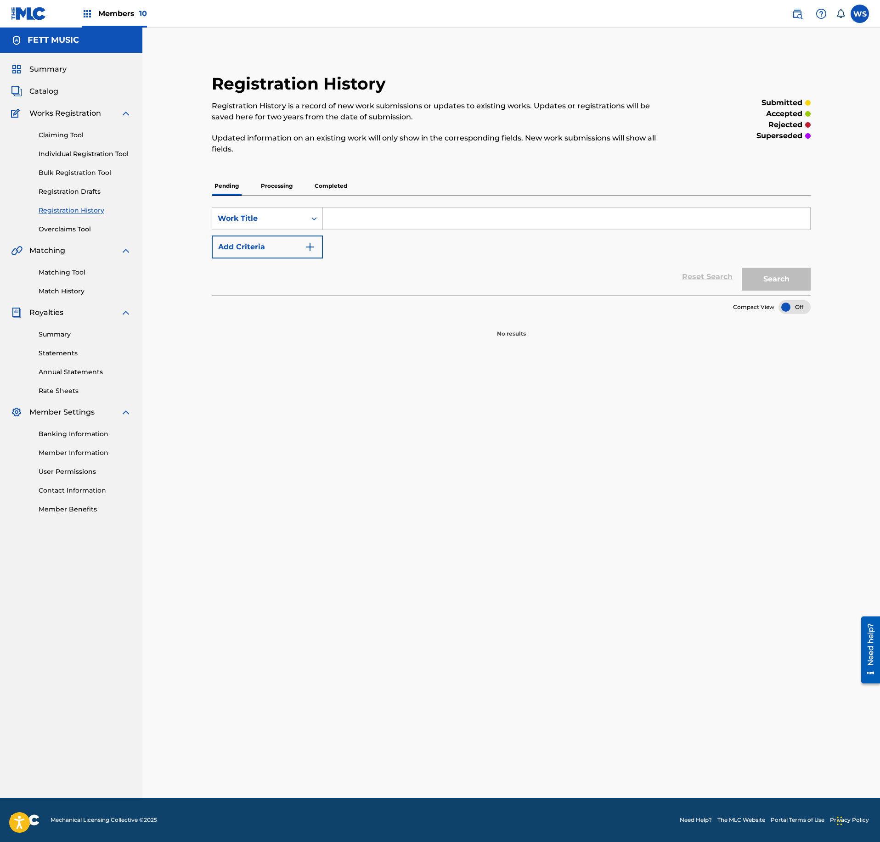
click at [52, 94] on span "Catalog" at bounding box center [43, 91] width 29 height 11
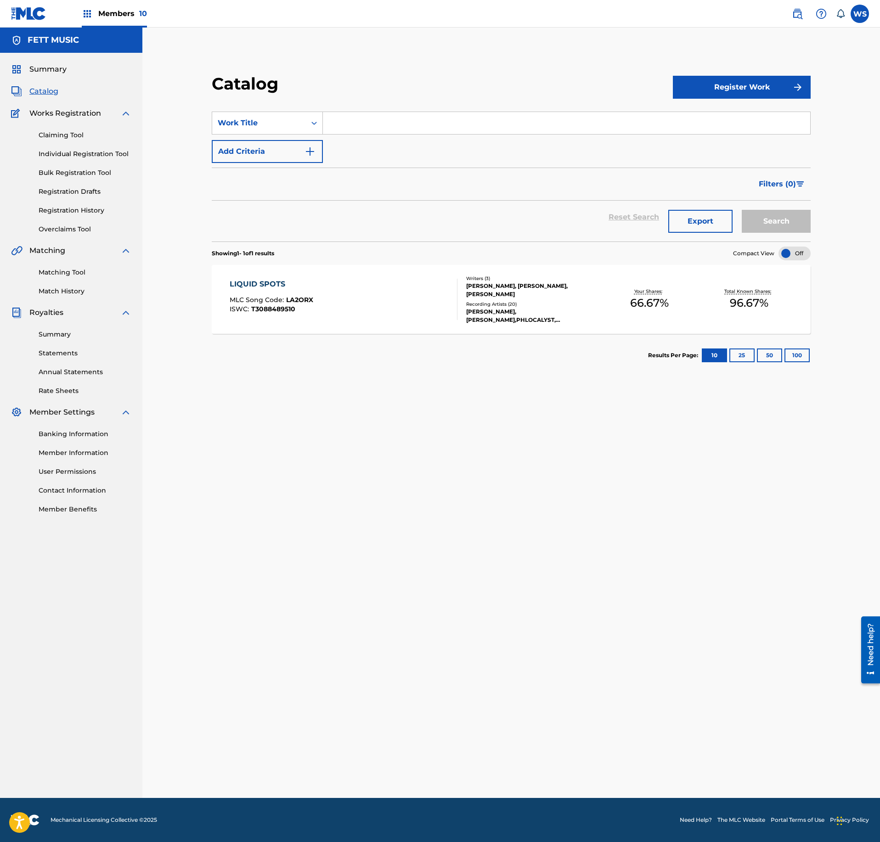
click at [423, 117] on input "Search Form" at bounding box center [566, 123] width 487 height 22
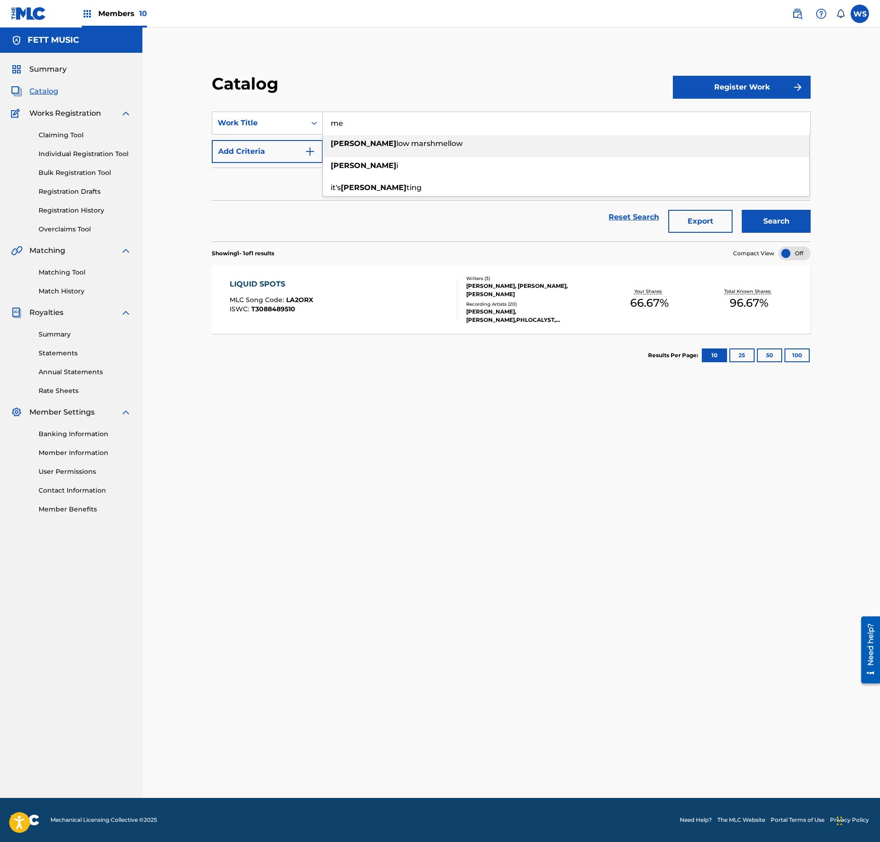
type input "m"
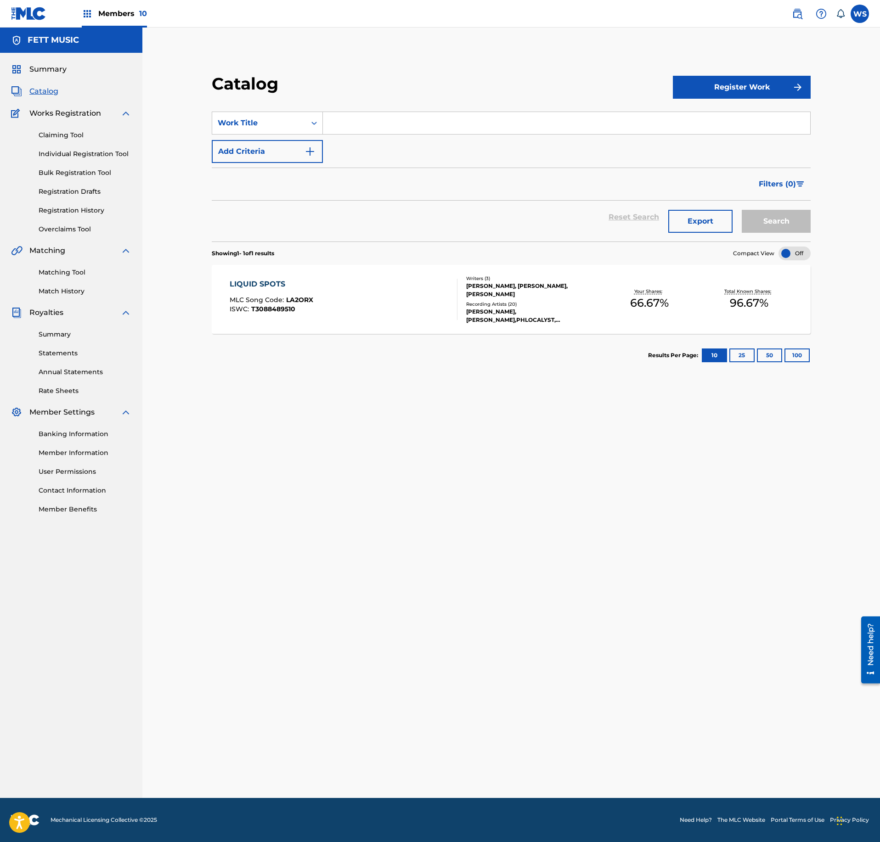
click at [285, 140] on button "Add Criteria" at bounding box center [267, 151] width 111 height 23
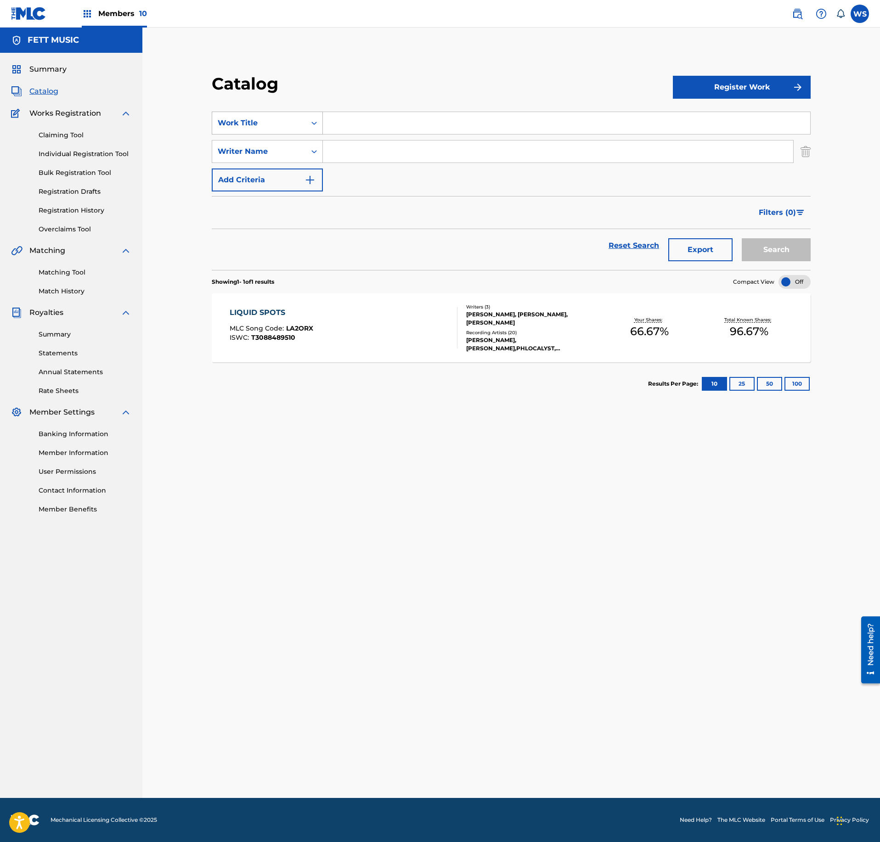
click at [290, 118] on div "Work Title" at bounding box center [259, 123] width 83 height 11
drag, startPoint x: 272, startPoint y: 136, endPoint x: 421, endPoint y: 98, distance: 153.5
click at [421, 98] on div "Catalog Register Work SearchWithCriteria6960af7f-04bd-41b4-9dc3-8ab081b4733c 11…" at bounding box center [511, 239] width 621 height 332
click at [411, 184] on div "SearchWithCriteria6960af7f-04bd-41b4-9dc3-8ab081b4733c 11 results available. Us…" at bounding box center [511, 152] width 599 height 80
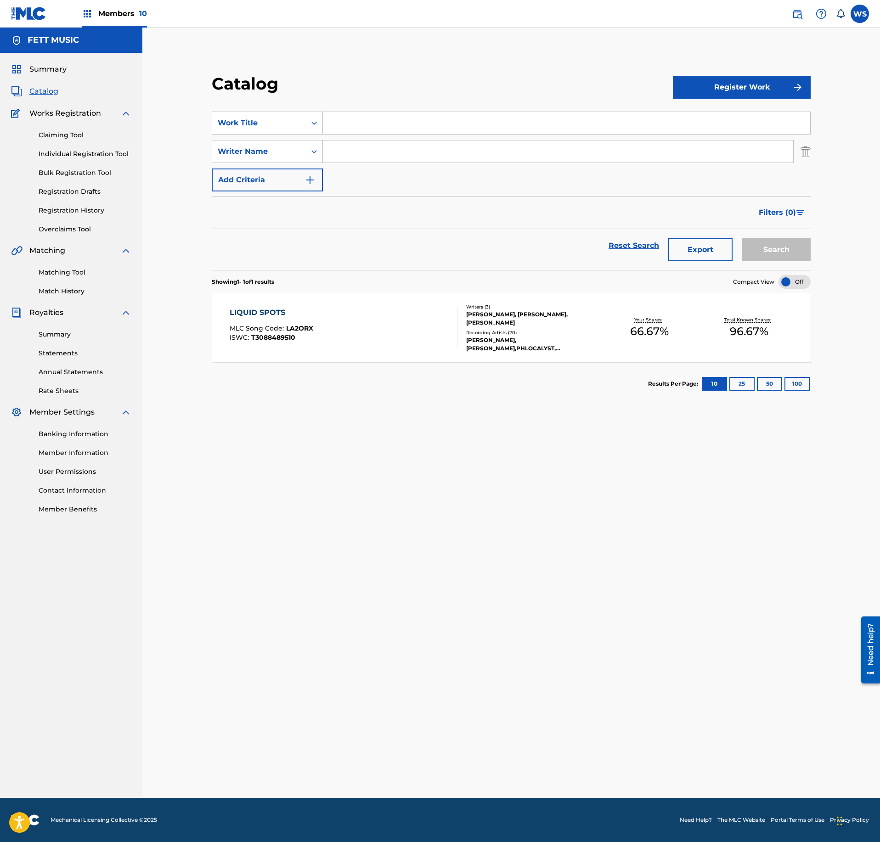
click at [804, 152] on img "Search Form" at bounding box center [805, 151] width 10 height 23
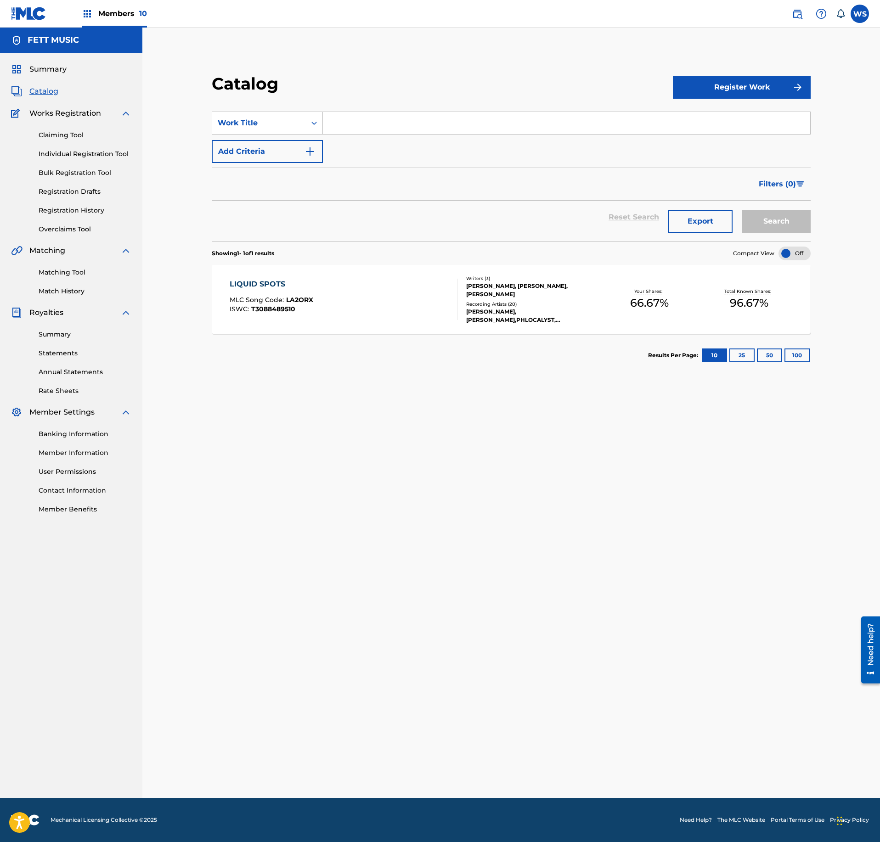
click at [349, 123] on input "Search Form" at bounding box center [566, 123] width 487 height 22
click at [250, 124] on div "Work Title" at bounding box center [259, 123] width 83 height 11
click at [280, 152] on div "Writer Name" at bounding box center [267, 146] width 110 height 23
click at [372, 131] on input "Search Form" at bounding box center [566, 123] width 487 height 22
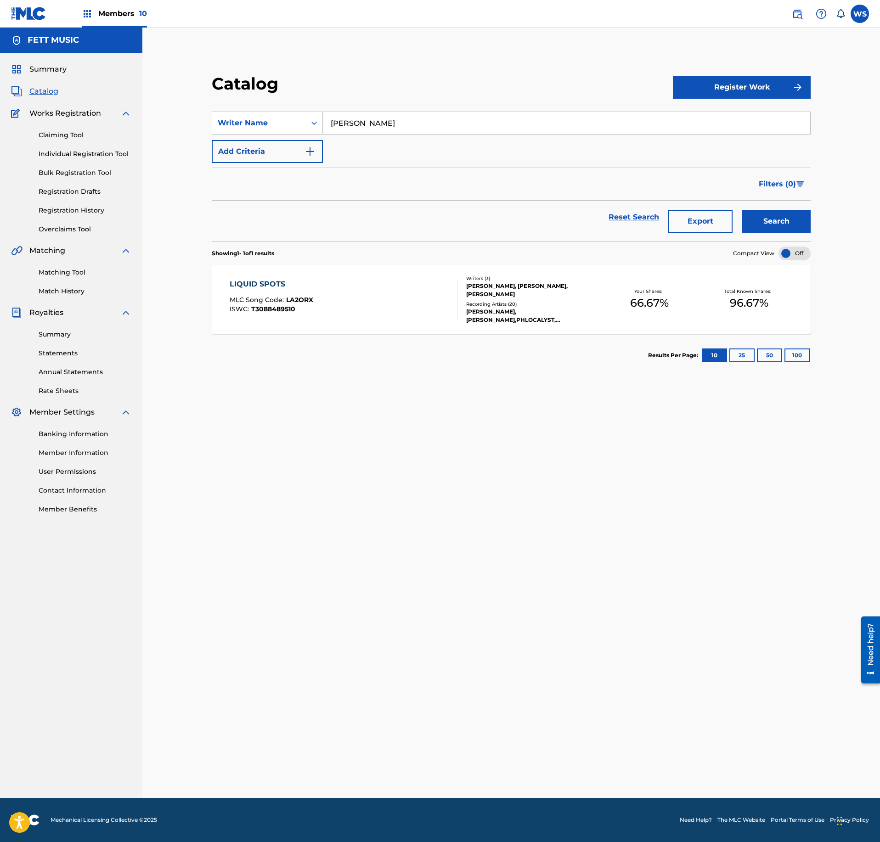
type input "michiel"
click at [742, 210] on button "Search" at bounding box center [776, 221] width 69 height 23
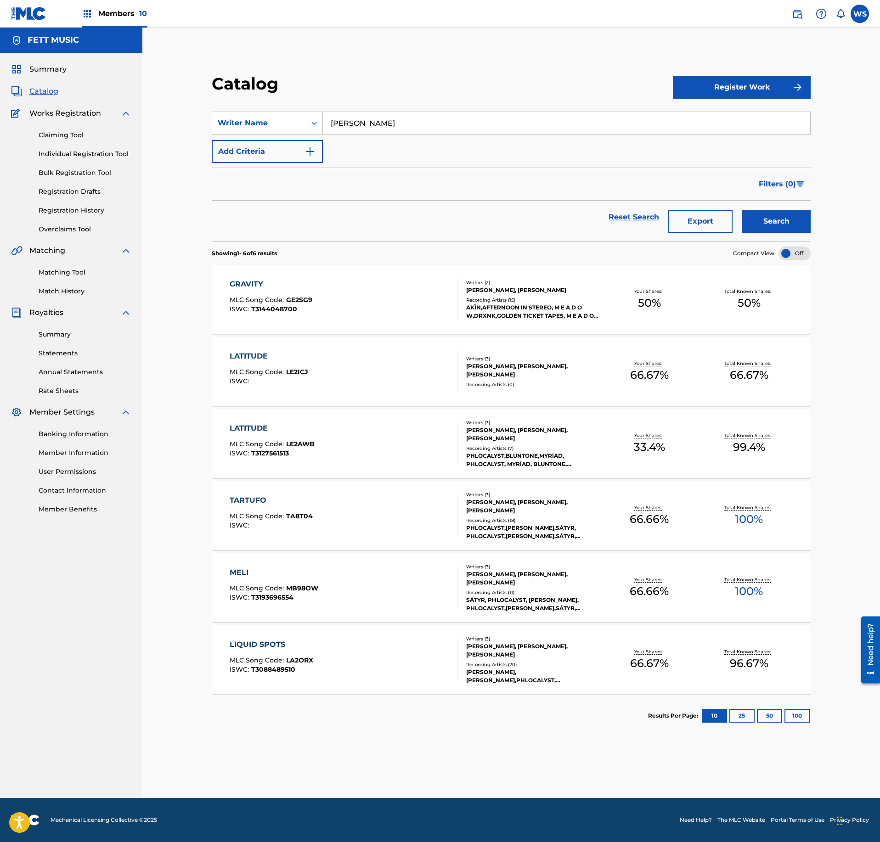
click at [456, 582] on div "MELI MLC Song Code : MB98OW ISWC : T3193696554" at bounding box center [344, 587] width 228 height 41
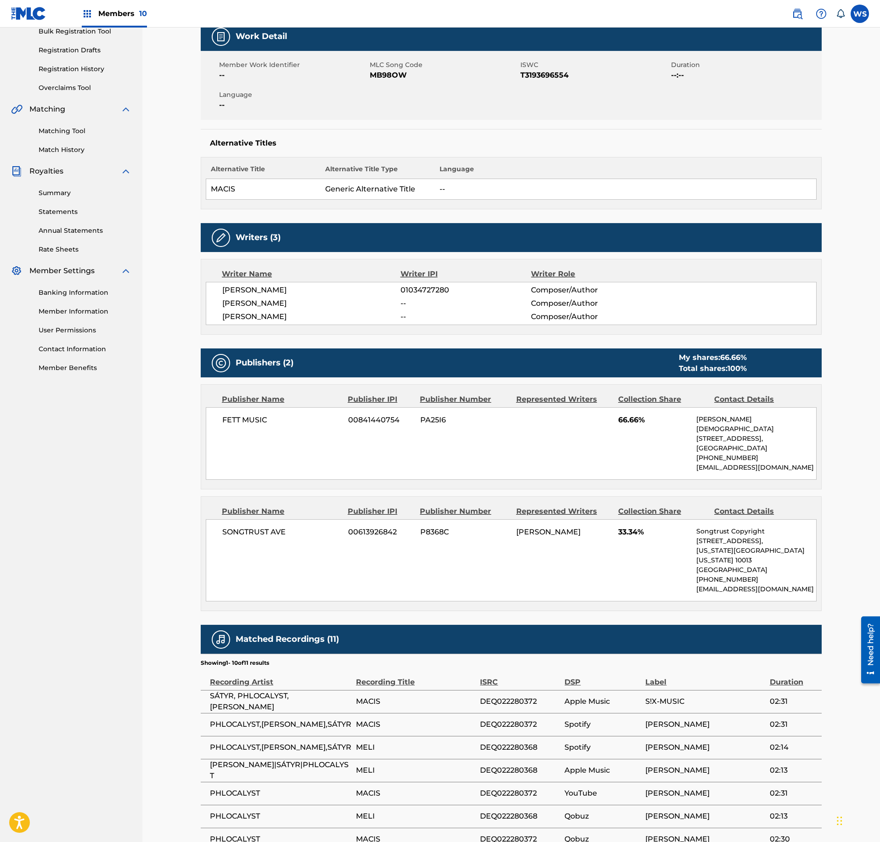
scroll to position [99, 0]
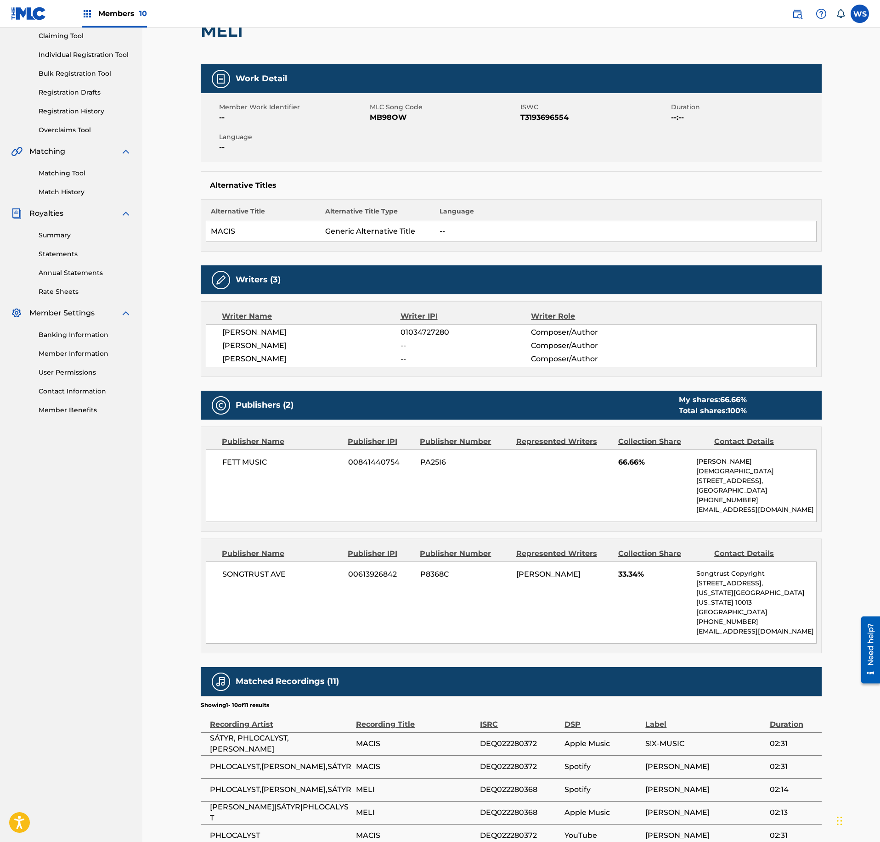
click at [574, 524] on div "Publisher Name Publisher IPI Publisher Number Represented Writers Collection Sh…" at bounding box center [511, 479] width 620 height 104
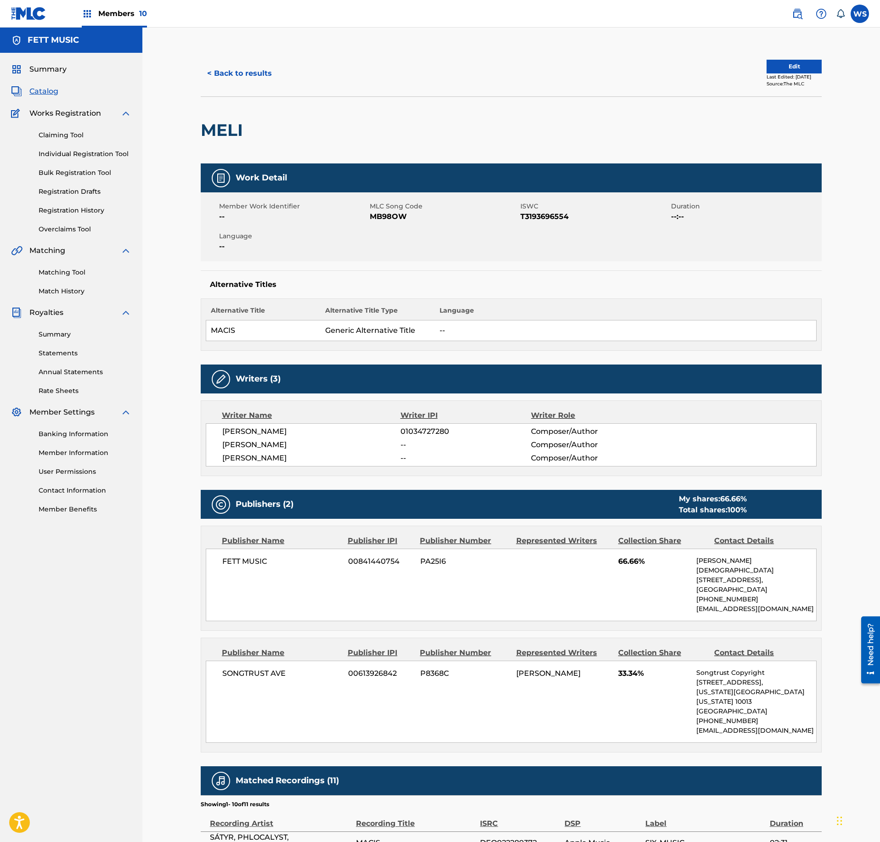
click at [517, 369] on div "Writers (3)" at bounding box center [511, 379] width 621 height 29
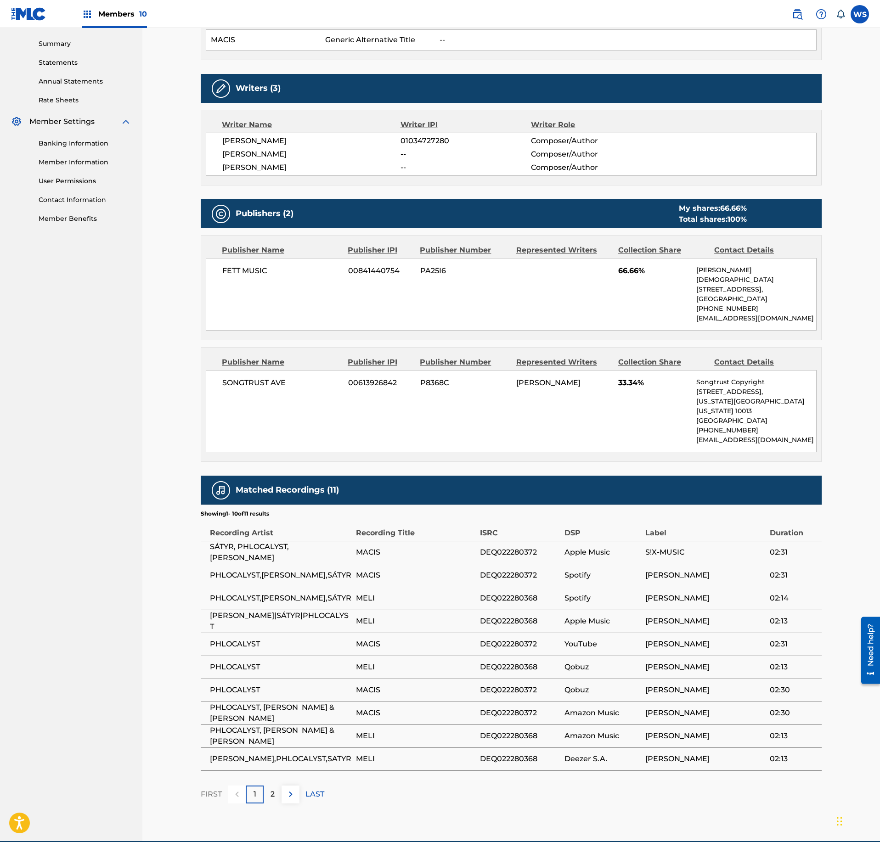
scroll to position [323, 0]
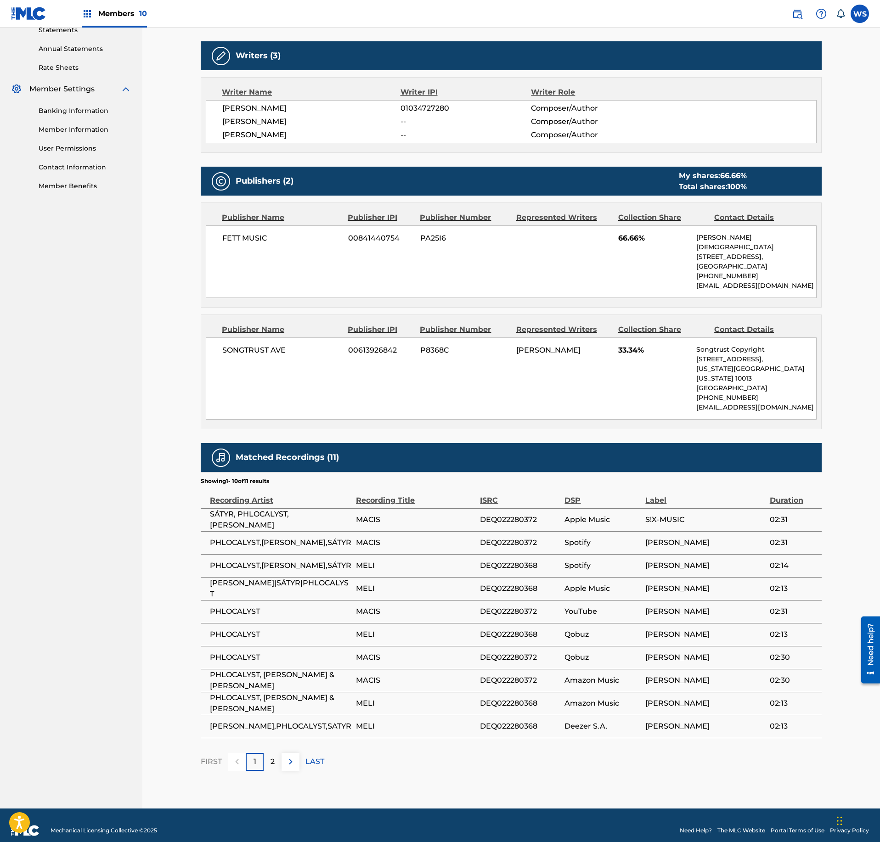
click at [531, 514] on span "DEQ022280372" at bounding box center [520, 519] width 80 height 11
click at [521, 560] on span "DEQ022280368" at bounding box center [520, 565] width 80 height 11
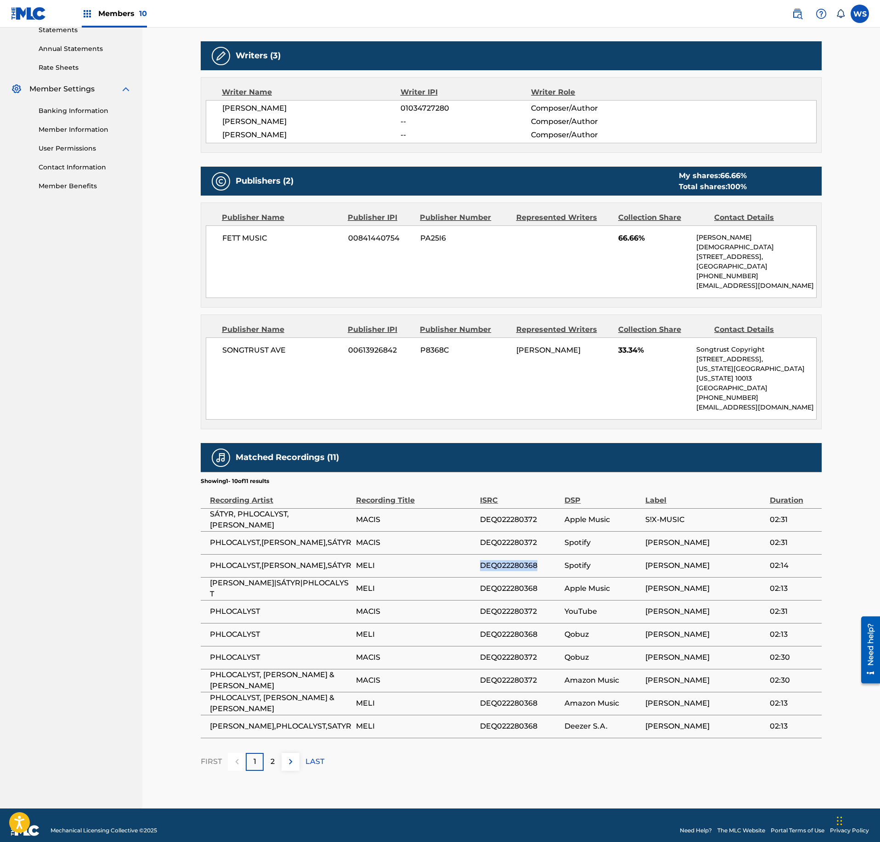
click at [521, 560] on span "DEQ022280368" at bounding box center [520, 565] width 80 height 11
click at [472, 675] on span "MACIS" at bounding box center [415, 680] width 119 height 11
click at [272, 756] on p "2" at bounding box center [272, 761] width 4 height 11
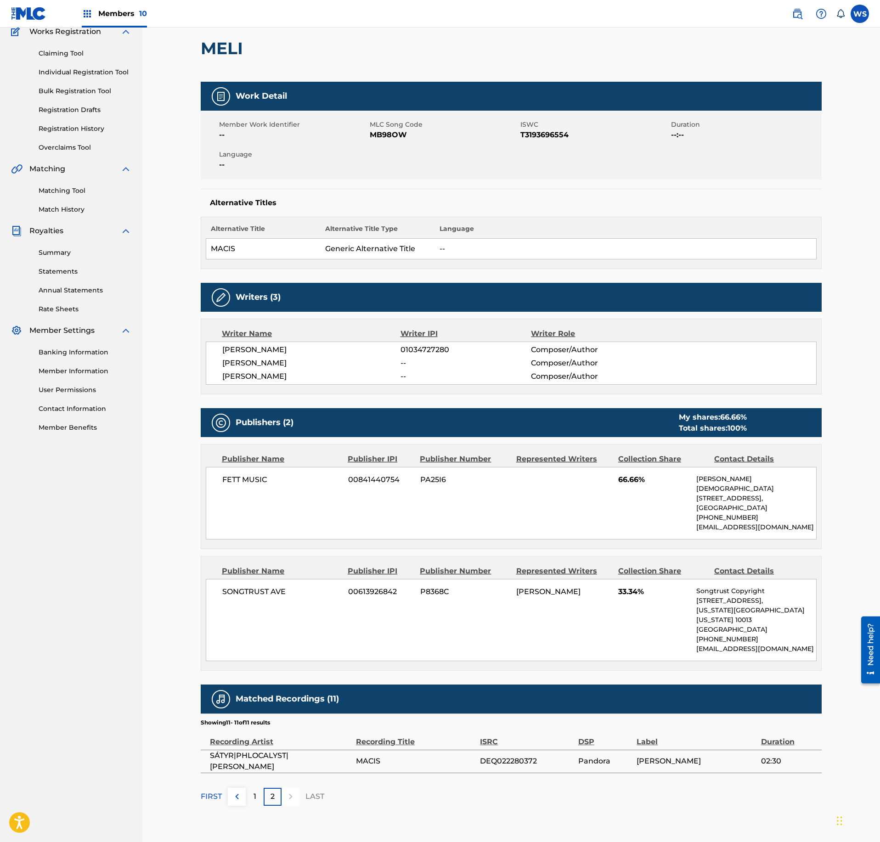
scroll to position [117, 0]
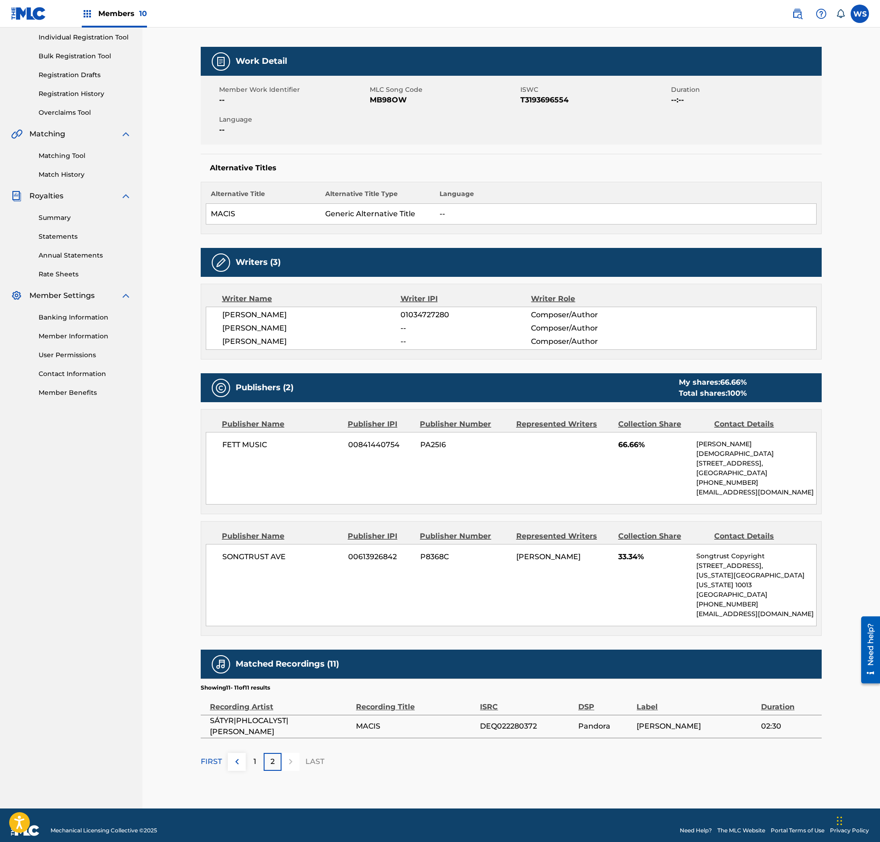
click at [256, 753] on div "1" at bounding box center [255, 762] width 18 height 18
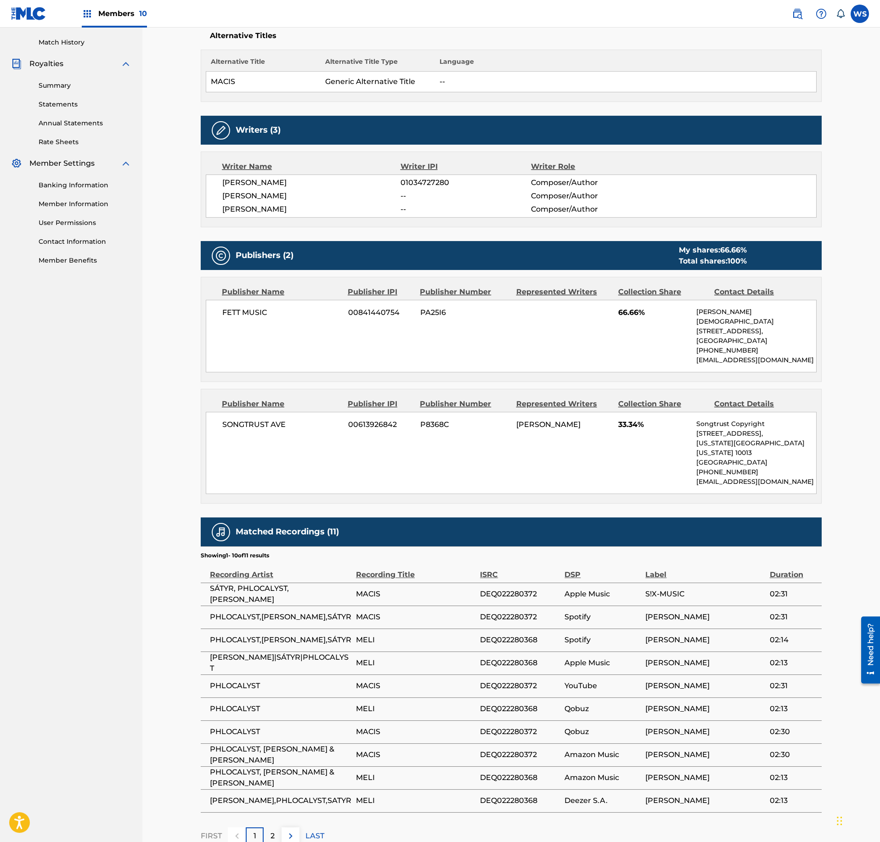
scroll to position [298, 0]
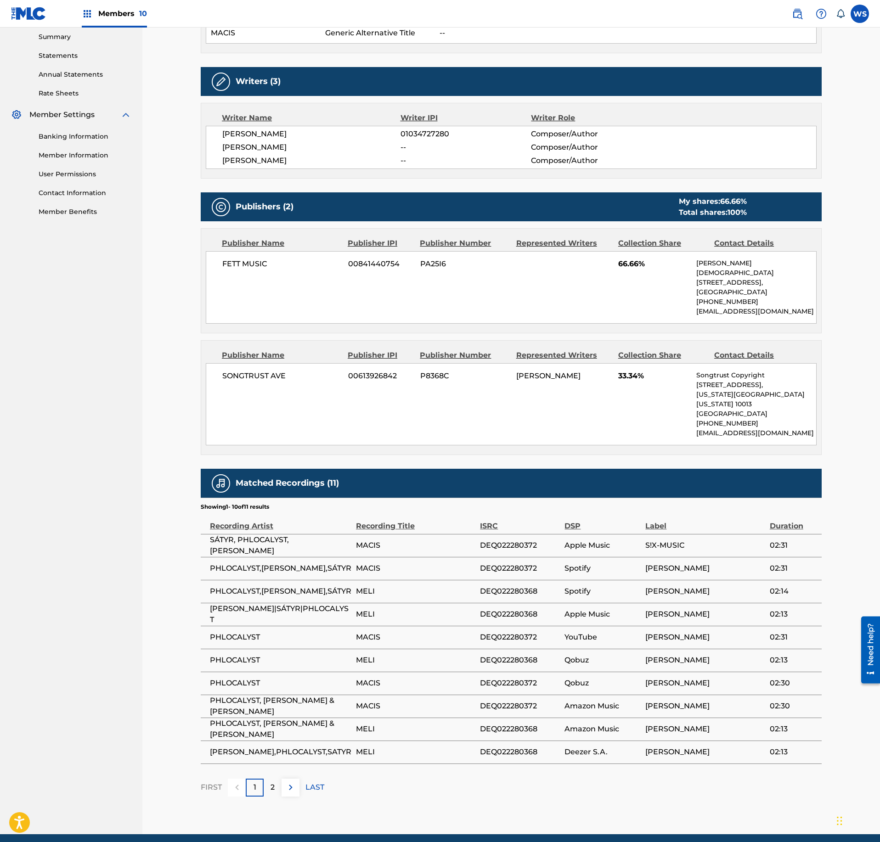
click at [315, 145] on div "PHIL LESKY 01034727280 Composer/Author MICHIEL DE VLEESCHHOUWER -- Composer/Aut…" at bounding box center [511, 147] width 611 height 43
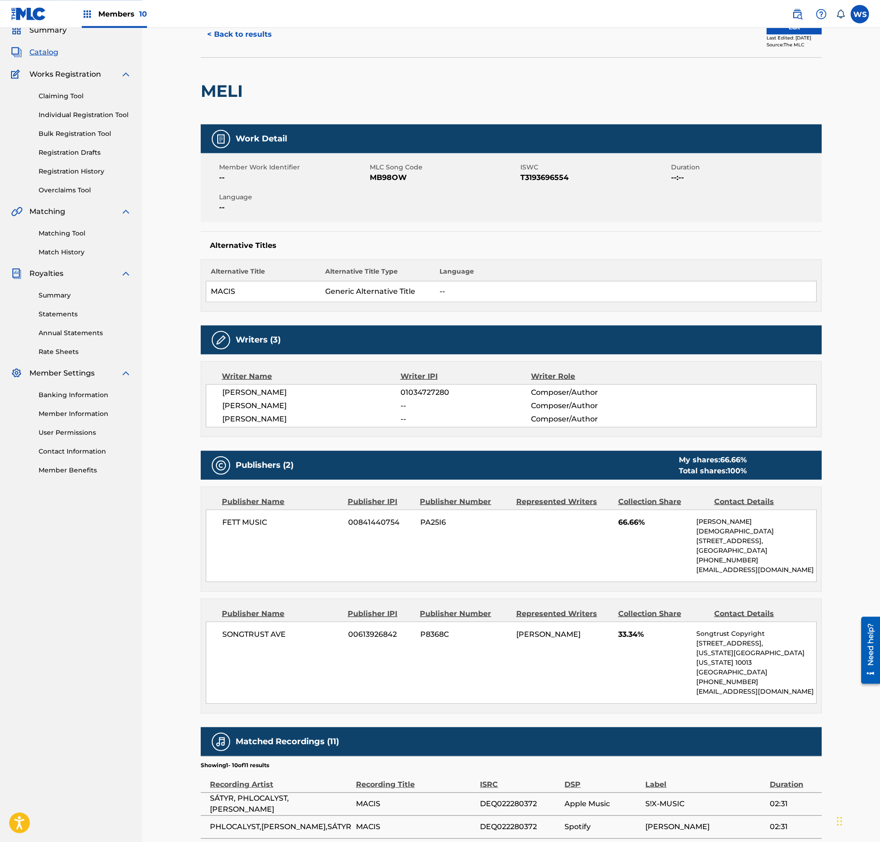
scroll to position [0, 0]
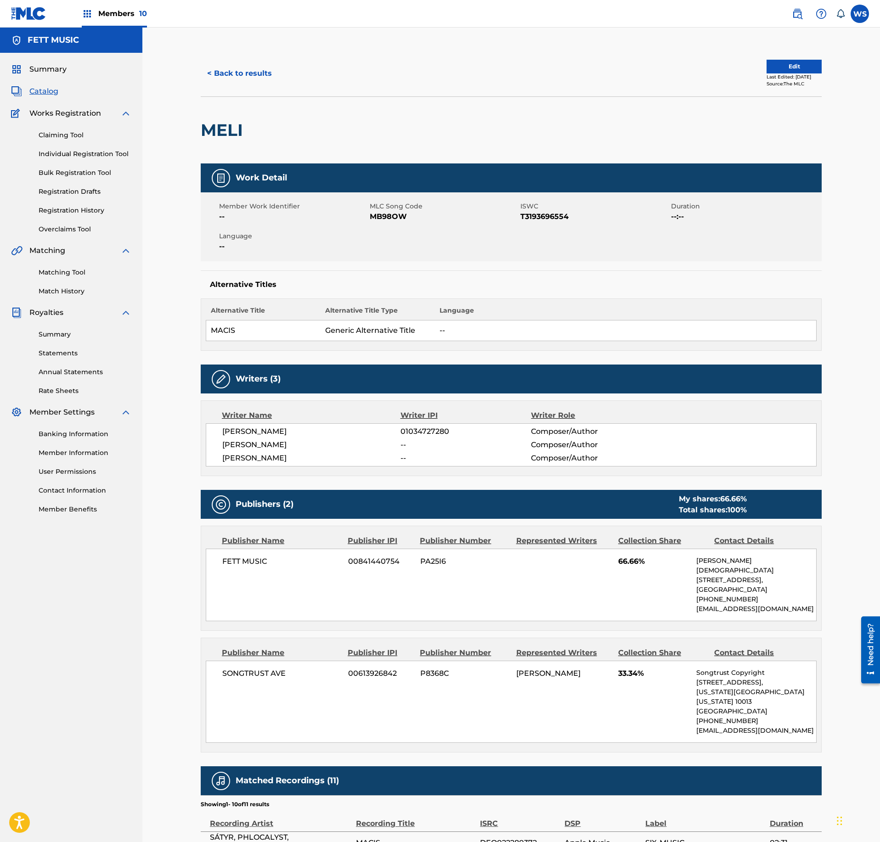
click at [266, 73] on button "< Back to results" at bounding box center [240, 73] width 78 height 23
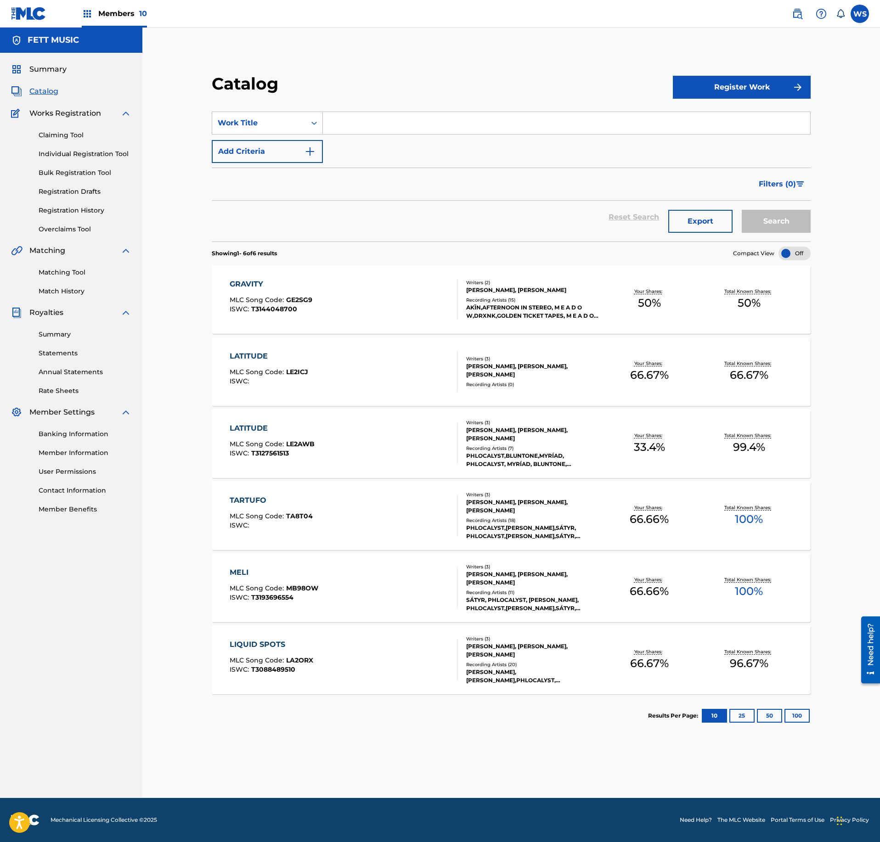
click at [408, 125] on input "Search Form" at bounding box center [566, 123] width 487 height 22
click at [396, 507] on div "TARTUFO MLC Song Code : TA8T04 ISWC :" at bounding box center [344, 515] width 228 height 41
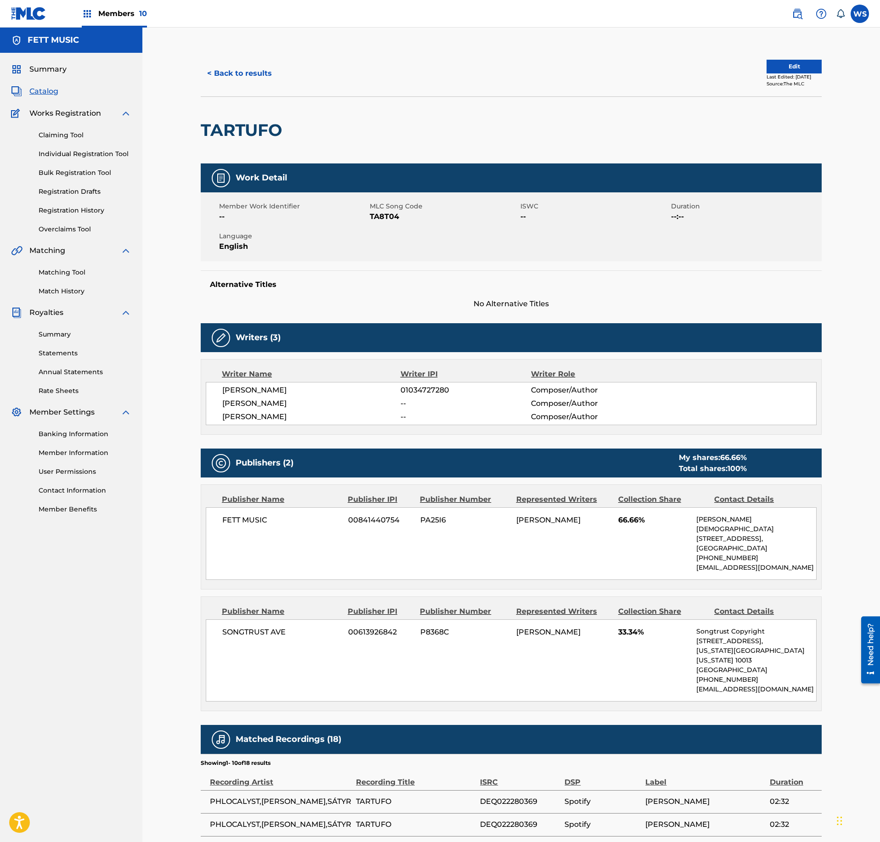
click at [597, 627] on div "PHIL LESKY" at bounding box center [563, 632] width 95 height 11
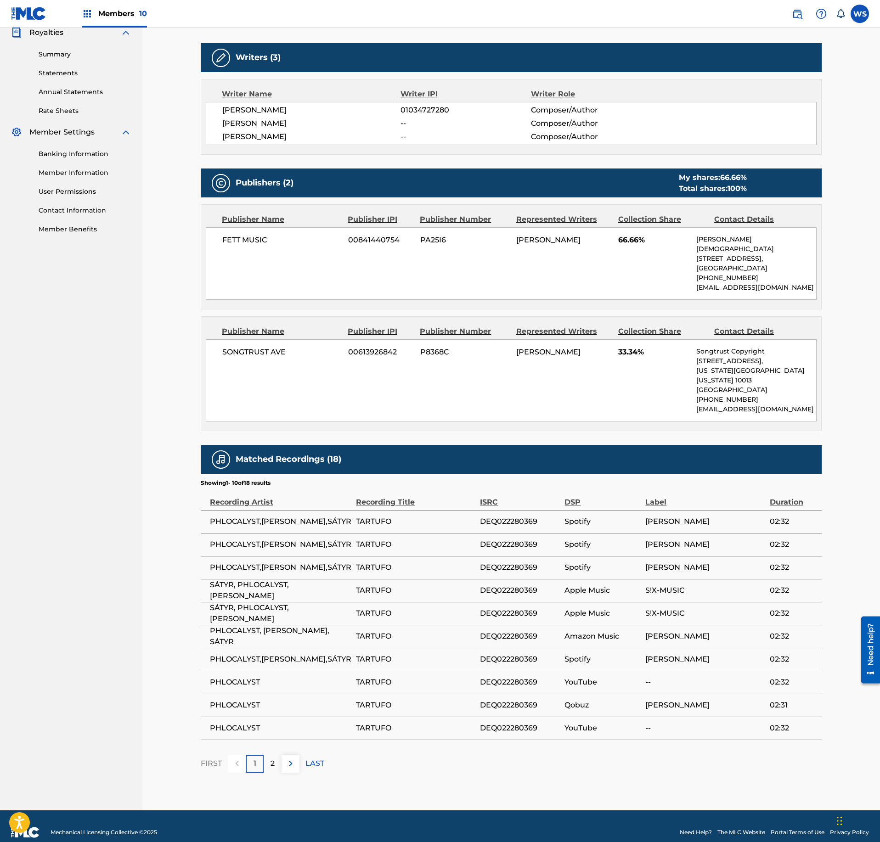
scroll to position [82, 0]
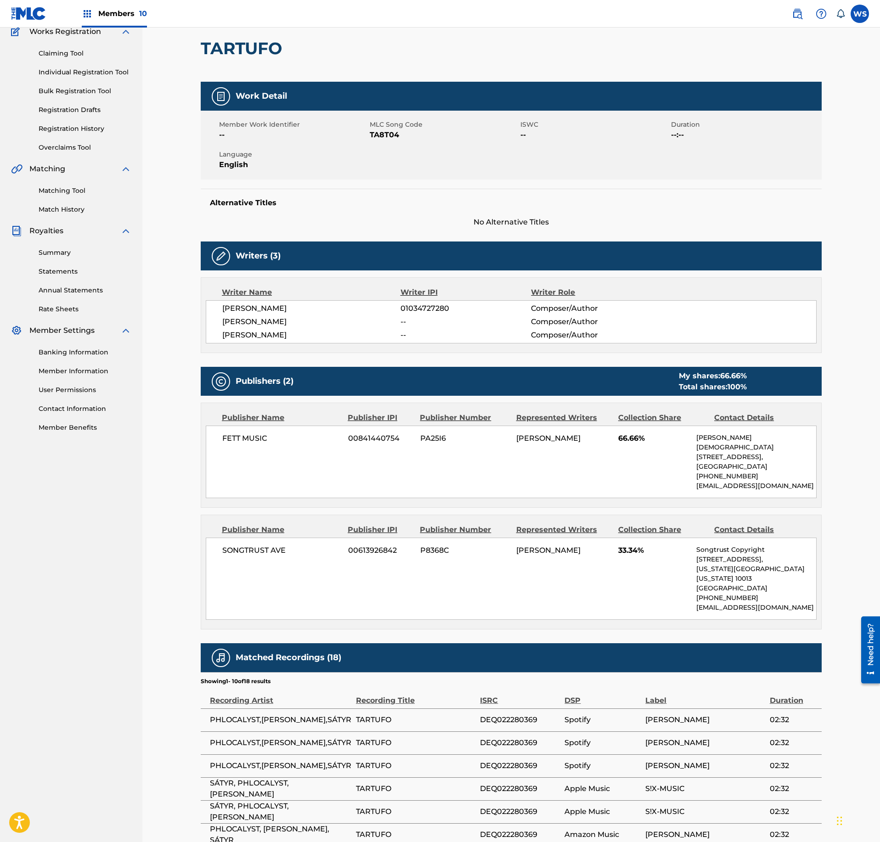
click at [578, 623] on div "Work Detail Member Work Identifier -- MLC Song Code TA8T04 ISWC -- Duration --:…" at bounding box center [511, 526] width 621 height 889
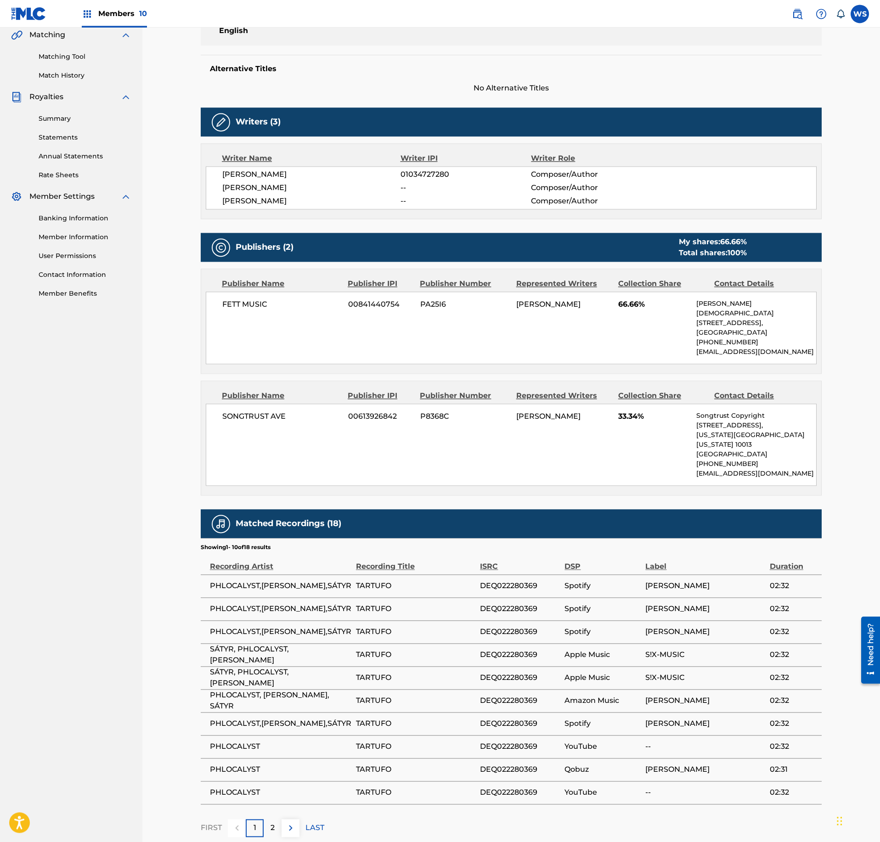
scroll to position [230, 0]
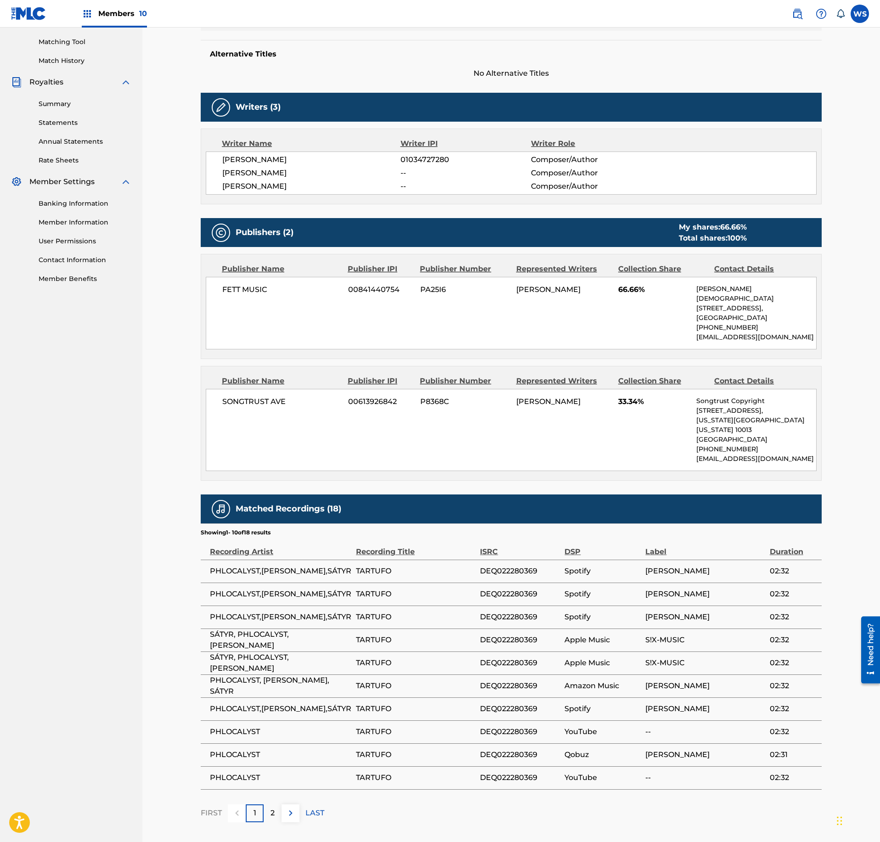
click at [264, 58] on h5 "Alternative Titles" at bounding box center [511, 54] width 602 height 9
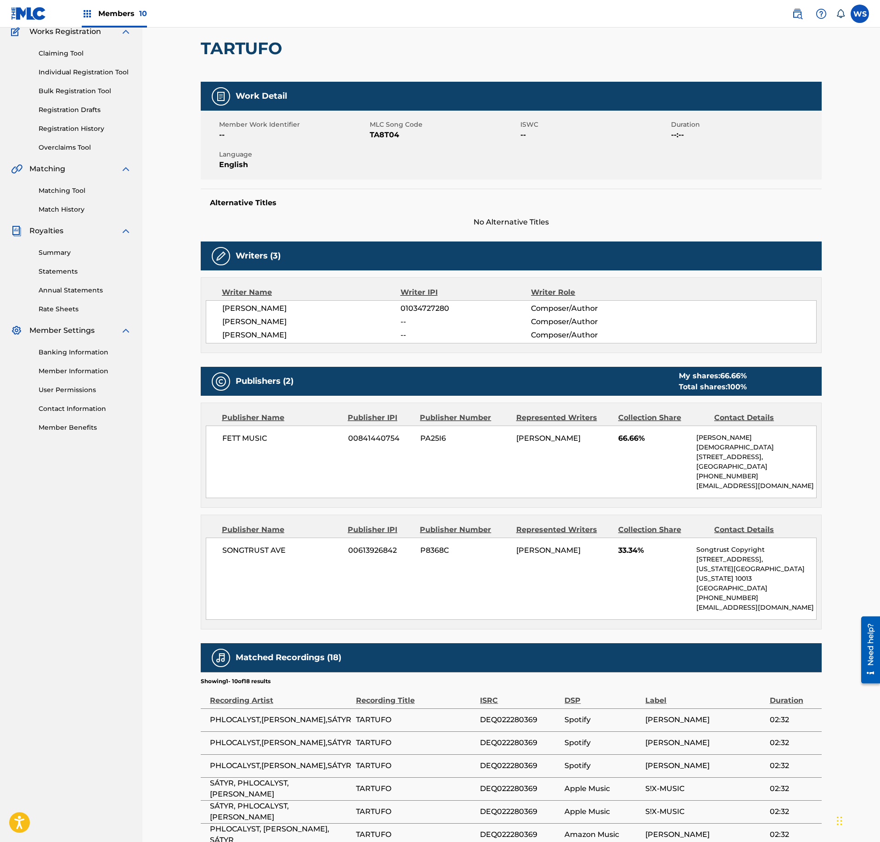
click at [273, 109] on div "Work Detail" at bounding box center [511, 96] width 621 height 29
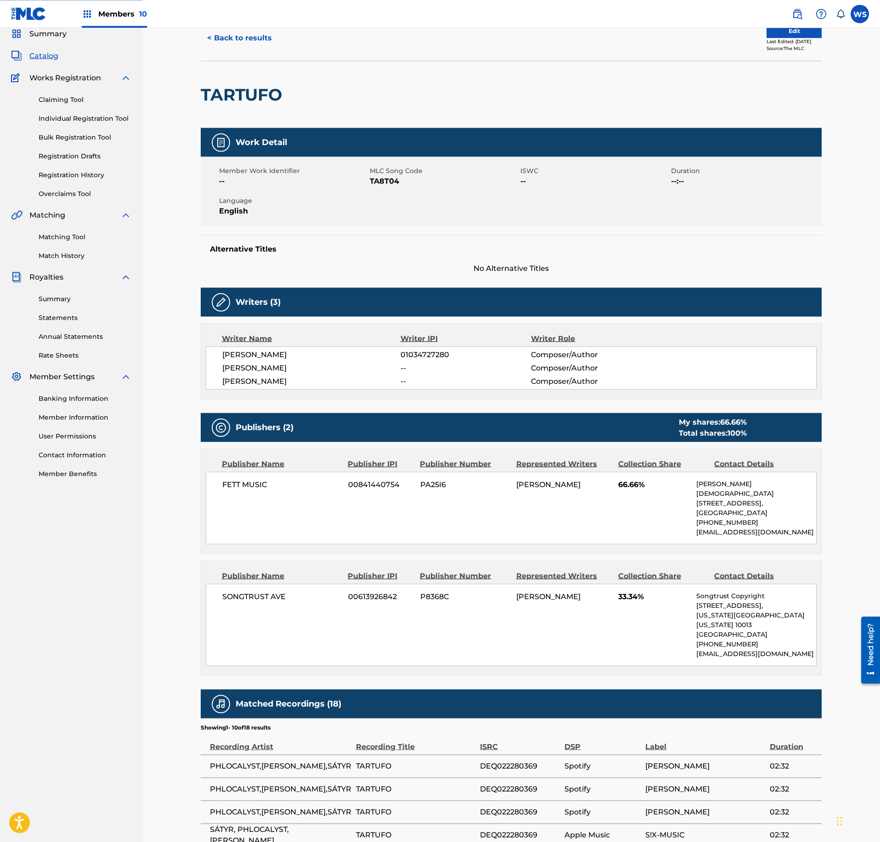
scroll to position [0, 0]
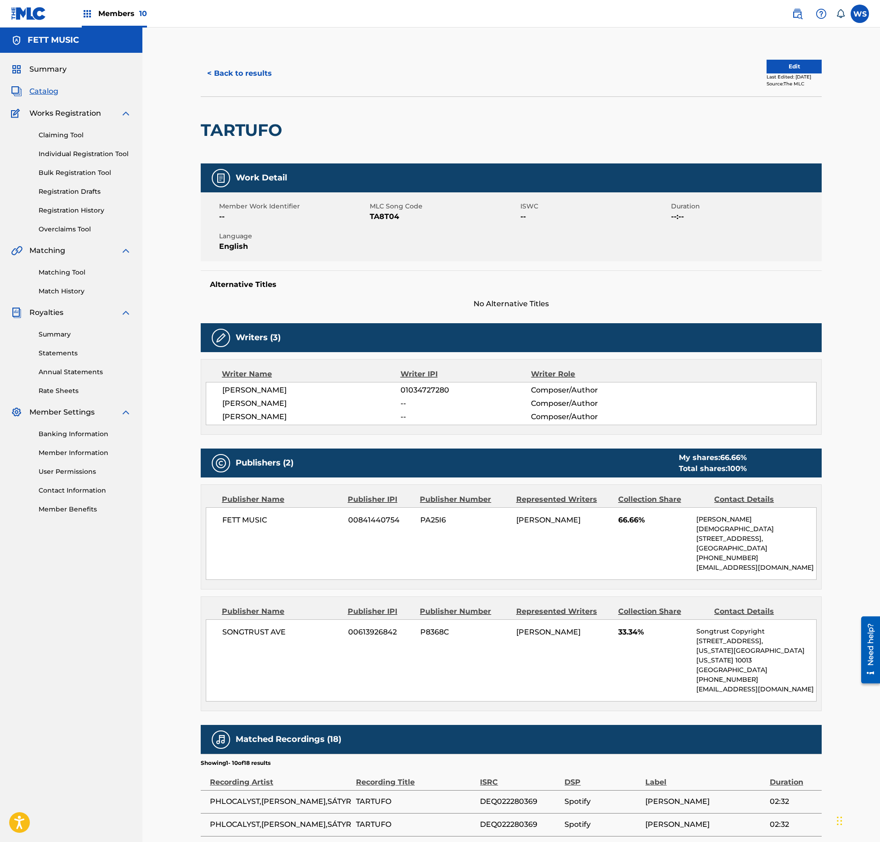
click at [240, 74] on button "< Back to results" at bounding box center [240, 73] width 78 height 23
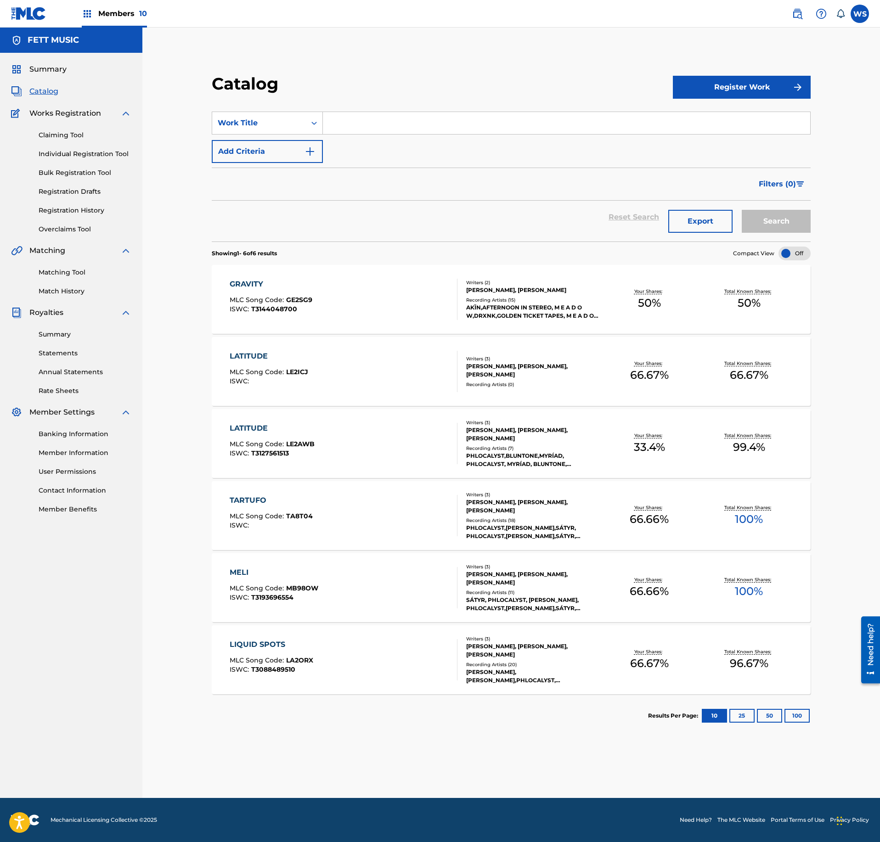
drag, startPoint x: 379, startPoint y: 129, endPoint x: 387, endPoint y: 123, distance: 9.8
click at [379, 129] on input "Search Form" at bounding box center [566, 123] width 487 height 22
paste input "LATITUDE"
type input "LATITUDE"
click at [792, 227] on button "Search" at bounding box center [776, 221] width 69 height 23
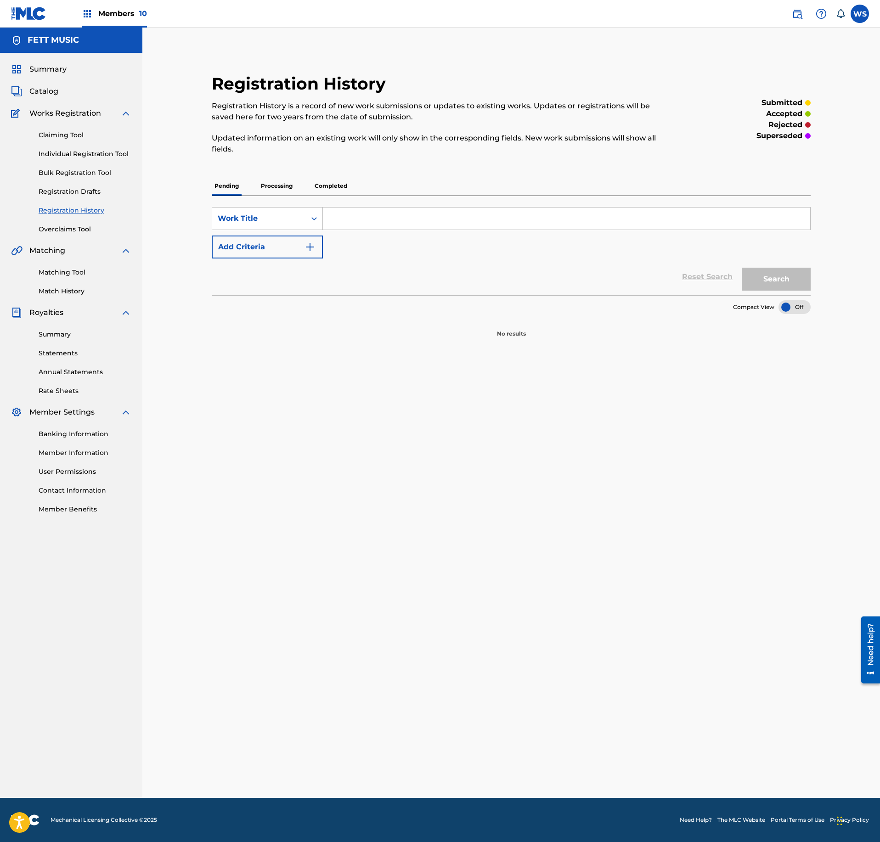
click at [57, 89] on span "Catalog" at bounding box center [43, 91] width 29 height 11
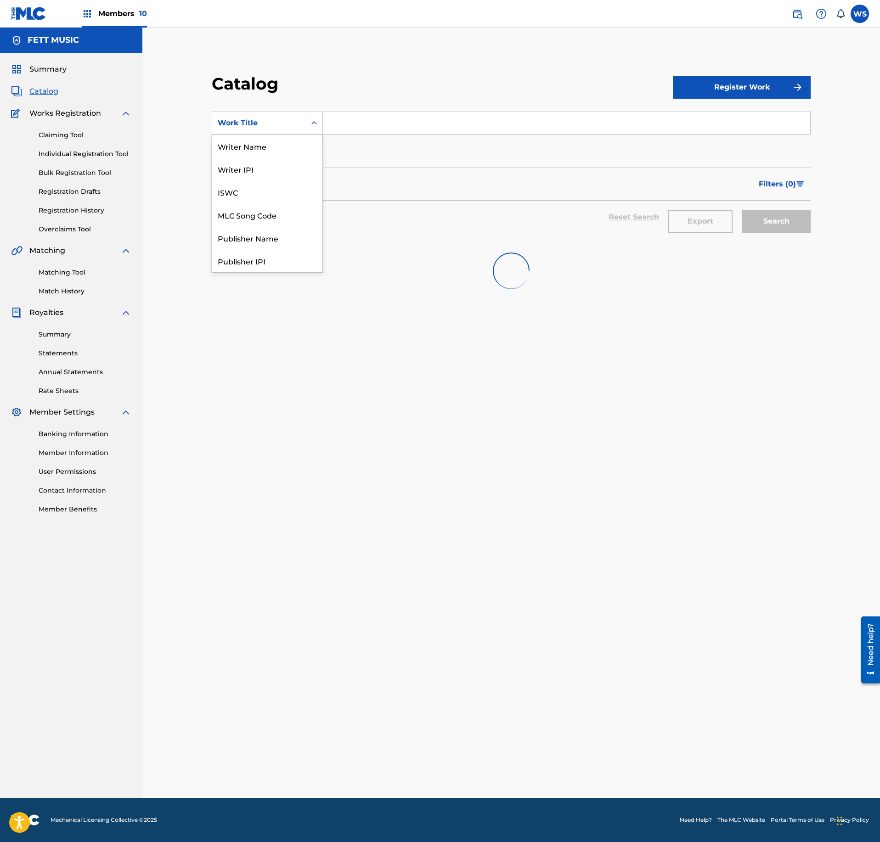
click at [286, 118] on div "Work Title" at bounding box center [259, 123] width 83 height 11
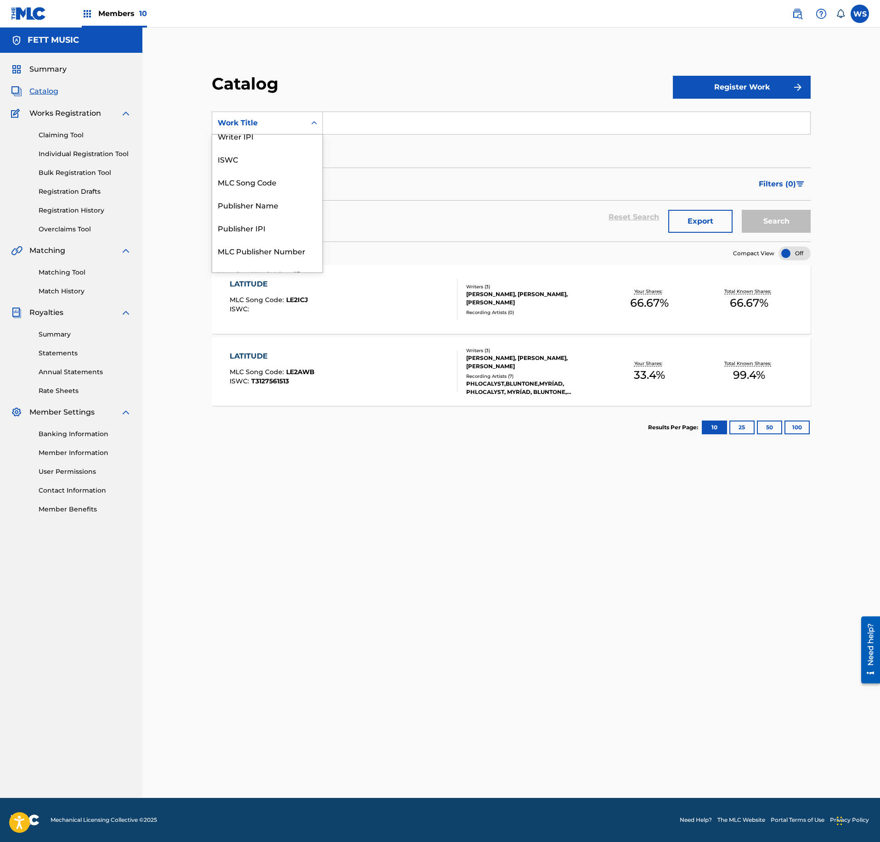
scroll to position [2, 0]
click at [278, 155] on div "Writer Name Writer IPI ISWC MLC Song Code Publisher Name Publisher IPI MLC Publ…" at bounding box center [267, 204] width 110 height 138
click at [275, 153] on div "Writer Name" at bounding box center [267, 144] width 110 height 23
click at [366, 127] on input "Search Form" at bounding box center [566, 123] width 487 height 22
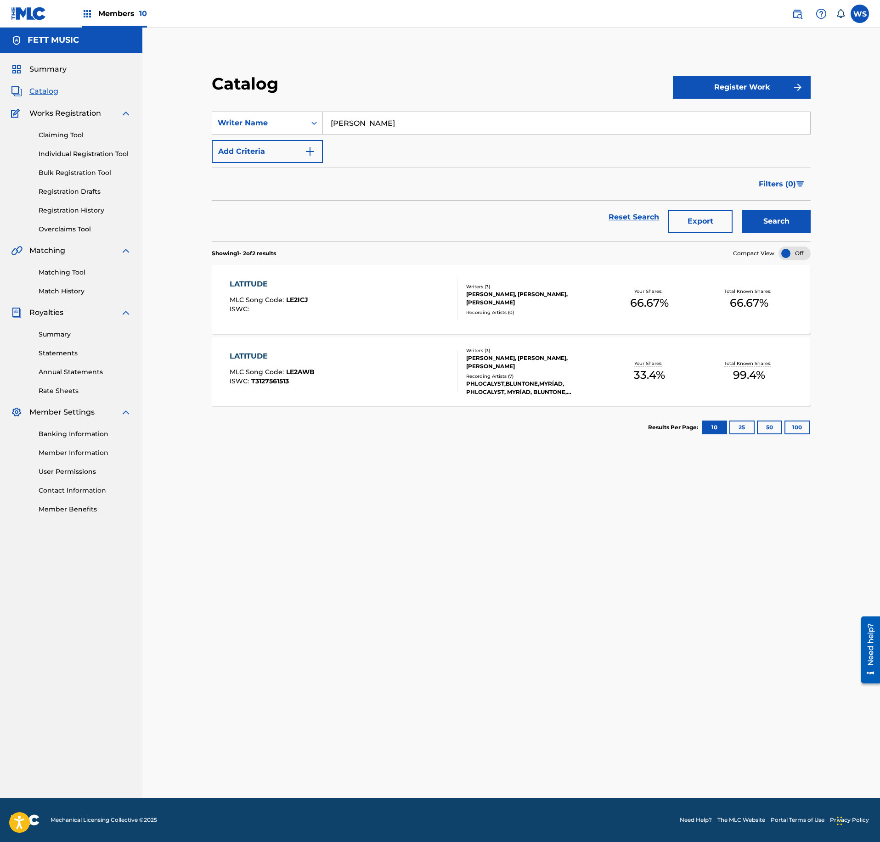
type input "MICHIEL"
click at [742, 210] on button "Search" at bounding box center [776, 221] width 69 height 23
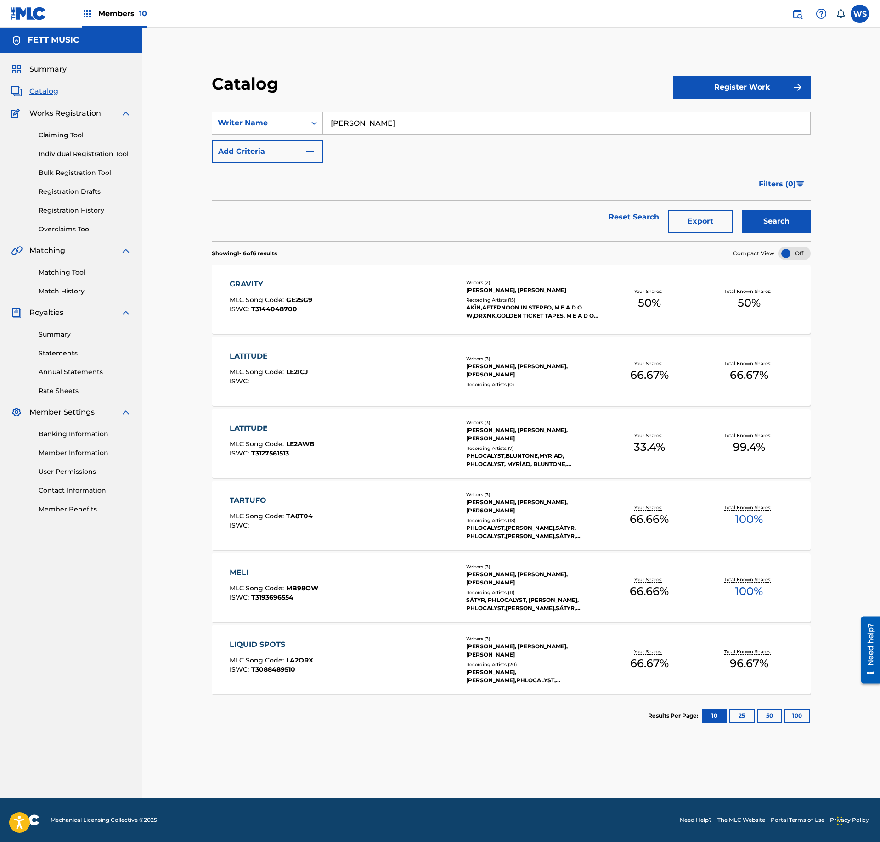
click at [383, 458] on div "LATITUDE MLC Song Code : LE2AWB ISWC : T3127561513" at bounding box center [344, 443] width 228 height 41
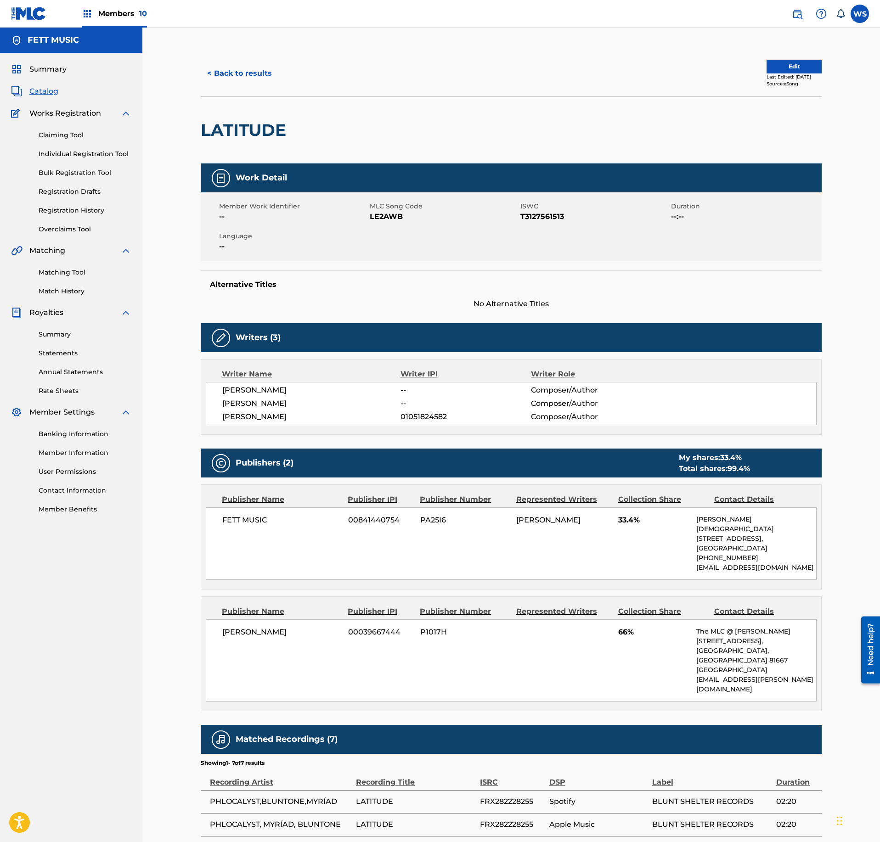
scroll to position [168, 0]
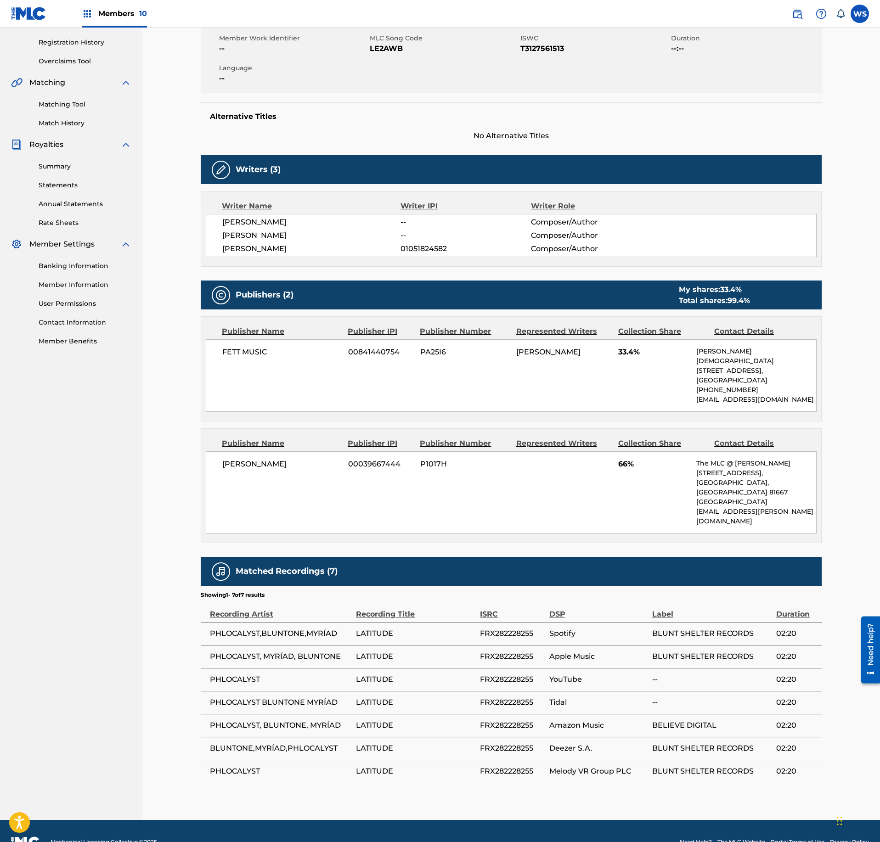
click at [378, 406] on div "FETT MUSIC 00841440754 PA25I6 MICHIEL DE VLEESCHHOUWER 33.4% Philipp Niklas Kre…" at bounding box center [511, 375] width 611 height 73
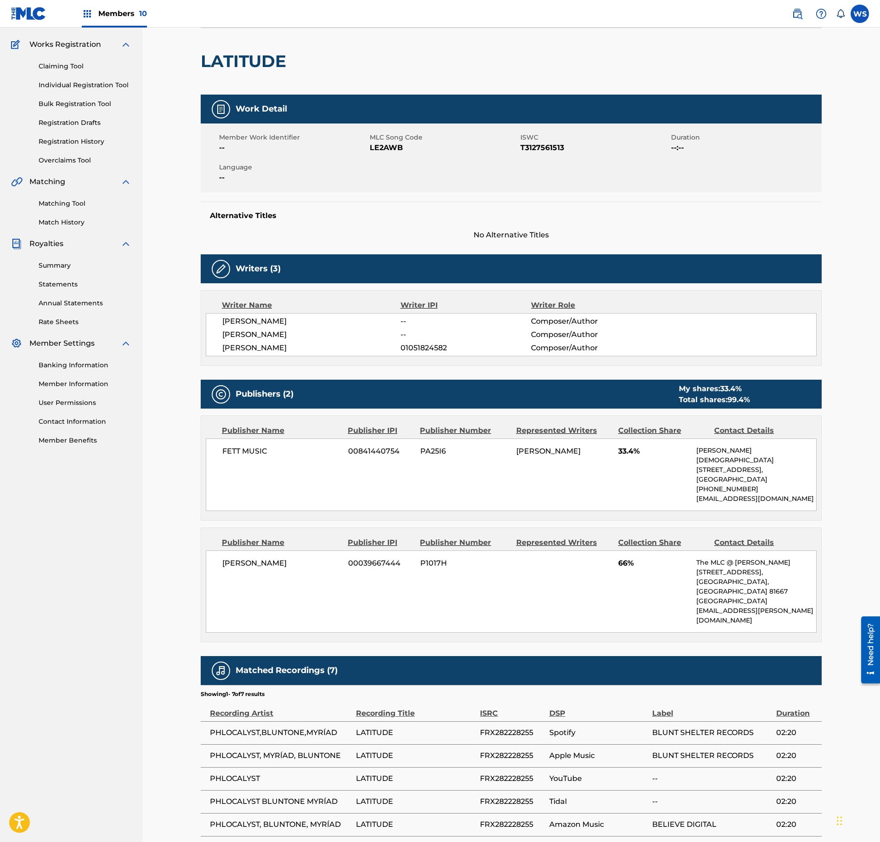
scroll to position [0, 0]
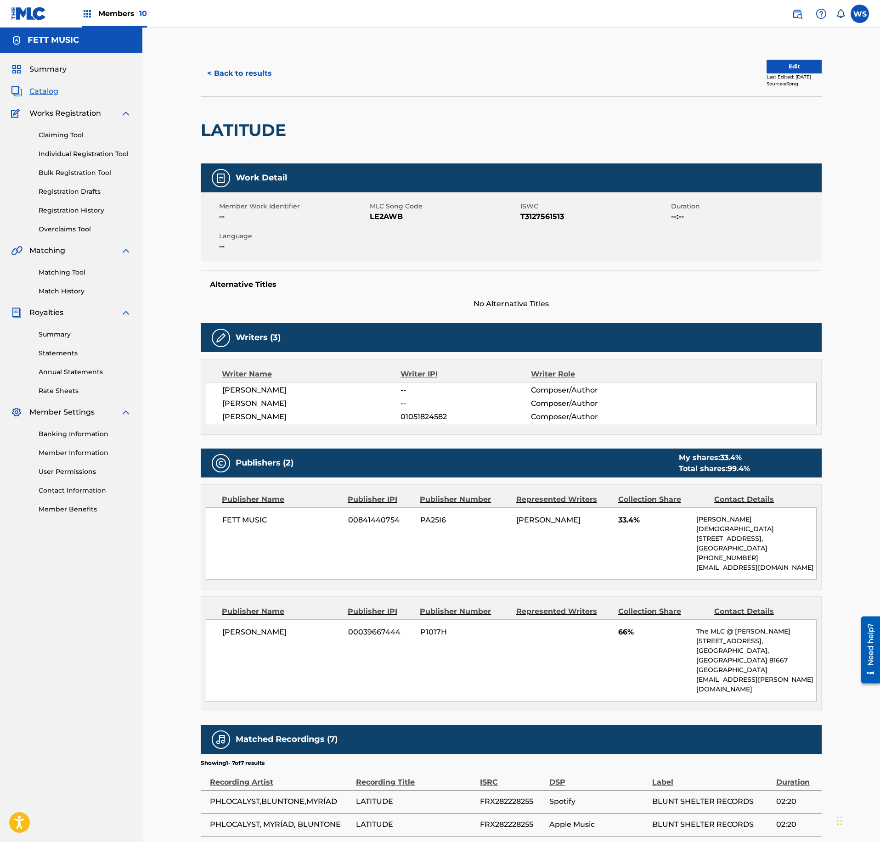
click at [258, 77] on button "< Back to results" at bounding box center [240, 73] width 78 height 23
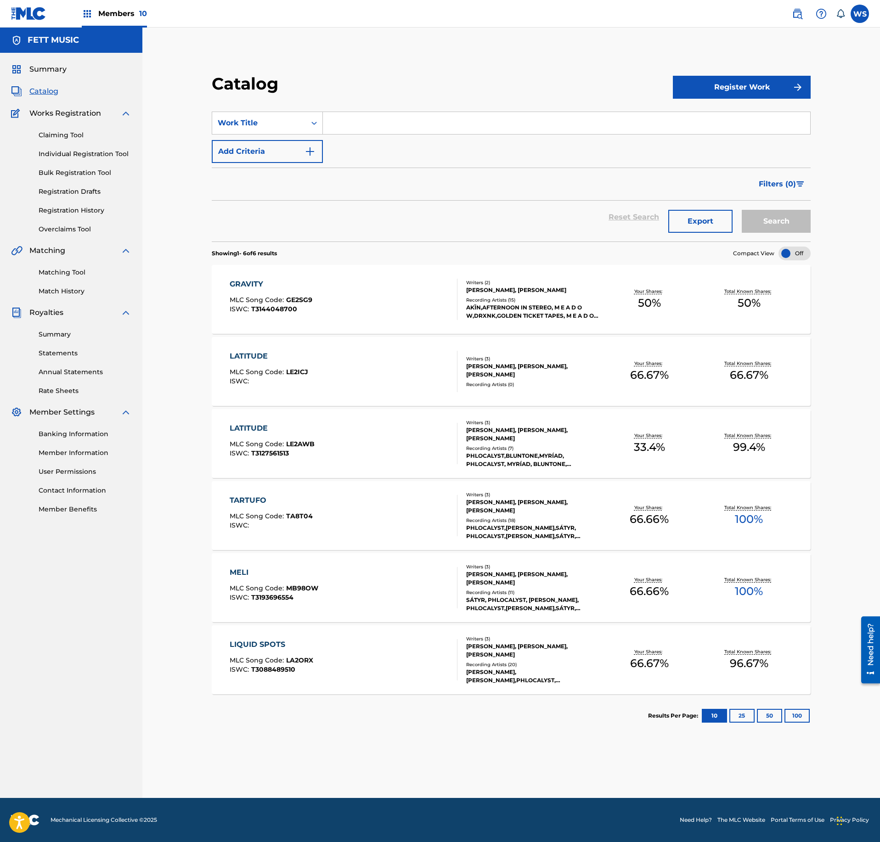
click at [432, 369] on div "LATITUDE MLC Song Code : LE2ICJ ISWC :" at bounding box center [344, 371] width 228 height 41
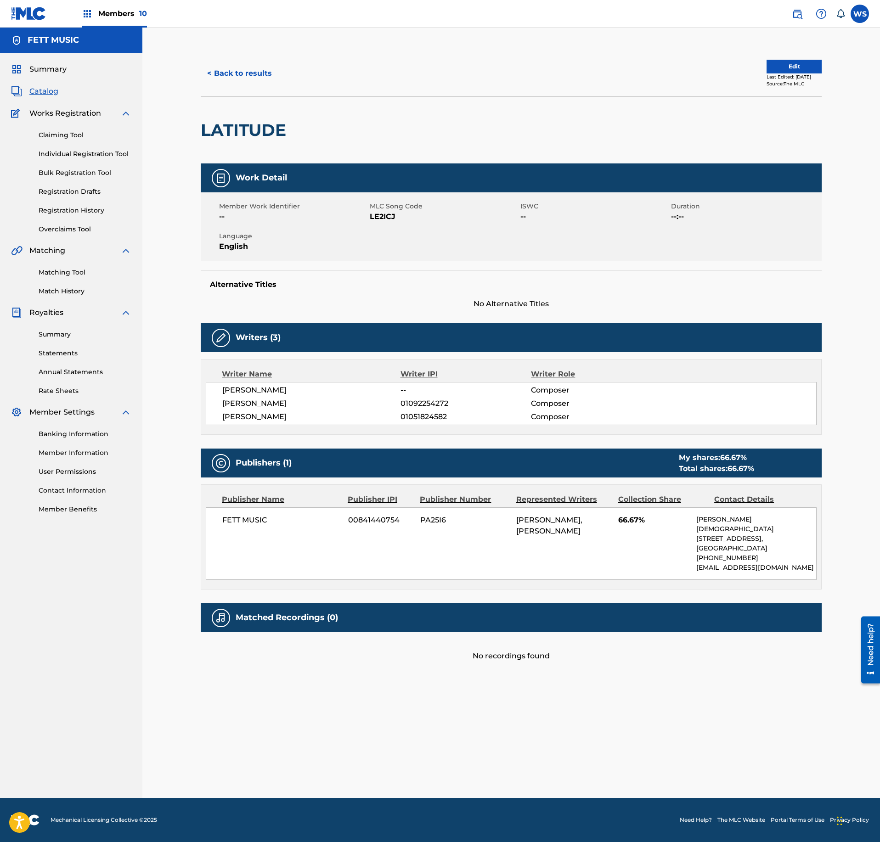
click at [256, 68] on button "< Back to results" at bounding box center [240, 73] width 78 height 23
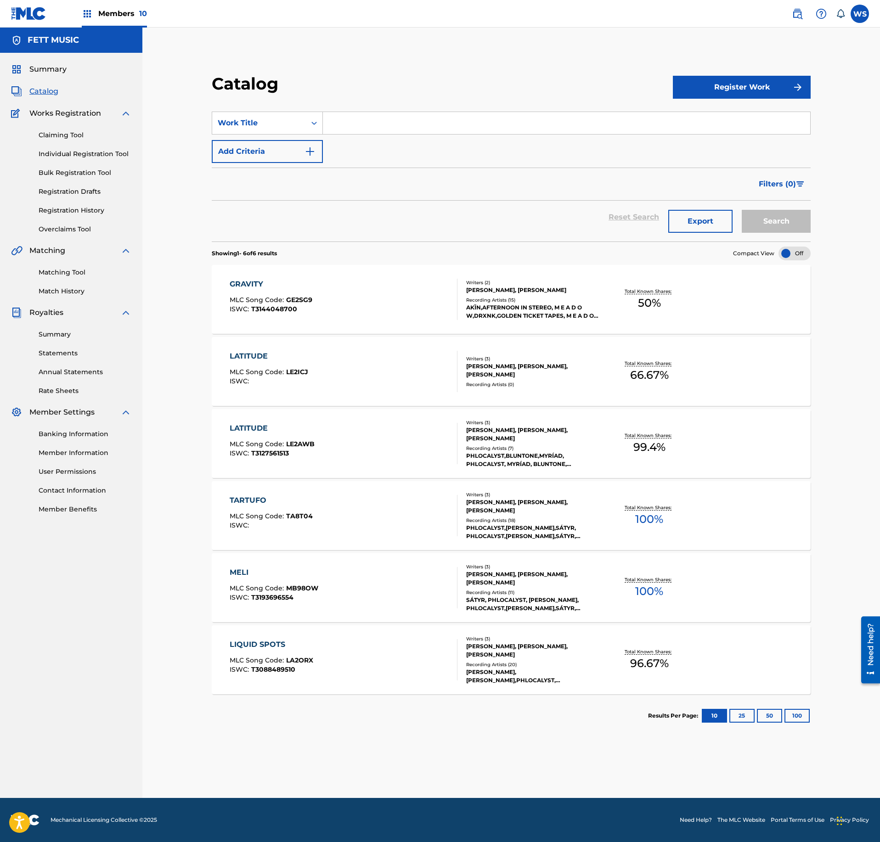
click at [414, 320] on div "GRAVITY MLC Song Code : GE2SG9 ISWC : T3144048700" at bounding box center [344, 299] width 228 height 41
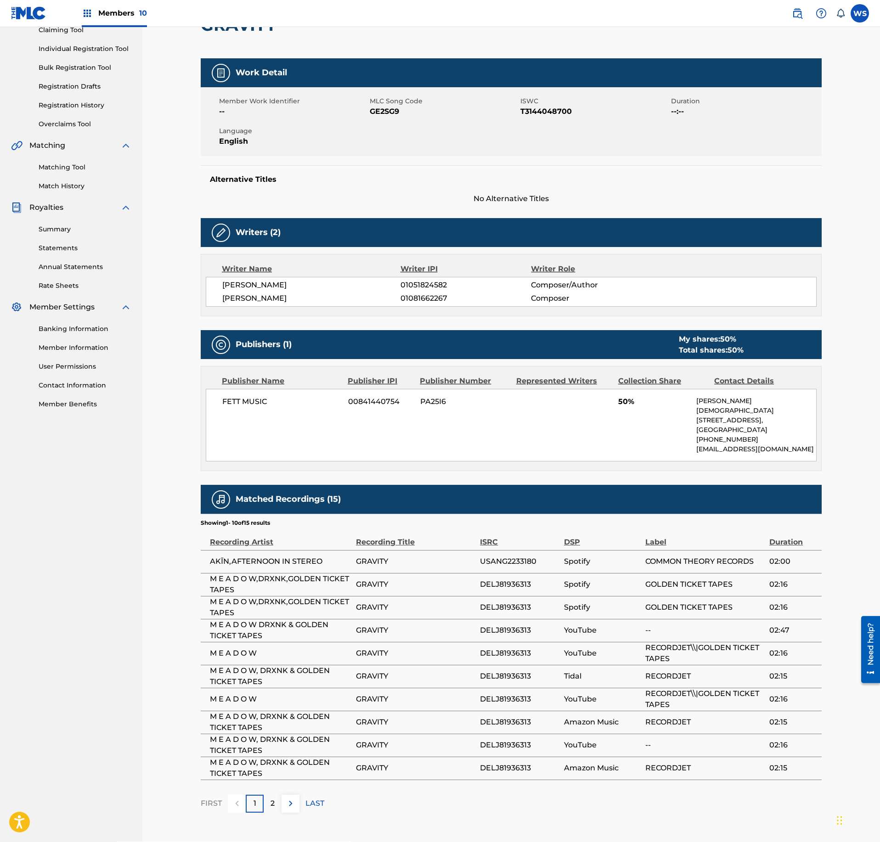
scroll to position [149, 0]
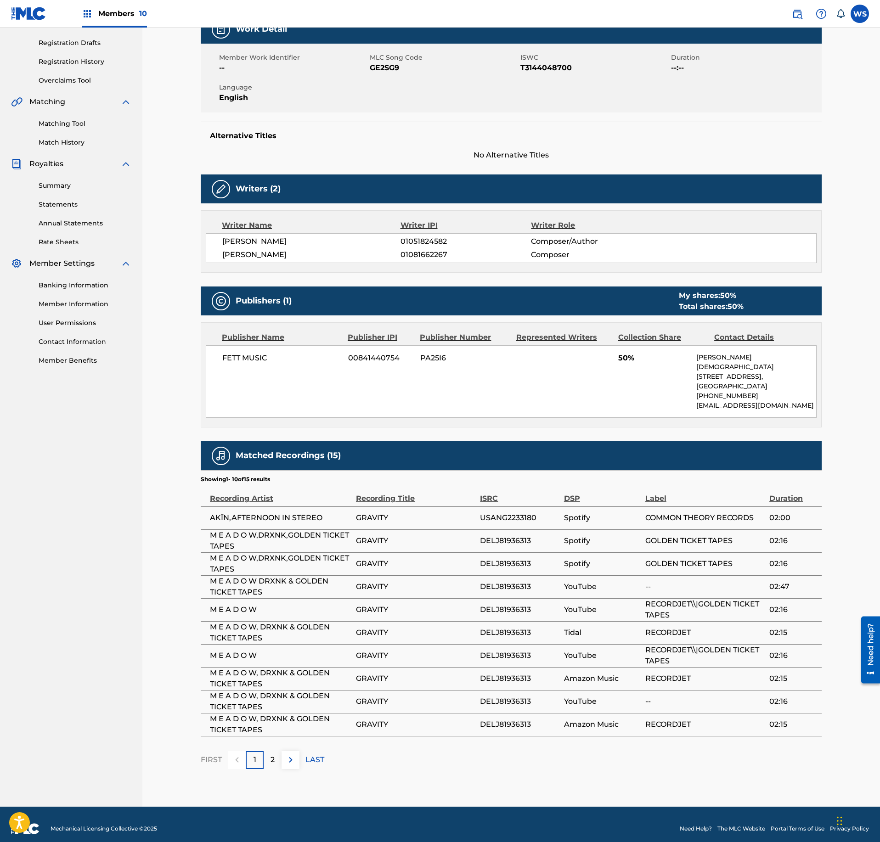
click at [271, 754] on p "2" at bounding box center [272, 759] width 4 height 11
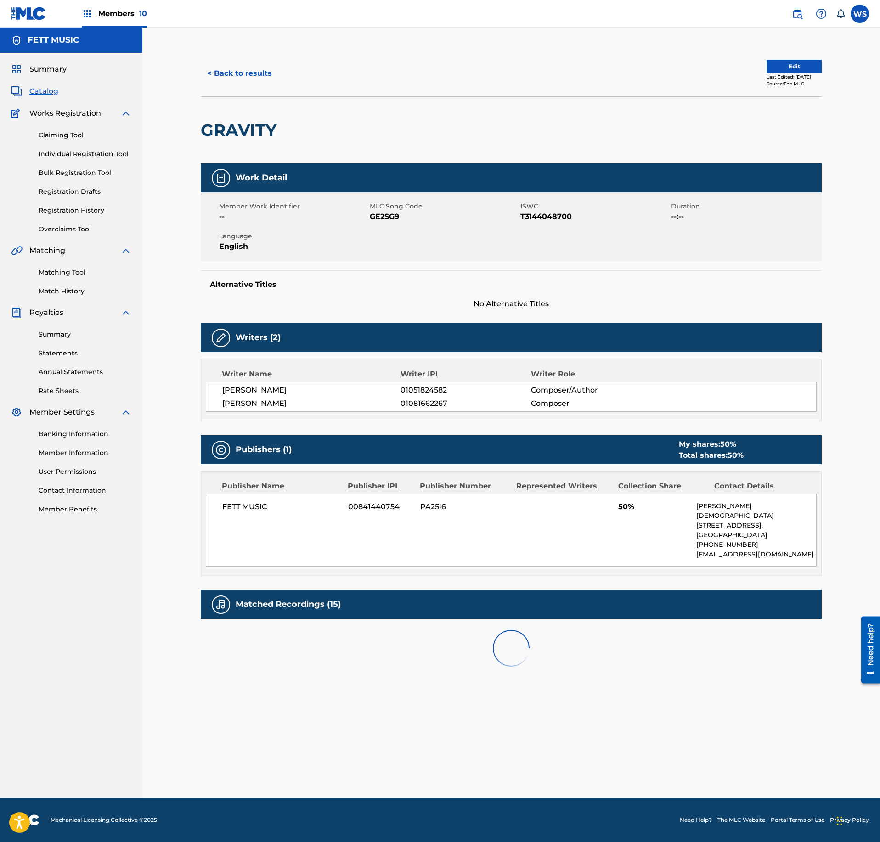
scroll to position [0, 0]
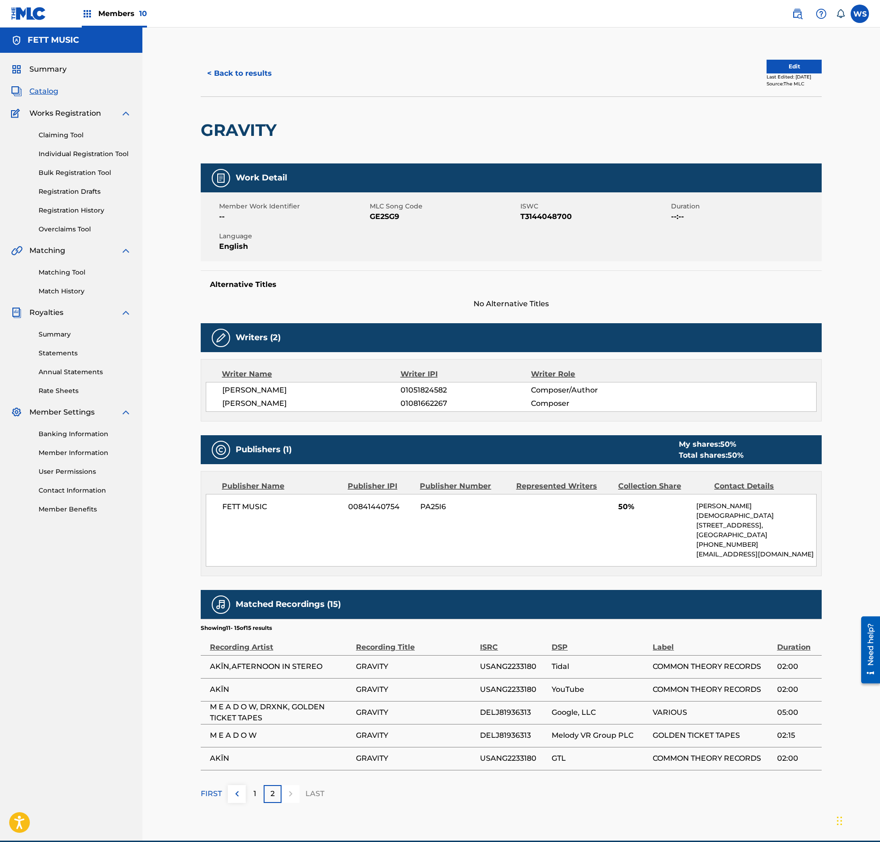
click at [249, 790] on div "1" at bounding box center [255, 794] width 18 height 18
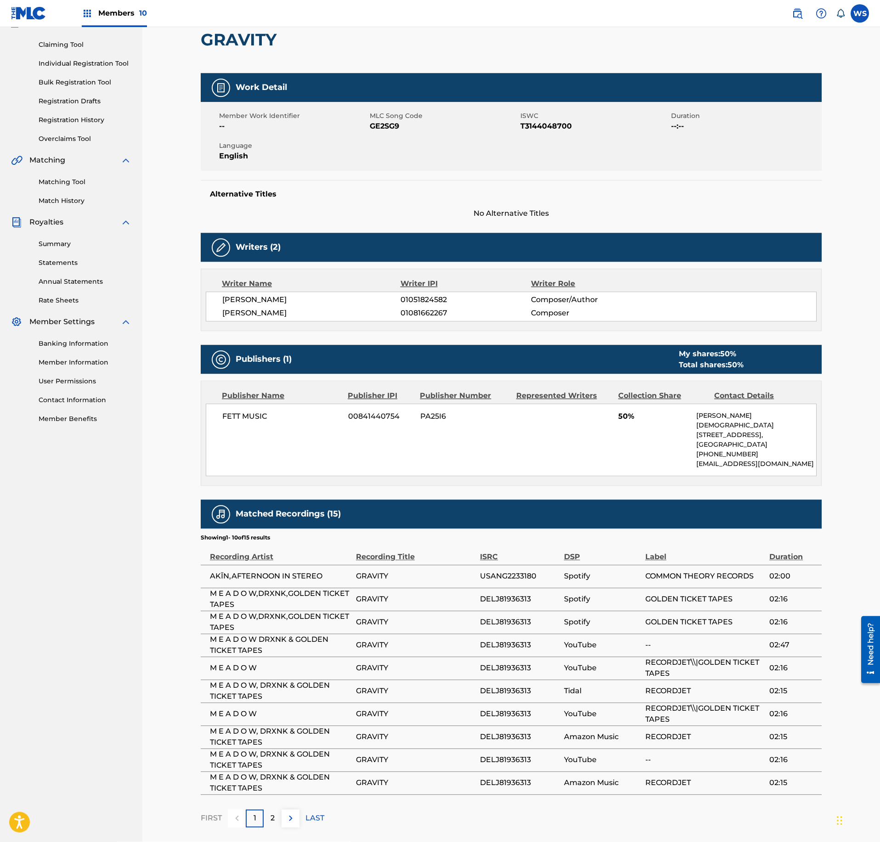
scroll to position [149, 0]
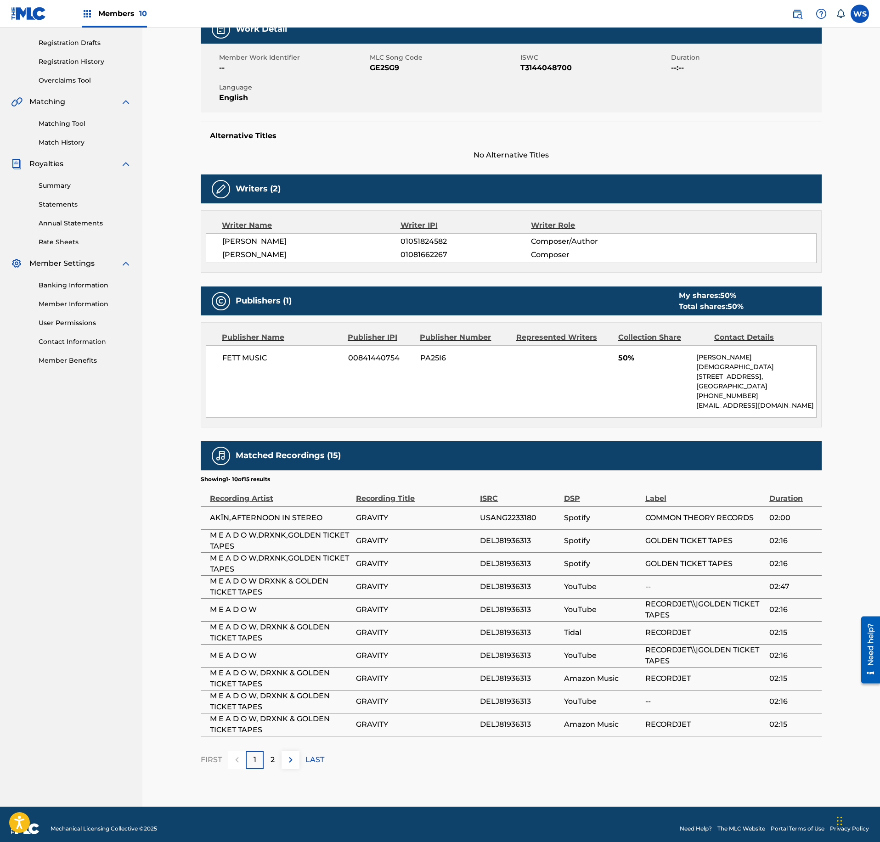
click at [525, 516] on span "USANG2233180" at bounding box center [519, 517] width 79 height 11
copy span "USANG2233180"
click at [521, 512] on span "USANG2233180" at bounding box center [519, 517] width 79 height 11
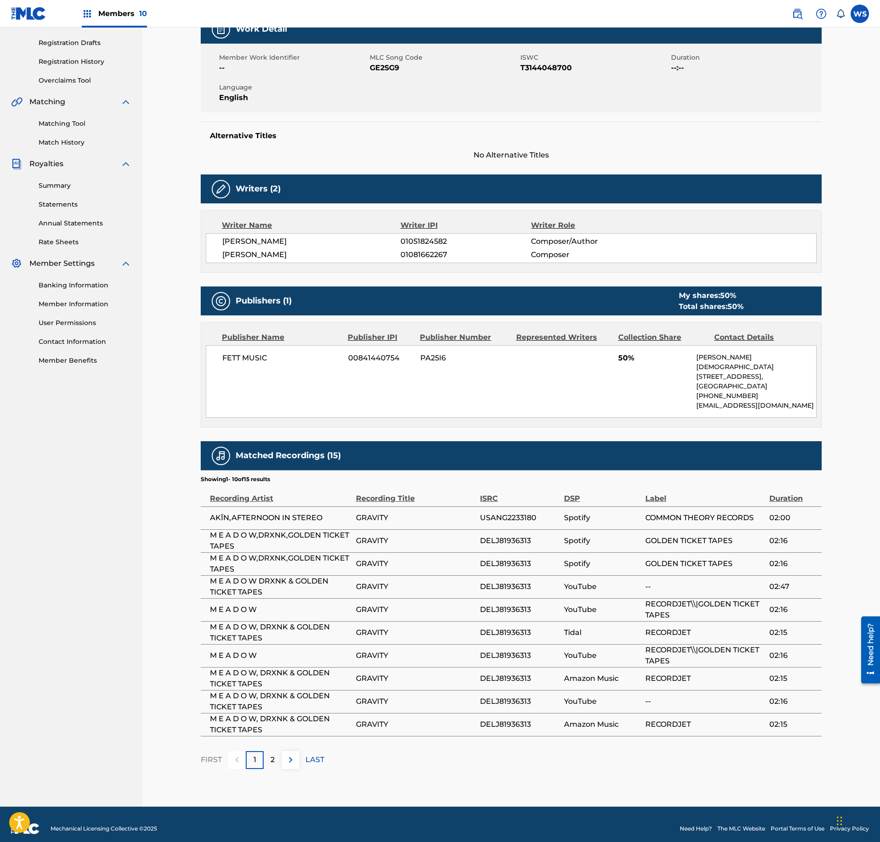
click at [521, 512] on span "USANG2233180" at bounding box center [519, 517] width 79 height 11
click at [517, 537] on span "DELJ81936313" at bounding box center [519, 540] width 79 height 11
copy span "DELJ81936313"
click at [528, 512] on span "USANG2233180" at bounding box center [519, 517] width 79 height 11
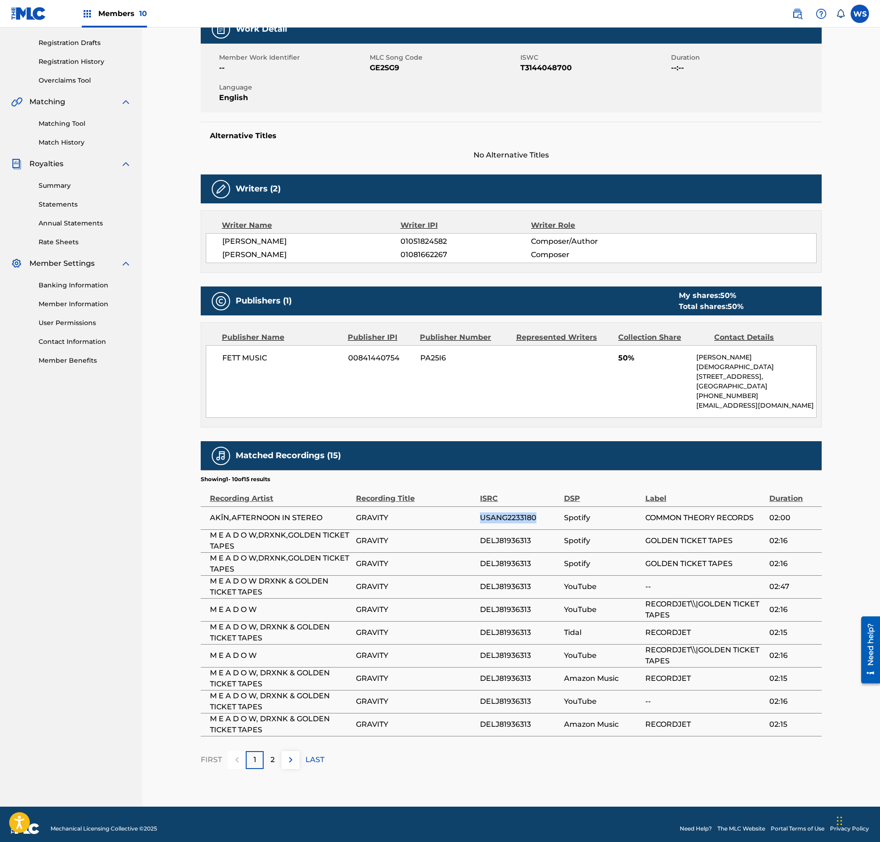
click at [528, 512] on span "USANG2233180" at bounding box center [519, 517] width 79 height 11
copy span "USANG2233180"
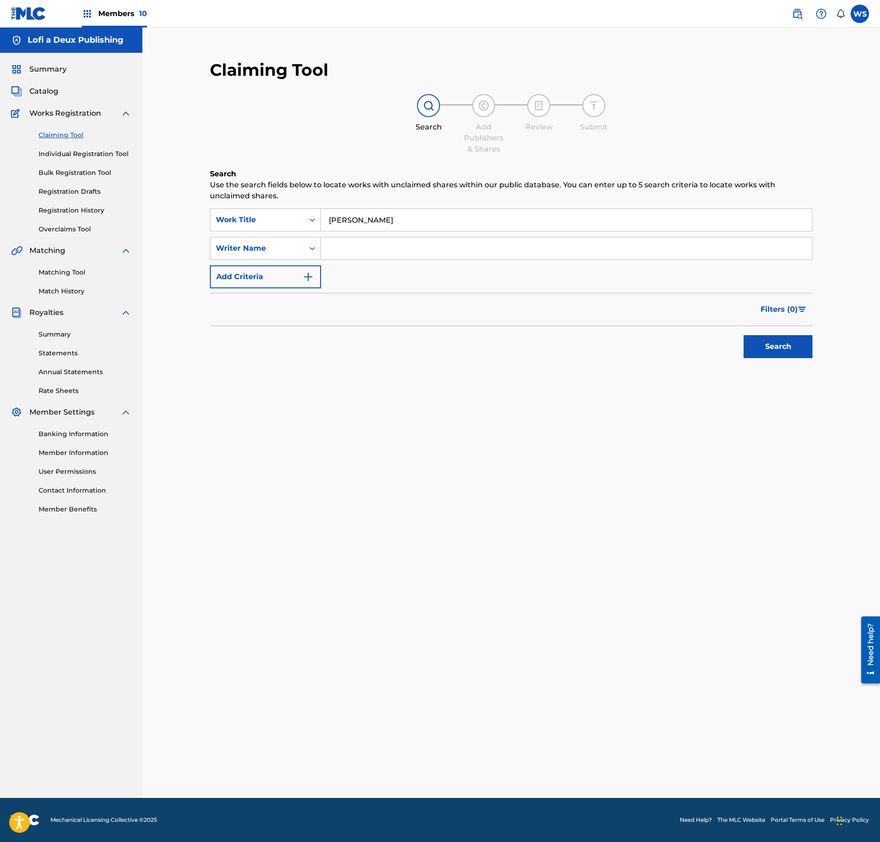
click at [78, 274] on link "Matching Tool" at bounding box center [85, 273] width 93 height 10
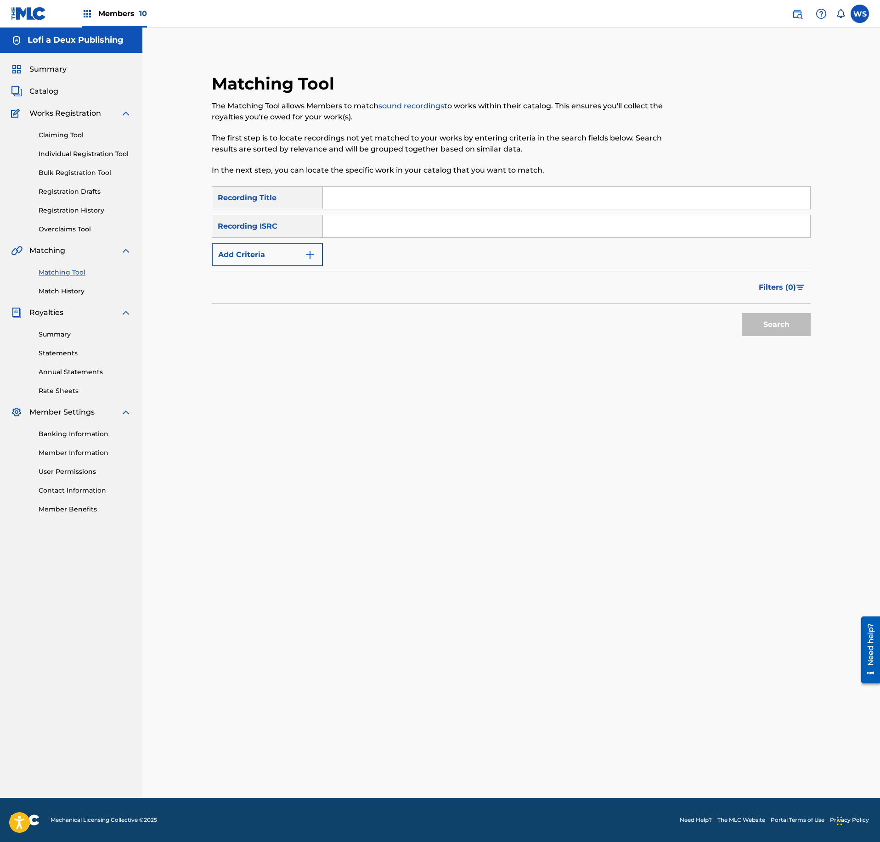
click at [56, 292] on link "Match History" at bounding box center [85, 292] width 93 height 10
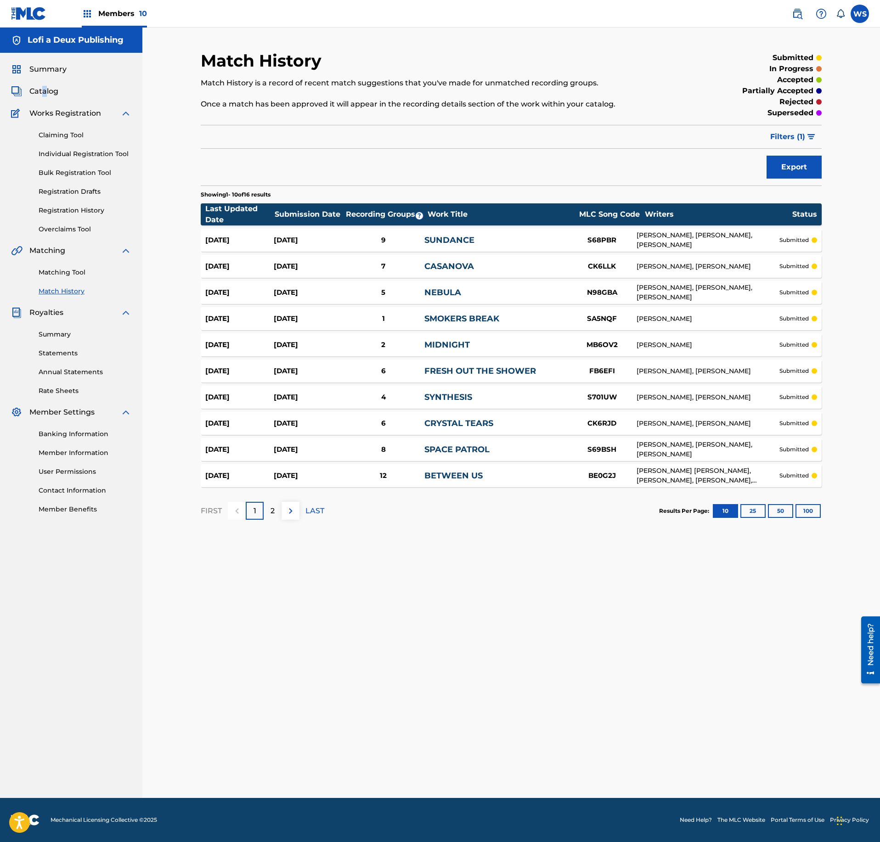
click at [43, 100] on div "Summary Catalog Works Registration Claiming Tool Individual Registration Tool B…" at bounding box center [71, 289] width 142 height 472
click at [45, 90] on span "Catalog" at bounding box center [43, 91] width 29 height 11
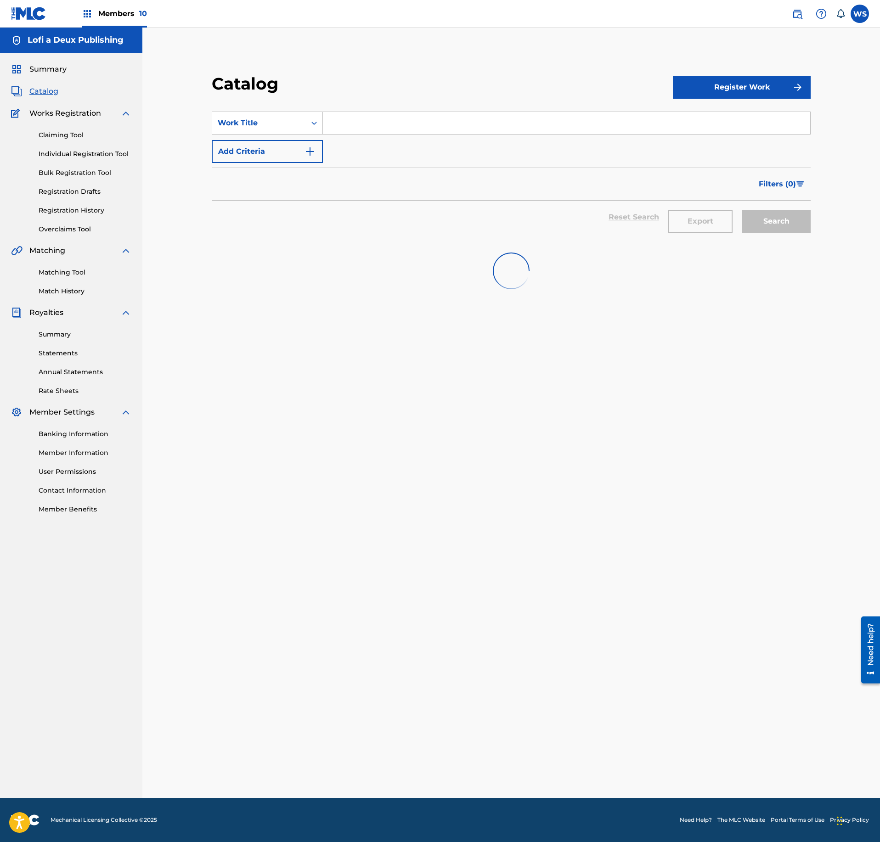
click at [373, 125] on input "Search Form" at bounding box center [566, 123] width 487 height 22
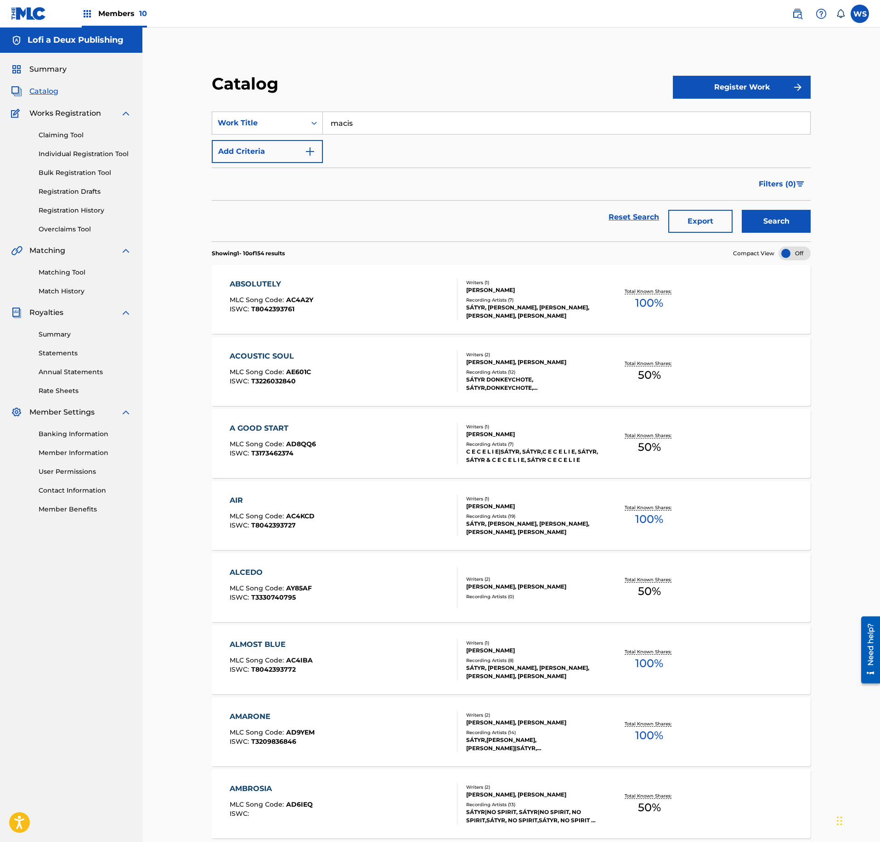
type input "macis"
click at [742, 210] on button "Search" at bounding box center [776, 221] width 69 height 23
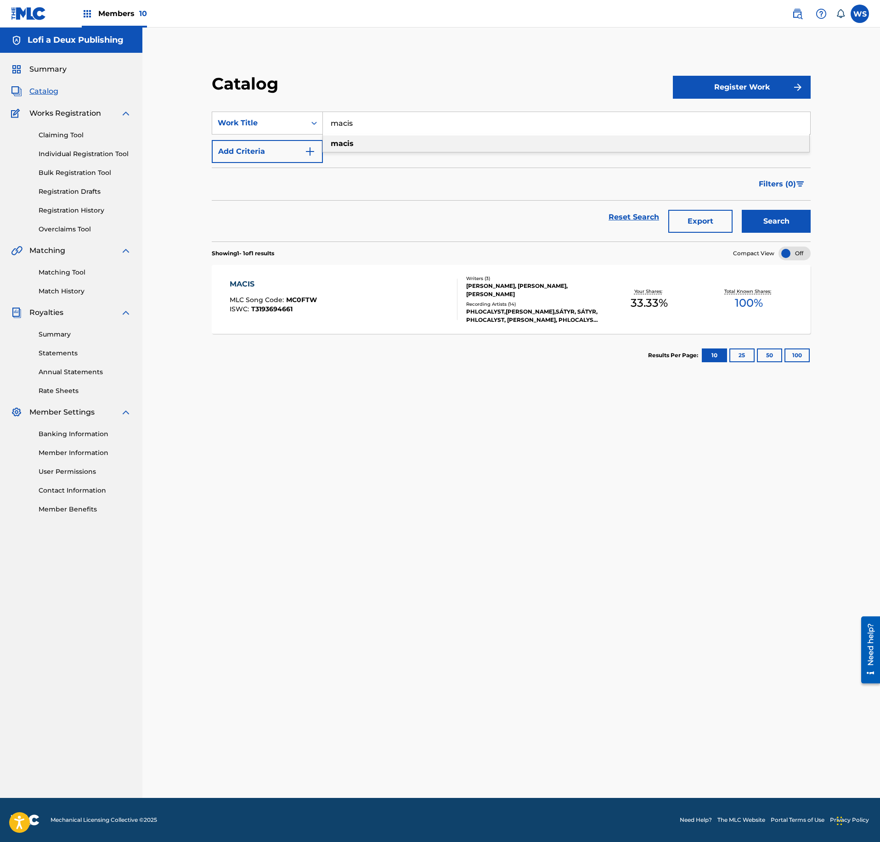
click at [395, 281] on div "MACIS MLC Song Code : MC0FTW ISWC : T3193694661" at bounding box center [344, 299] width 228 height 41
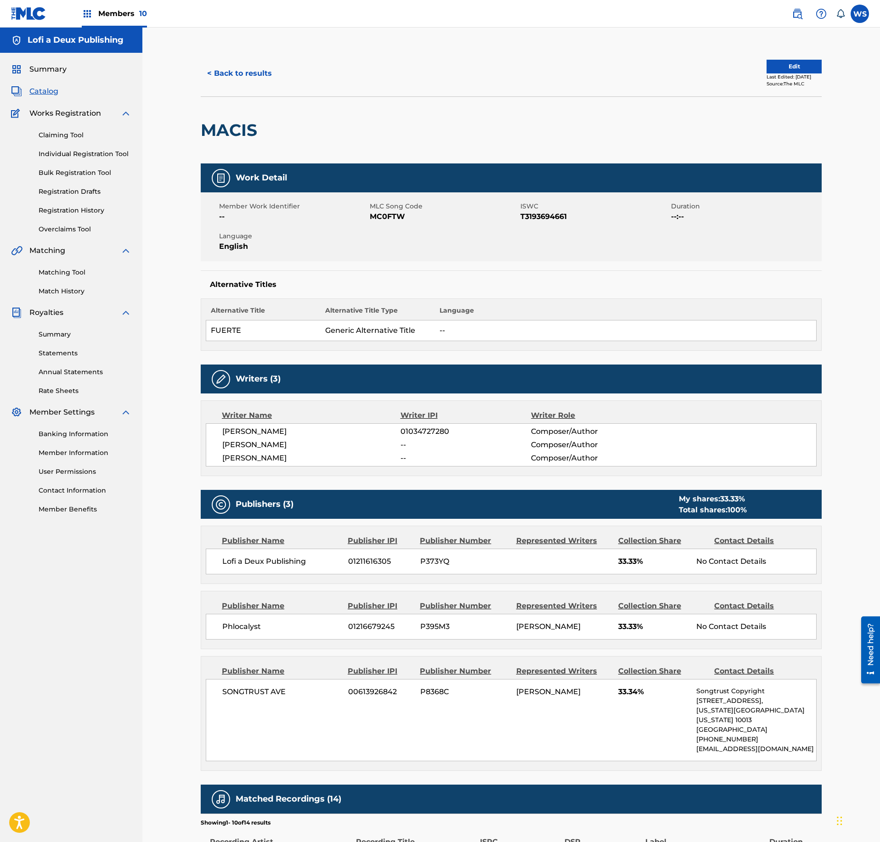
click at [801, 68] on button "Edit" at bounding box center [793, 67] width 55 height 14
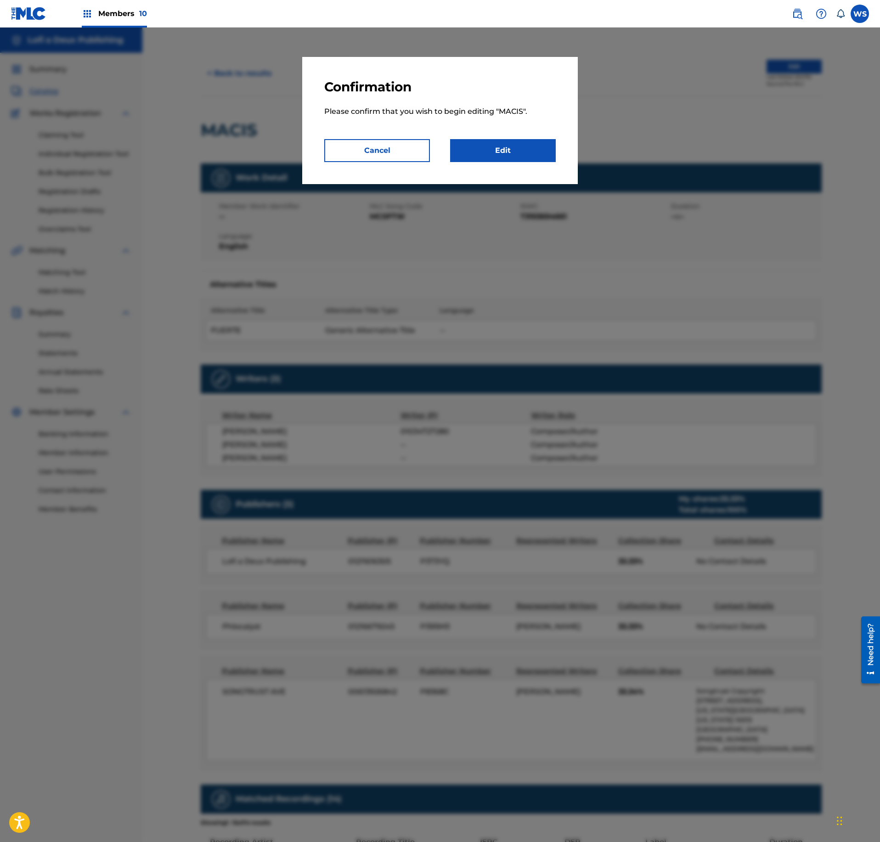
click at [526, 153] on link "Edit" at bounding box center [503, 150] width 106 height 23
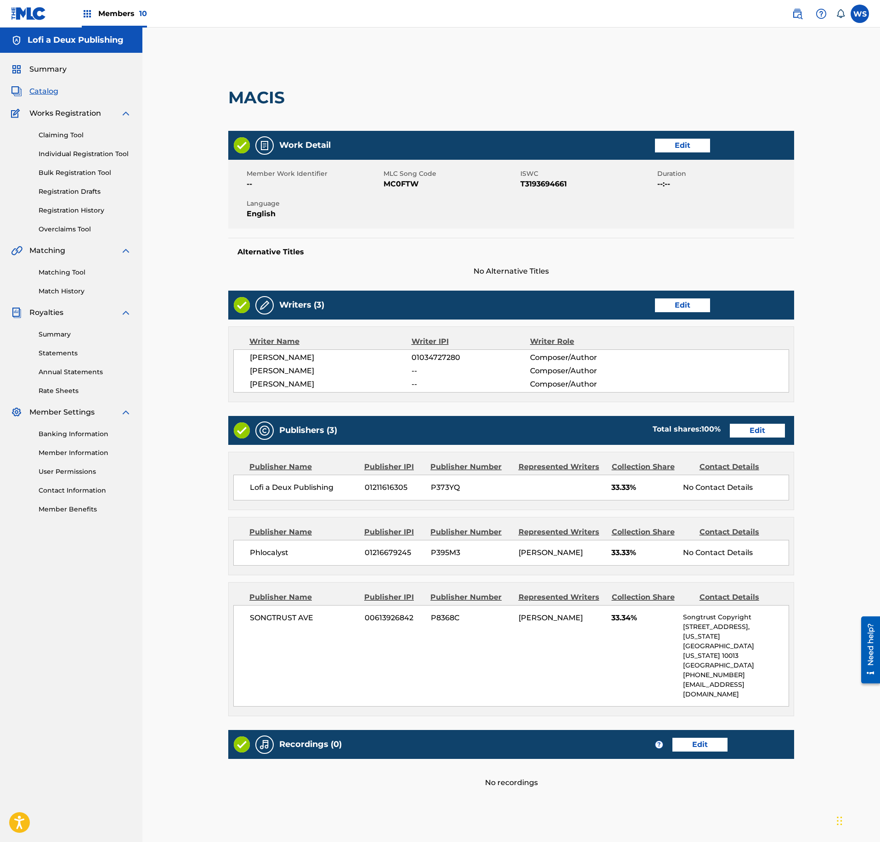
click at [760, 423] on div "Publishers (3) Total shares: 100 % Edit" at bounding box center [511, 430] width 566 height 29
click at [762, 437] on link "Edit" at bounding box center [757, 431] width 55 height 14
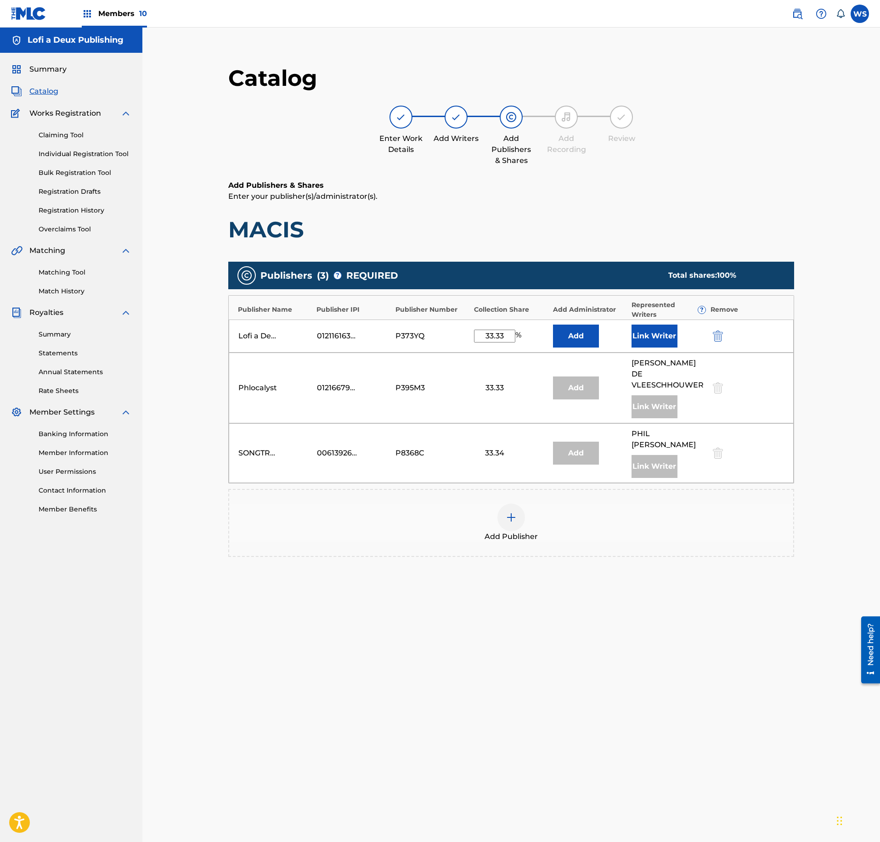
click at [659, 340] on button "Link Writer" at bounding box center [654, 336] width 46 height 23
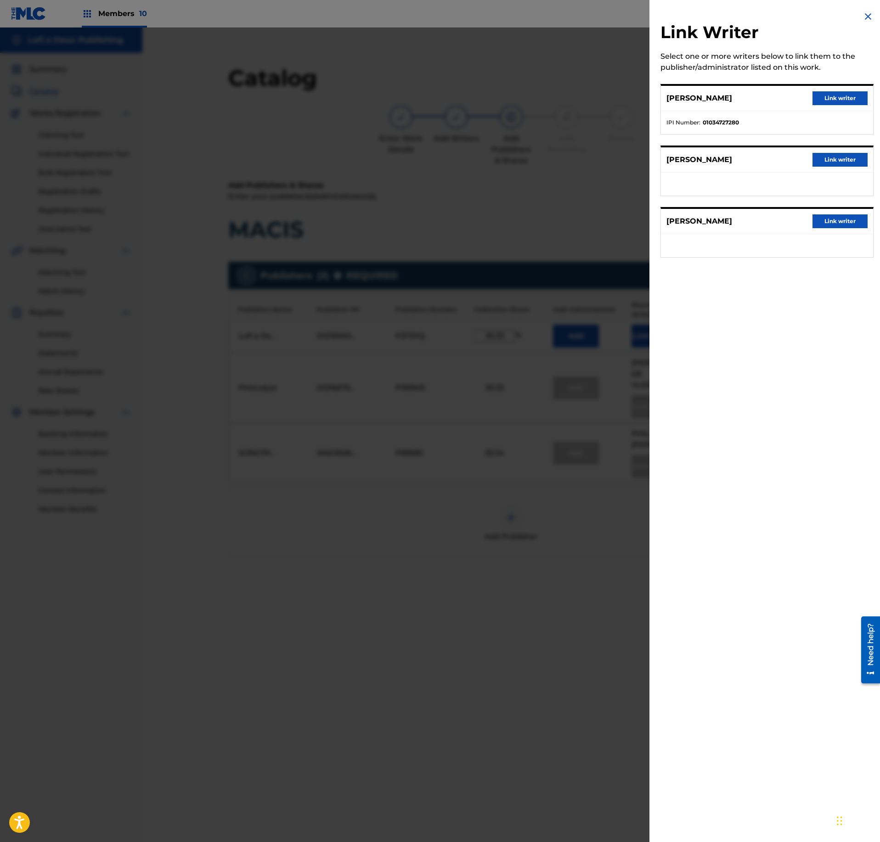
click at [434, 521] on div at bounding box center [440, 449] width 880 height 842
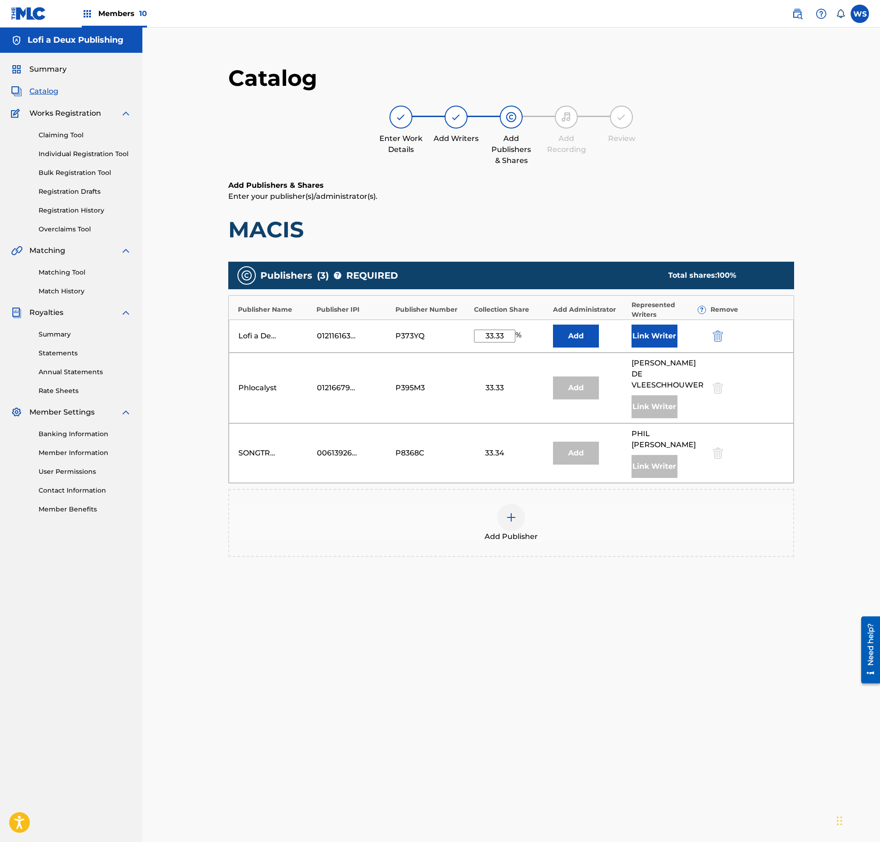
click at [530, 504] on div "Add Publisher" at bounding box center [511, 523] width 564 height 39
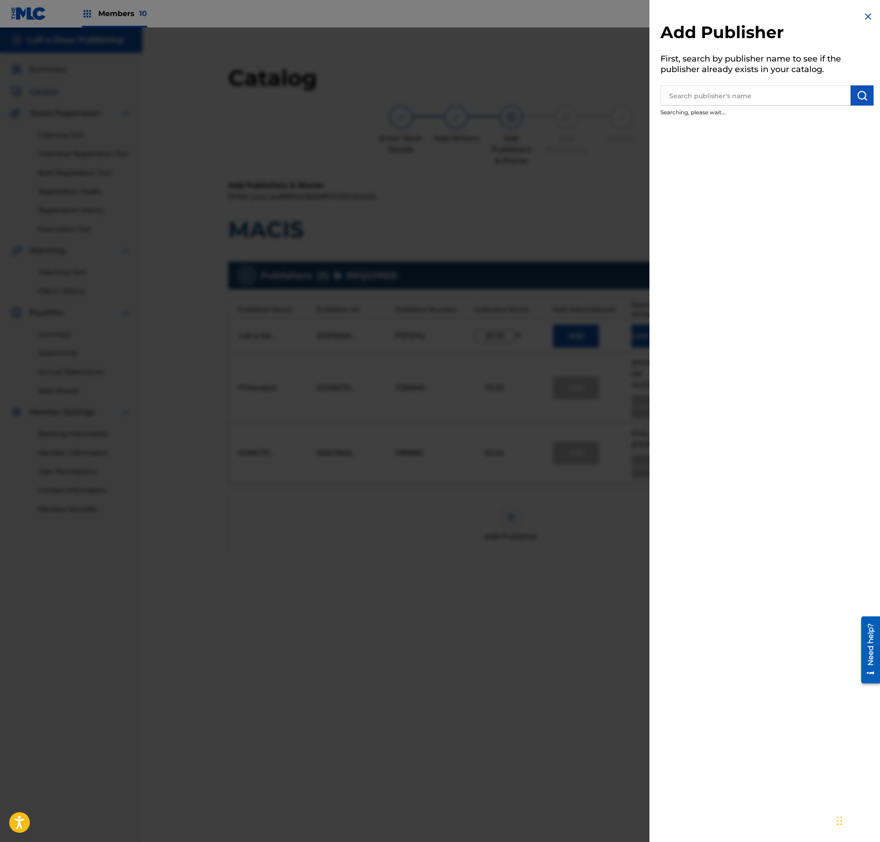
click at [434, 467] on div at bounding box center [440, 449] width 880 height 842
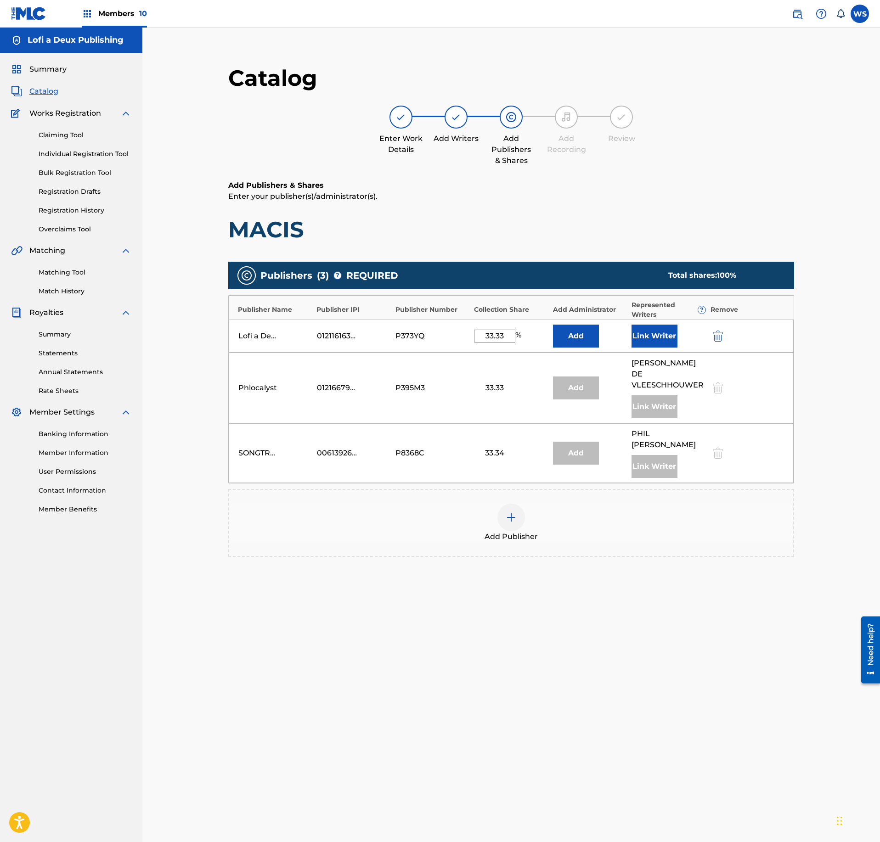
click at [666, 341] on button "Link Writer" at bounding box center [654, 336] width 46 height 23
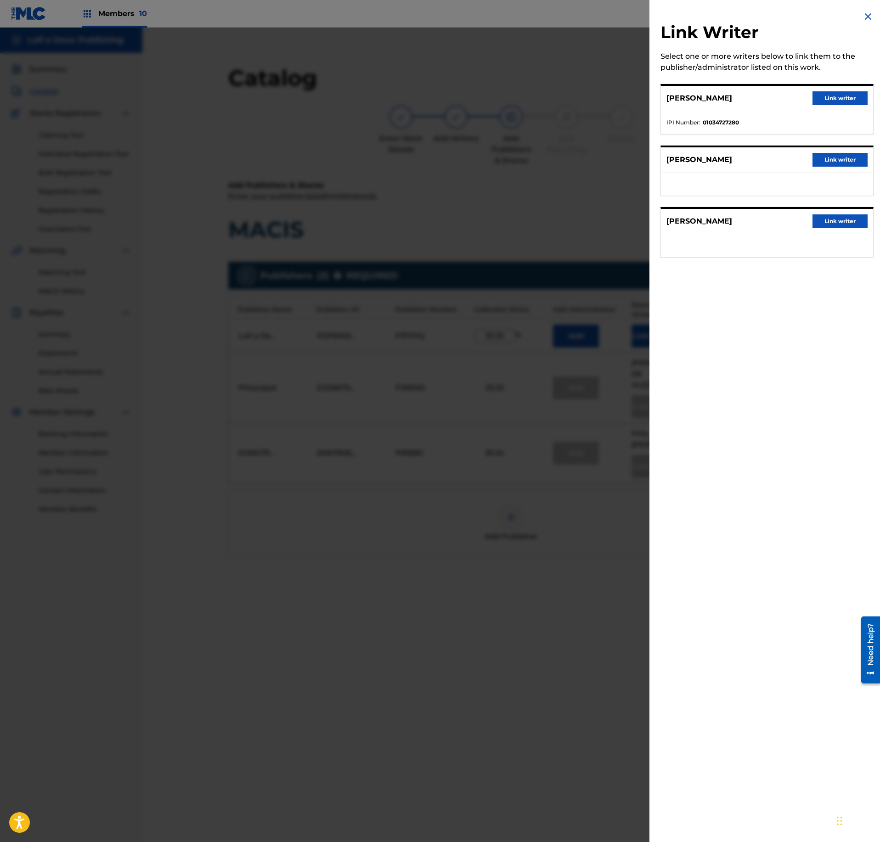
click at [466, 151] on div at bounding box center [440, 449] width 880 height 842
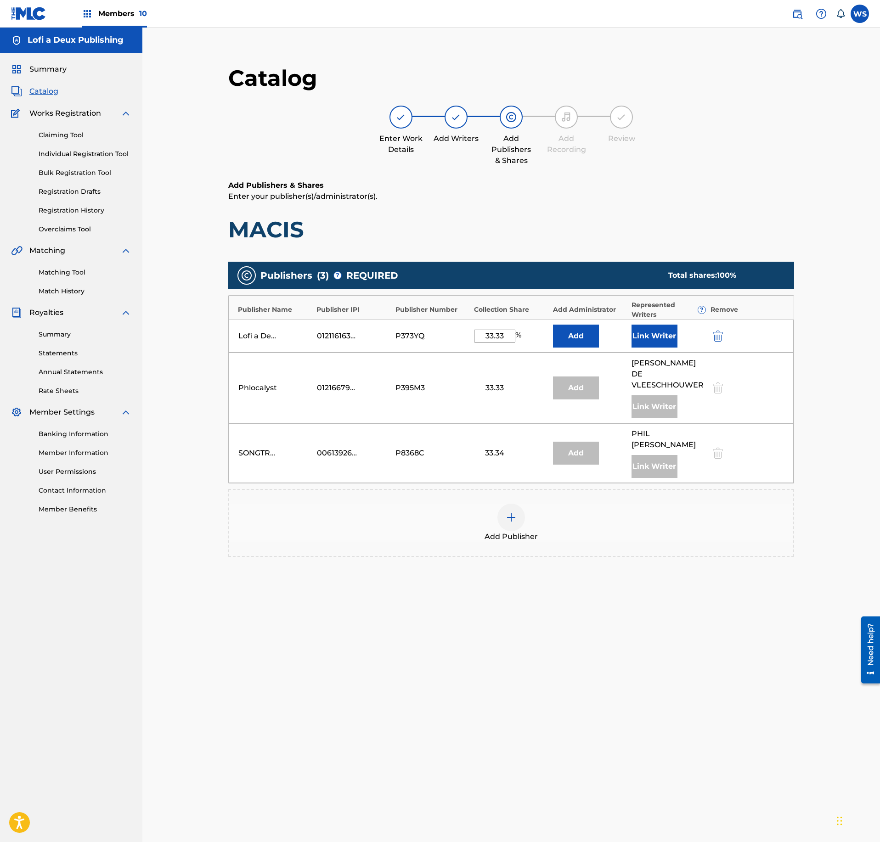
click at [213, 170] on main "Catalog Enter Work Details Add Writers Add Publishers & Shares Add Recording Re…" at bounding box center [511, 472] width 621 height 842
click at [44, 84] on div "Summary Catalog Works Registration Claiming Tool Individual Registration Tool B…" at bounding box center [71, 289] width 142 height 472
click at [40, 93] on span "Catalog" at bounding box center [43, 91] width 29 height 11
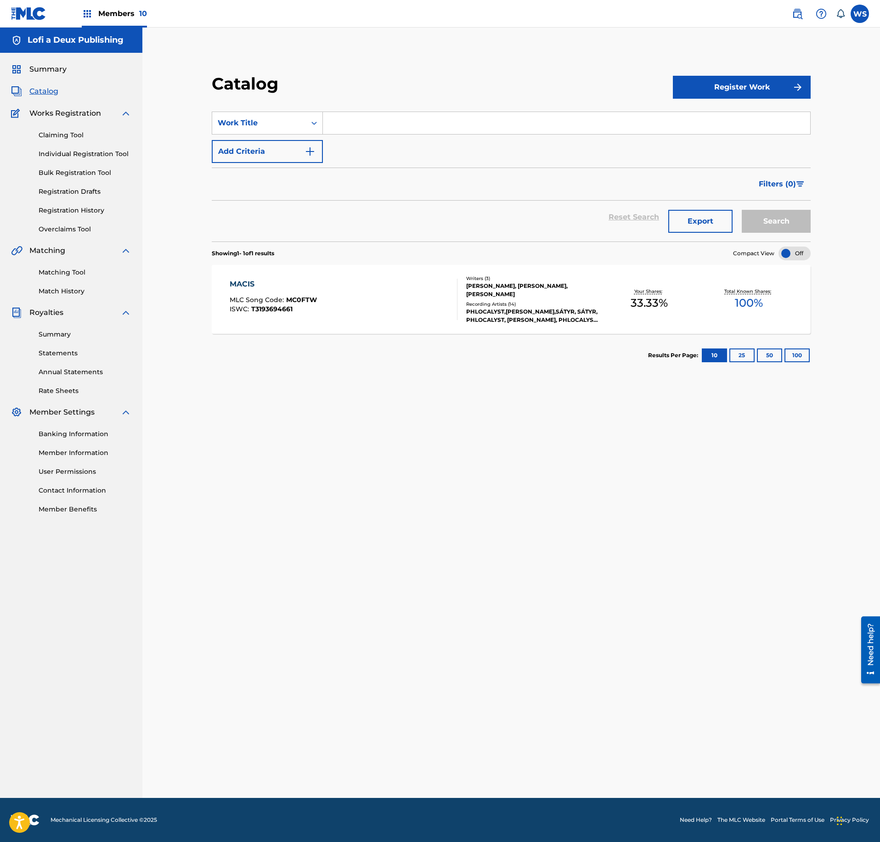
click at [44, 89] on span "Catalog" at bounding box center [43, 91] width 29 height 11
click at [371, 121] on input "Search Form" at bounding box center [566, 123] width 487 height 22
click at [399, 126] on input "Search Form" at bounding box center [566, 123] width 487 height 22
click at [718, 93] on button "Register Work" at bounding box center [742, 87] width 138 height 23
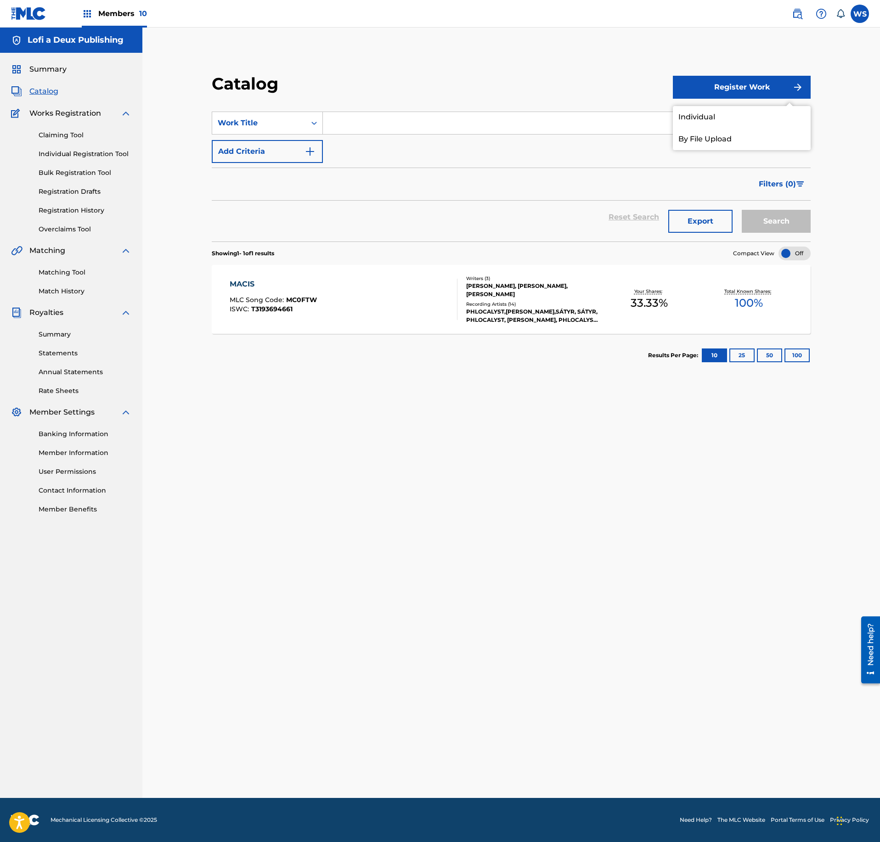
click at [549, 88] on div "Catalog" at bounding box center [442, 86] width 461 height 27
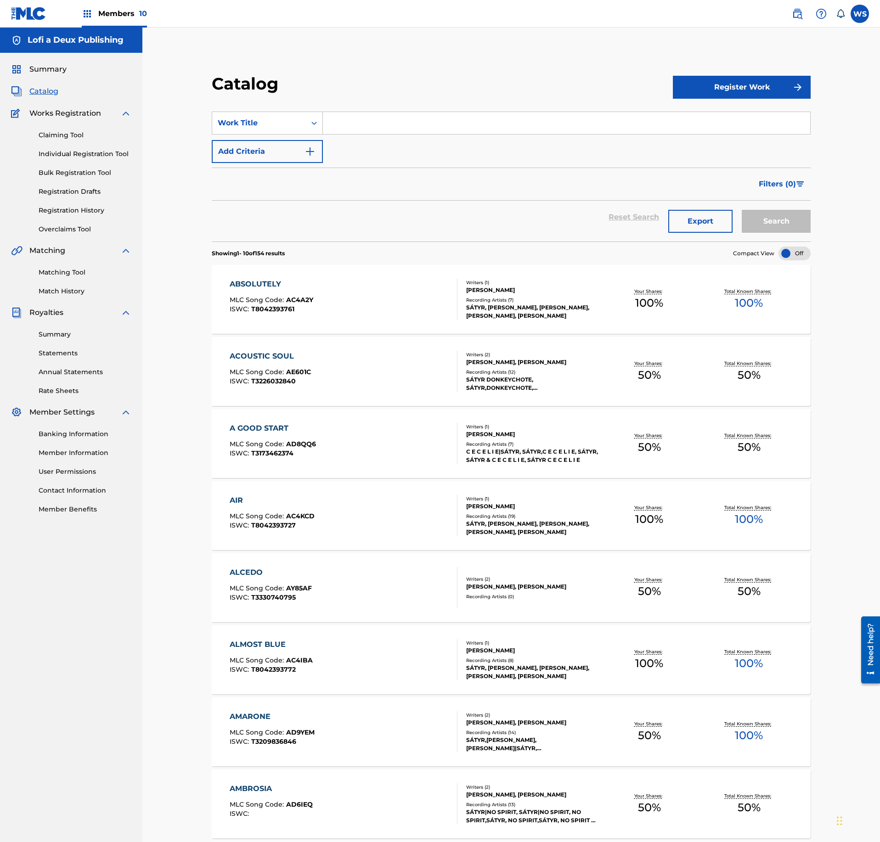
click at [395, 303] on div "ABSOLUTELY MLC Song Code : AC4A2Y ISWC : T8042393761" at bounding box center [344, 299] width 228 height 41
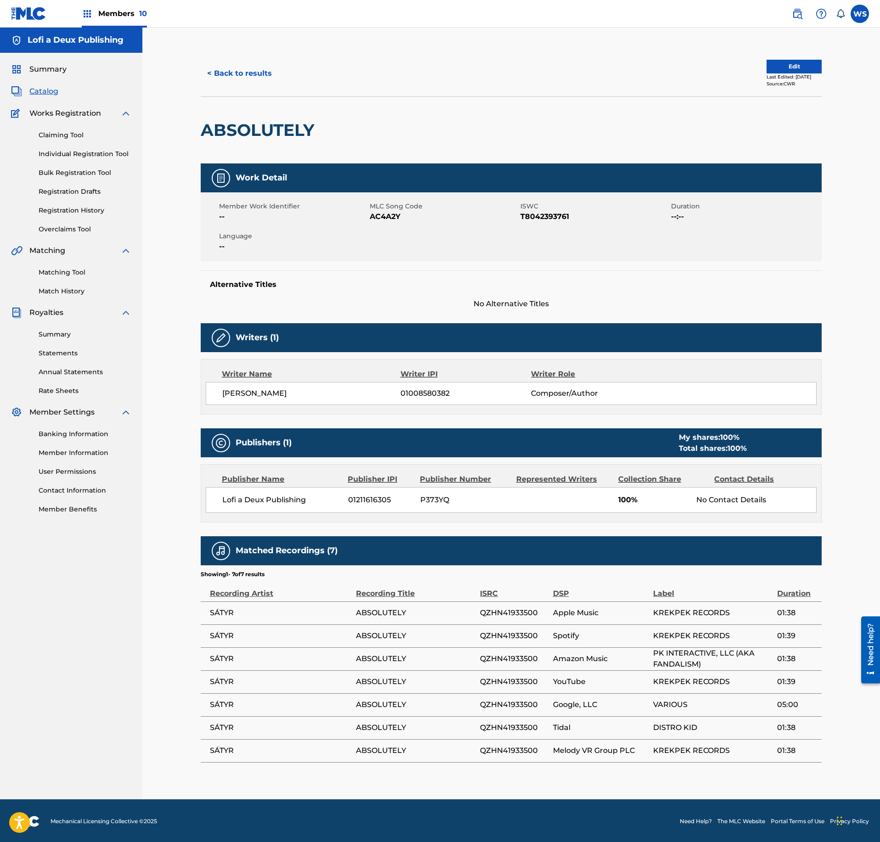
click at [430, 396] on span "01008580382" at bounding box center [465, 393] width 130 height 11
copy span "01008580382"
click at [626, 351] on div "Writers (1)" at bounding box center [511, 337] width 621 height 29
click at [795, 61] on button "Edit" at bounding box center [793, 67] width 55 height 14
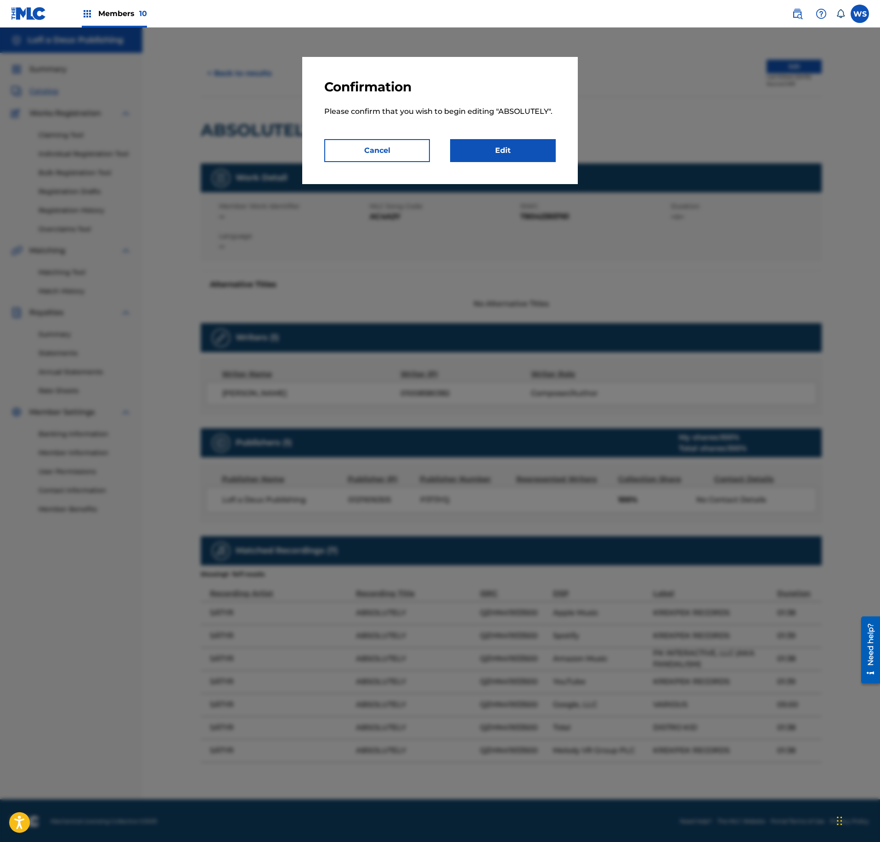
click at [539, 152] on link "Edit" at bounding box center [503, 150] width 106 height 23
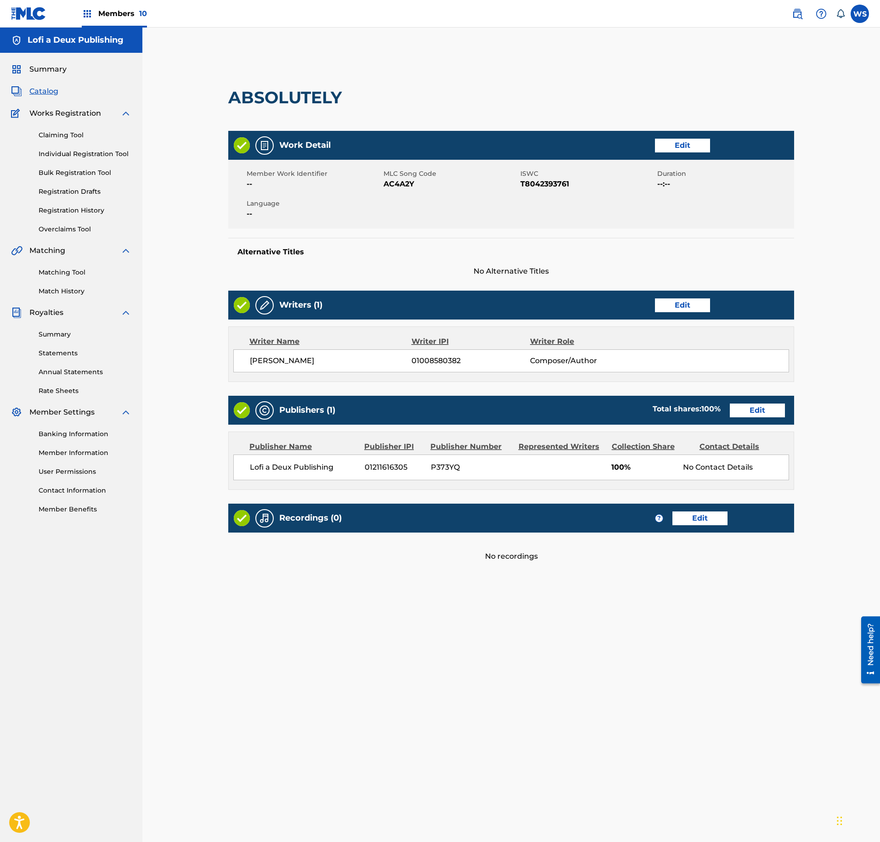
click at [756, 410] on link "Edit" at bounding box center [757, 411] width 55 height 14
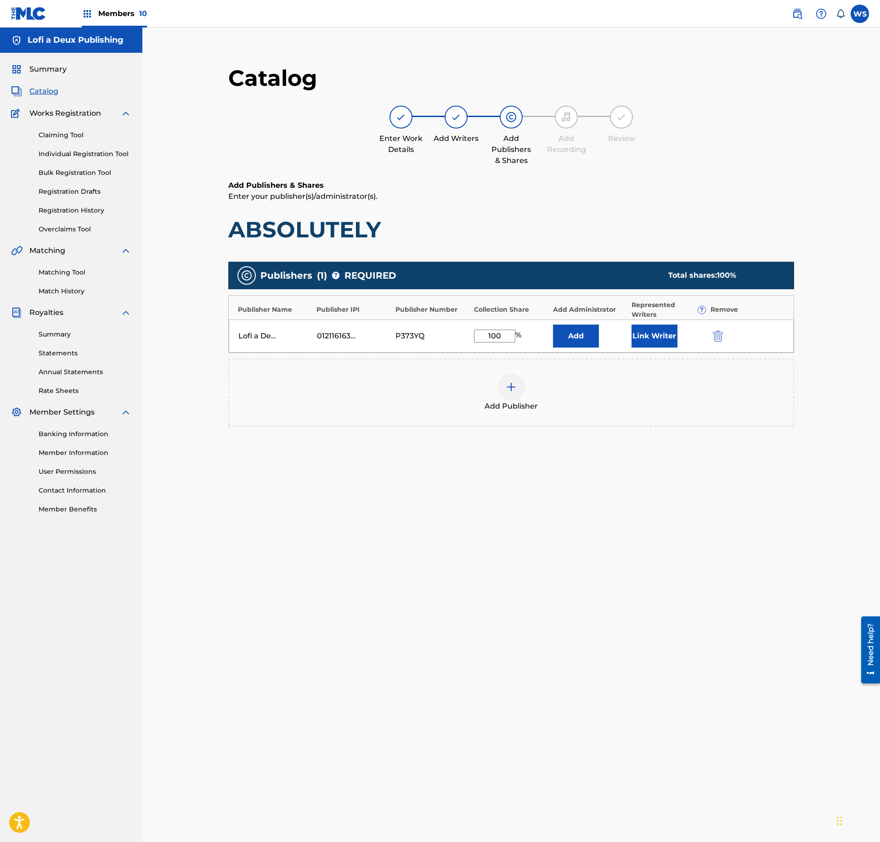
click at [641, 334] on button "Link Writer" at bounding box center [654, 336] width 46 height 23
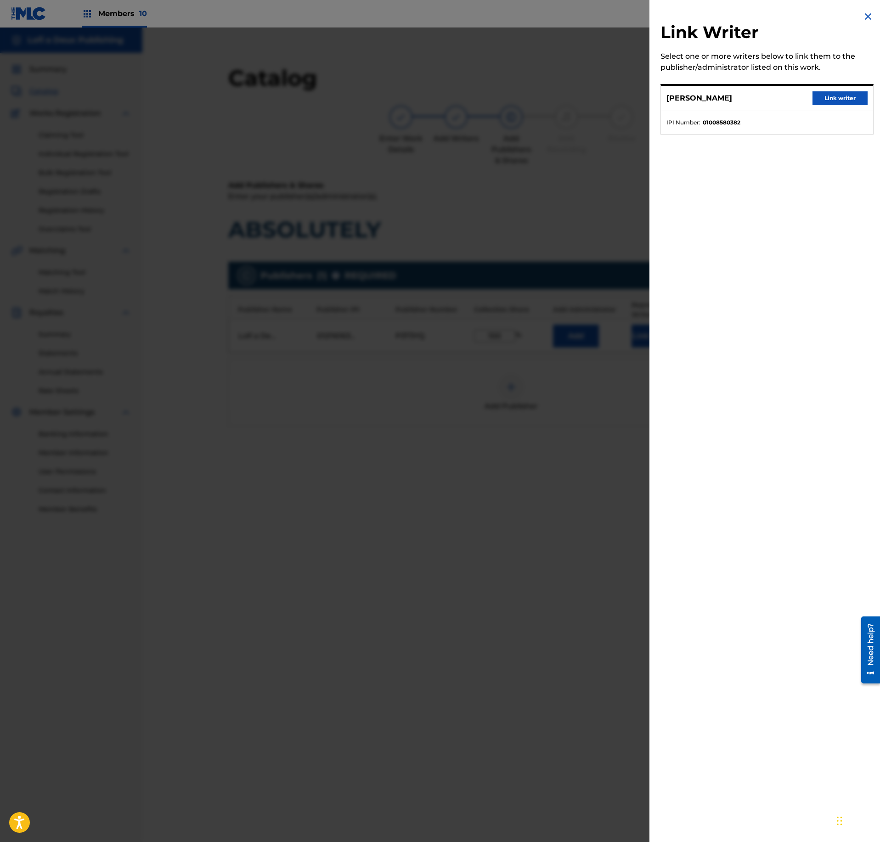
drag, startPoint x: 826, startPoint y: 99, endPoint x: 814, endPoint y: 144, distance: 46.8
click at [826, 98] on button "Link writer" at bounding box center [839, 98] width 55 height 14
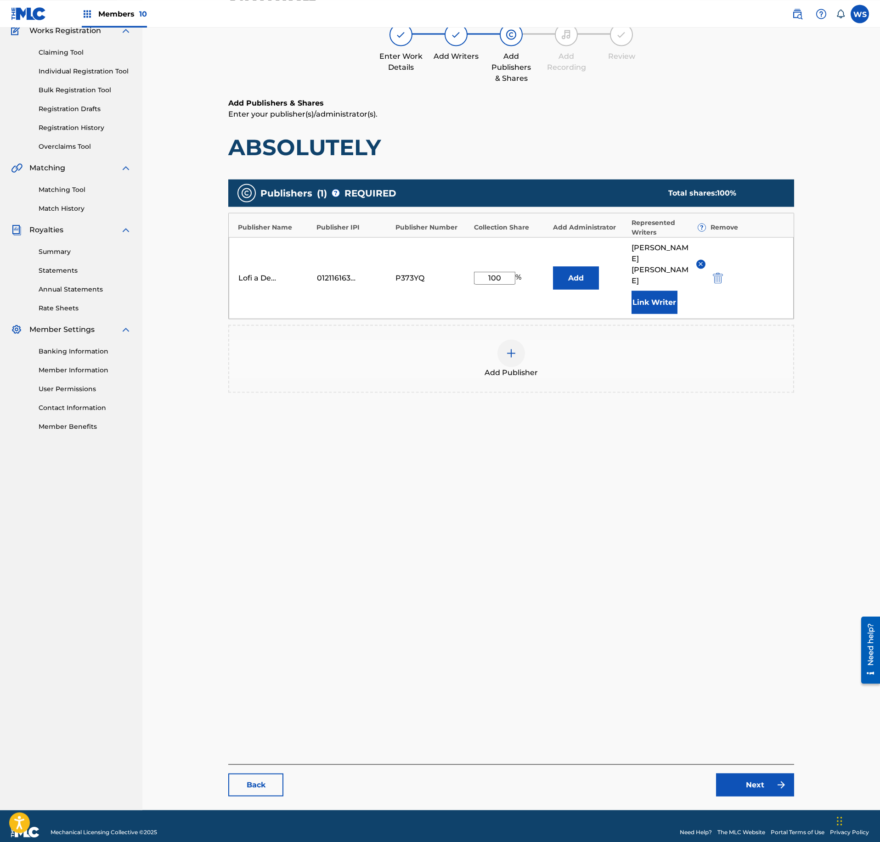
scroll to position [95, 0]
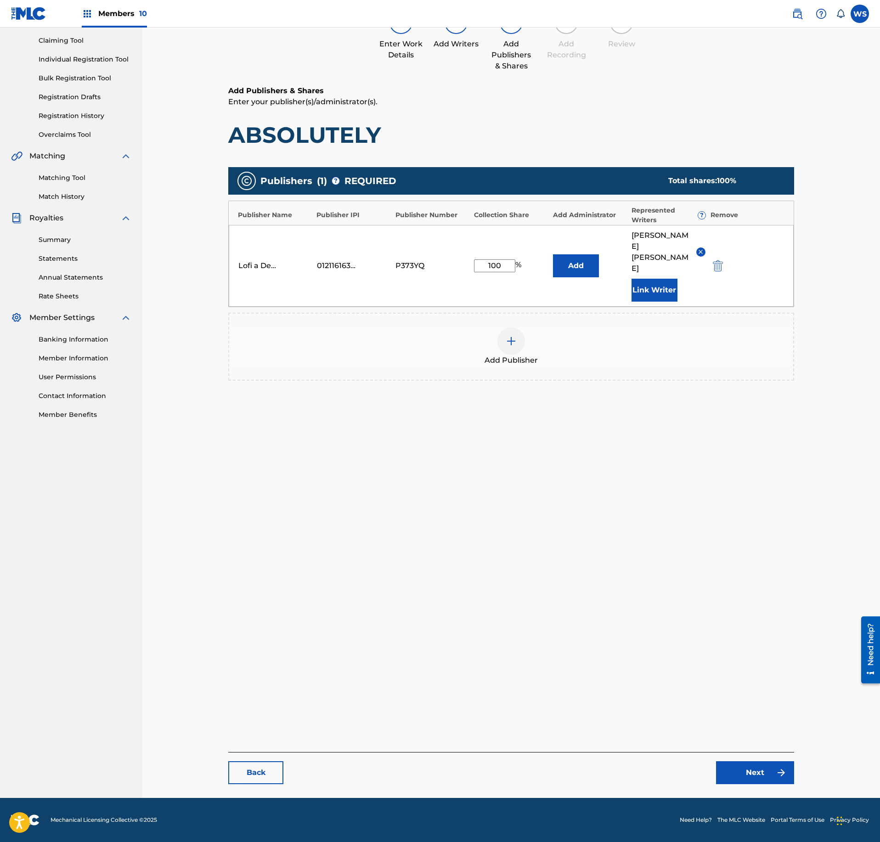
click at [758, 770] on link "Next" at bounding box center [755, 772] width 78 height 23
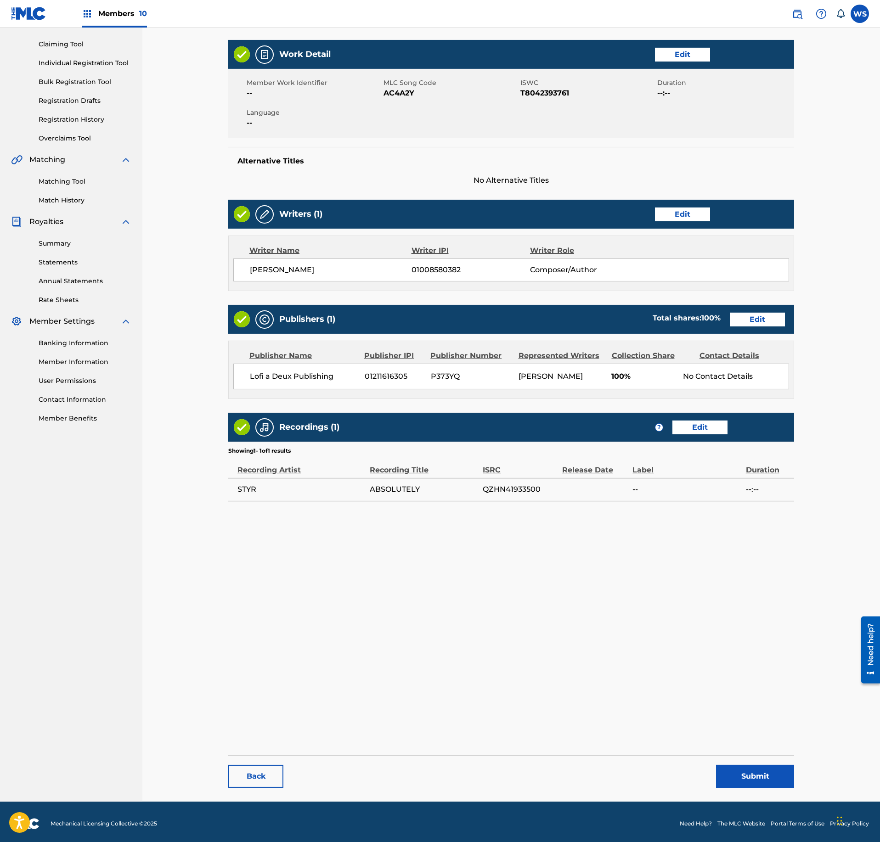
scroll to position [95, 0]
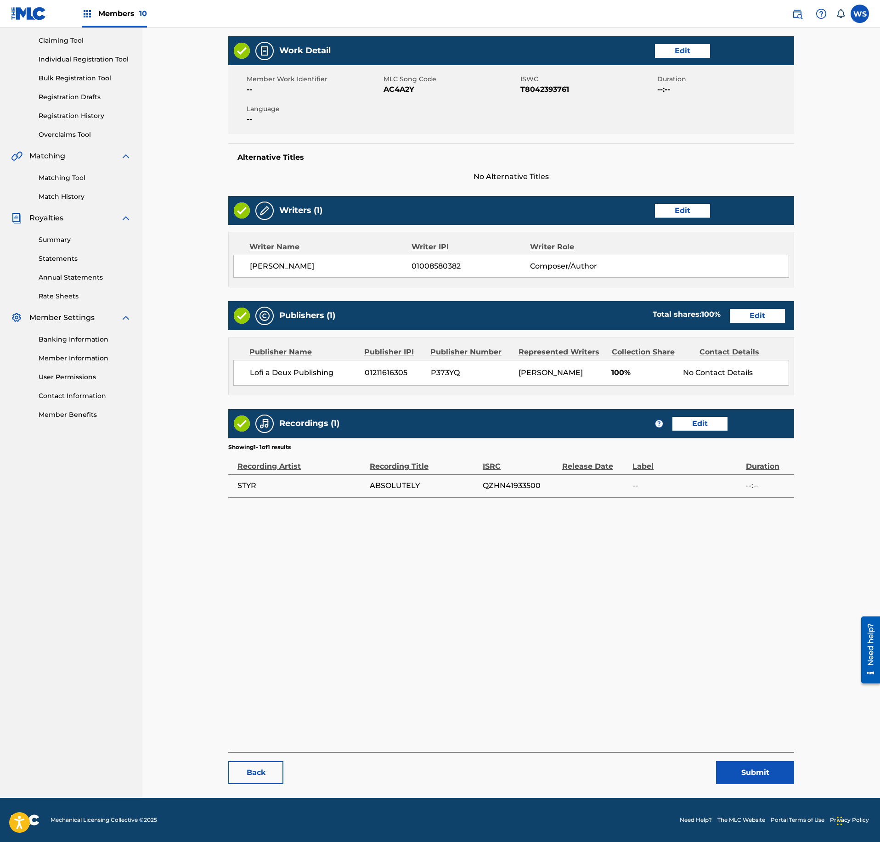
click at [775, 770] on button "Submit" at bounding box center [755, 772] width 78 height 23
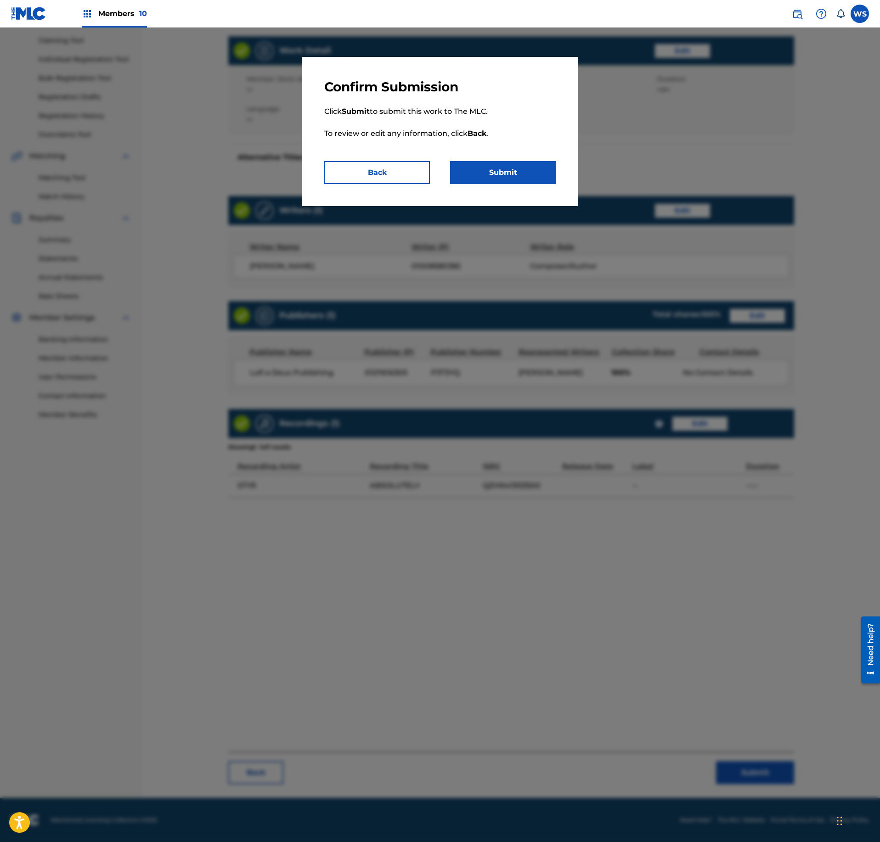
click at [498, 162] on button "Submit" at bounding box center [503, 172] width 106 height 23
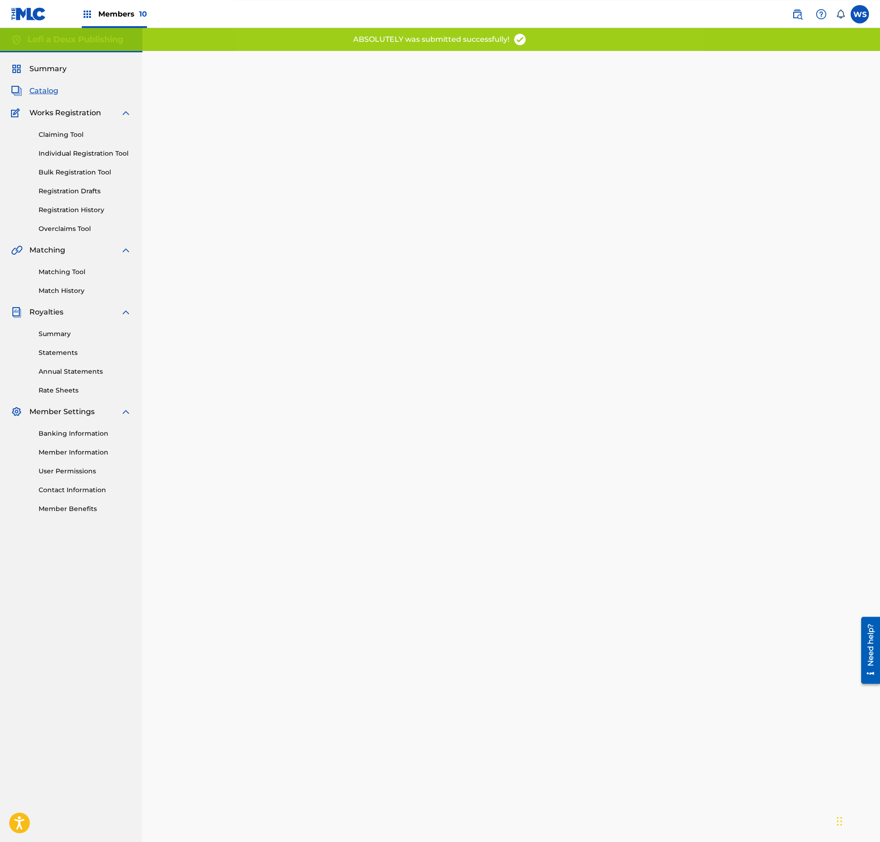
scroll to position [95, 0]
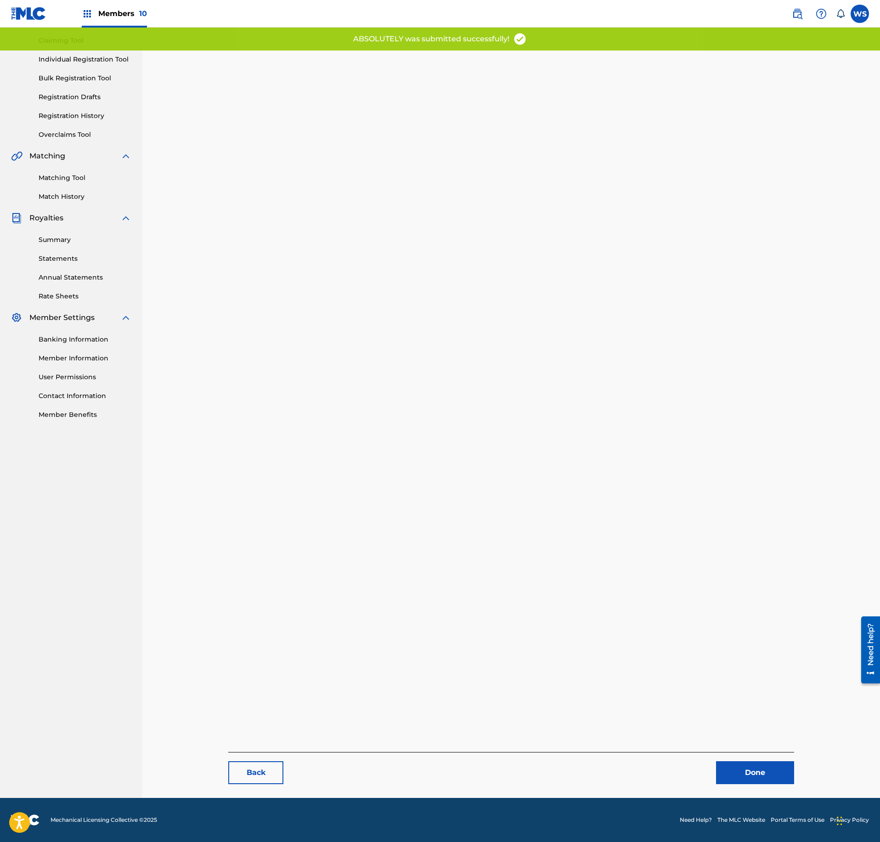
click at [747, 769] on link "Done" at bounding box center [755, 772] width 78 height 23
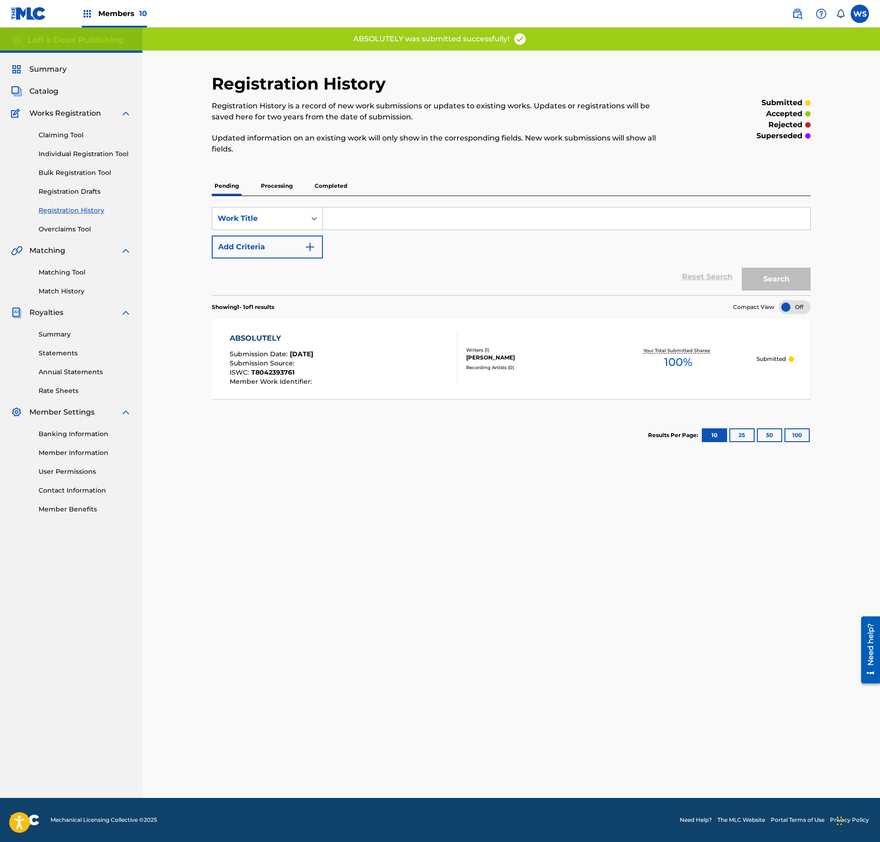
click at [45, 95] on span "Catalog" at bounding box center [43, 91] width 29 height 11
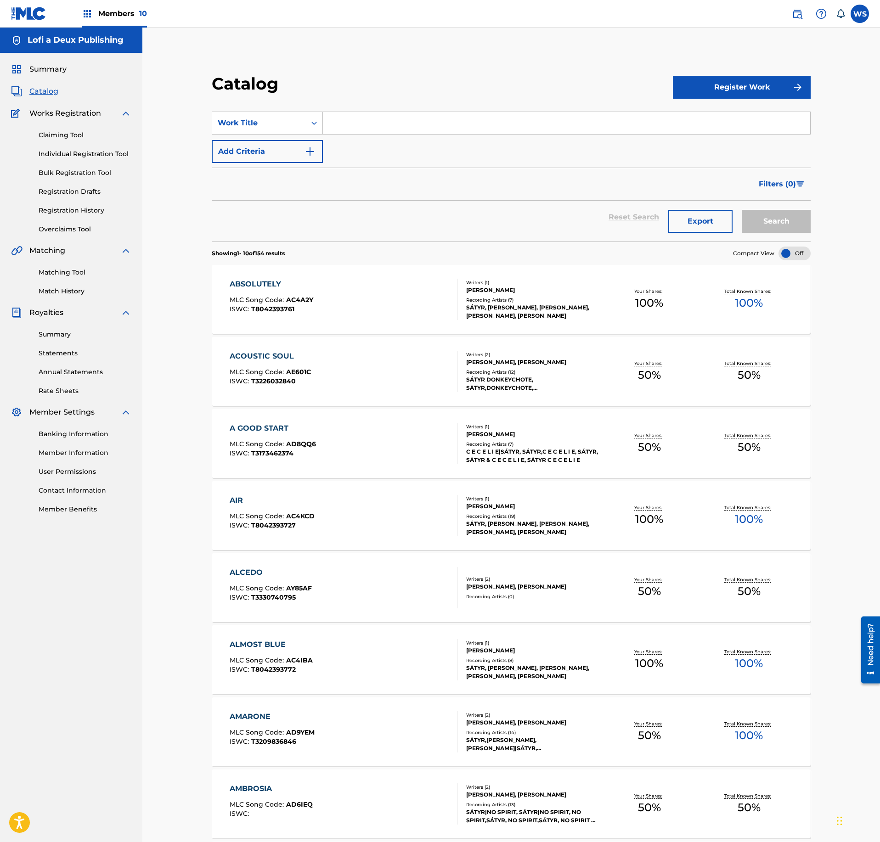
drag, startPoint x: 371, startPoint y: 129, endPoint x: 422, endPoint y: 149, distance: 55.3
click at [371, 128] on input "Search Form" at bounding box center [566, 123] width 487 height 22
drag, startPoint x: 532, startPoint y: 431, endPoint x: 532, endPoint y: 425, distance: 5.5
click at [532, 429] on div "Writers ( 1 )" at bounding box center [533, 426] width 134 height 7
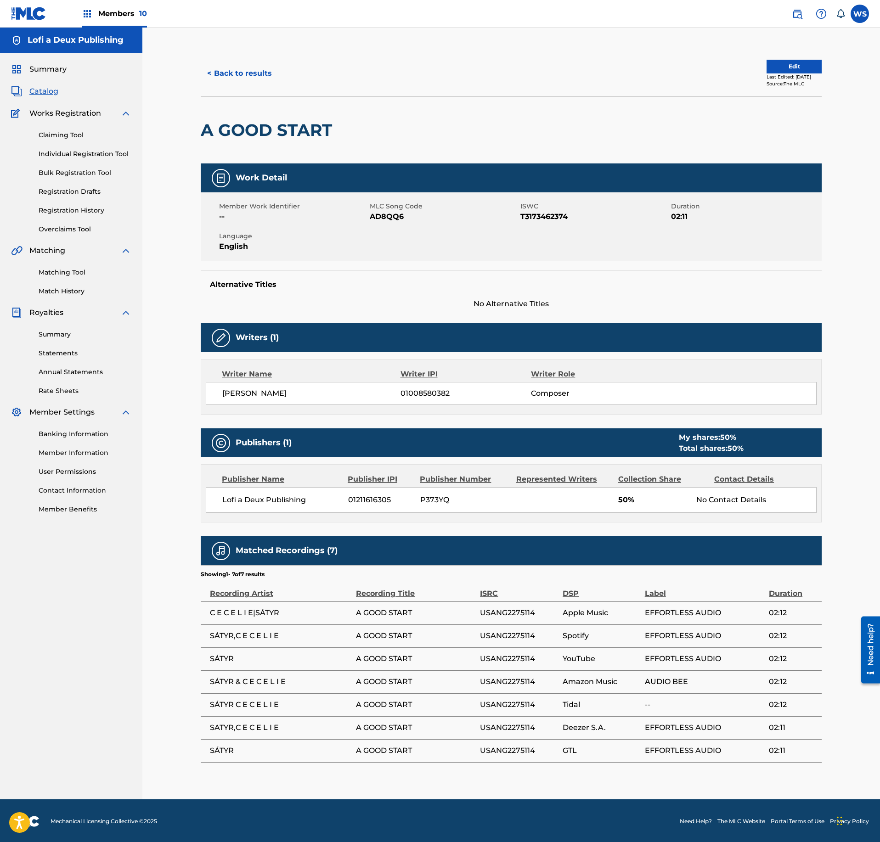
click at [792, 68] on button "Edit" at bounding box center [793, 67] width 55 height 14
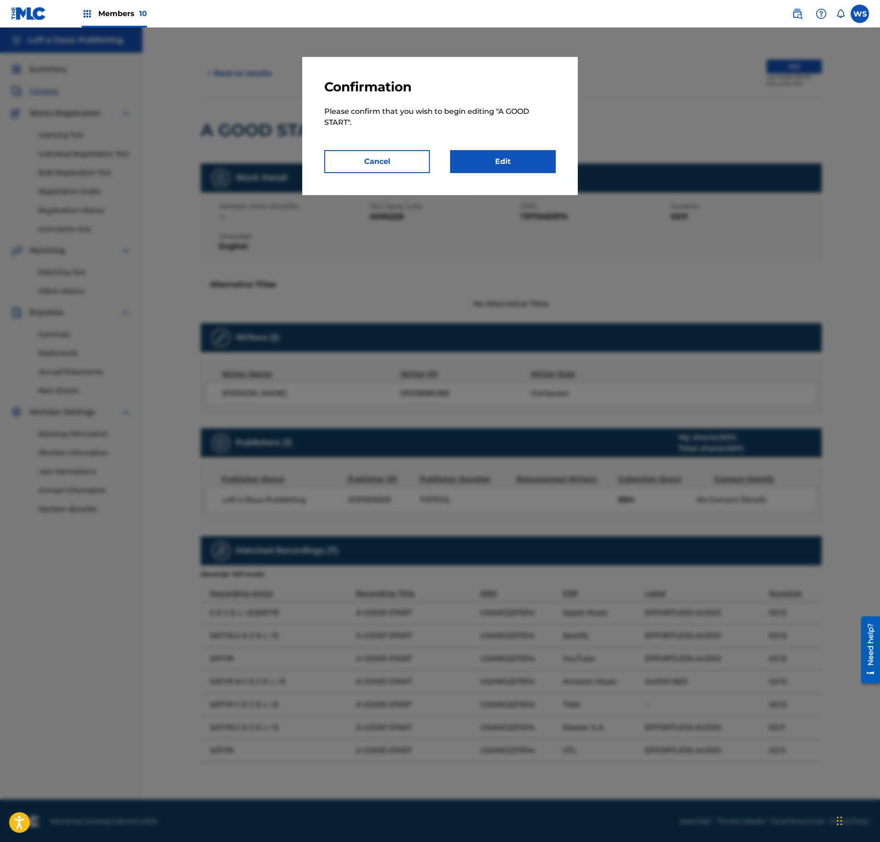
click at [500, 163] on link "Edit" at bounding box center [503, 161] width 106 height 23
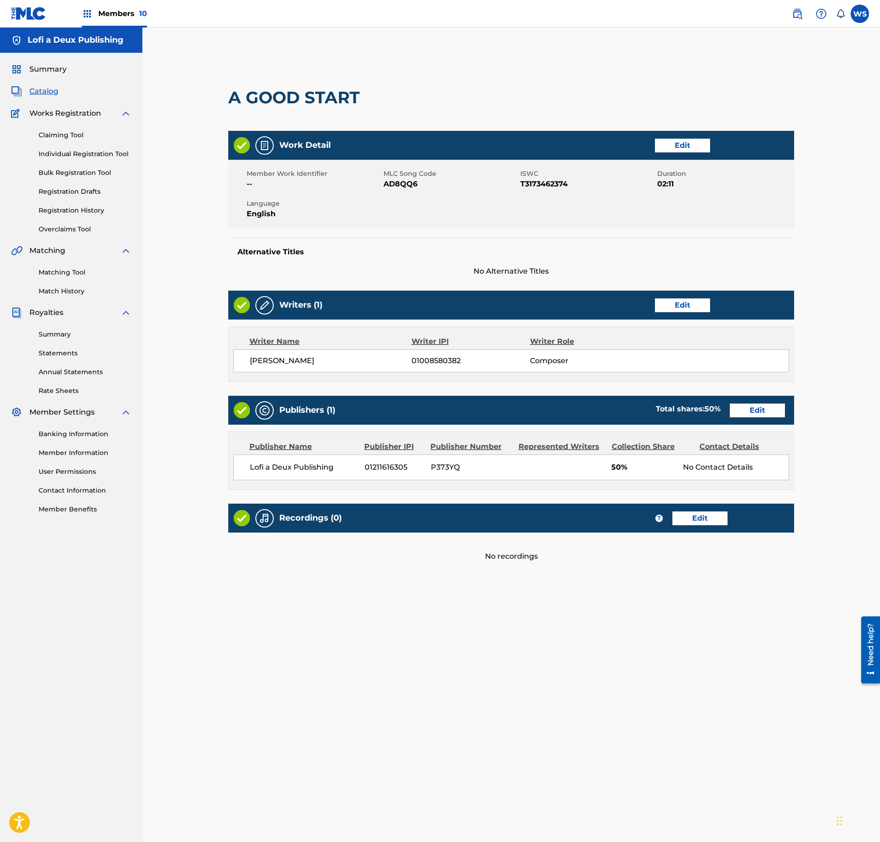
click at [764, 414] on link "Edit" at bounding box center [757, 411] width 55 height 14
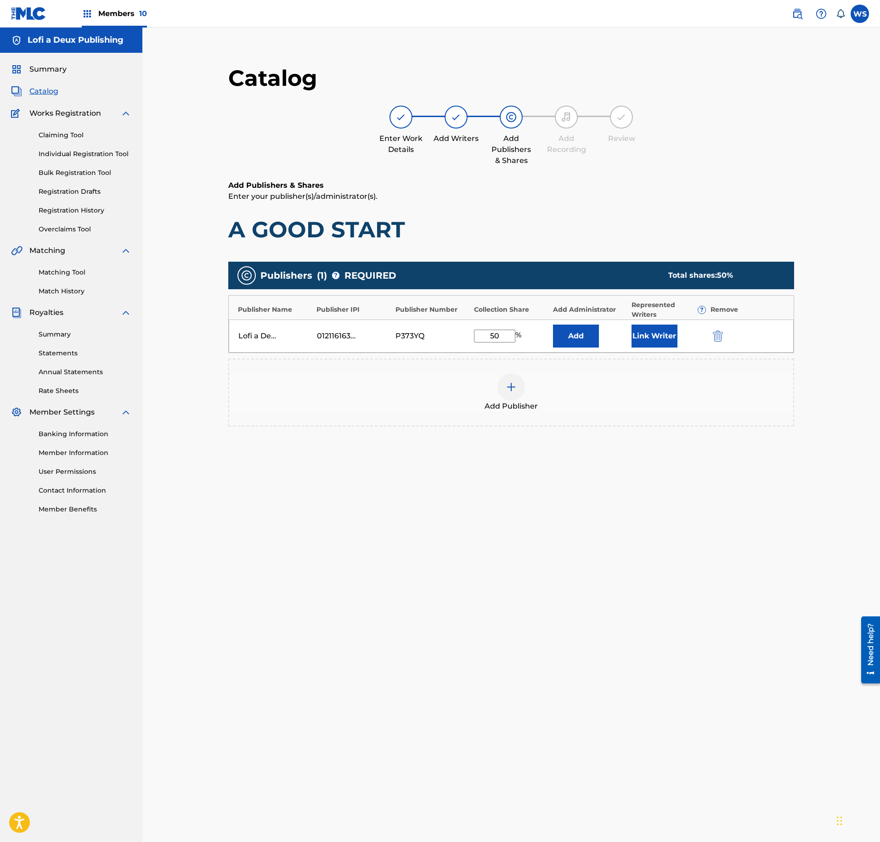
click at [658, 334] on button "Link Writer" at bounding box center [654, 336] width 46 height 23
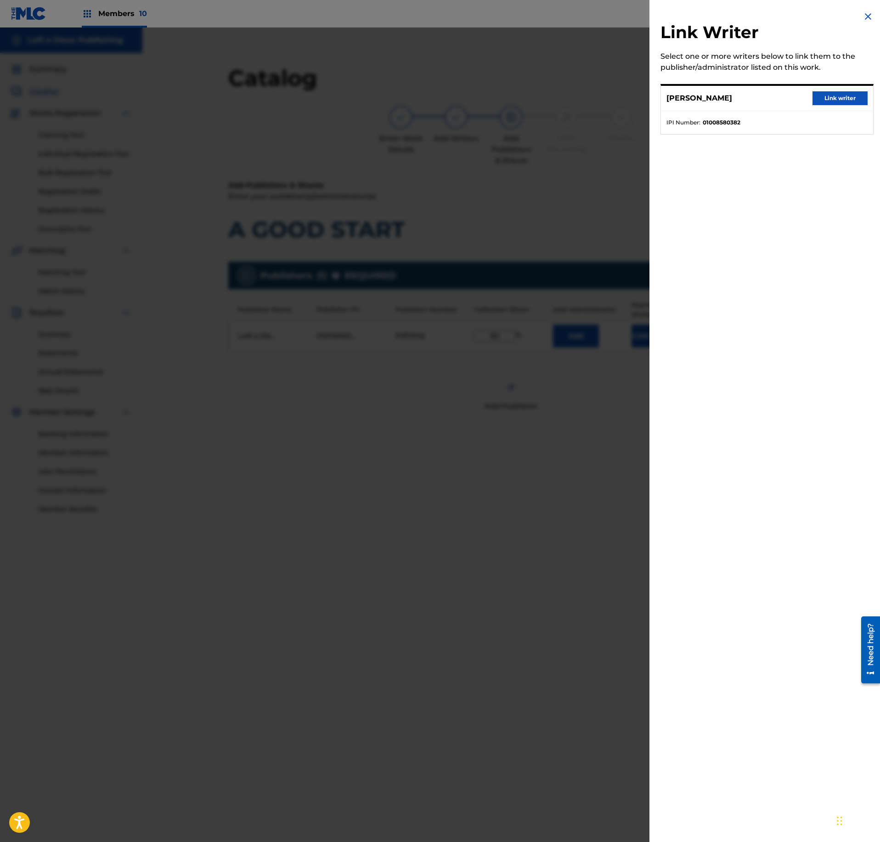
click at [847, 93] on button "Link writer" at bounding box center [839, 98] width 55 height 14
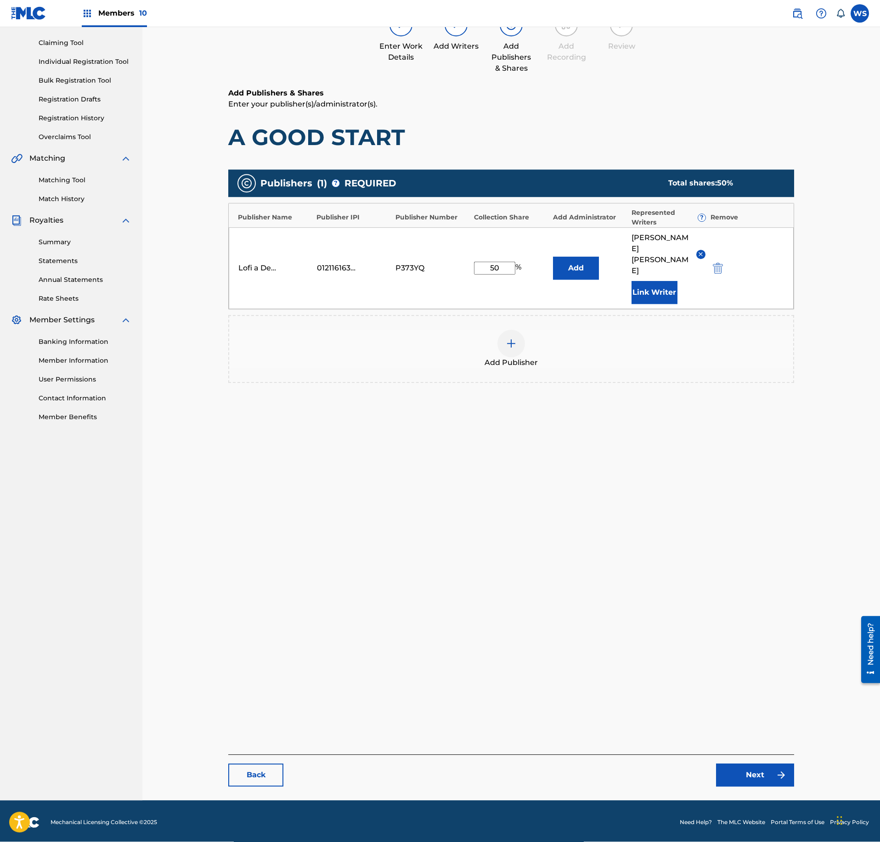
scroll to position [95, 0]
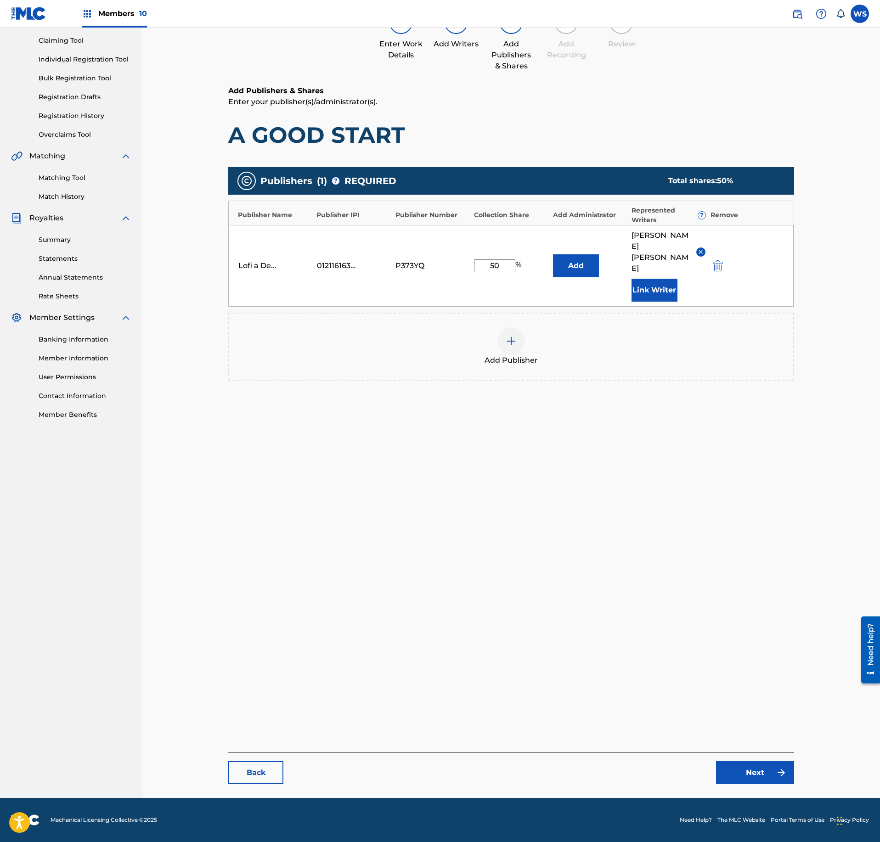
click at [762, 771] on link "Next" at bounding box center [755, 772] width 78 height 23
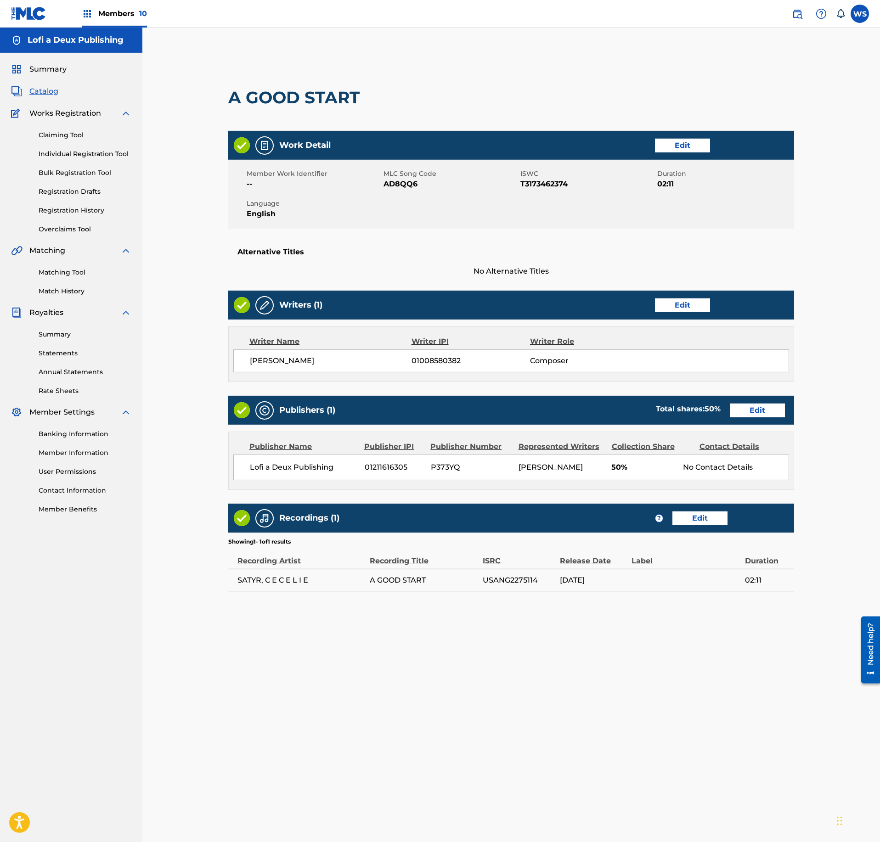
scroll to position [95, 0]
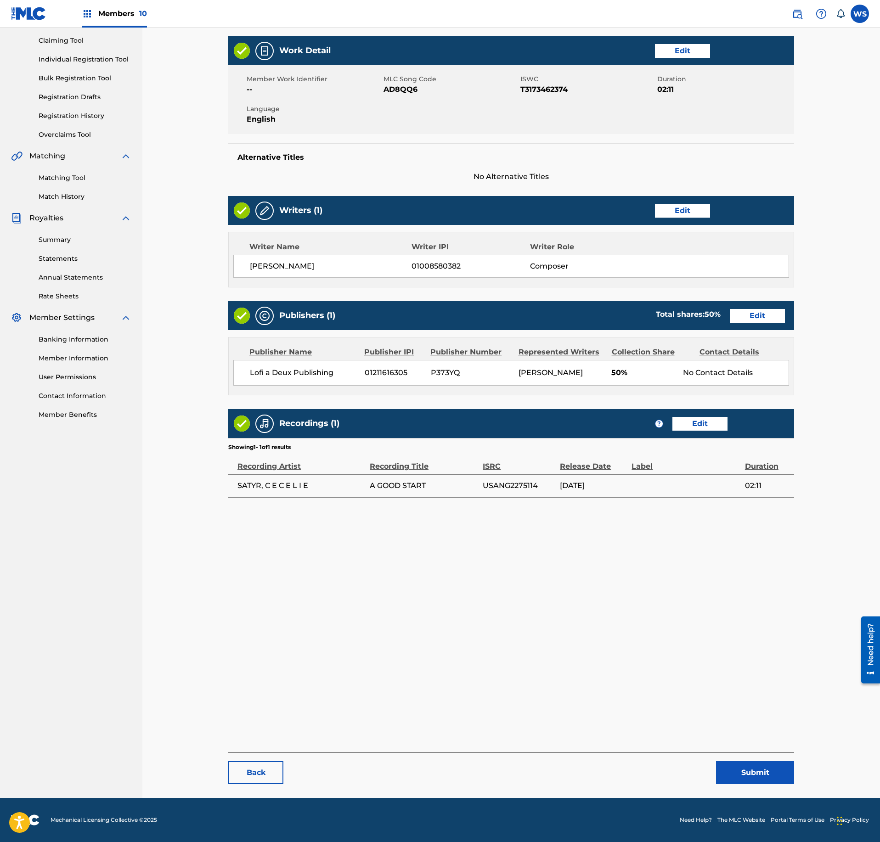
click at [762, 774] on button "Submit" at bounding box center [755, 772] width 78 height 23
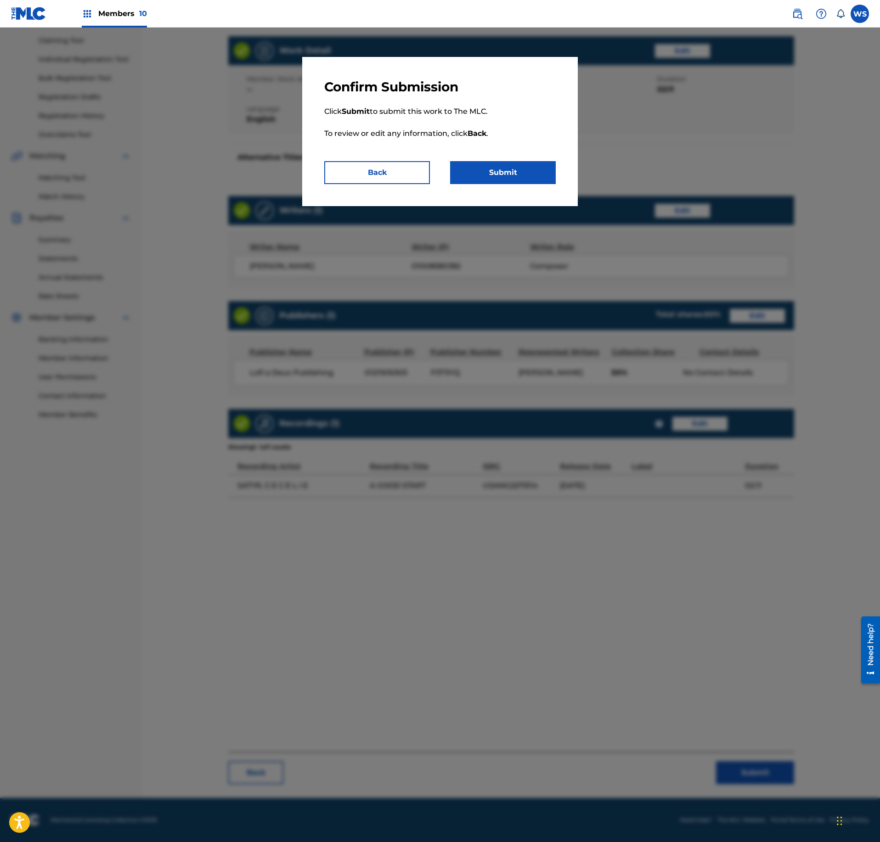
click at [537, 177] on button "Submit" at bounding box center [503, 172] width 106 height 23
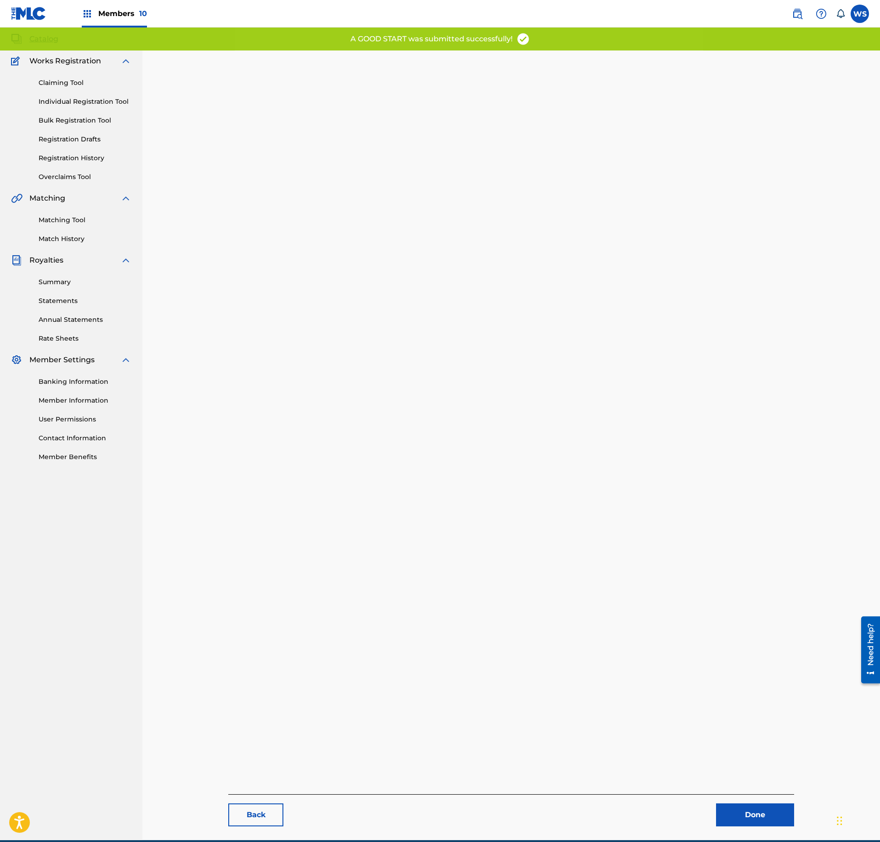
scroll to position [95, 0]
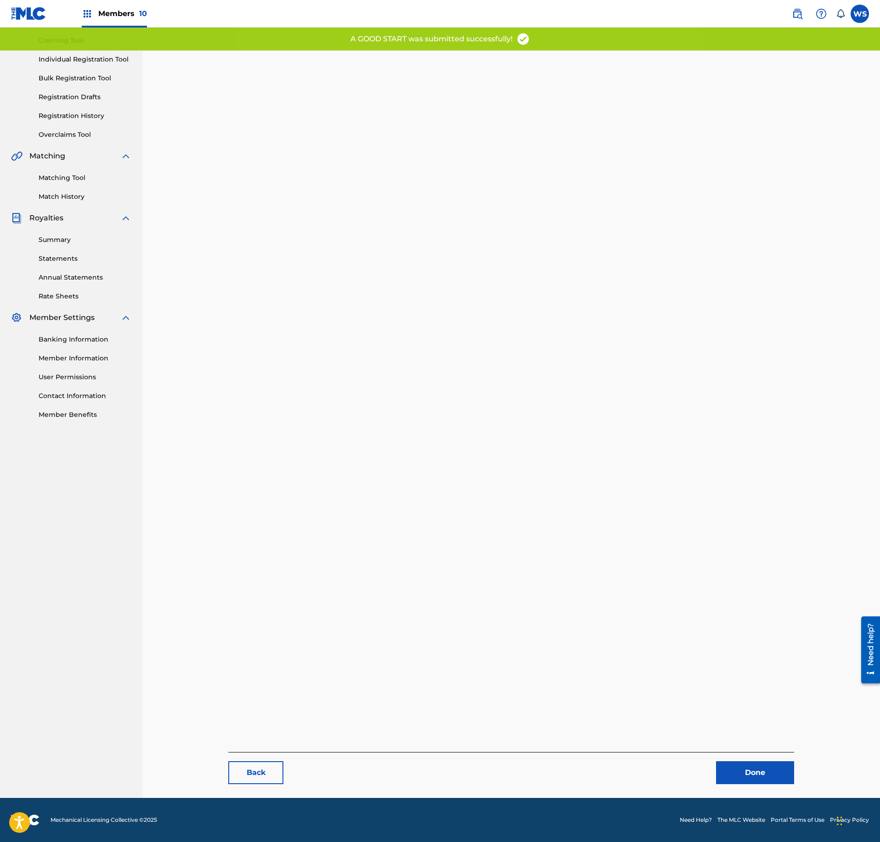
click at [736, 768] on link "Done" at bounding box center [755, 772] width 78 height 23
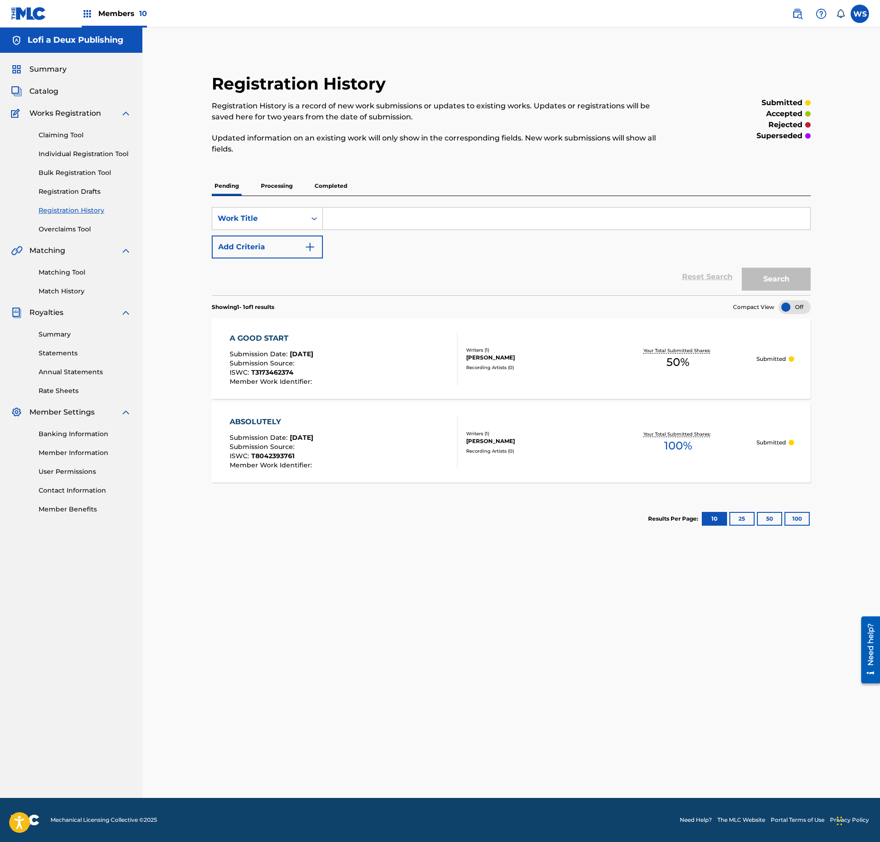
click at [64, 137] on link "Claiming Tool" at bounding box center [85, 135] width 93 height 10
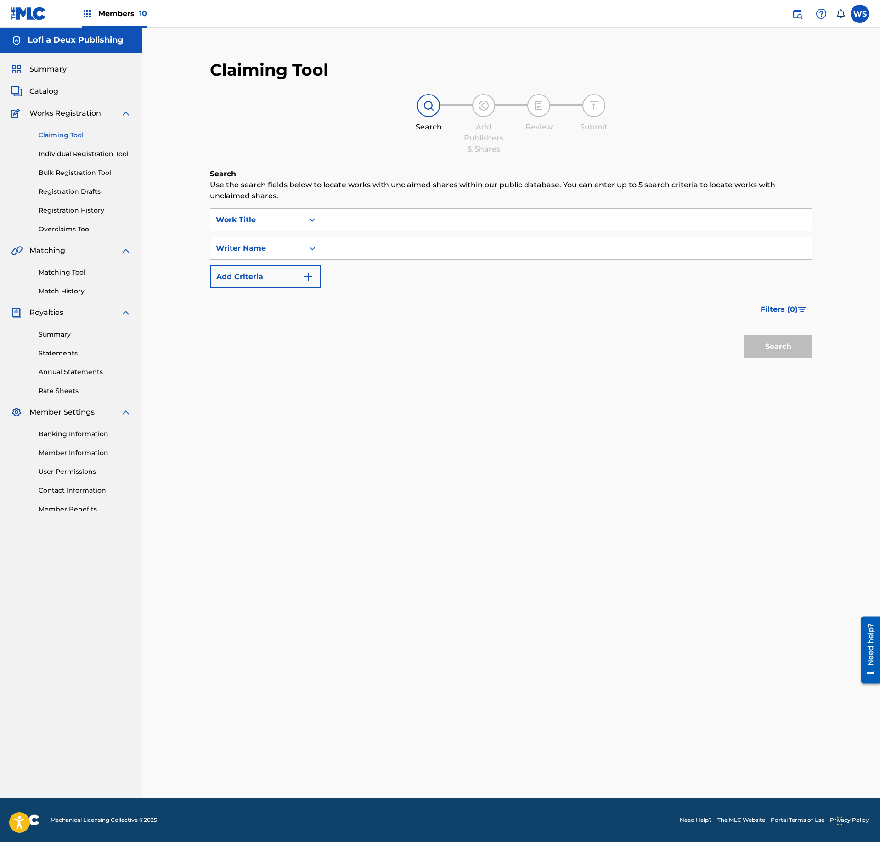
click at [75, 203] on div "Claiming Tool Individual Registration Tool Bulk Registration Tool Registration …" at bounding box center [71, 176] width 120 height 115
click at [80, 208] on link "Registration History" at bounding box center [85, 211] width 93 height 10
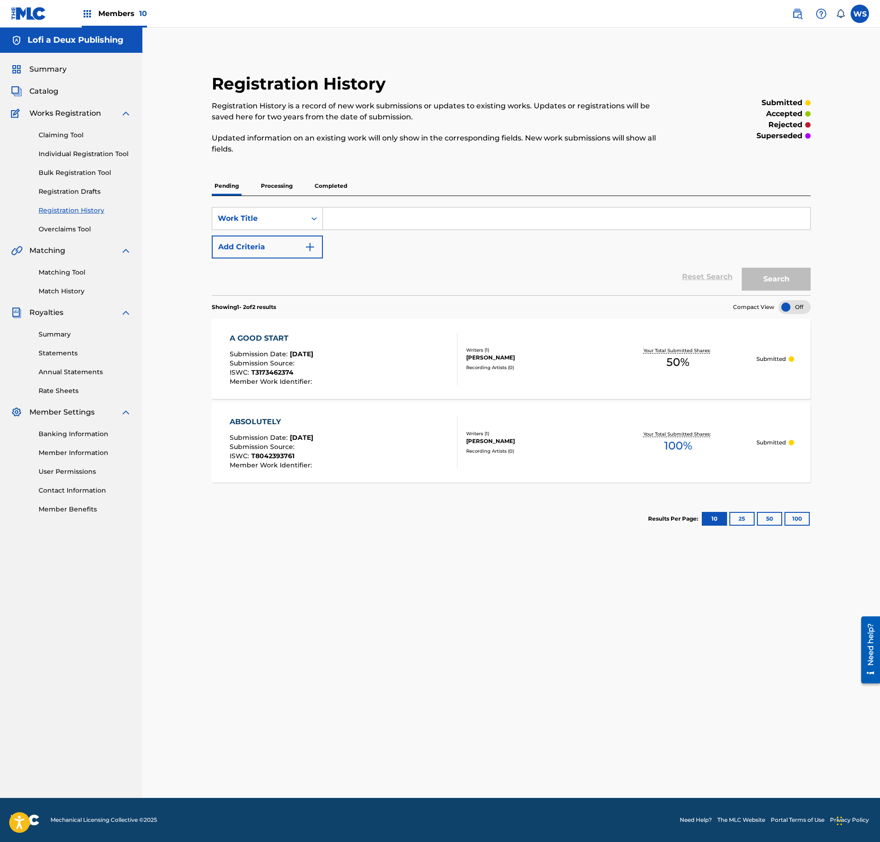
click at [51, 87] on span "Catalog" at bounding box center [43, 91] width 29 height 11
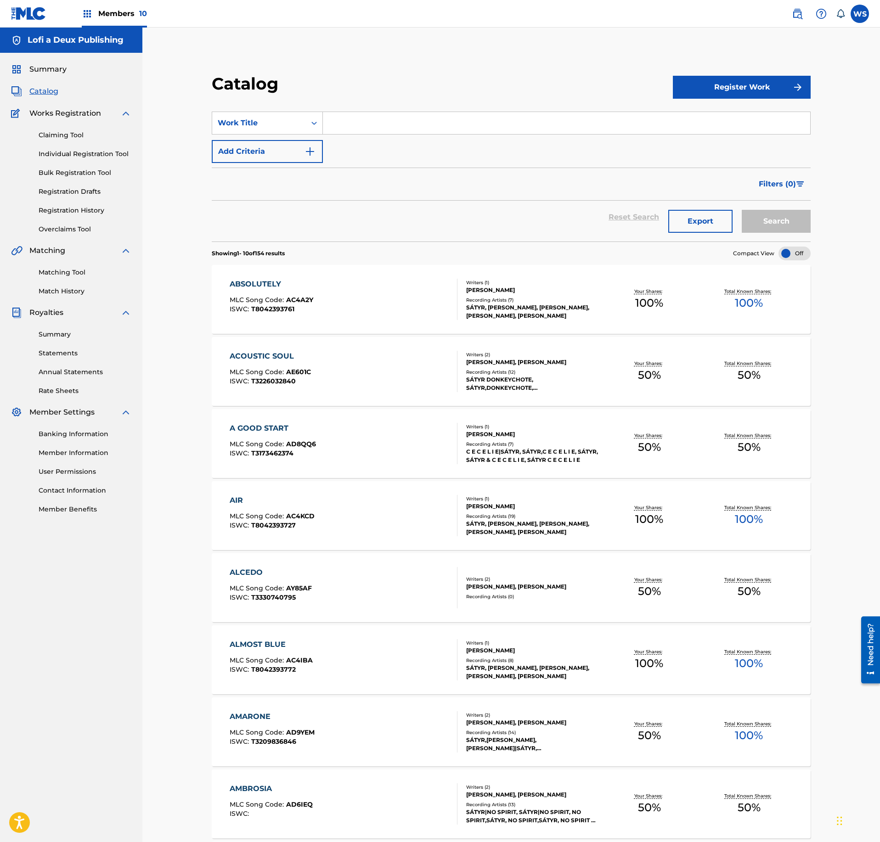
click at [399, 118] on input "Search Form" at bounding box center [566, 123] width 487 height 22
type input "MACIS"
click at [742, 210] on button "Search" at bounding box center [776, 221] width 69 height 23
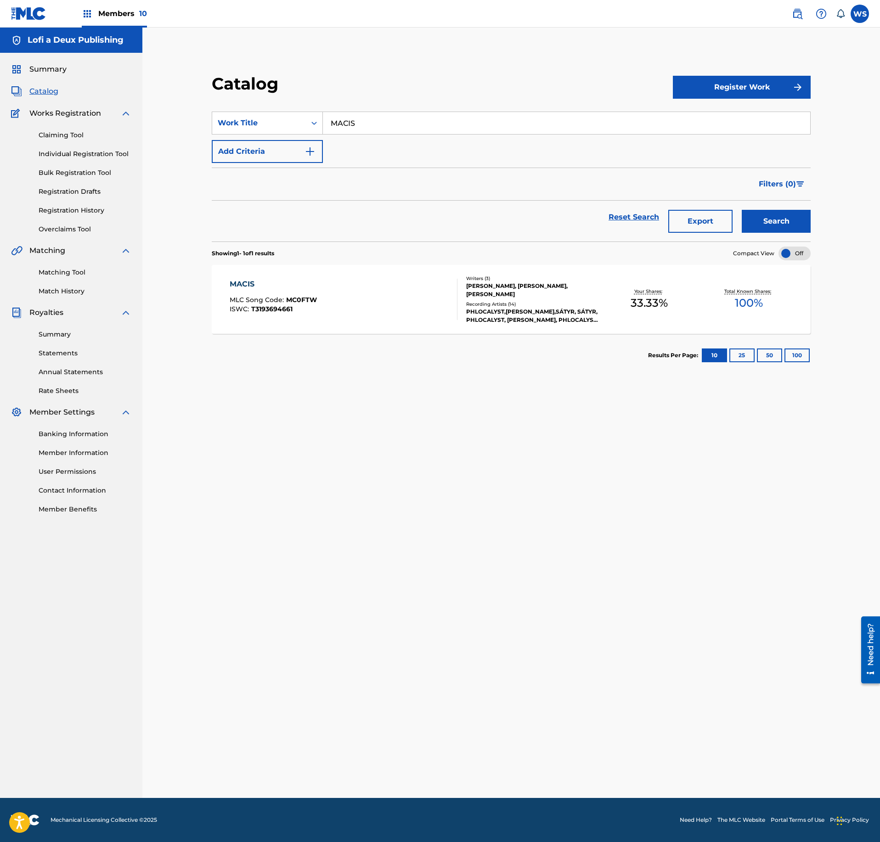
click at [480, 296] on div "[PERSON_NAME], [PERSON_NAME], [PERSON_NAME]" at bounding box center [533, 290] width 134 height 17
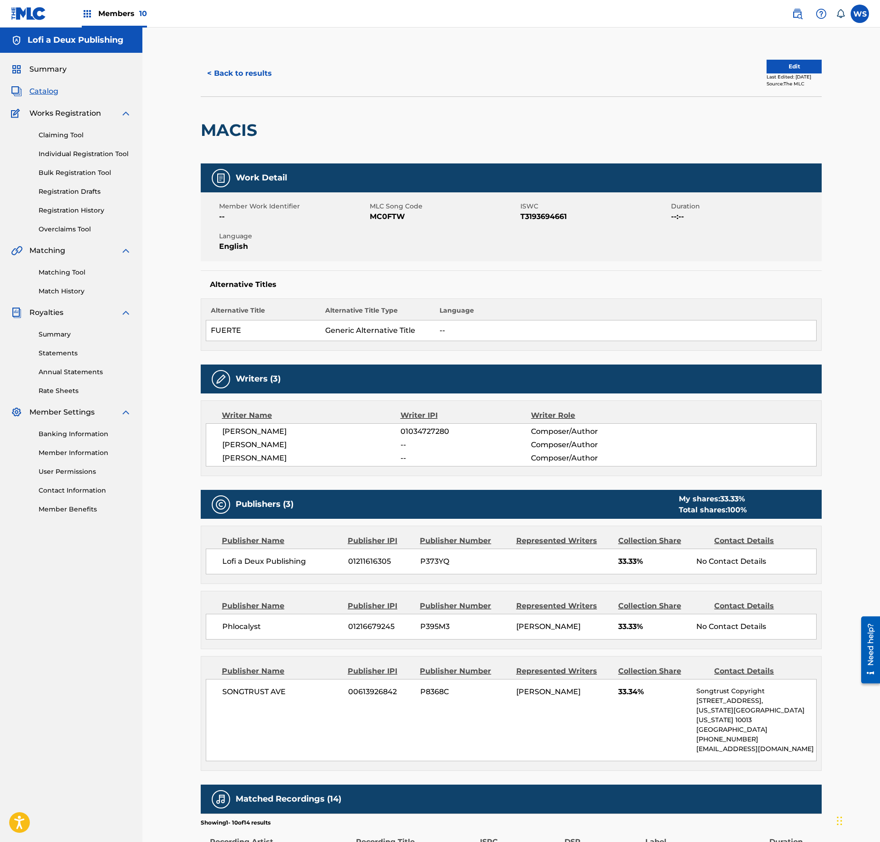
click at [795, 67] on button "Edit" at bounding box center [793, 67] width 55 height 14
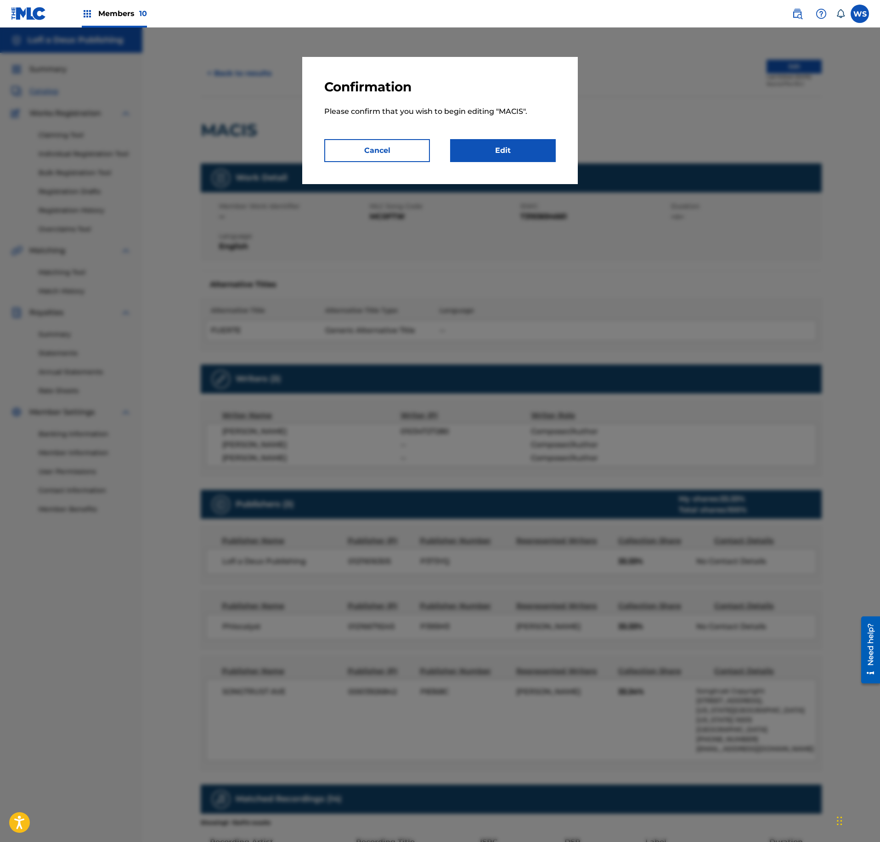
click at [522, 154] on link "Edit" at bounding box center [503, 150] width 106 height 23
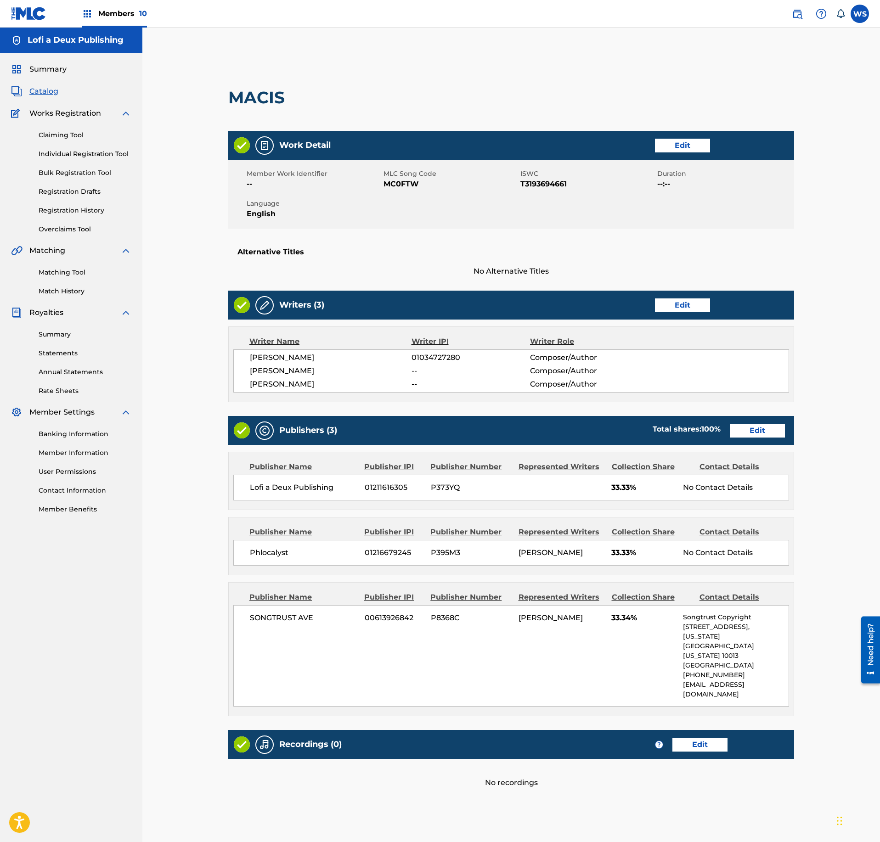
click at [677, 303] on link "Edit" at bounding box center [682, 305] width 55 height 14
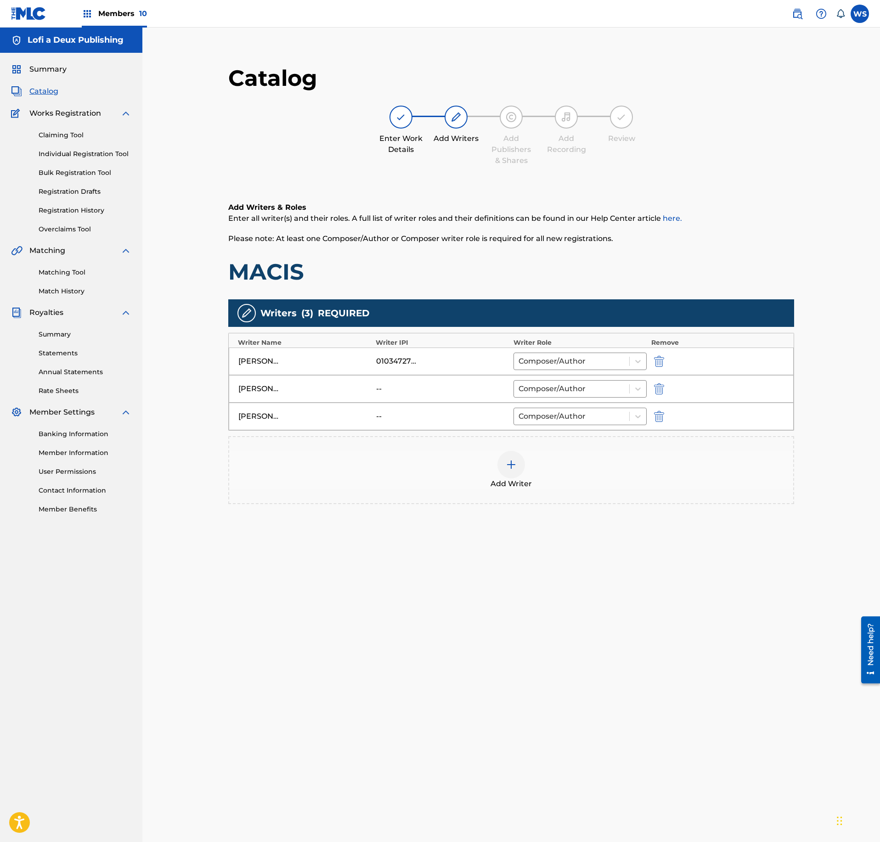
click at [654, 422] on img "submit" at bounding box center [659, 416] width 10 height 11
click at [531, 462] on span "Add Writer" at bounding box center [510, 456] width 41 height 11
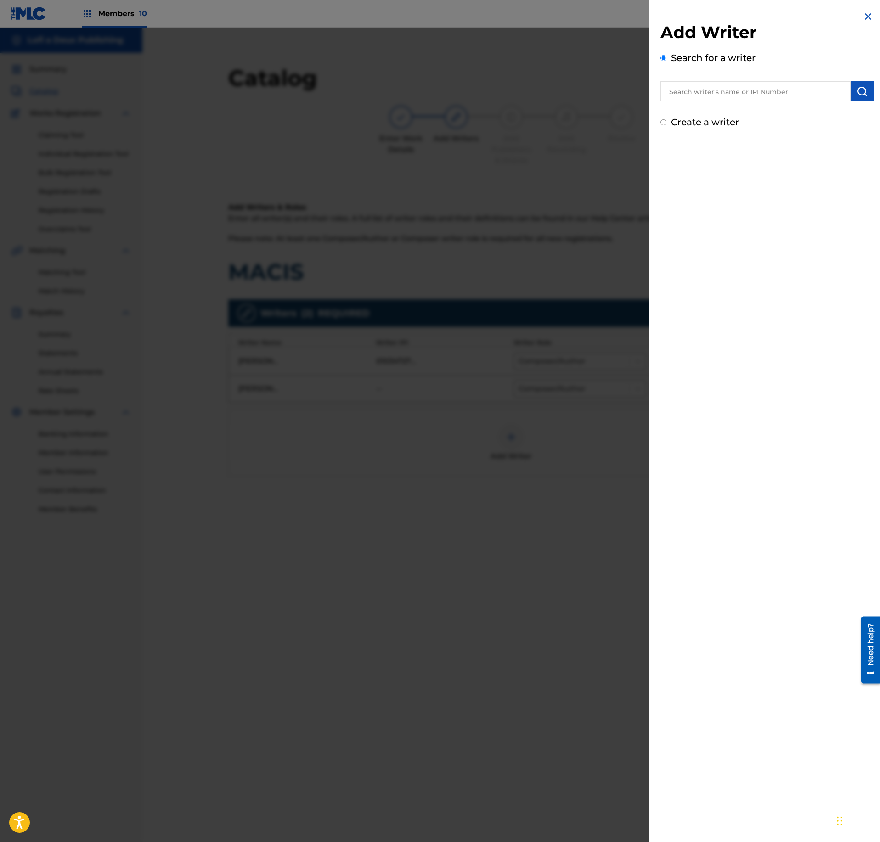
click at [756, 98] on input "text" at bounding box center [755, 91] width 190 height 20
paste input "01008580382"
type input "01008580382"
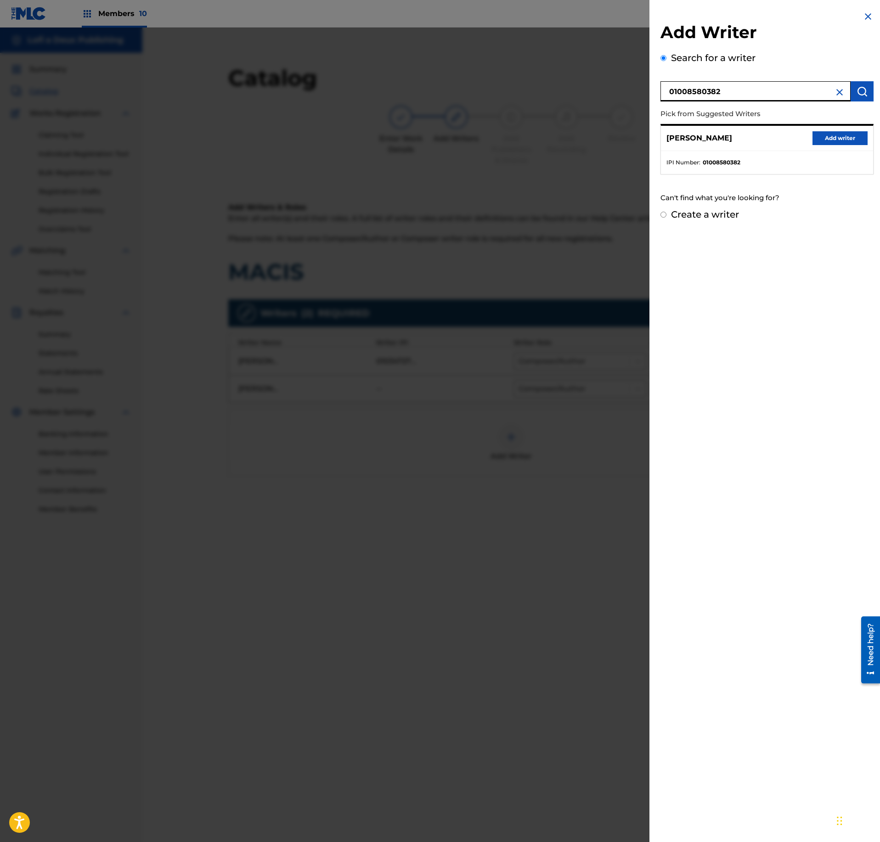
drag, startPoint x: 832, startPoint y: 137, endPoint x: 783, endPoint y: 186, distance: 69.5
click at [832, 136] on button "Add writer" at bounding box center [839, 138] width 55 height 14
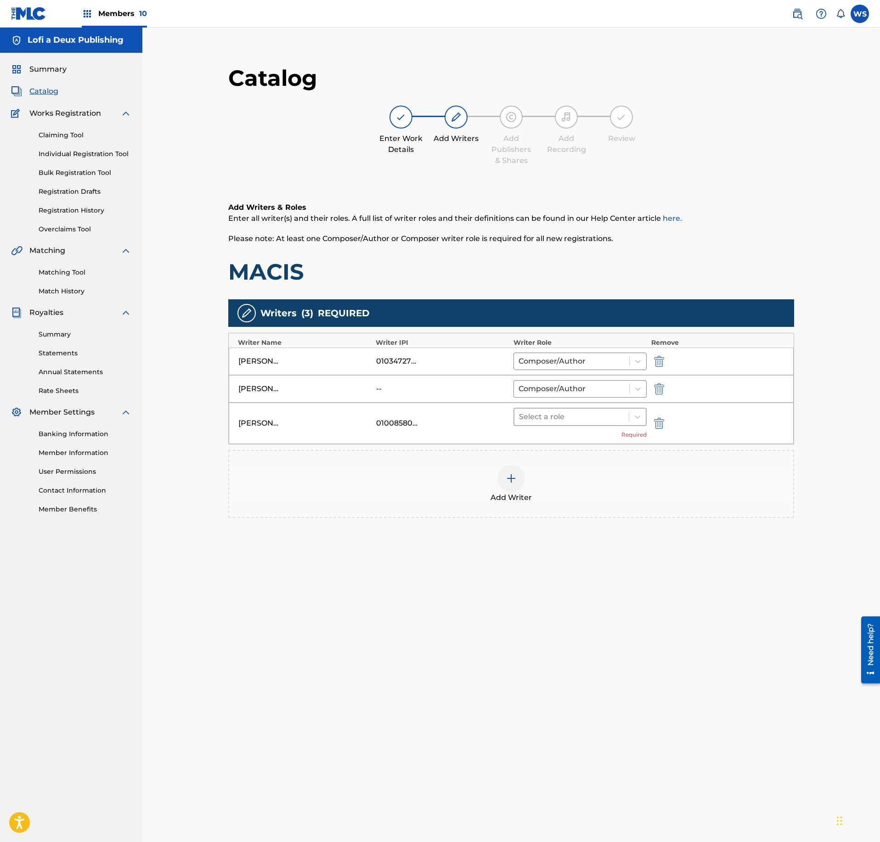
click at [582, 425] on div "Select a role" at bounding box center [571, 417] width 114 height 17
click at [585, 446] on div "Composer/Author" at bounding box center [579, 445] width 133 height 18
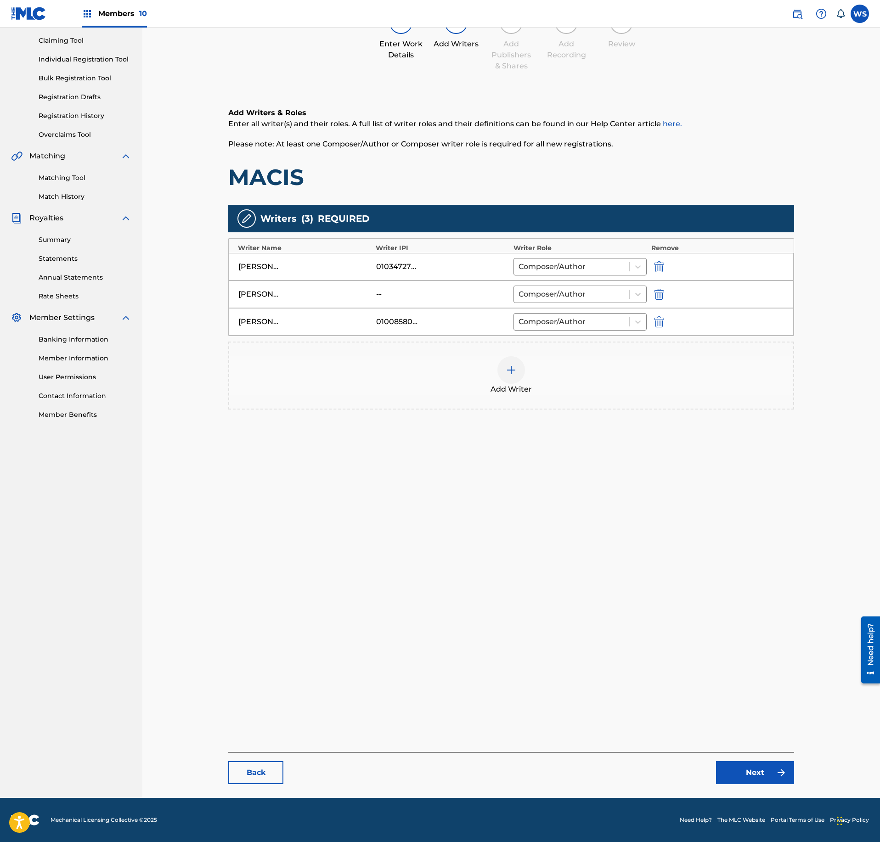
click at [765, 771] on link "Next" at bounding box center [755, 772] width 78 height 23
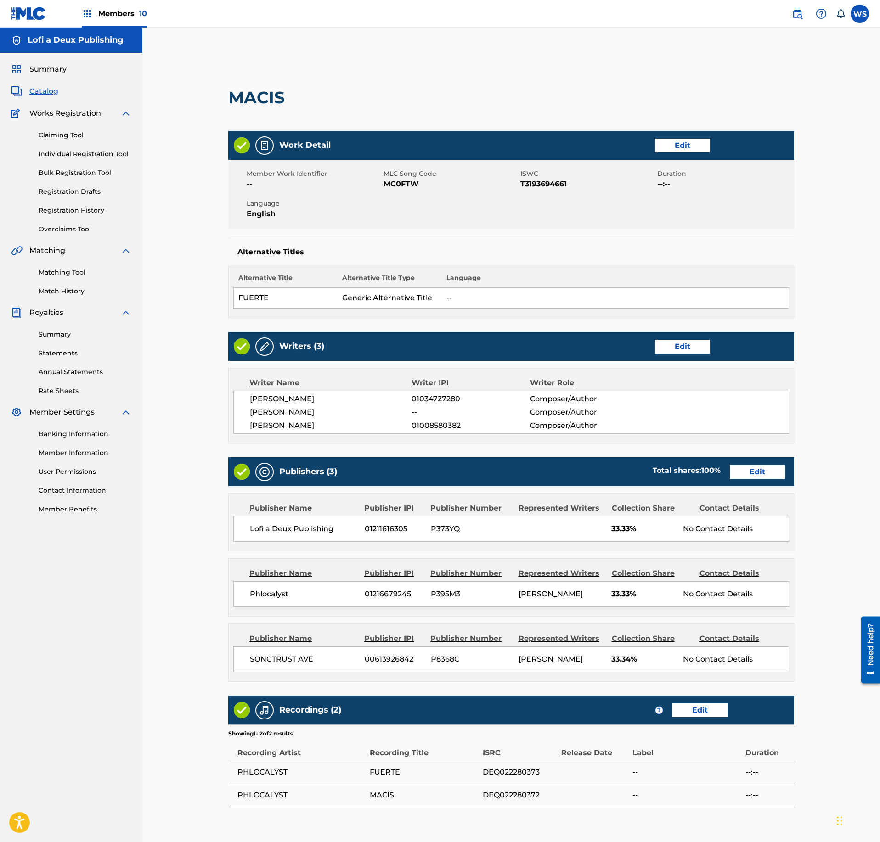
scroll to position [95, 0]
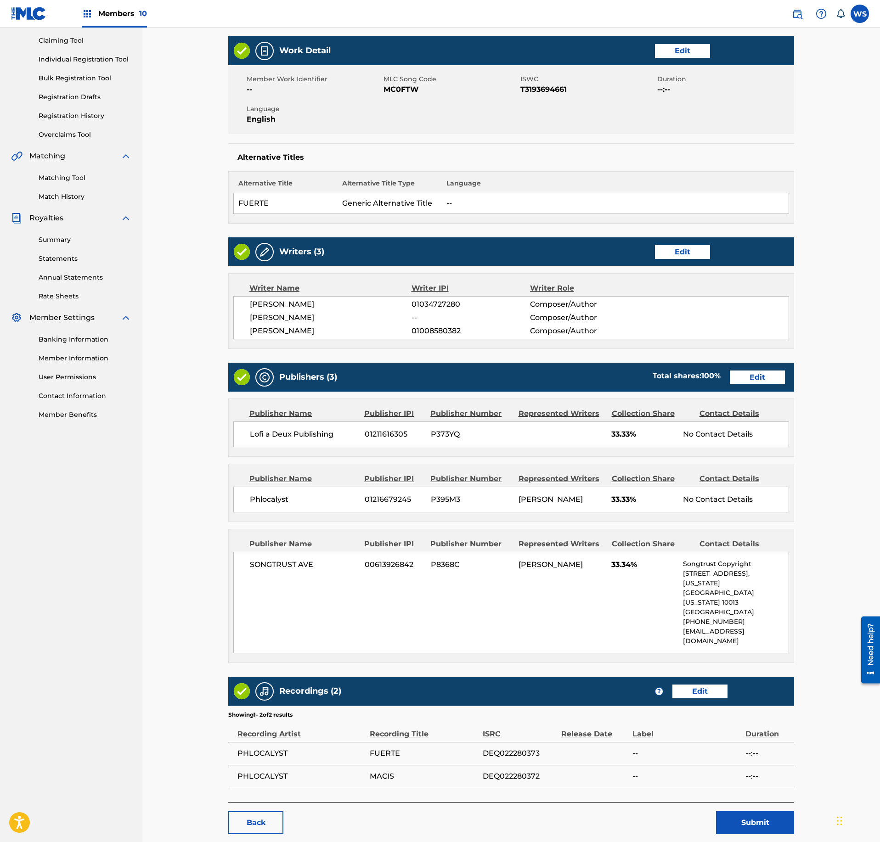
click at [766, 383] on link "Edit" at bounding box center [757, 378] width 55 height 14
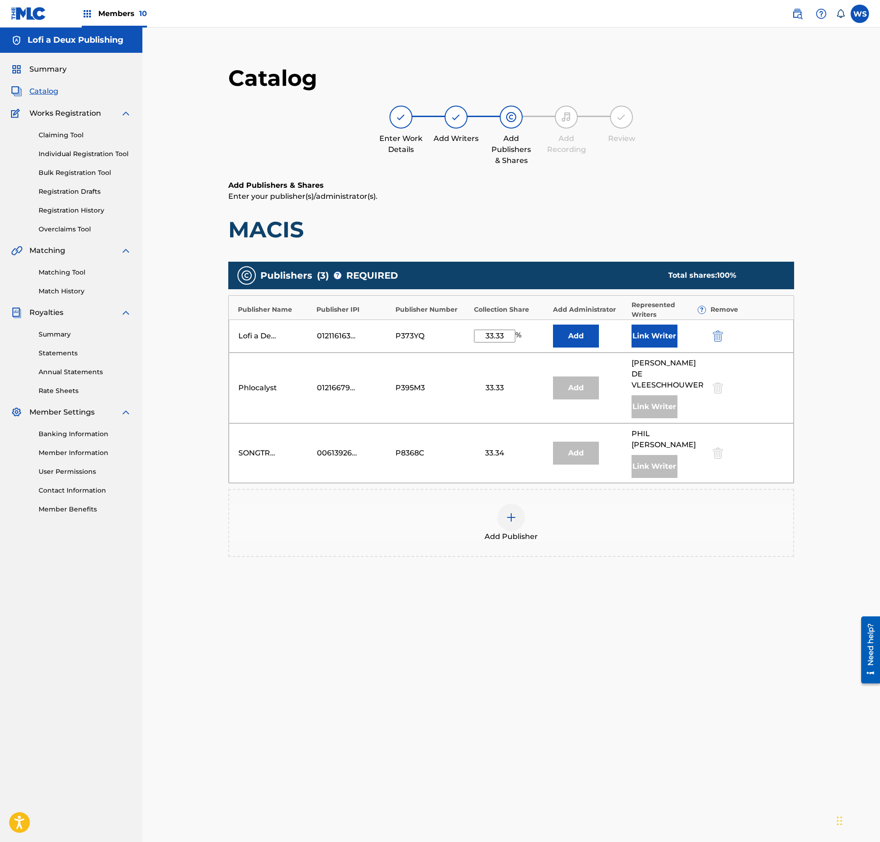
click at [665, 335] on button "Link Writer" at bounding box center [654, 336] width 46 height 23
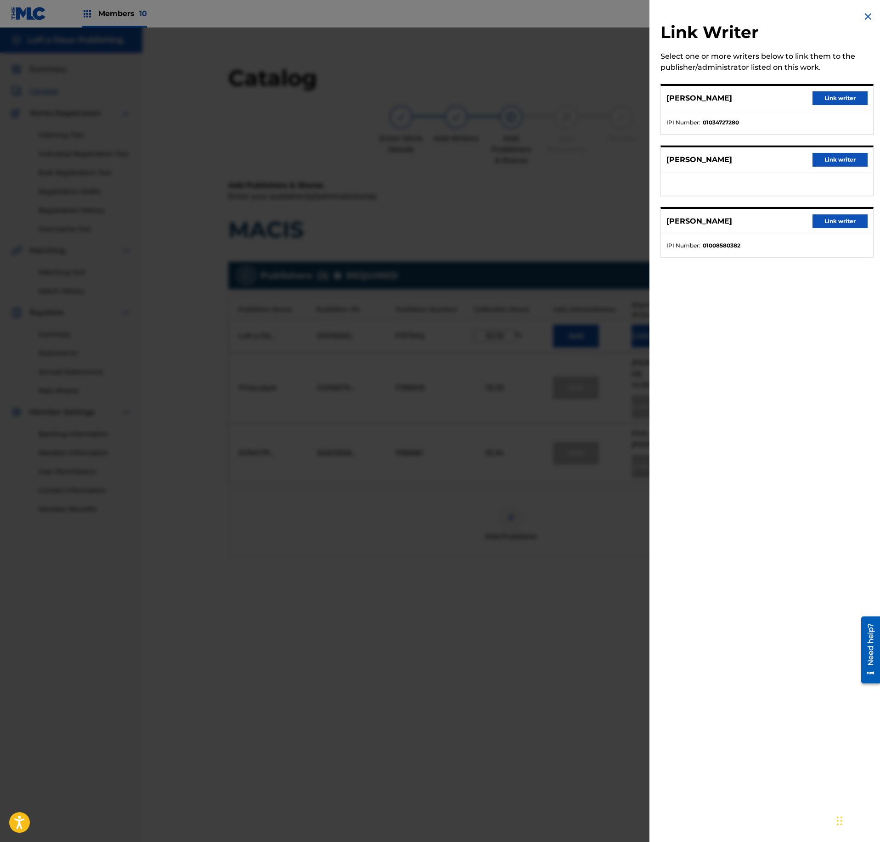
click at [832, 220] on button "Link writer" at bounding box center [839, 221] width 55 height 14
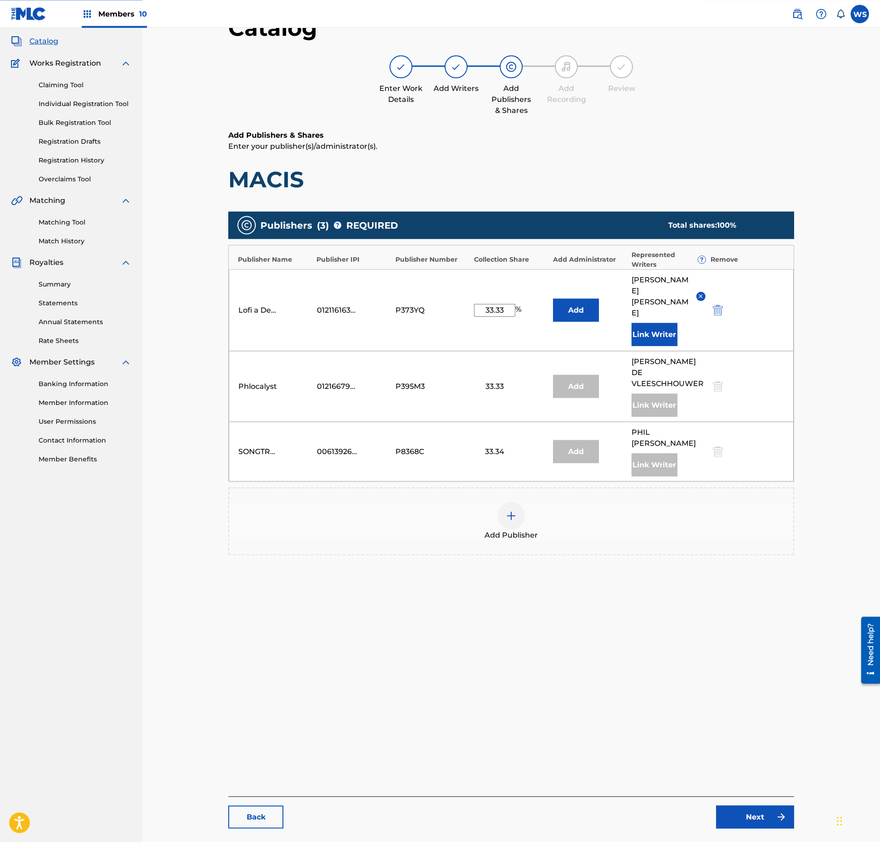
scroll to position [95, 0]
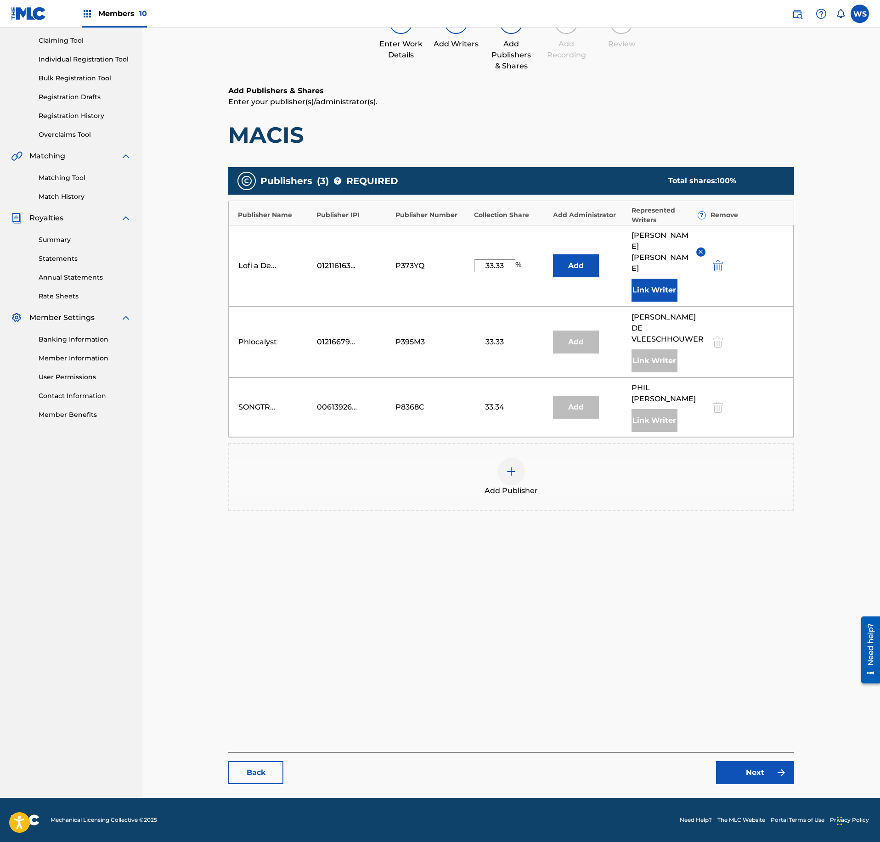
click at [747, 766] on link "Next" at bounding box center [755, 772] width 78 height 23
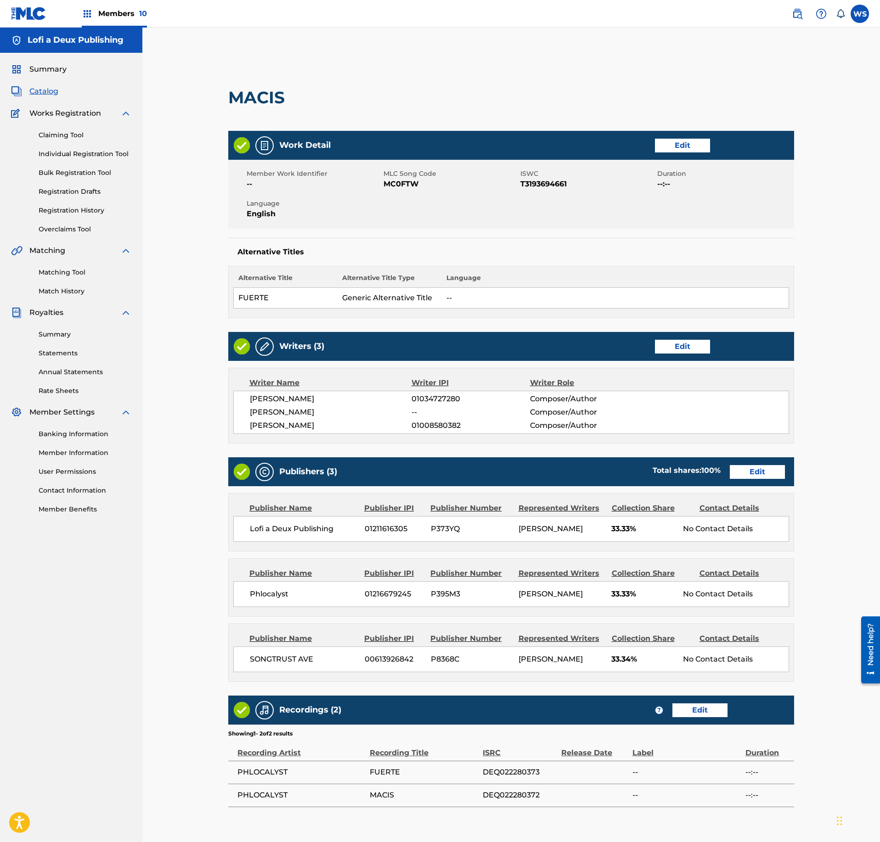
scroll to position [95, 0]
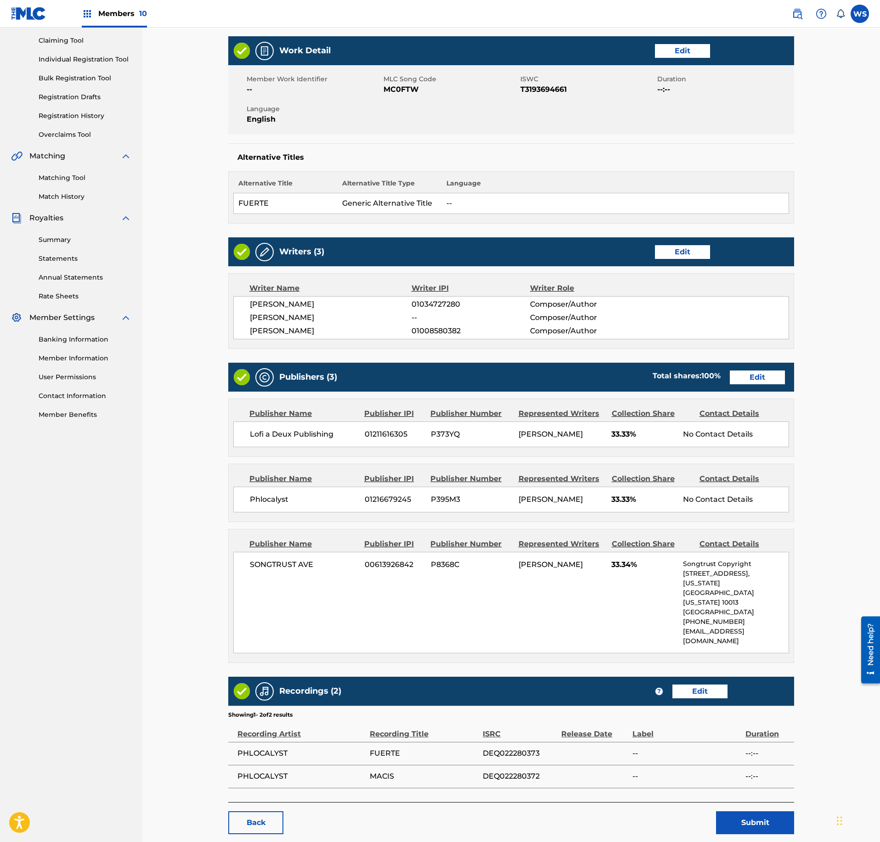
click at [768, 811] on button "Submit" at bounding box center [755, 822] width 78 height 23
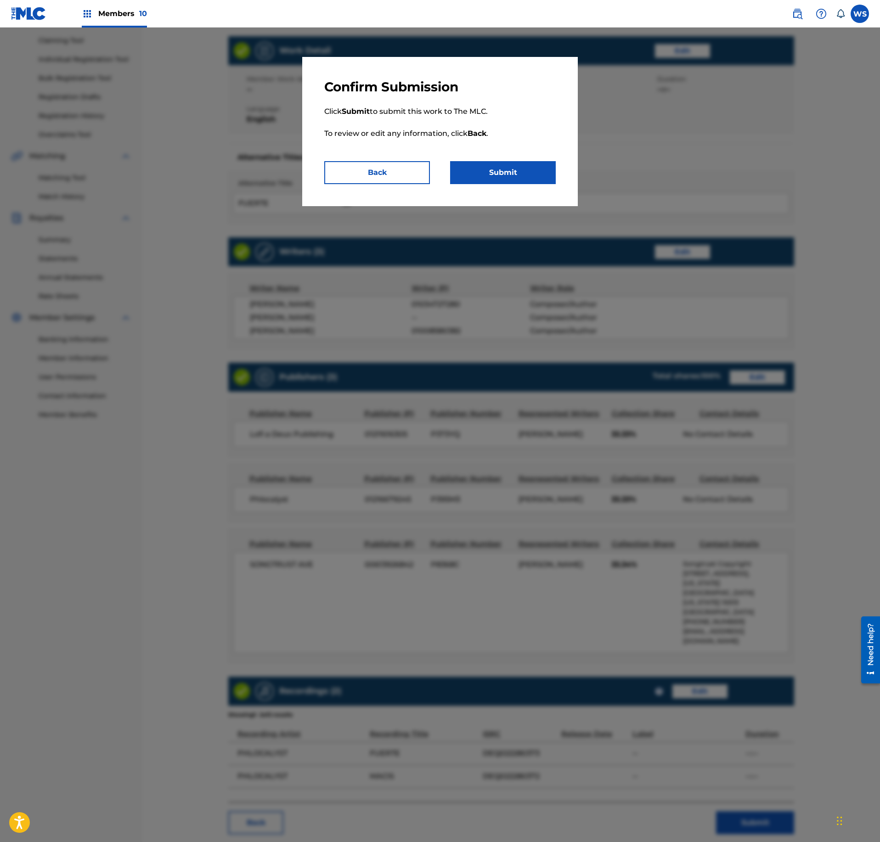
click at [532, 167] on button "Submit" at bounding box center [503, 172] width 106 height 23
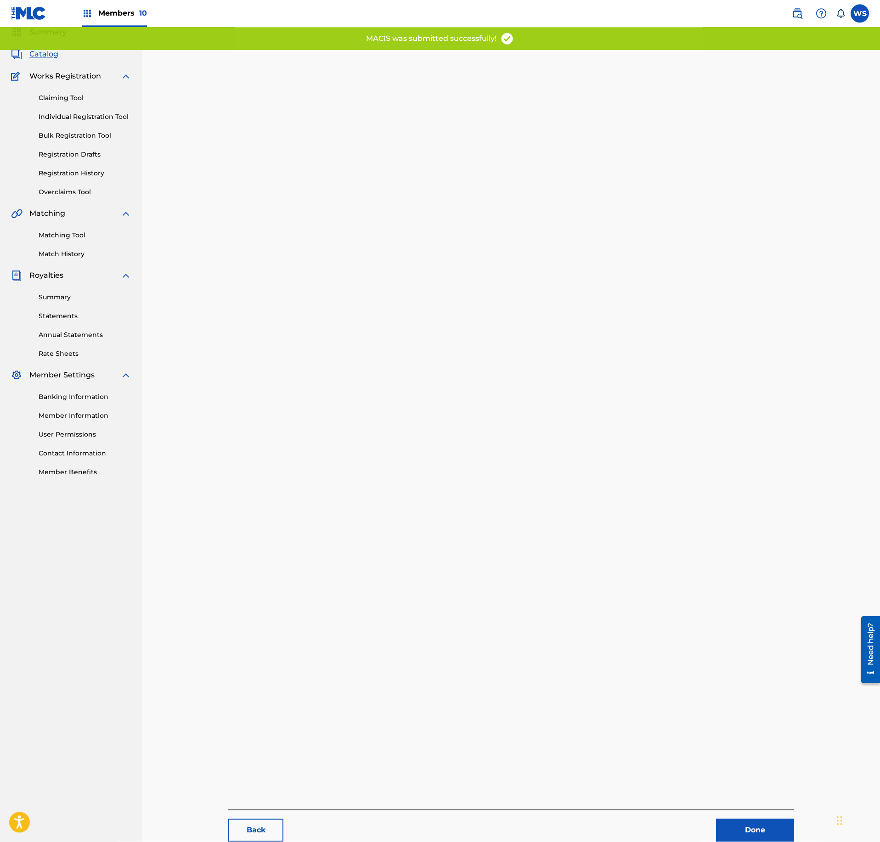
scroll to position [95, 0]
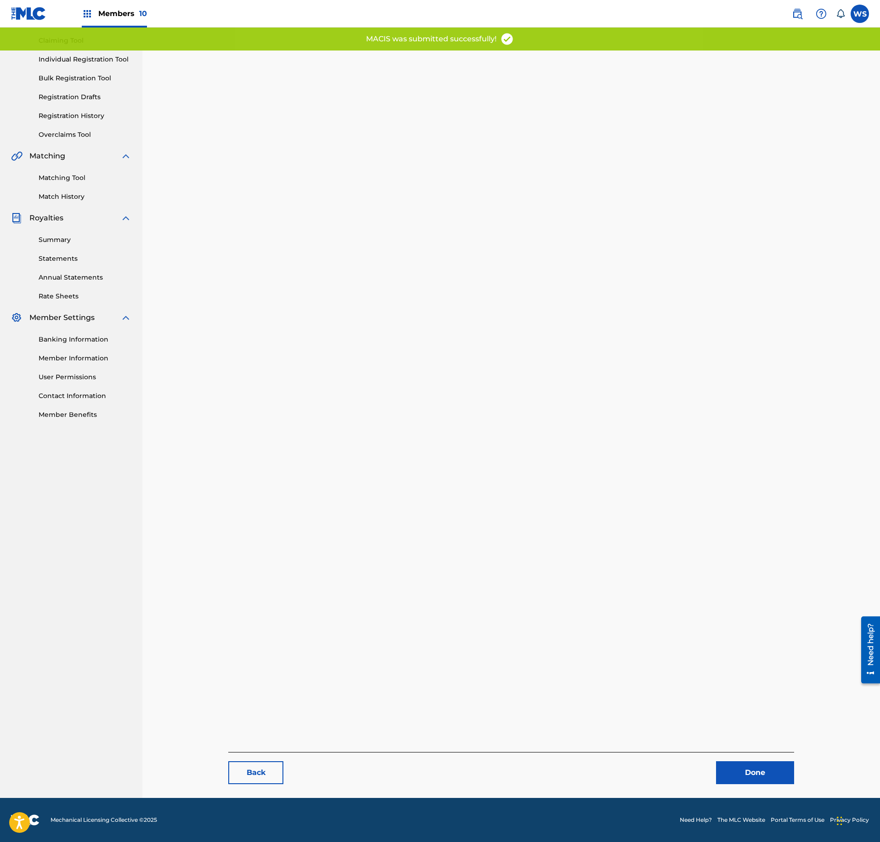
drag, startPoint x: 772, startPoint y: 787, endPoint x: 772, endPoint y: 778, distance: 9.2
click at [772, 784] on main "Back Done" at bounding box center [511, 377] width 621 height 842
click at [772, 778] on link "Done" at bounding box center [755, 772] width 78 height 23
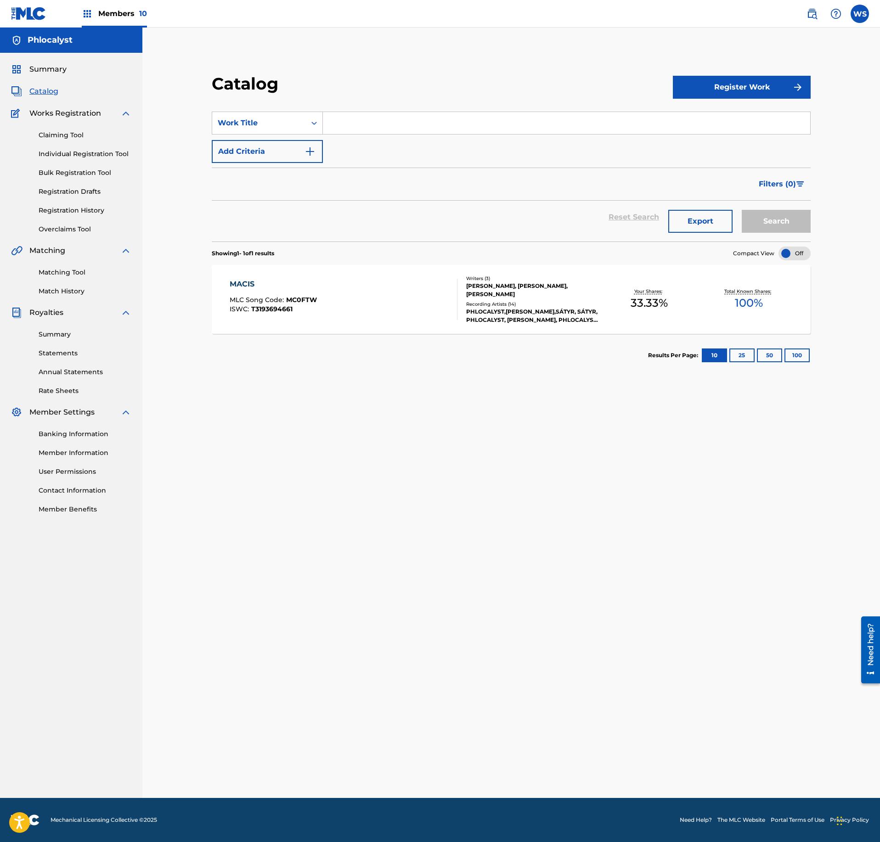
click at [500, 387] on div "Catalog Register Work SearchWithCriteria55342fca-f172-48ab-b676-6dc059a35687 Wo…" at bounding box center [511, 424] width 643 height 747
click at [45, 95] on span "Catalog" at bounding box center [43, 91] width 29 height 11
click at [365, 132] on input "Search Form" at bounding box center [566, 123] width 487 height 22
type input "gravity"
click at [742, 210] on button "Search" at bounding box center [776, 221] width 69 height 23
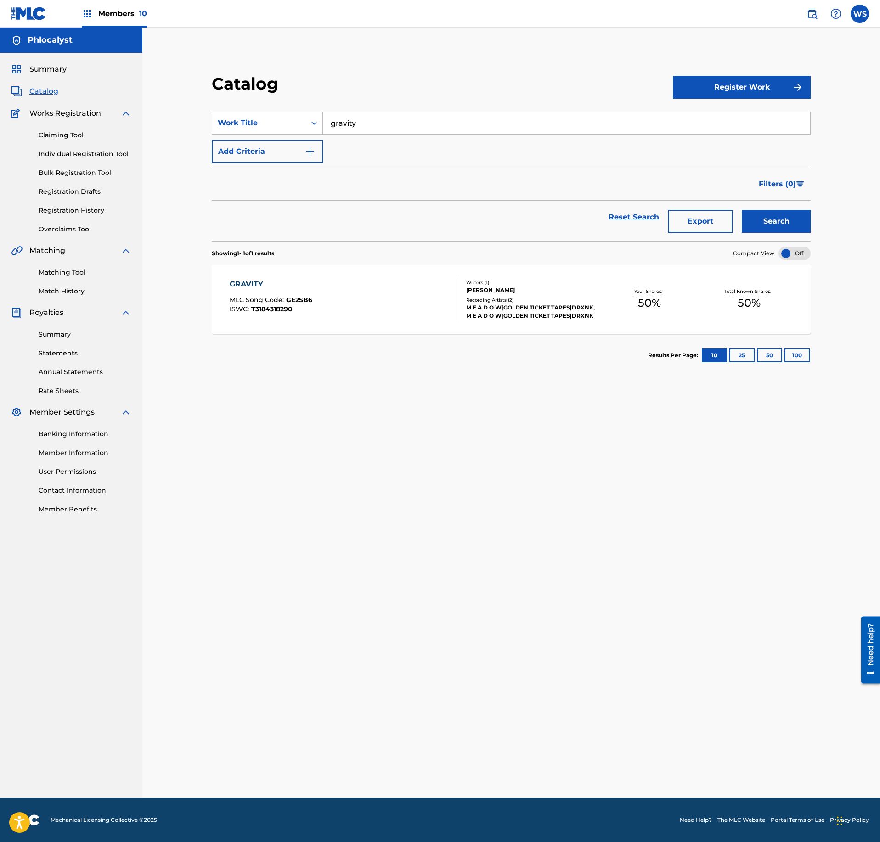
click at [427, 325] on div "GRAVITY MLC Song Code : GE2SB6 ISWC : T3184318290 Writers ( 1 ) [PERSON_NAME] R…" at bounding box center [511, 299] width 599 height 69
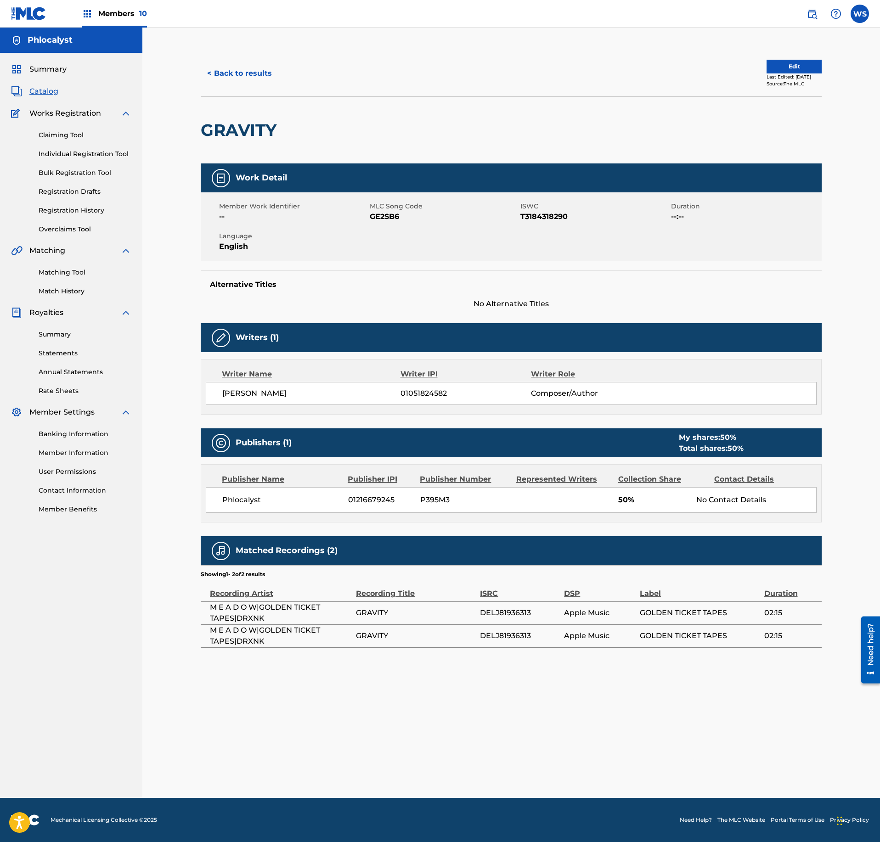
click at [43, 91] on span "Catalog" at bounding box center [43, 91] width 29 height 11
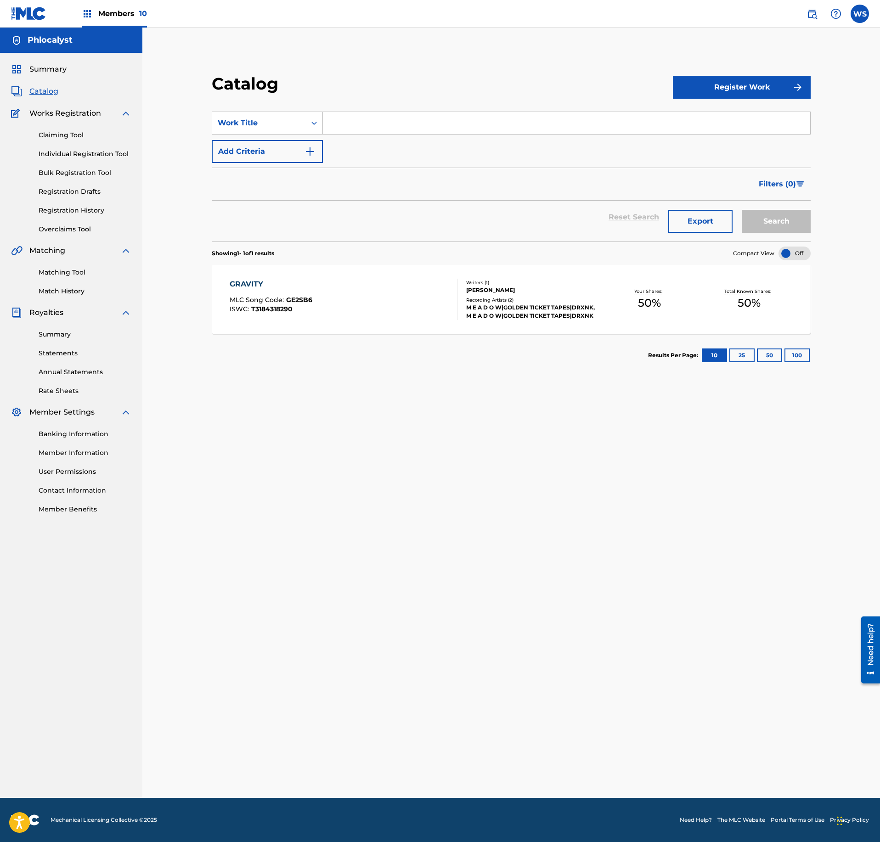
click at [568, 248] on section "Showing 1 - 1 of 1 results Compact View" at bounding box center [511, 251] width 599 height 19
